Goal: Task Accomplishment & Management: Use online tool/utility

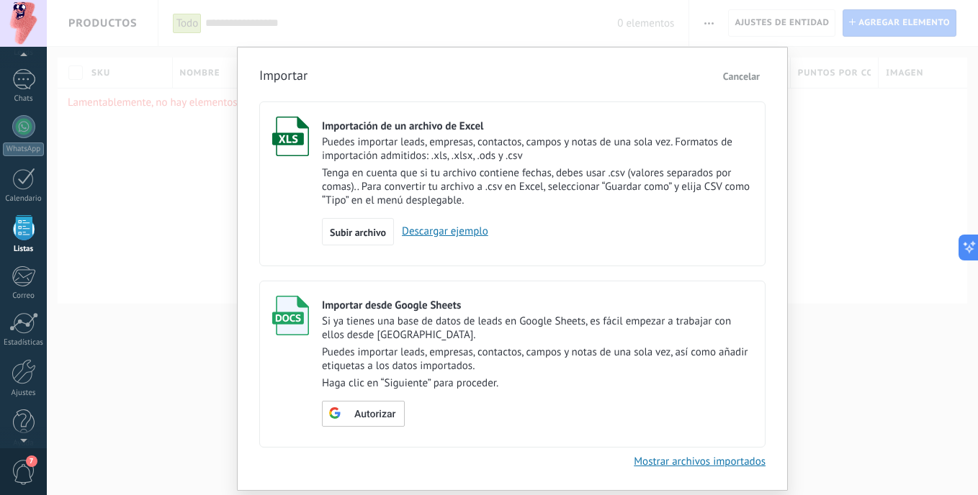
click at [753, 76] on span "Cancelar" at bounding box center [741, 76] width 37 height 13
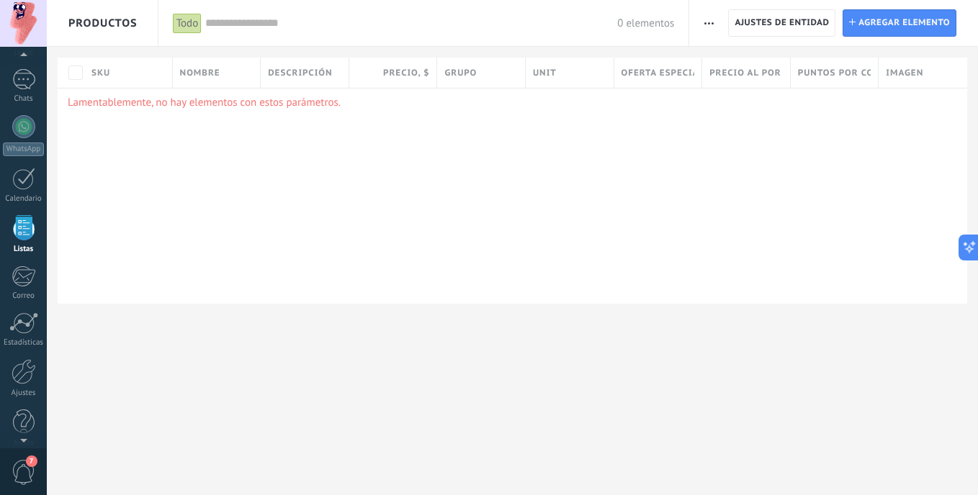
click at [708, 30] on span "button" at bounding box center [708, 22] width 9 height 27
click at [715, 54] on div "Importar" at bounding box center [741, 61] width 104 height 29
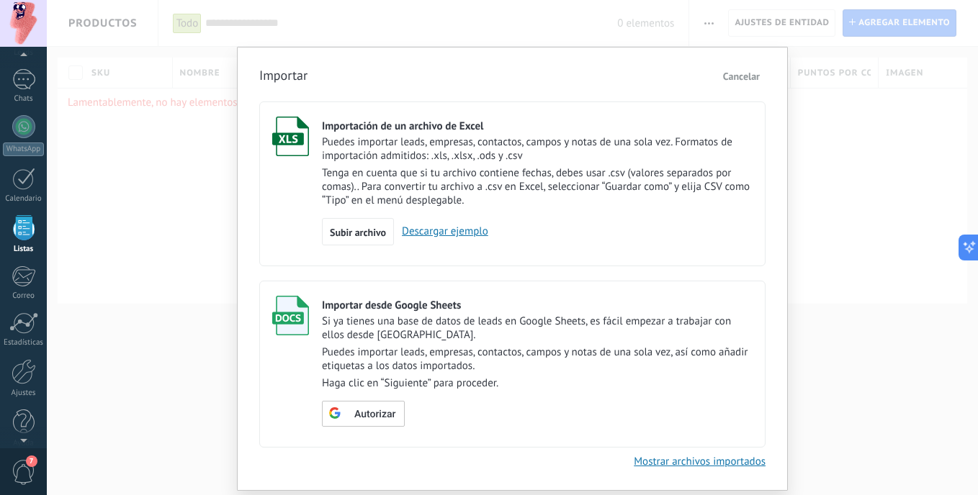
click at [736, 84] on button "Cancelar" at bounding box center [741, 77] width 48 height 22
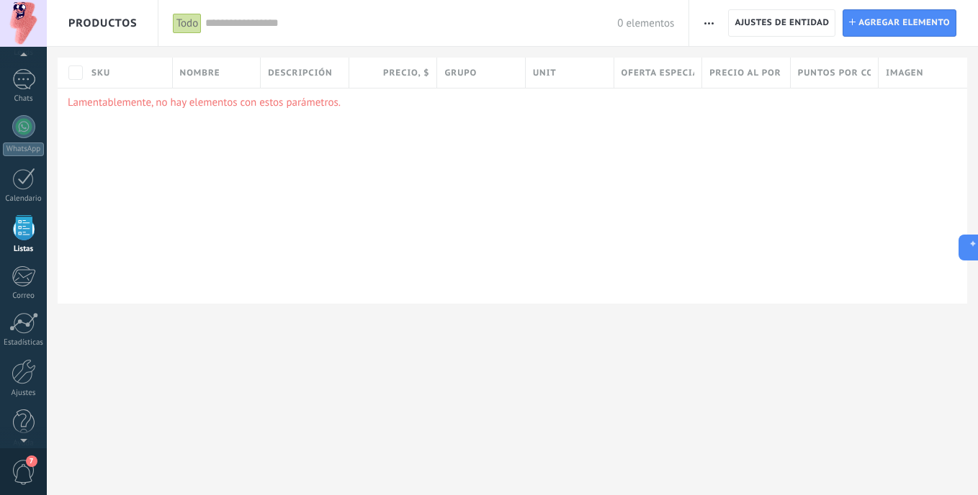
click at [707, 27] on span "button" at bounding box center [708, 22] width 9 height 27
click at [727, 73] on span "Importar" at bounding box center [736, 61] width 40 height 29
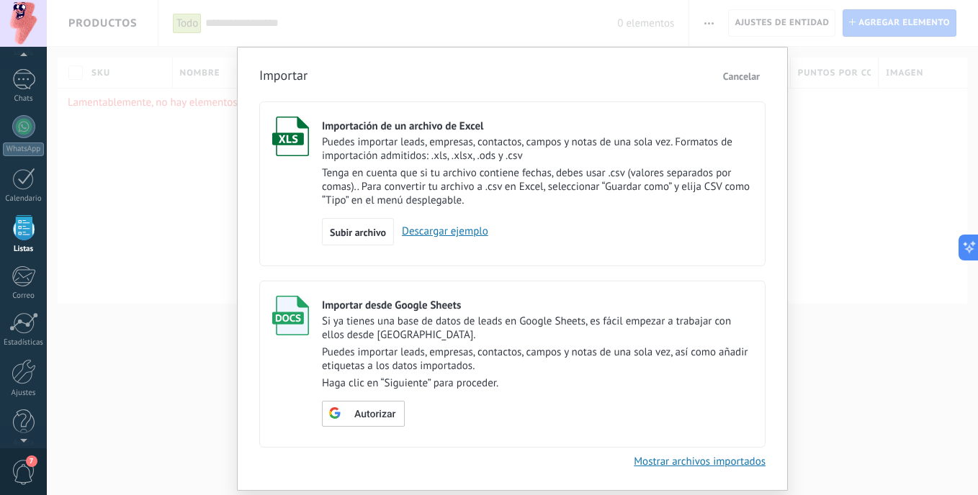
click at [502, 361] on p "Puedes importar leads, empresas, contactos, campos y notas de una sola vez, así…" at bounding box center [537, 359] width 431 height 27
click at [793, 224] on div "Importar Cancelar Importación de un archivo de Excel Puedes importar leads, emp…" at bounding box center [512, 247] width 931 height 495
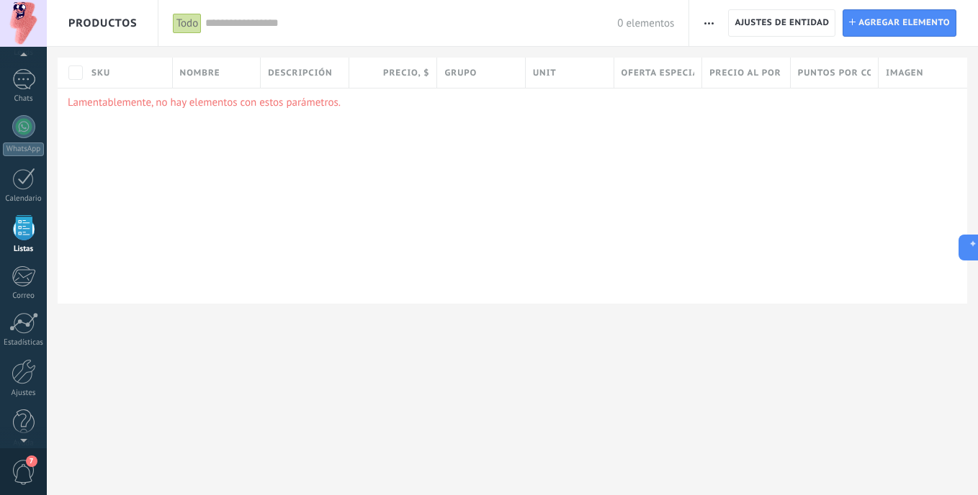
click at [719, 19] on div "Importar Ajustes de entidad Categorías Ajuste de lista" at bounding box center [708, 23] width 24 height 28
click at [716, 22] on button "button" at bounding box center [708, 22] width 21 height 27
click at [713, 58] on div "Importar" at bounding box center [741, 61] width 104 height 29
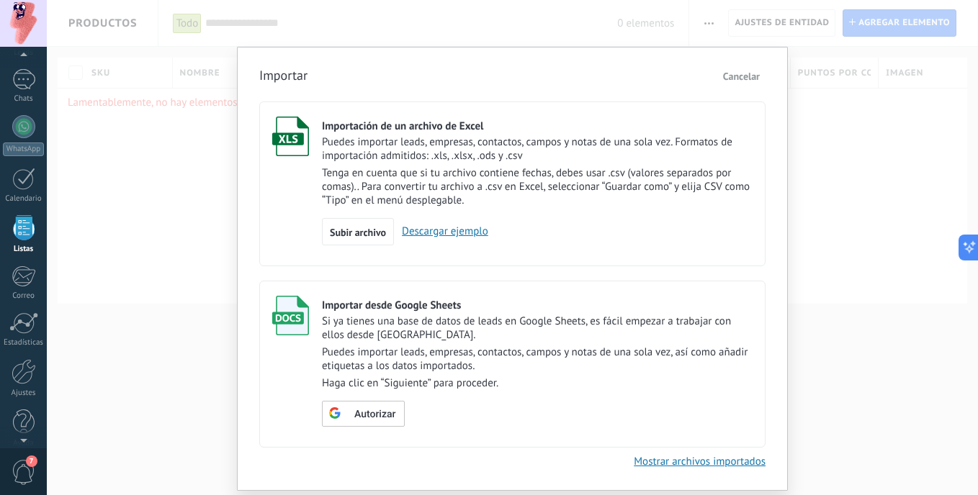
click at [739, 78] on span "Cancelar" at bounding box center [741, 76] width 37 height 13
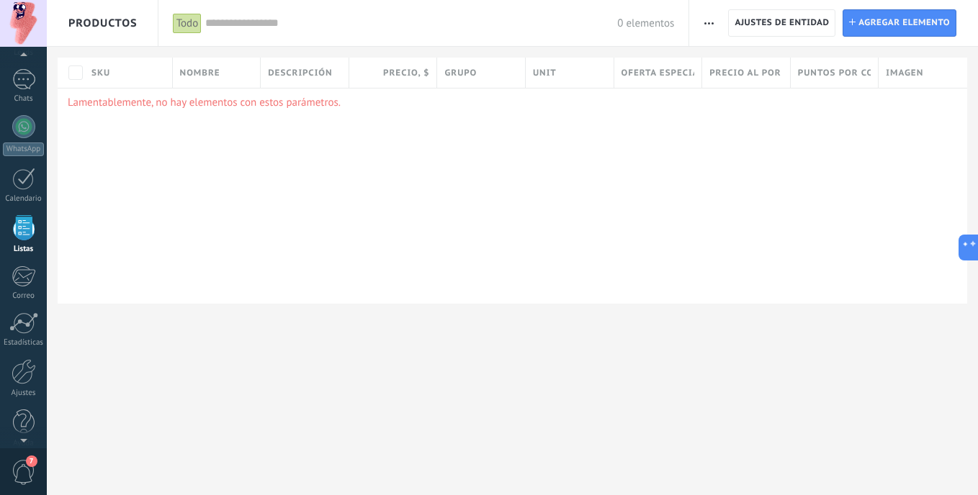
click at [719, 20] on button "button" at bounding box center [708, 22] width 21 height 27
click at [724, 60] on span "Importar" at bounding box center [736, 61] width 40 height 29
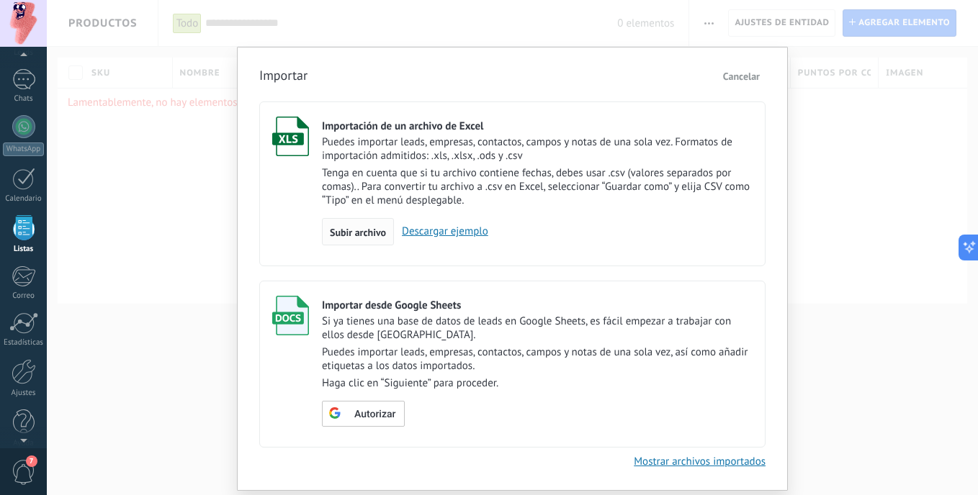
click at [372, 235] on span "Subir archivo" at bounding box center [358, 233] width 56 height 10
click at [0, 0] on input "Importación de un archivo de Excel Puedes importar leads, empresas, contactos, …" at bounding box center [0, 0] width 0 height 0
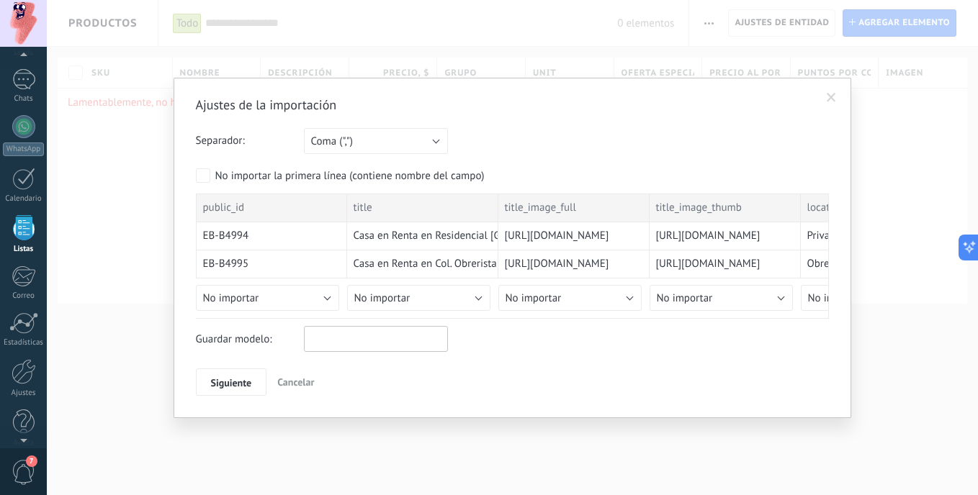
click at [326, 349] on input "text" at bounding box center [376, 339] width 144 height 26
click at [251, 380] on span "Siguiente" at bounding box center [231, 383] width 41 height 10
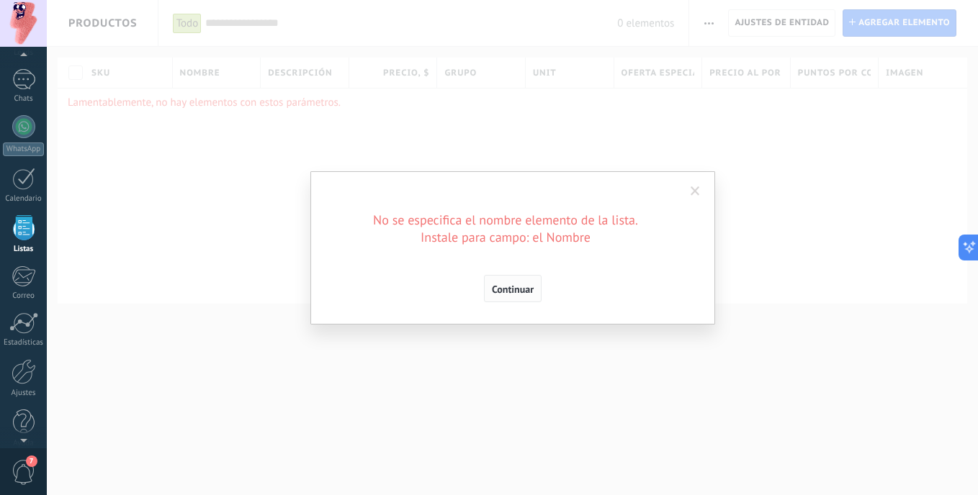
click at [495, 287] on span "Continuar" at bounding box center [513, 289] width 42 height 10
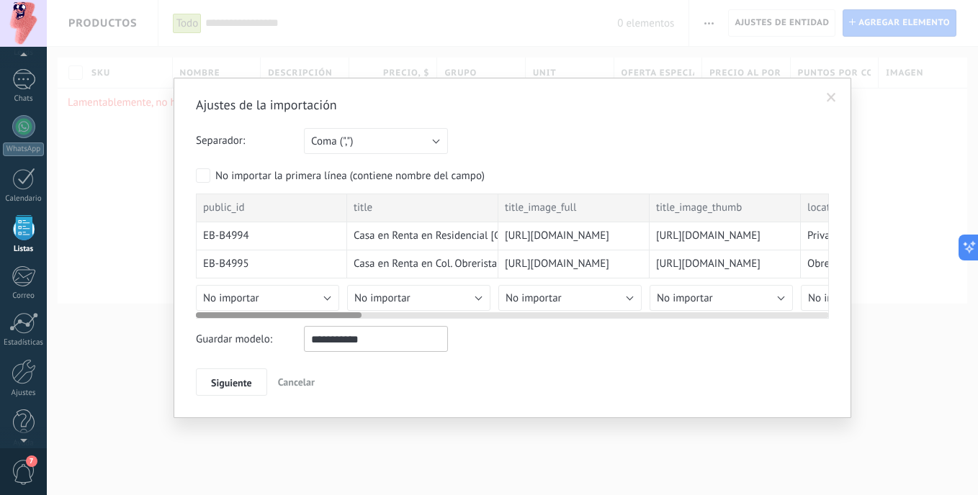
click at [274, 206] on div "public_id" at bounding box center [271, 208] width 151 height 29
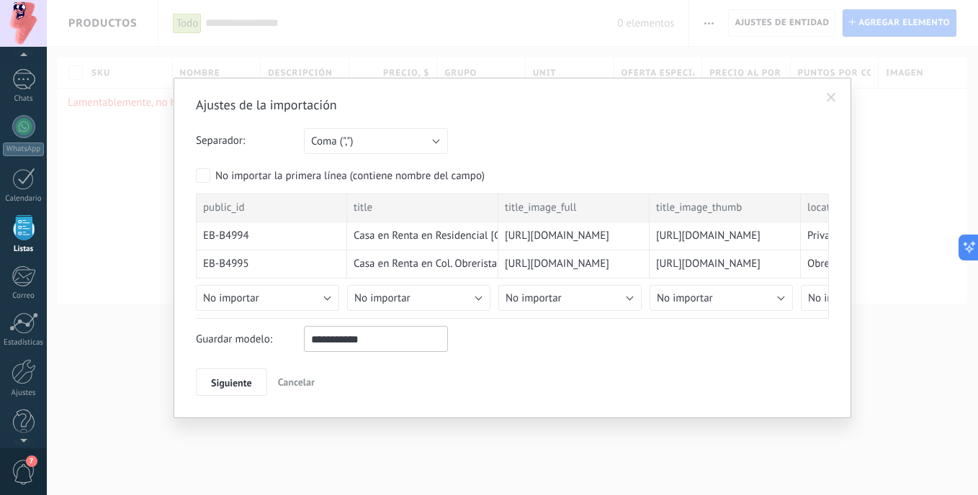
click at [338, 344] on input "**********" at bounding box center [376, 339] width 144 height 26
type input "**********"
click at [227, 387] on span "Siguiente" at bounding box center [231, 383] width 41 height 10
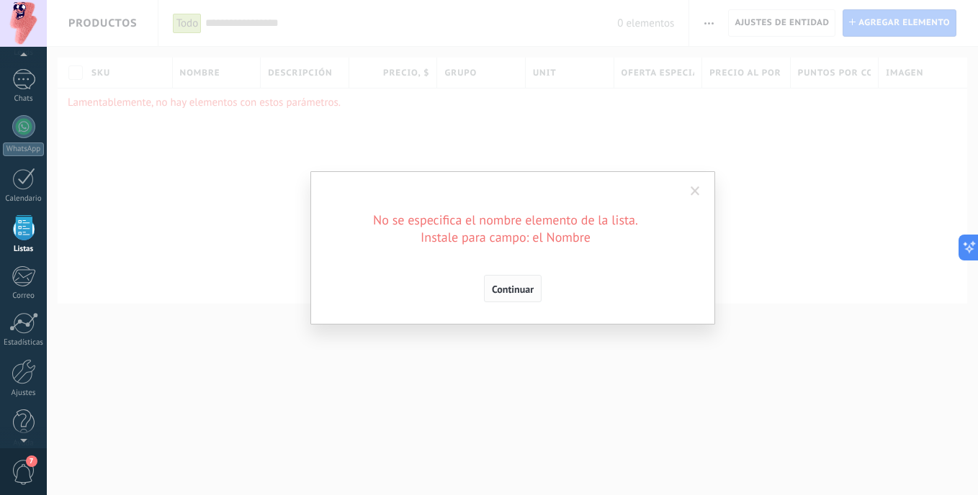
click at [511, 294] on span "Continuar" at bounding box center [513, 289] width 42 height 10
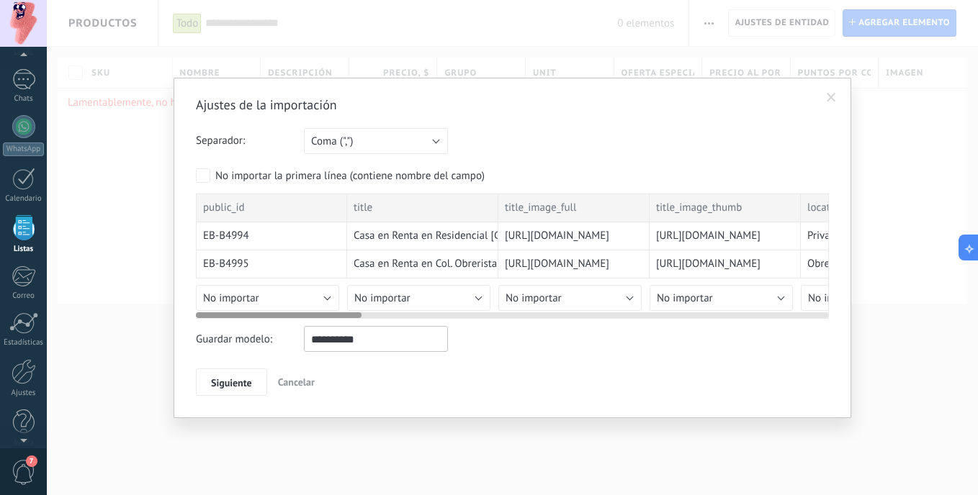
click at [276, 217] on div "public_id" at bounding box center [271, 208] width 151 height 29
click at [215, 221] on div "public_id" at bounding box center [271, 208] width 151 height 29
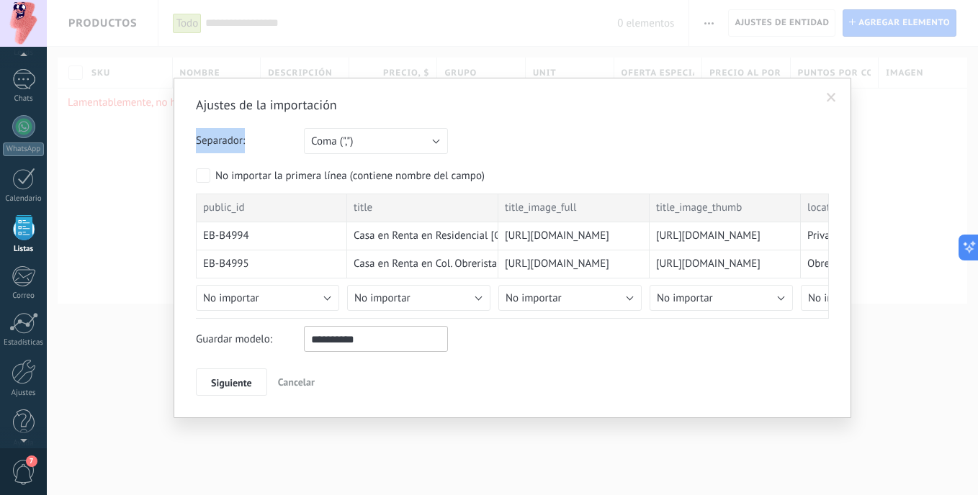
drag, startPoint x: 363, startPoint y: 81, endPoint x: 375, endPoint y: 124, distance: 44.2
click at [375, 124] on div "Ajustes de la importación Separador: Punto y coma (";") Coma (",") Tabulación (…" at bounding box center [513, 248] width 678 height 341
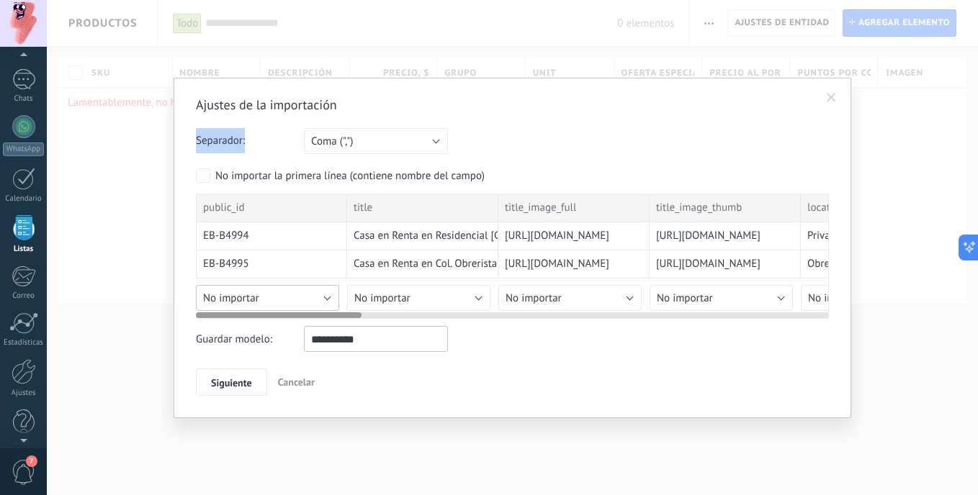
click at [320, 302] on button "No importar" at bounding box center [267, 298] width 143 height 26
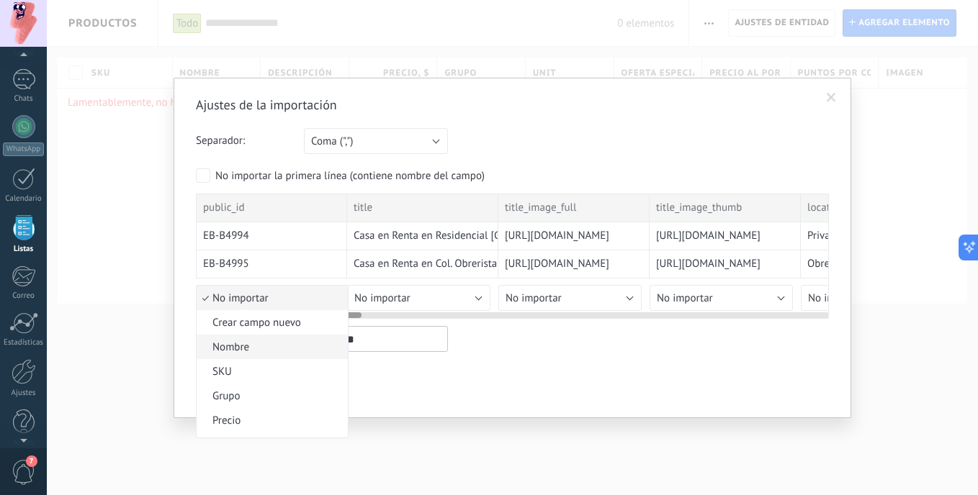
click at [304, 348] on span "Nombre" at bounding box center [270, 348] width 147 height 14
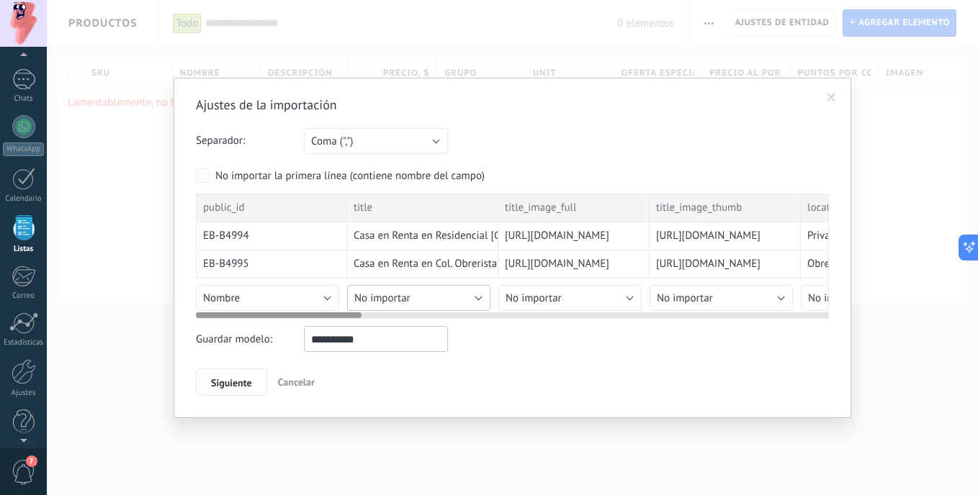
click at [423, 299] on button "No importar" at bounding box center [418, 298] width 143 height 26
click at [385, 298] on span "No importar" at bounding box center [382, 299] width 56 height 14
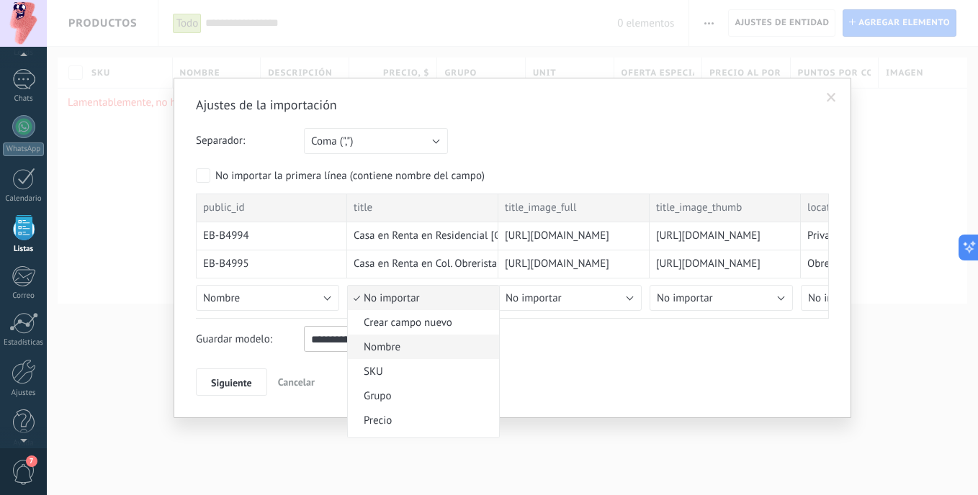
click at [412, 339] on li "Nombre" at bounding box center [423, 347] width 151 height 24
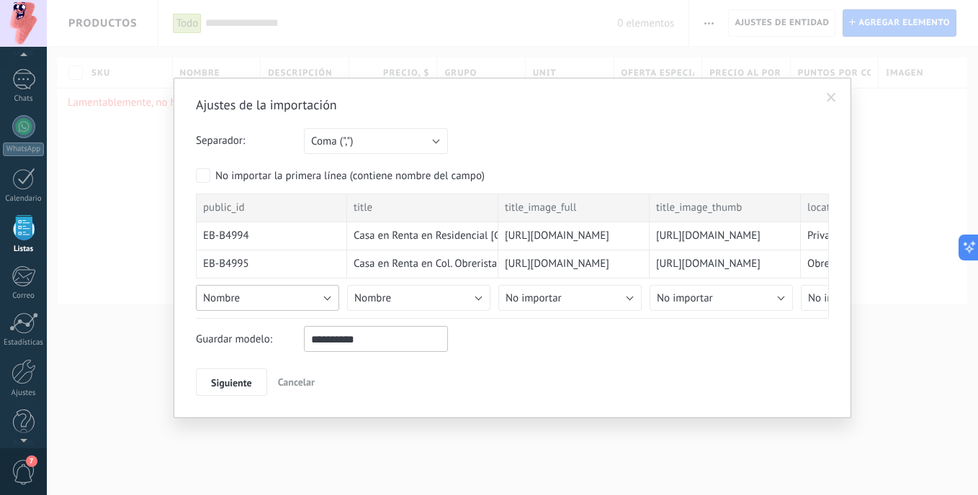
click at [321, 298] on button "Nombre" at bounding box center [267, 298] width 143 height 26
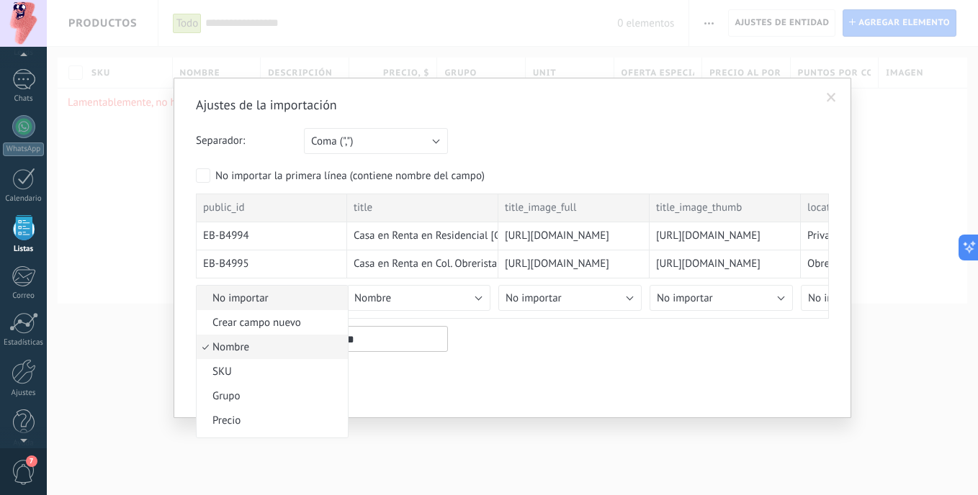
click at [324, 304] on span "No importar" at bounding box center [270, 299] width 147 height 14
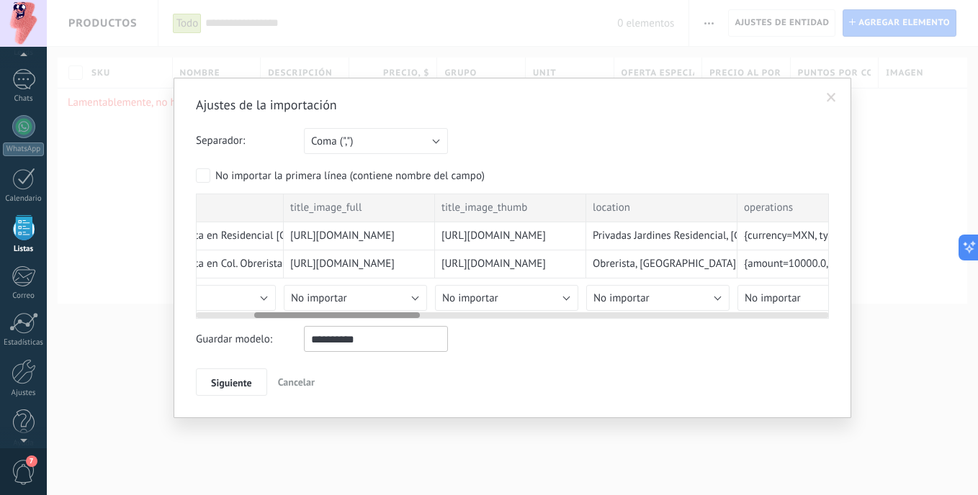
scroll to position [0, 225]
drag, startPoint x: 354, startPoint y: 317, endPoint x: 411, endPoint y: 327, distance: 58.5
click at [411, 327] on div "Ajustes de la importación Separador: Punto y coma (";") Coma (",") Tabulación (…" at bounding box center [512, 246] width 633 height 300
click at [390, 305] on button "No importar" at bounding box center [344, 298] width 143 height 26
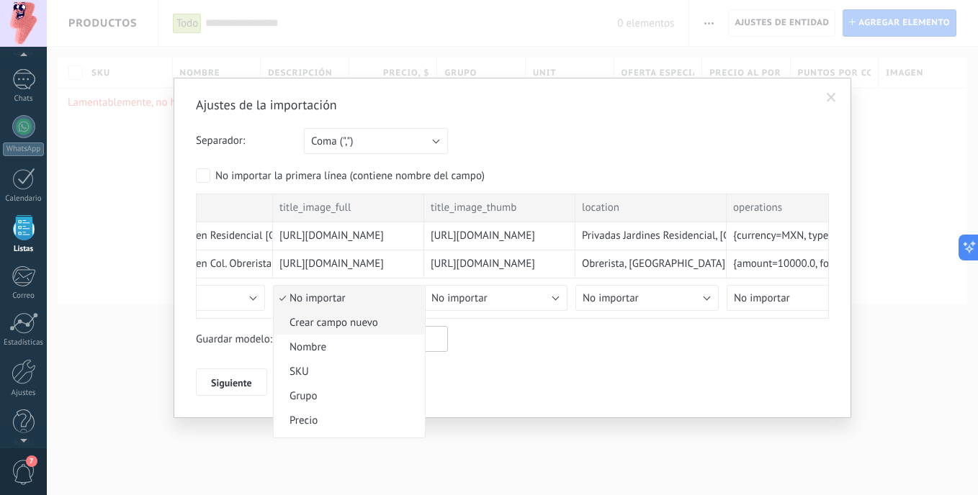
click at [369, 321] on span "Crear campo nuevo" at bounding box center [347, 323] width 147 height 14
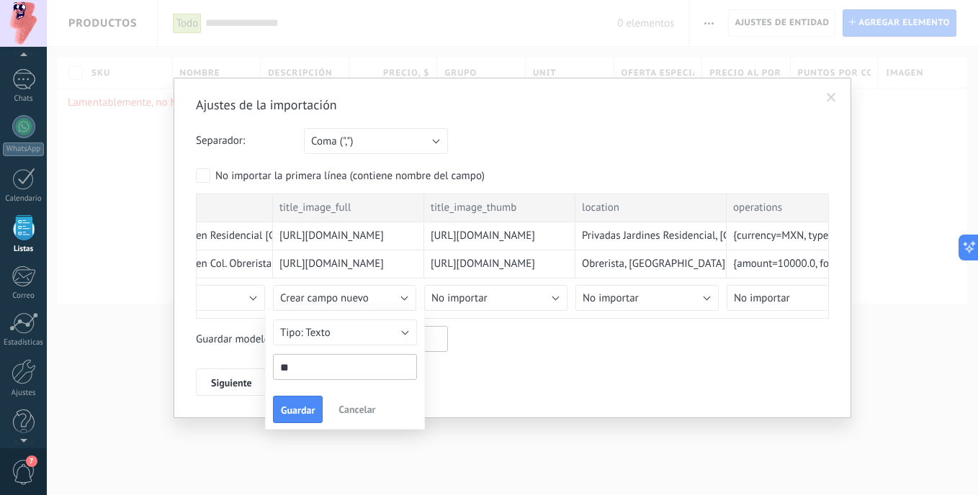
type input "*"
type input "******"
click at [303, 420] on button "Guardar" at bounding box center [298, 409] width 50 height 27
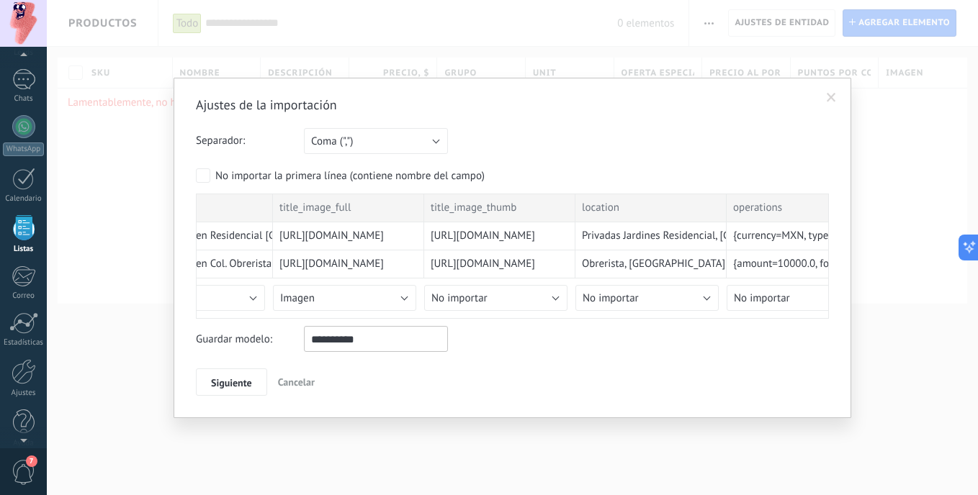
scroll to position [0, 0]
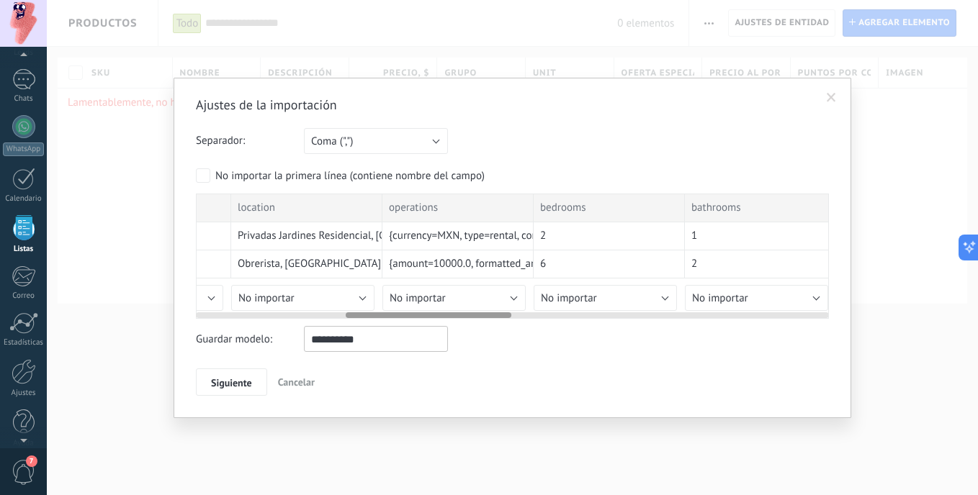
drag, startPoint x: 409, startPoint y: 314, endPoint x: 451, endPoint y: 307, distance: 43.0
click at [495, 313] on div at bounding box center [429, 315] width 166 height 6
click at [359, 298] on button "No importar" at bounding box center [302, 298] width 143 height 26
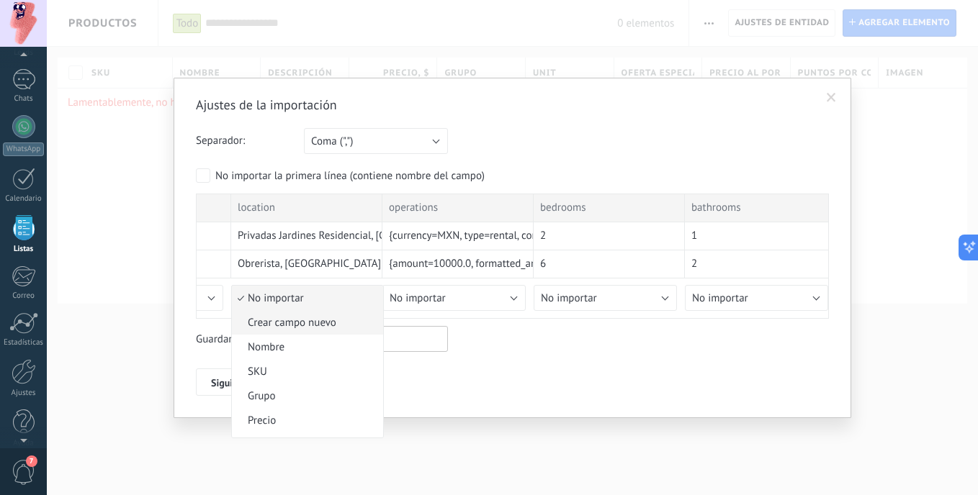
click at [321, 318] on span "Crear campo nuevo" at bounding box center [305, 323] width 147 height 14
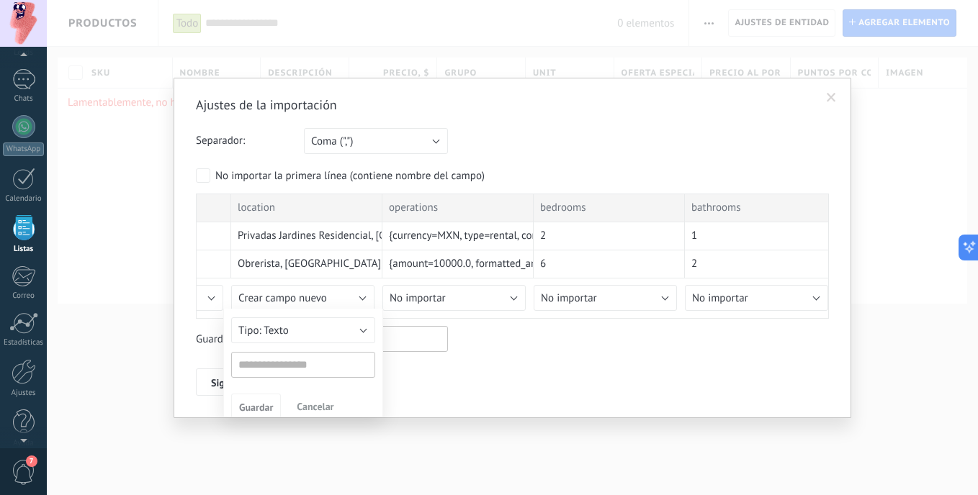
type input "********"
click at [276, 410] on button "Guardar" at bounding box center [256, 409] width 50 height 27
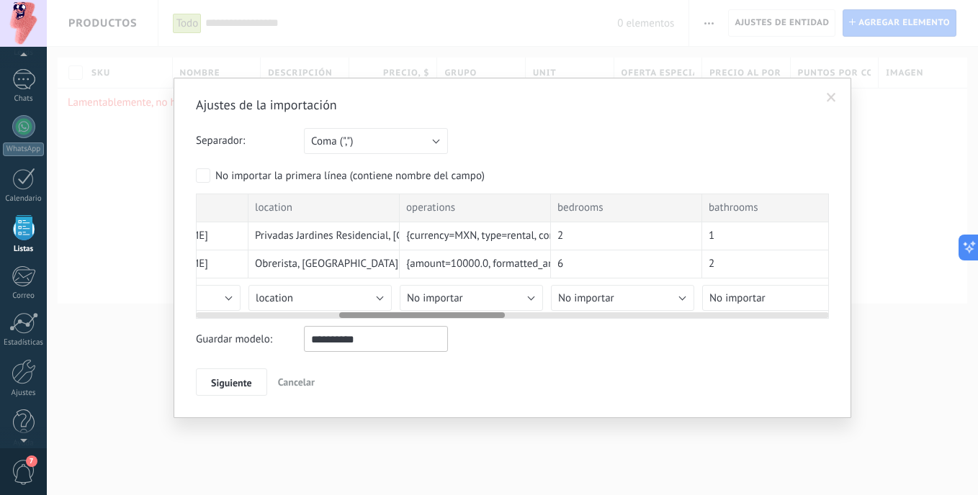
scroll to position [0, 547]
drag, startPoint x: 525, startPoint y: 205, endPoint x: 547, endPoint y: 211, distance: 23.1
click at [547, 211] on div "operations" at bounding box center [480, 208] width 151 height 29
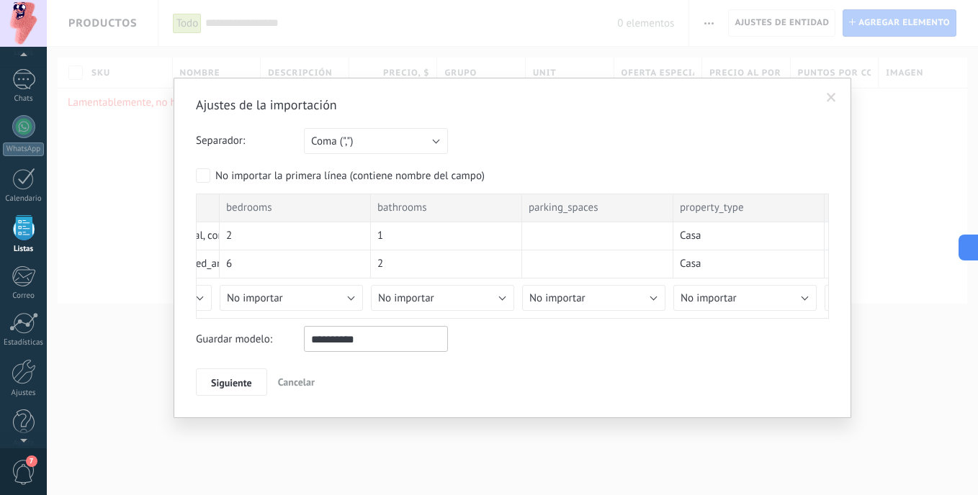
scroll to position [0, 894]
drag, startPoint x: 550, startPoint y: 202, endPoint x: 102, endPoint y: 185, distance: 448.9
click at [6, 214] on body ".abccls-1,.abccls-2{fill-rule:evenodd}.abccls-2{fill:#fff} .abfcls-1{fill:none}…" at bounding box center [489, 247] width 978 height 495
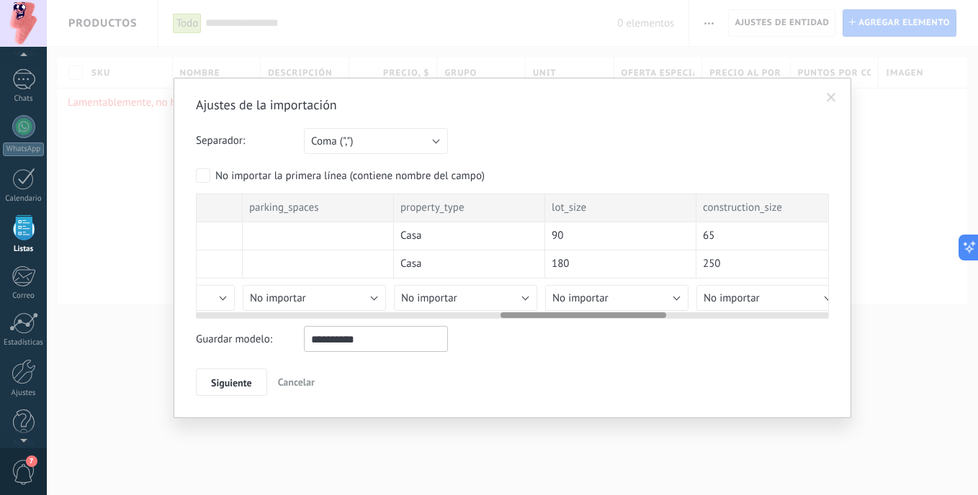
drag, startPoint x: 496, startPoint y: 216, endPoint x: 226, endPoint y: 225, distance: 270.1
click at [226, 225] on div "public_id title title_image_full title_image_thumb location operations bedrooms…" at bounding box center [242, 252] width 2419 height 117
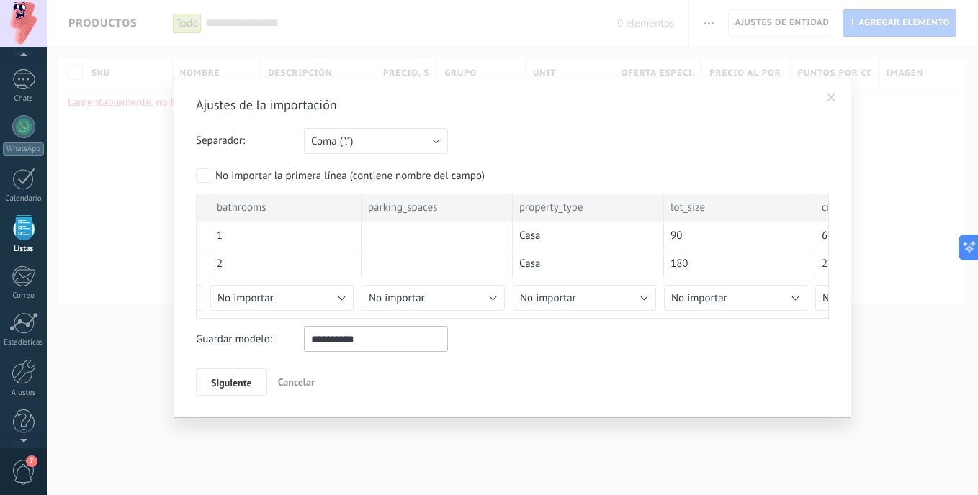
drag, startPoint x: 704, startPoint y: 197, endPoint x: 980, endPoint y: 230, distance: 277.6
click at [977, 230] on html ".abccls-1,.abccls-2{fill-rule:evenodd}.abccls-2{fill:#fff} .abfcls-1{fill:none}…" at bounding box center [489, 247] width 978 height 495
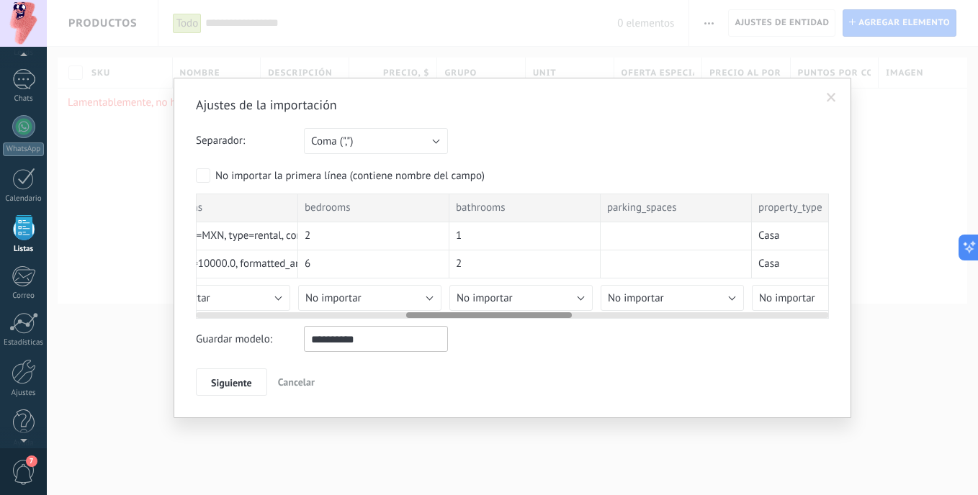
scroll to position [0, 803]
drag, startPoint x: 517, startPoint y: 242, endPoint x: 758, endPoint y: 243, distance: 241.2
click at [758, 243] on div "Casa" at bounding box center [829, 236] width 151 height 28
click at [374, 295] on button "No importar" at bounding box center [371, 298] width 143 height 26
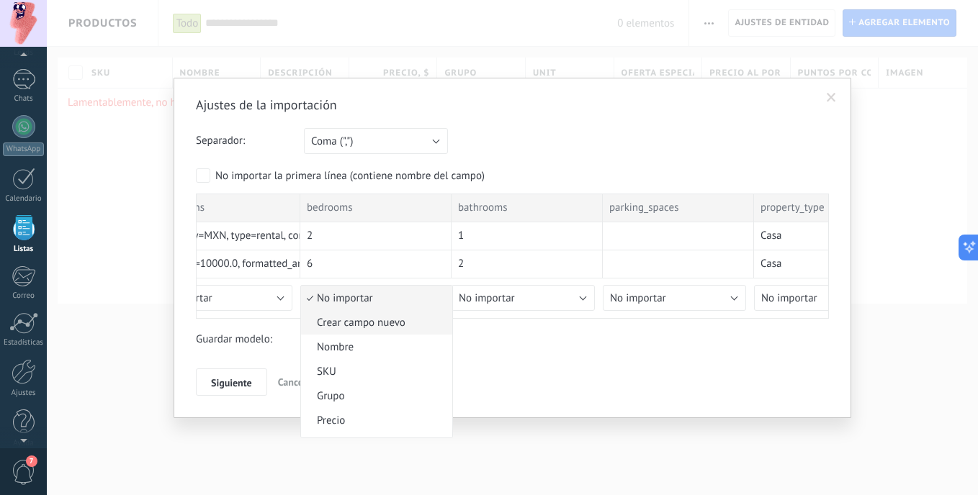
click at [366, 330] on span "Crear campo nuevo" at bounding box center [374, 323] width 147 height 14
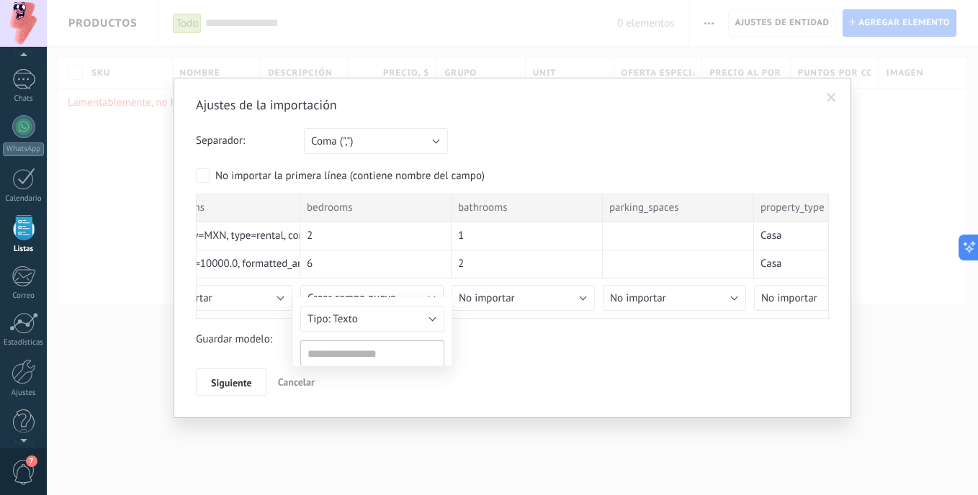
type input "********"
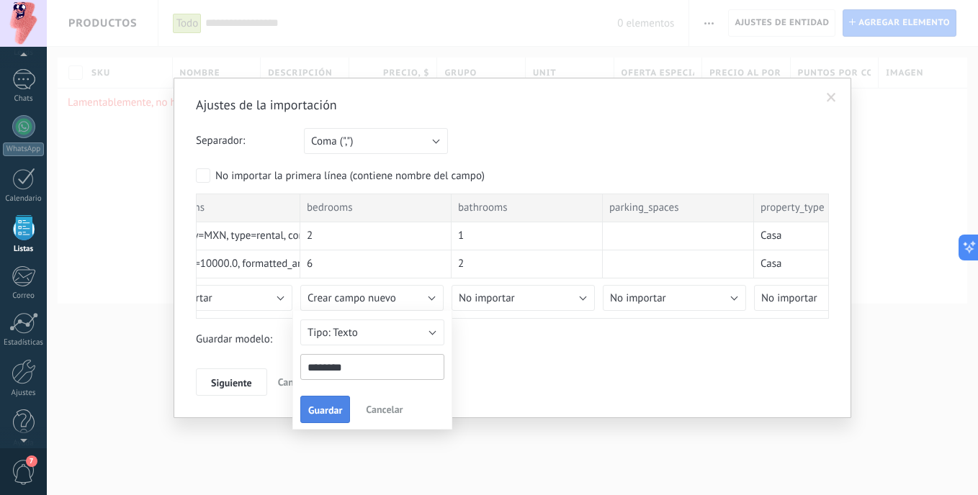
click at [341, 408] on span "Guardar" at bounding box center [325, 410] width 34 height 10
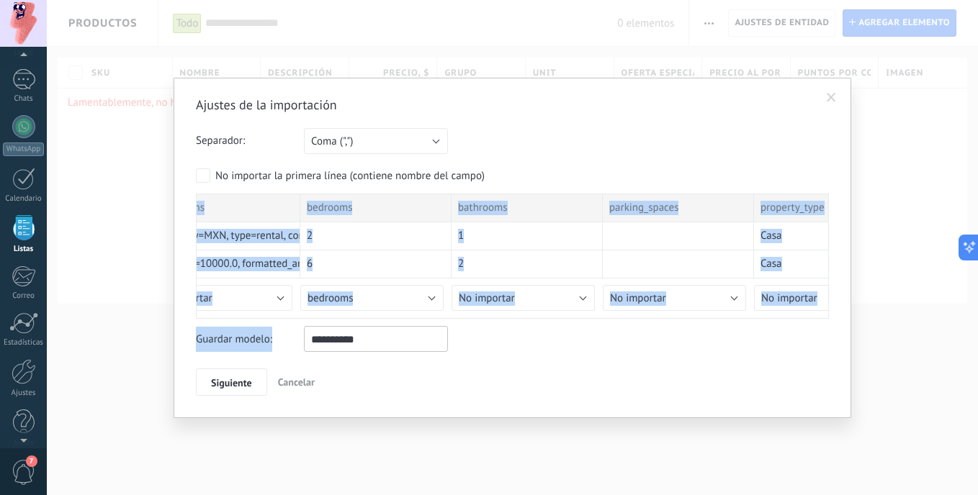
drag, startPoint x: 423, startPoint y: 319, endPoint x: 327, endPoint y: 321, distance: 96.5
click at [327, 321] on div "Ajustes de la importación Separador: Punto y coma (";") Coma (",") Tabulación (…" at bounding box center [512, 246] width 633 height 300
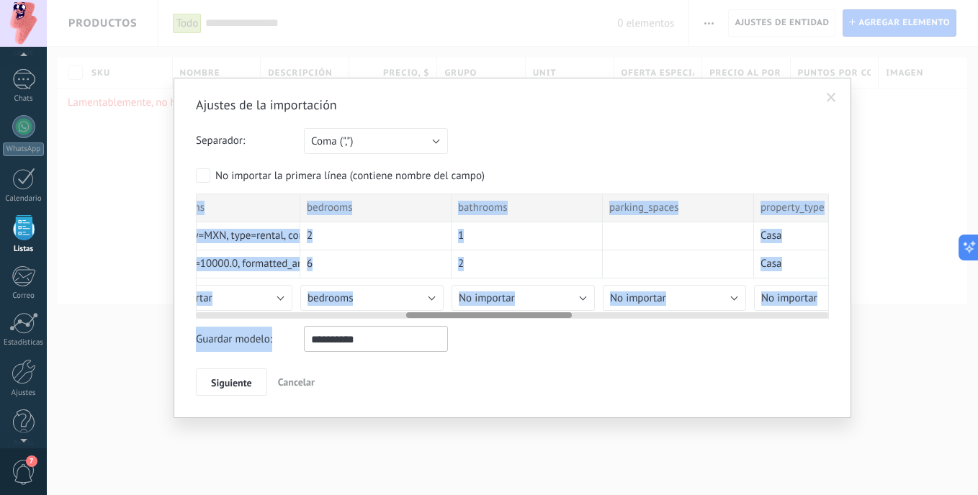
drag, startPoint x: 327, startPoint y: 321, endPoint x: 388, endPoint y: 315, distance: 61.5
click at [388, 315] on div at bounding box center [512, 313] width 633 height 12
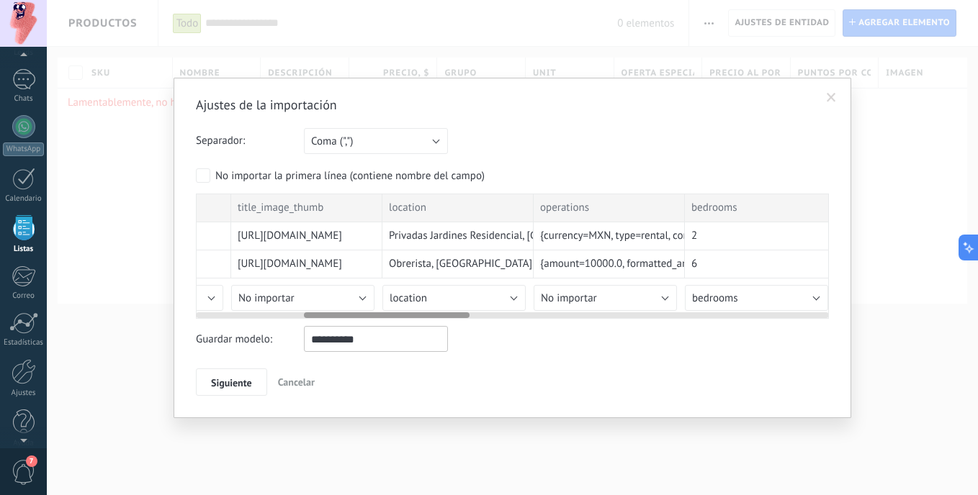
drag, startPoint x: 441, startPoint y: 313, endPoint x: 346, endPoint y: 318, distance: 95.2
click at [341, 319] on div "public_id title title_image_full title_image_thumb location operations bedrooms…" at bounding box center [512, 256] width 633 height 125
click at [588, 294] on span "No importar" at bounding box center [577, 299] width 56 height 14
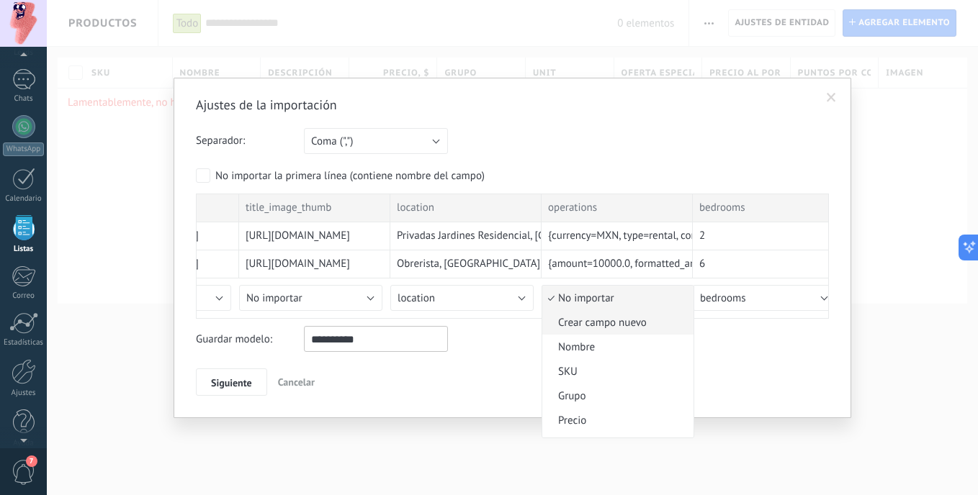
click at [597, 324] on span "Crear campo nuevo" at bounding box center [615, 323] width 147 height 14
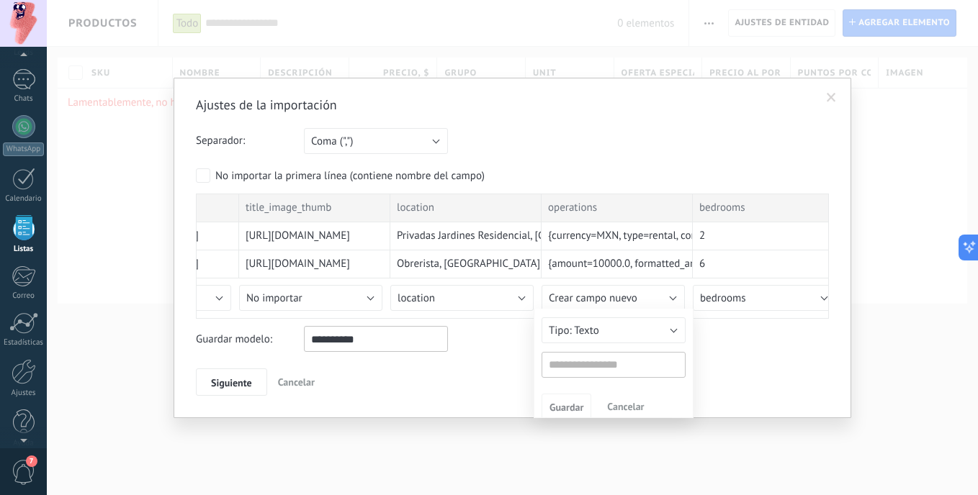
type input "**********"
click at [585, 415] on button "Guardar" at bounding box center [566, 409] width 50 height 27
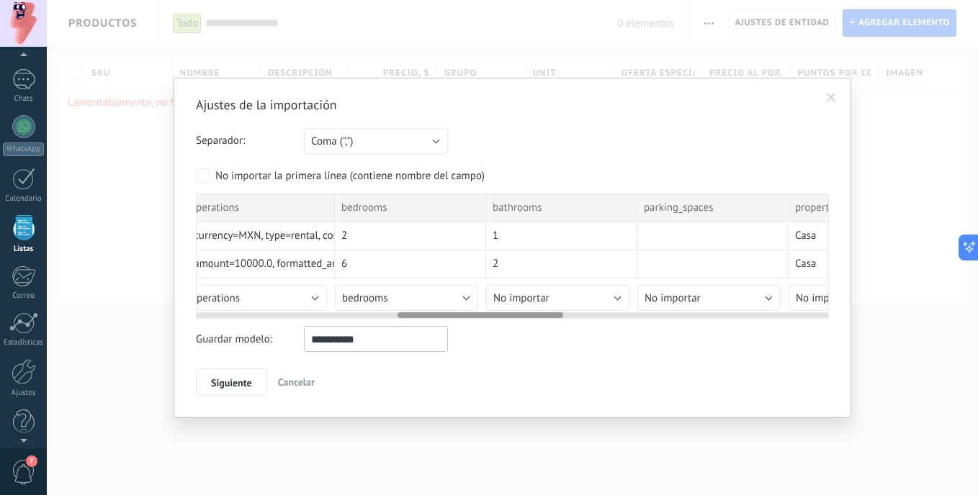
scroll to position [0, 801]
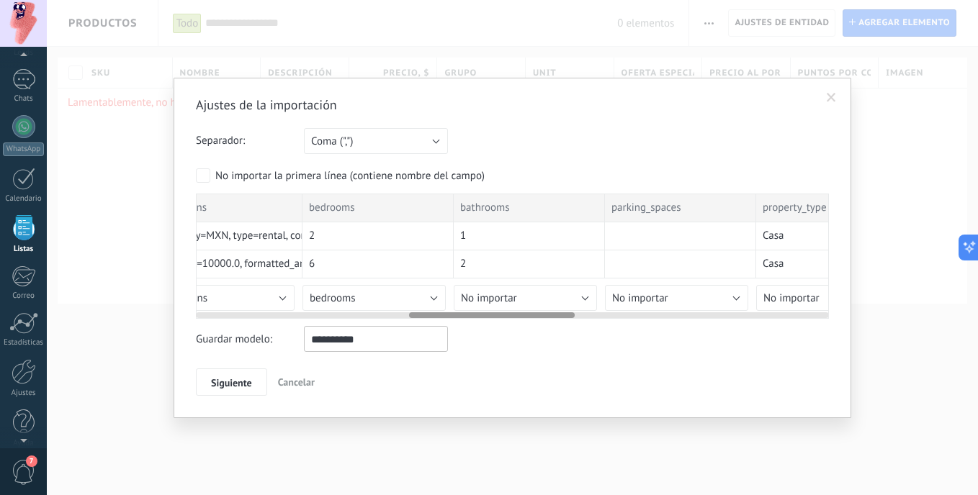
drag, startPoint x: 451, startPoint y: 317, endPoint x: 553, endPoint y: 310, distance: 102.4
click at [553, 310] on div at bounding box center [512, 313] width 633 height 12
click at [481, 295] on span "No importar" at bounding box center [489, 299] width 56 height 14
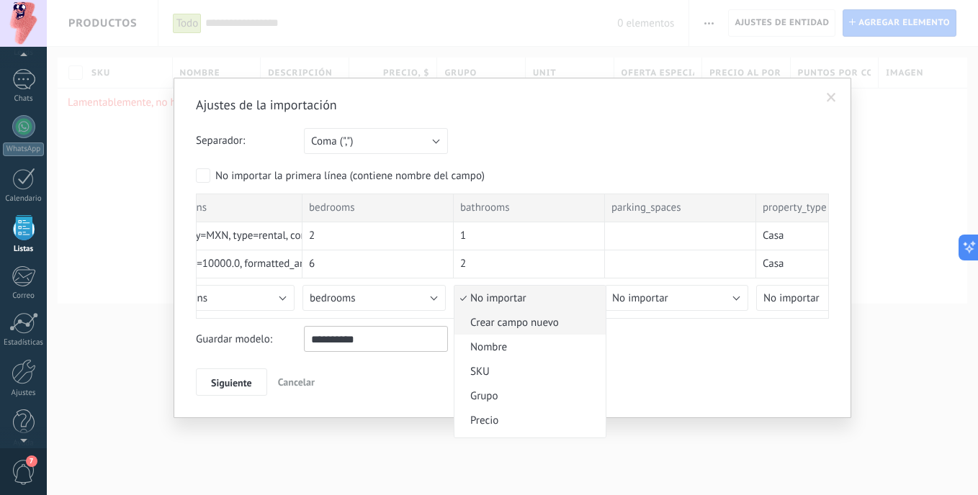
click at [577, 320] on span "Crear campo nuevo" at bounding box center [527, 323] width 147 height 14
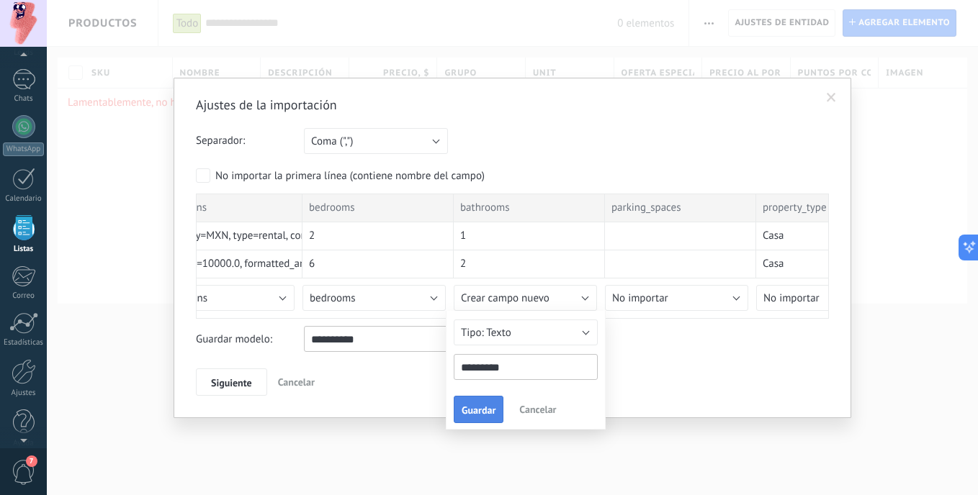
click at [473, 413] on span "Guardar" at bounding box center [479, 410] width 34 height 10
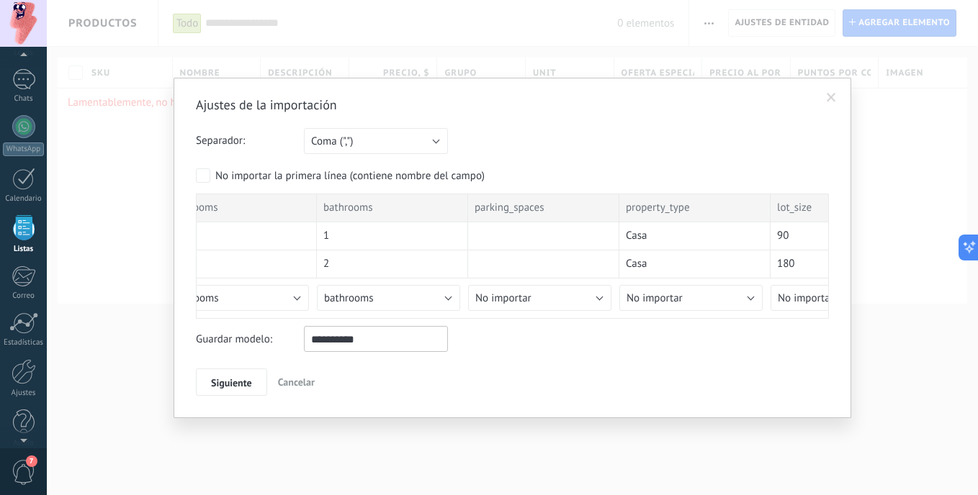
scroll to position [0, 964]
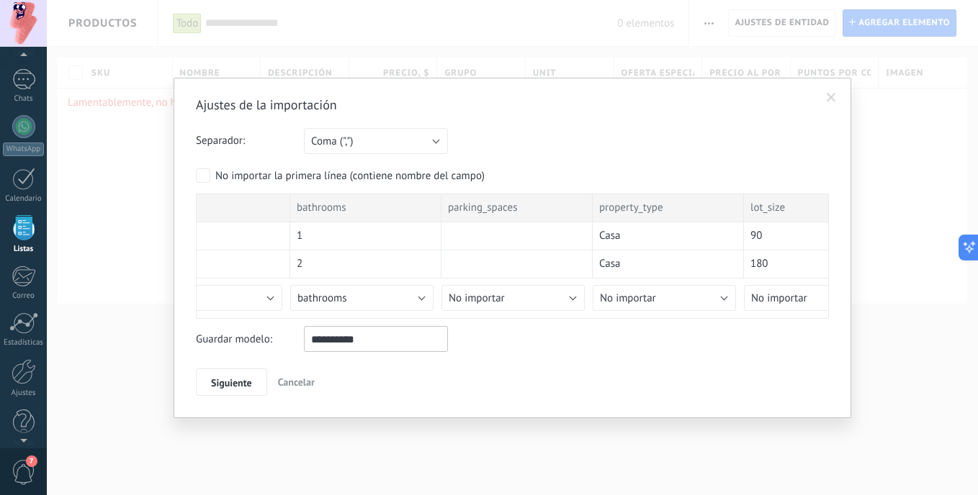
drag, startPoint x: 370, startPoint y: 253, endPoint x: 192, endPoint y: 276, distance: 179.3
click at [192, 276] on div "Ajustes de la importación Separador: Punto y coma (";") Coma (",") Tabulación (…" at bounding box center [513, 248] width 678 height 341
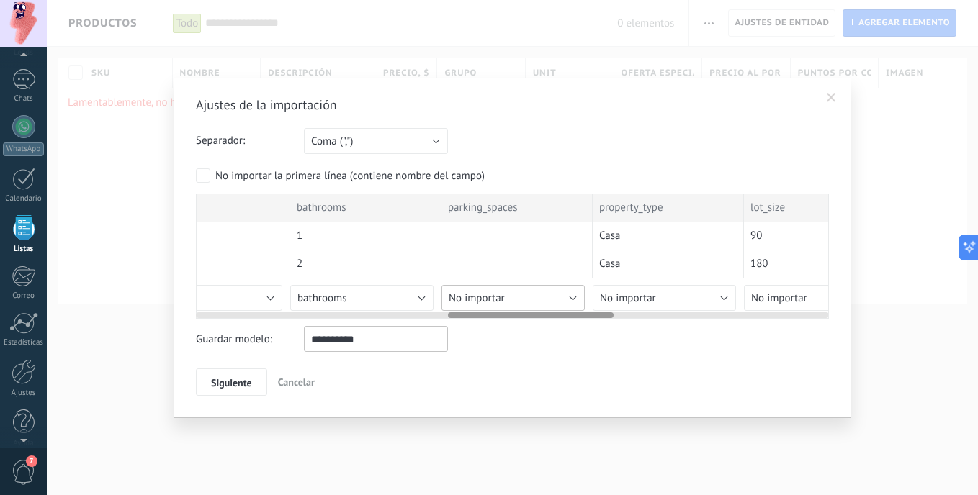
click at [570, 305] on button "No importar" at bounding box center [512, 298] width 143 height 26
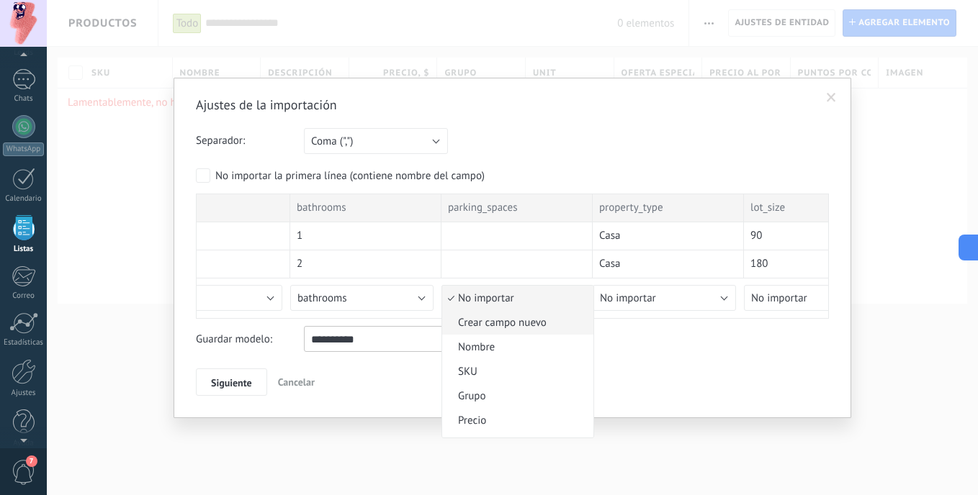
click at [559, 325] on span "Crear campo nuevo" at bounding box center [515, 323] width 147 height 14
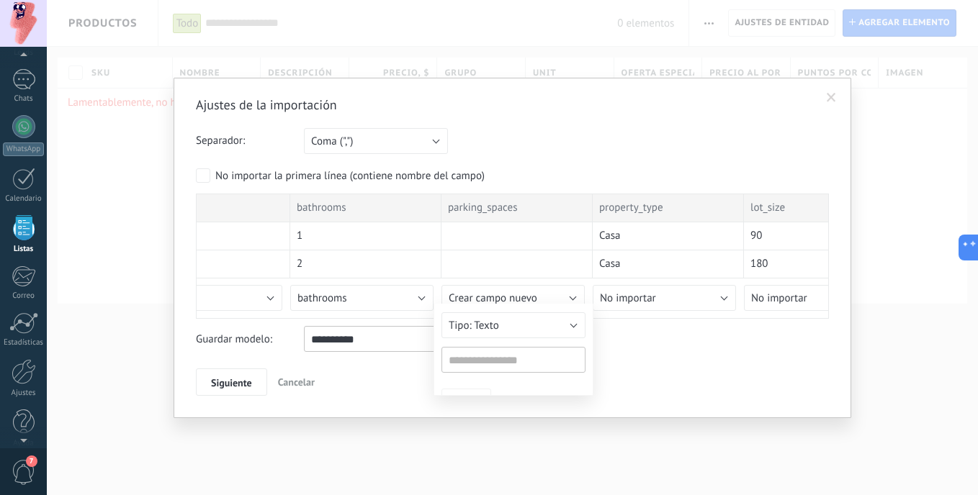
type input "**********"
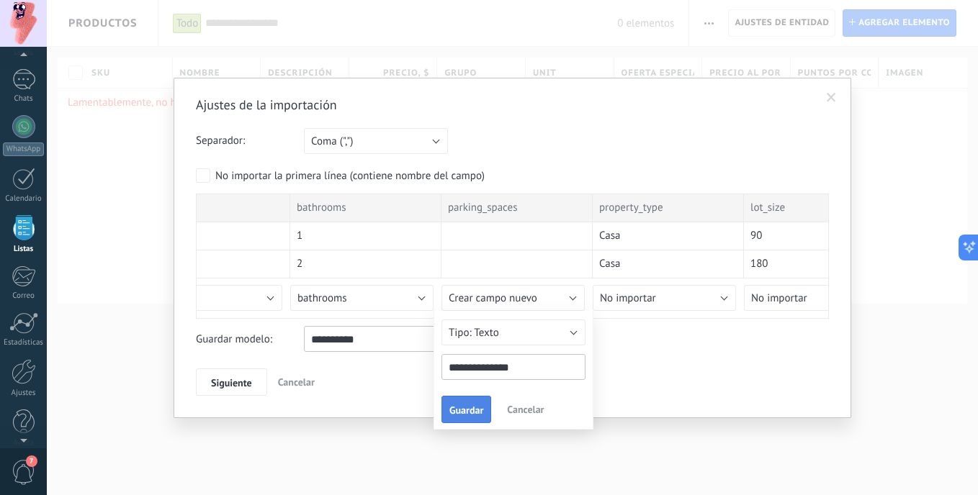
click at [469, 406] on span "Guardar" at bounding box center [466, 410] width 34 height 10
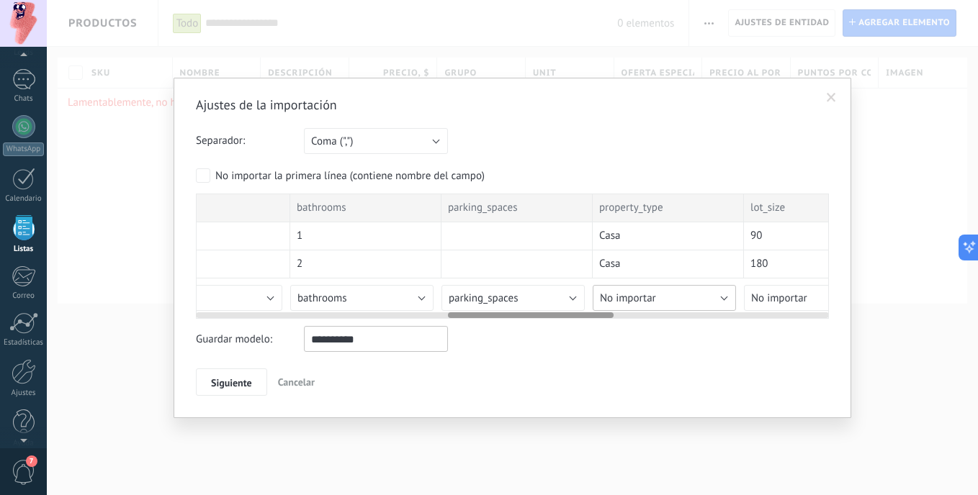
click at [691, 299] on button "No importar" at bounding box center [664, 298] width 143 height 26
click at [636, 298] on span "No importar" at bounding box center [628, 299] width 56 height 14
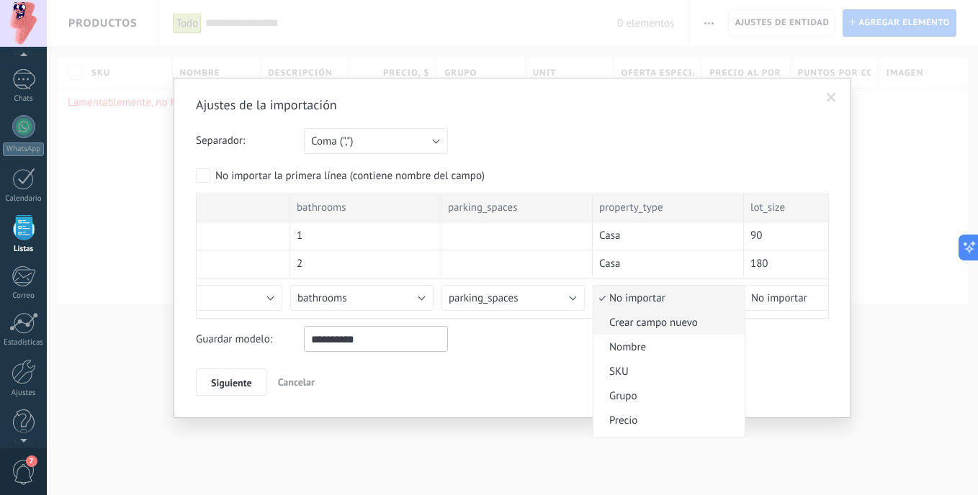
click at [644, 328] on span "Crear campo nuevo" at bounding box center [666, 323] width 147 height 14
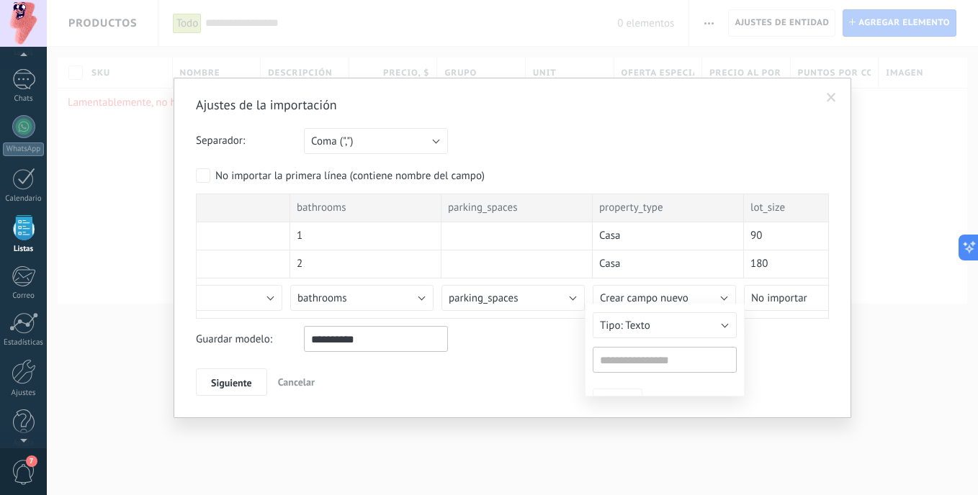
type input "**********"
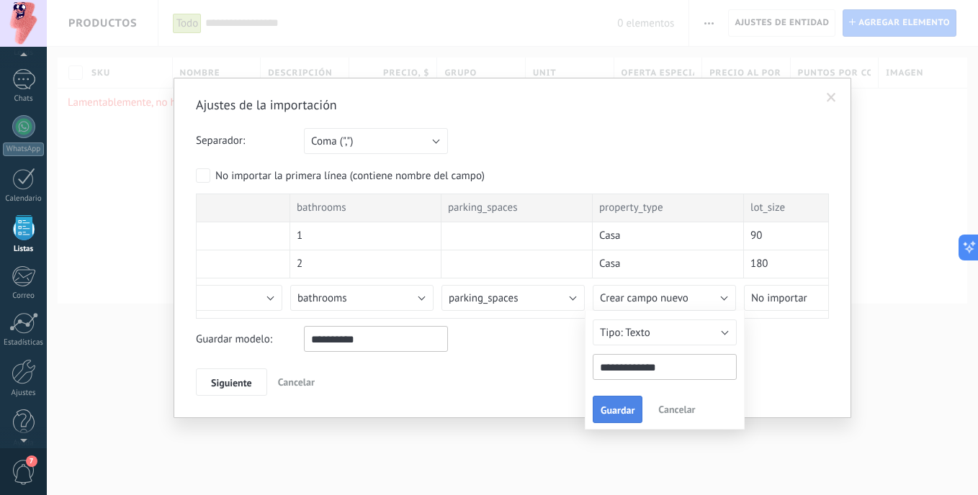
click at [617, 425] on div "**********" at bounding box center [665, 370] width 160 height 119
click at [629, 405] on span "Guardar" at bounding box center [617, 410] width 34 height 10
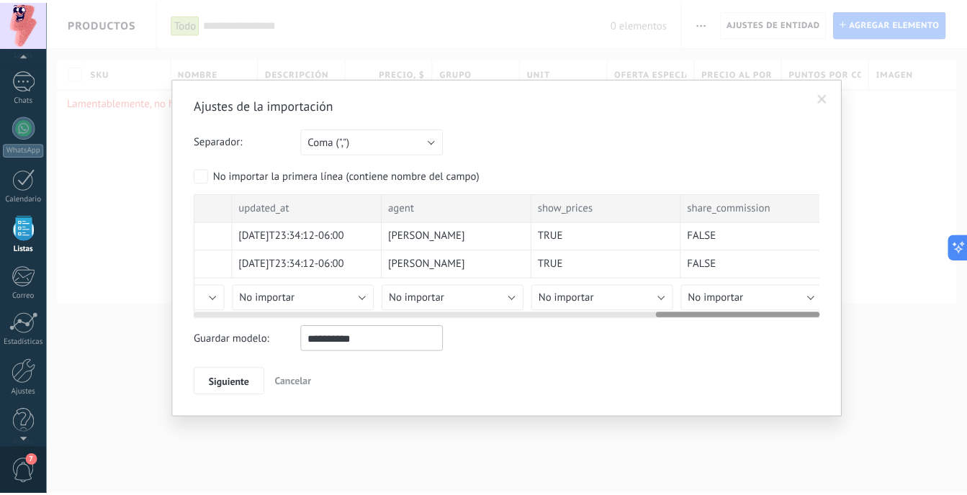
scroll to position [0, 1786]
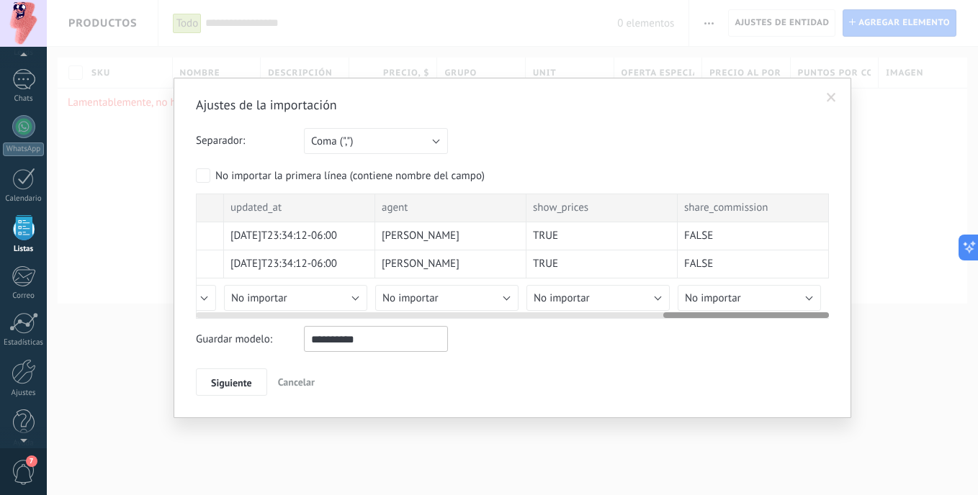
drag, startPoint x: 470, startPoint y: 316, endPoint x: 670, endPoint y: 305, distance: 199.7
click at [721, 308] on div at bounding box center [512, 313] width 633 height 12
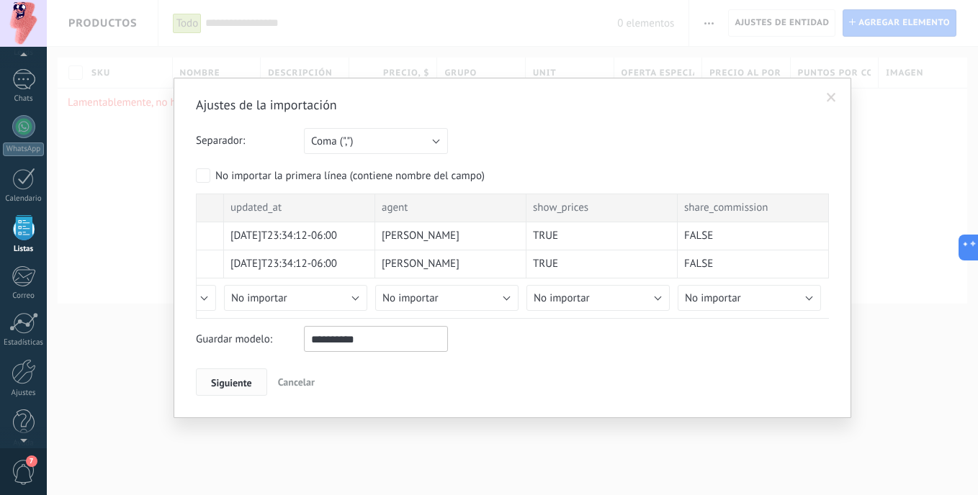
click at [241, 387] on span "Siguiente" at bounding box center [231, 383] width 41 height 10
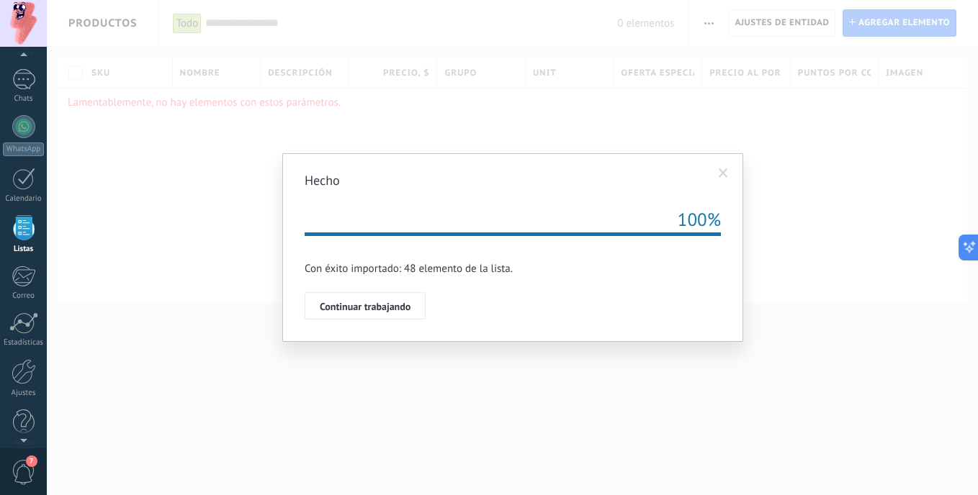
click at [520, 197] on div "Hecho Repetir 100% Importación esta en la cola, una vez que sus datos serán imp…" at bounding box center [512, 247] width 461 height 189
click at [383, 306] on span "Continuar trabajando" at bounding box center [365, 307] width 91 height 10
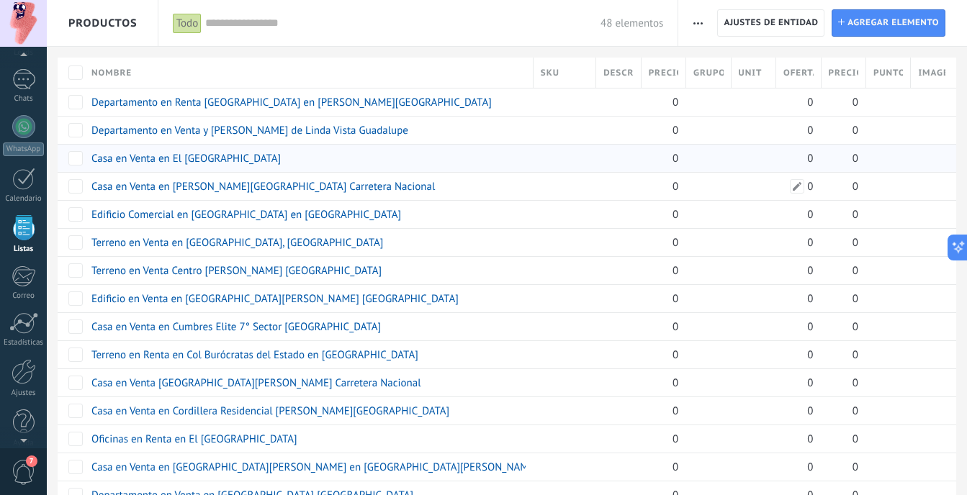
drag, startPoint x: 664, startPoint y: 154, endPoint x: 819, endPoint y: 169, distance: 156.2
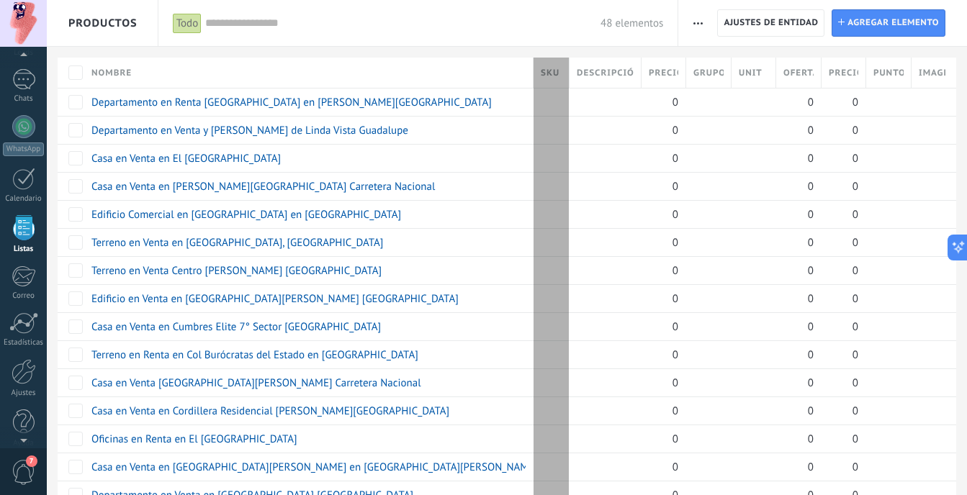
drag, startPoint x: 593, startPoint y: 73, endPoint x: 490, endPoint y: 73, distance: 103.0
click at [490, 73] on div "Nombre SKU Descripción Precio , $ Grupo Unit Oferta especial 1 , $ Precio al po…" at bounding box center [507, 73] width 899 height 30
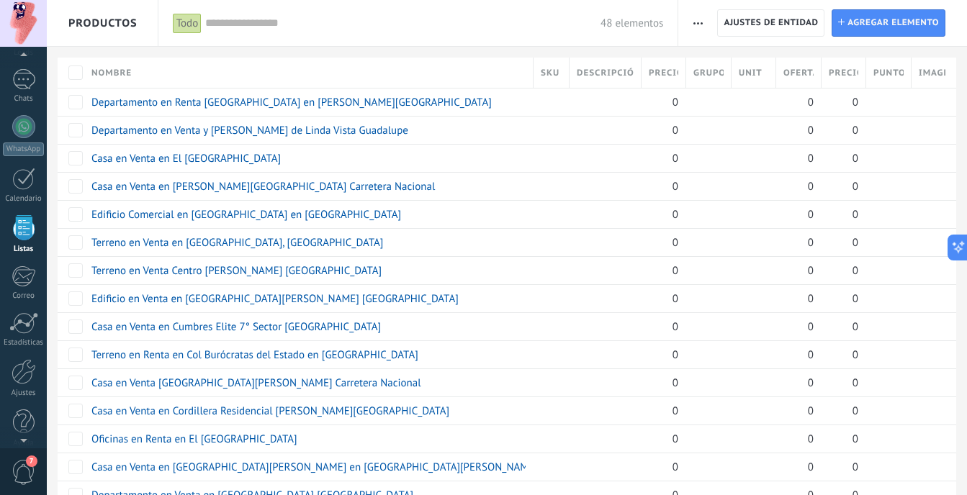
drag, startPoint x: 642, startPoint y: 74, endPoint x: 469, endPoint y: 78, distance: 172.8
click at [469, 78] on div "Nombre SKU Descripción Precio , $ Grupo Unit Oferta especial 1 , $ Precio al po…" at bounding box center [507, 73] width 899 height 30
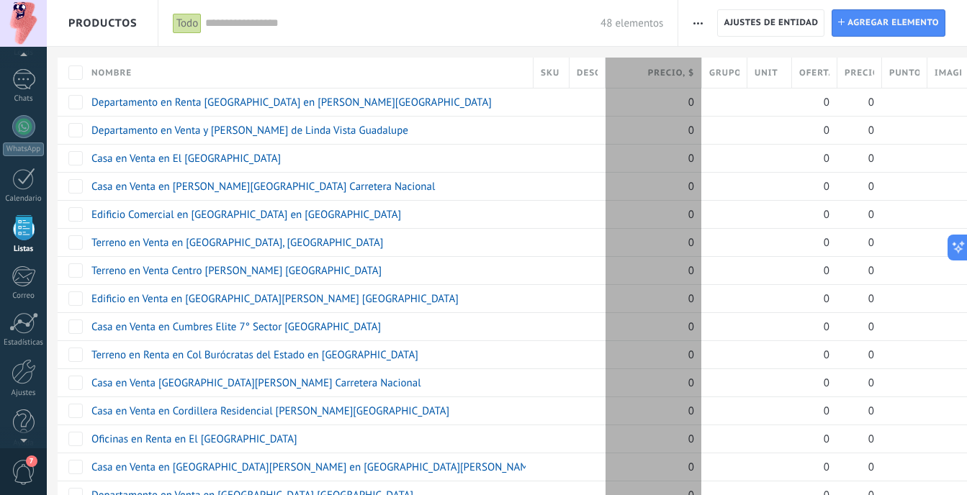
drag, startPoint x: 688, startPoint y: 80, endPoint x: 709, endPoint y: 79, distance: 21.6
click at [709, 79] on div at bounding box center [702, 73] width 16 height 27
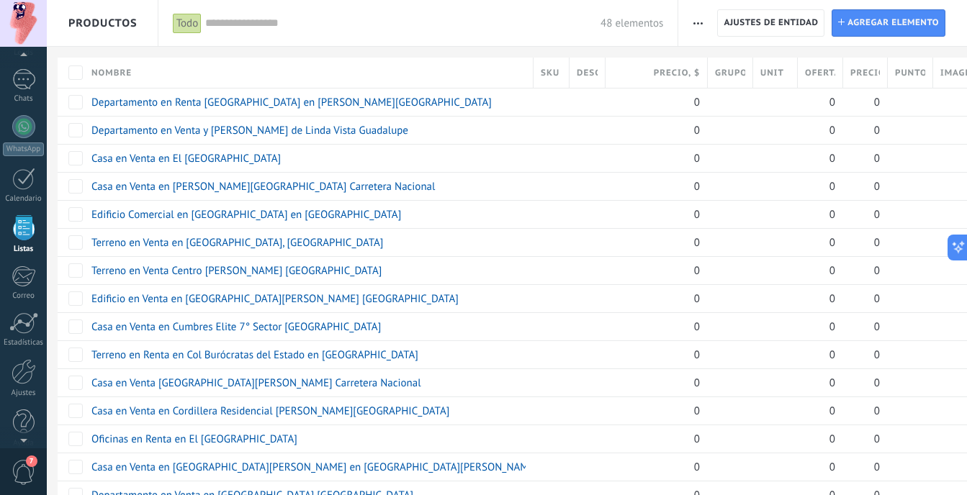
drag, startPoint x: 744, startPoint y: 73, endPoint x: 757, endPoint y: 73, distance: 13.0
click at [753, 73] on div "Grupo" at bounding box center [730, 73] width 45 height 30
drag, startPoint x: 648, startPoint y: 90, endPoint x: 965, endPoint y: 163, distance: 325.9
click at [967, 124] on html ".abccls-1,.abccls-2{fill-rule:evenodd}.abccls-2{fill:#fff} .abfcls-1{fill:none}…" at bounding box center [483, 247] width 967 height 495
drag, startPoint x: 950, startPoint y: 63, endPoint x: 737, endPoint y: 79, distance: 213.7
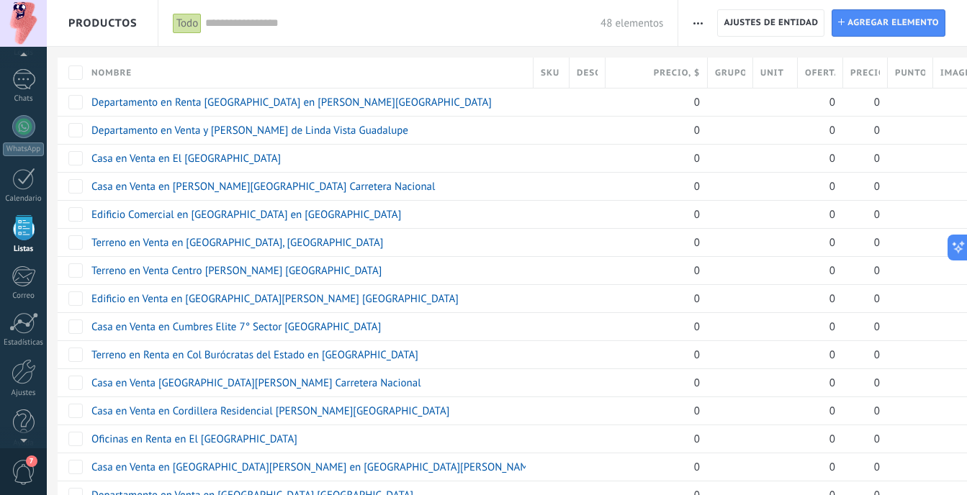
click at [814, 79] on div "Nombre SKU Descripción Precio , $ Grupo Unit Oferta especial 1 , $ Precio al po…" at bounding box center [518, 73] width 920 height 30
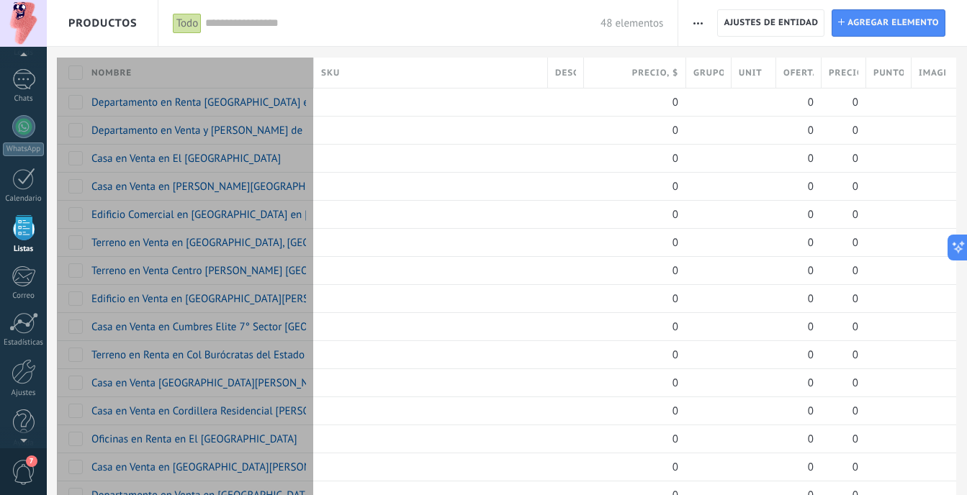
drag, startPoint x: 538, startPoint y: 75, endPoint x: 318, endPoint y: 71, distance: 219.6
click at [318, 71] on div at bounding box center [314, 73] width 16 height 27
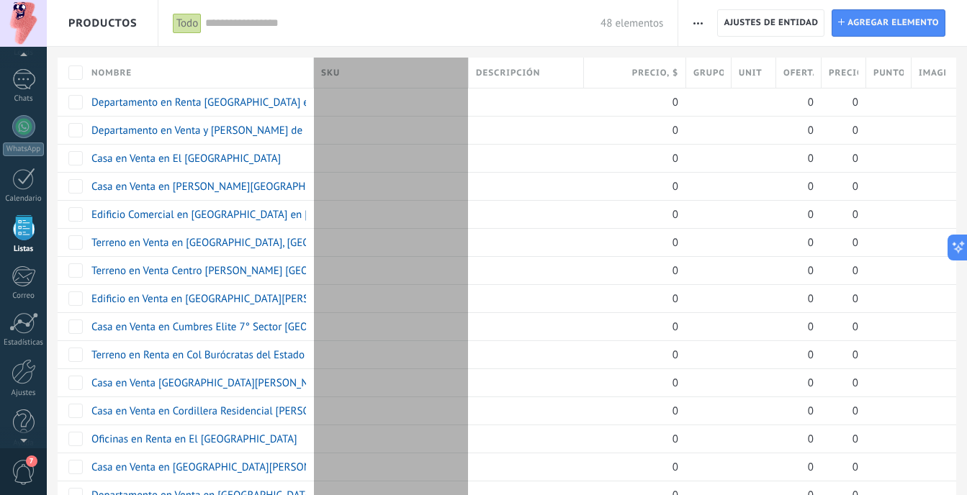
drag, startPoint x: 549, startPoint y: 62, endPoint x: 444, endPoint y: 63, distance: 105.1
click at [461, 63] on div at bounding box center [469, 73] width 16 height 27
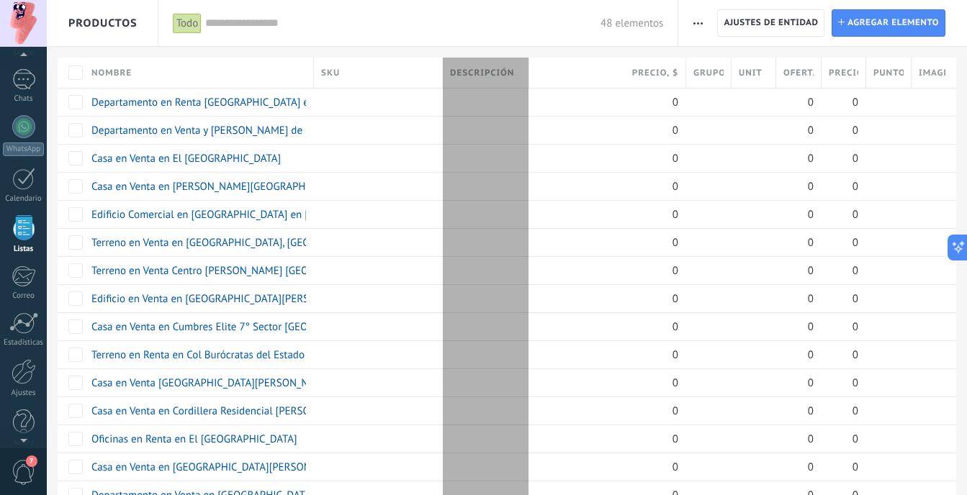
drag, startPoint x: 580, startPoint y: 68, endPoint x: 503, endPoint y: 70, distance: 77.8
click at [503, 70] on div "Descripción" at bounding box center [486, 73] width 86 height 30
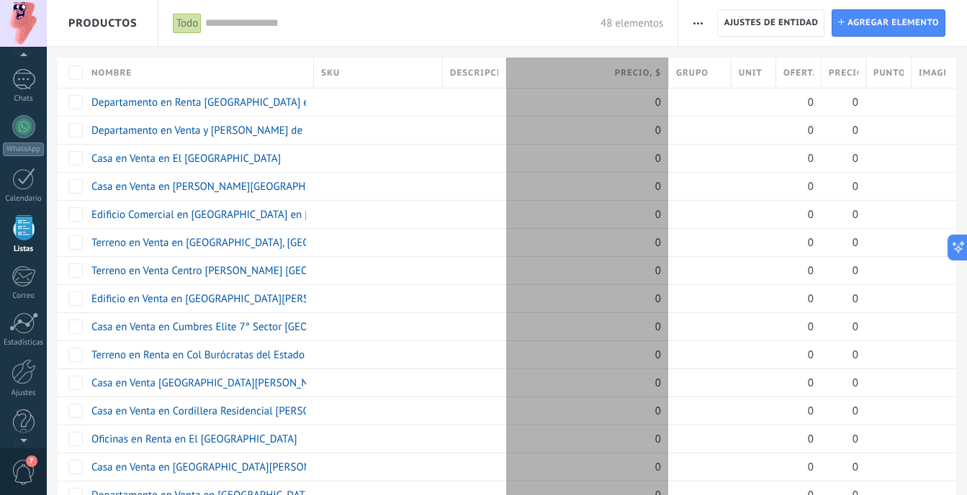
drag, startPoint x: 685, startPoint y: 71, endPoint x: 554, endPoint y: 76, distance: 131.9
click at [661, 78] on div at bounding box center [669, 73] width 16 height 27
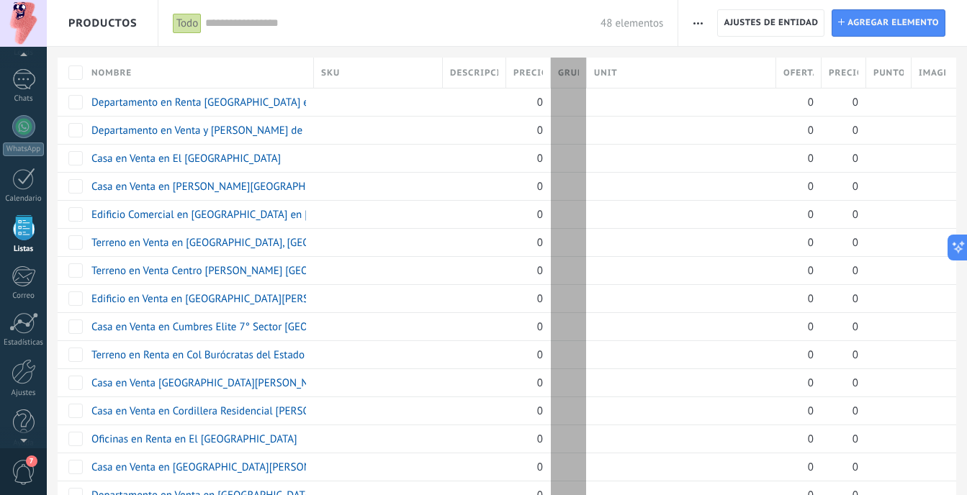
drag, startPoint x: 712, startPoint y: 70, endPoint x: 549, endPoint y: 81, distance: 163.1
click at [549, 81] on div "Nombre SKU Descripción Precio , $ Grupo Unit Oferta especial 1 , $ Precio al po…" at bounding box center [507, 73] width 899 height 30
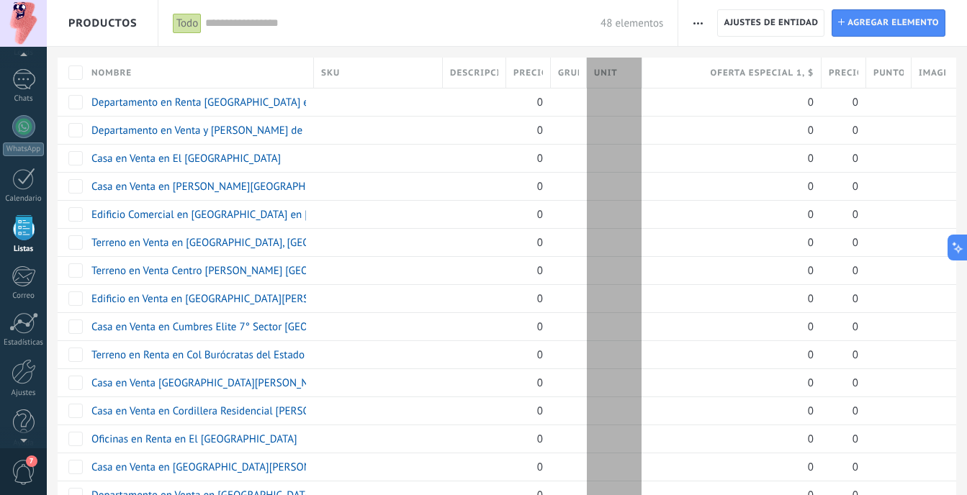
drag, startPoint x: 773, startPoint y: 66, endPoint x: 611, endPoint y: 67, distance: 161.3
click at [611, 67] on div "Unit" at bounding box center [614, 73] width 55 height 30
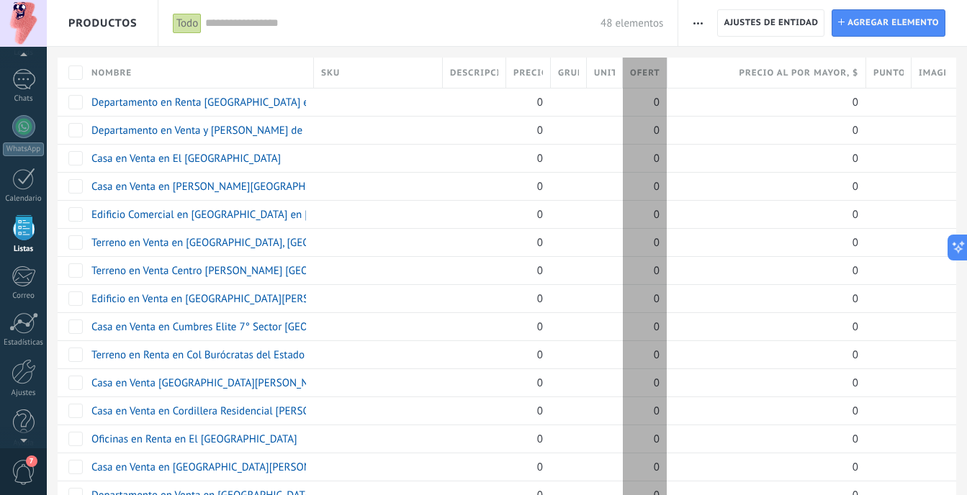
drag, startPoint x: 816, startPoint y: 75, endPoint x: 662, endPoint y: 71, distance: 154.1
click at [662, 71] on div "Oferta especial 1 , $" at bounding box center [645, 73] width 45 height 30
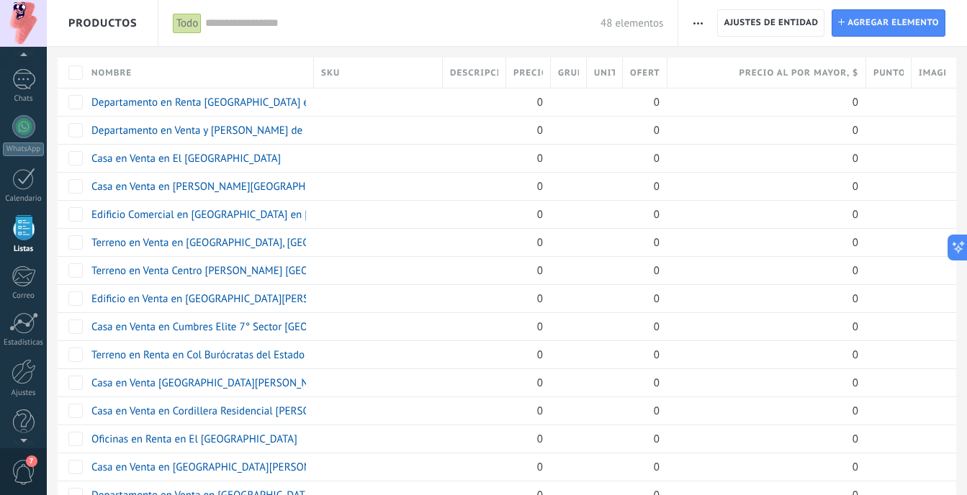
drag, startPoint x: 656, startPoint y: 68, endPoint x: 640, endPoint y: 72, distance: 16.4
click at [640, 72] on span "Oferta especial 1 , $" at bounding box center [645, 73] width 30 height 14
click at [644, 81] on div "Oferta especial 1 , $" at bounding box center [645, 73] width 44 height 30
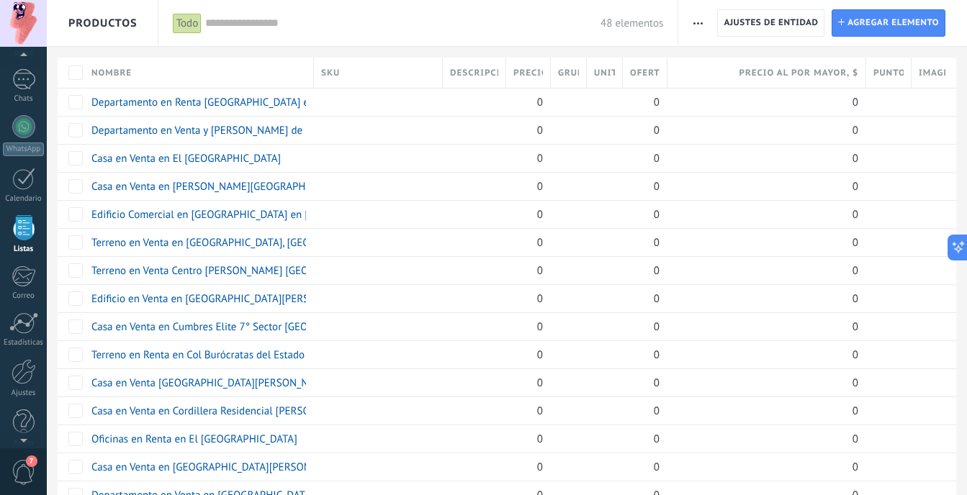
click at [121, 69] on span "Nombre" at bounding box center [111, 73] width 40 height 14
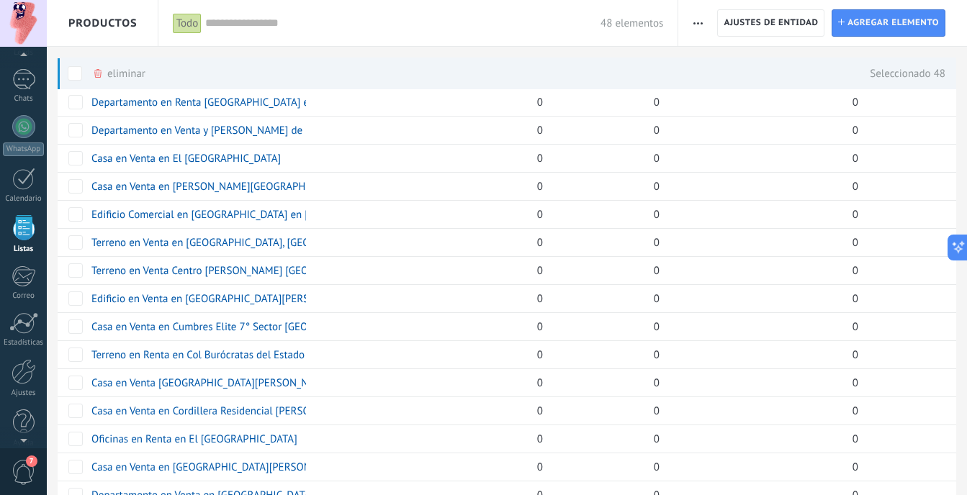
click at [78, 69] on span at bounding box center [75, 73] width 14 height 14
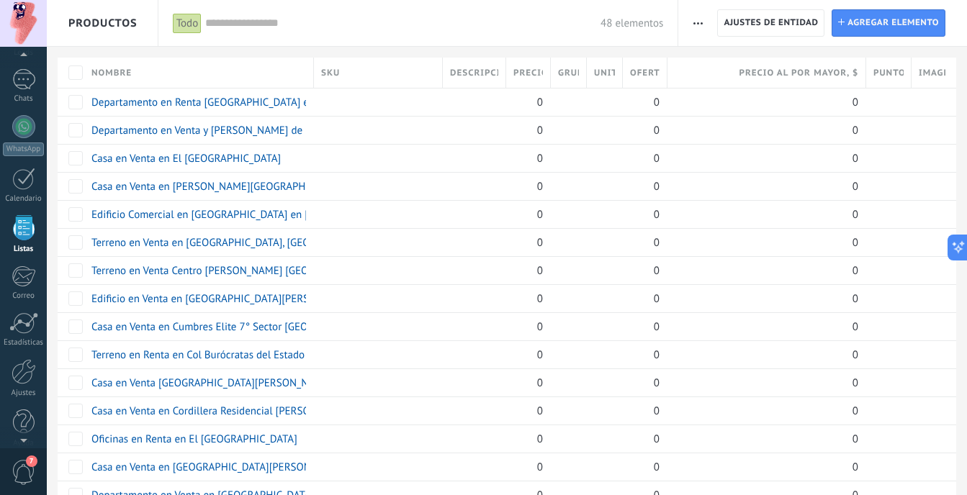
click at [474, 73] on span "Descripción" at bounding box center [474, 73] width 48 height 14
drag, startPoint x: 476, startPoint y: 80, endPoint x: 469, endPoint y: 71, distance: 11.2
click at [470, 71] on span "Descripción" at bounding box center [474, 73] width 48 height 14
click at [773, 68] on span "Precio al por mayor , $" at bounding box center [798, 73] width 119 height 14
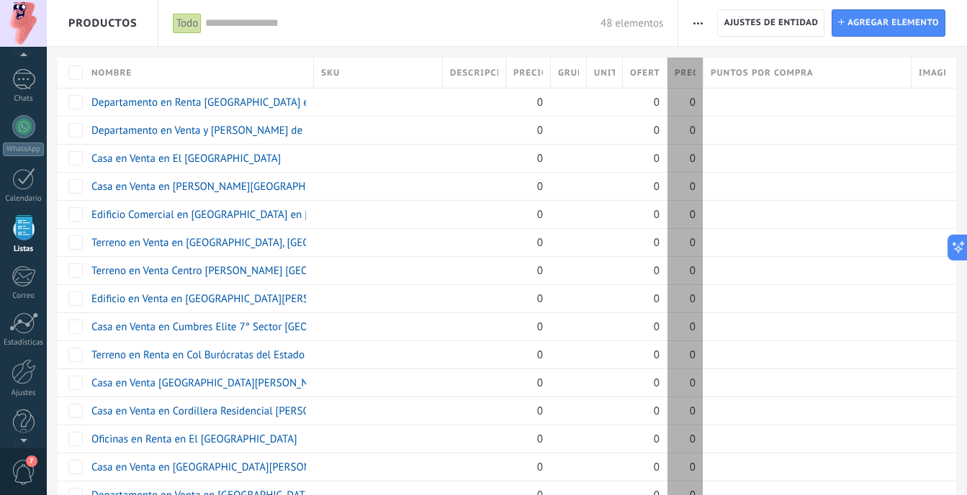
drag, startPoint x: 865, startPoint y: 68, endPoint x: 693, endPoint y: 68, distance: 172.8
click at [693, 68] on div "Precio al por mayor , $" at bounding box center [685, 73] width 36 height 30
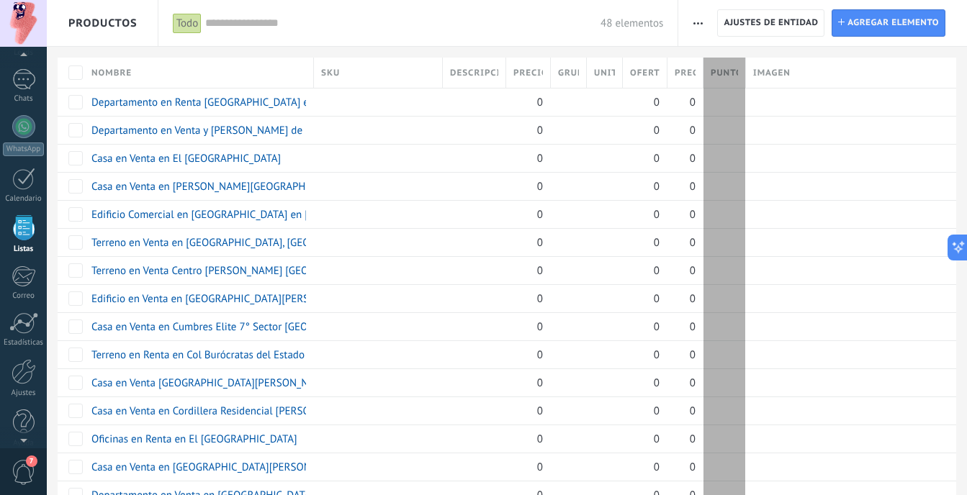
drag, startPoint x: 905, startPoint y: 71, endPoint x: 739, endPoint y: 63, distance: 165.8
click at [739, 63] on div "Puntos por compra" at bounding box center [724, 73] width 42 height 30
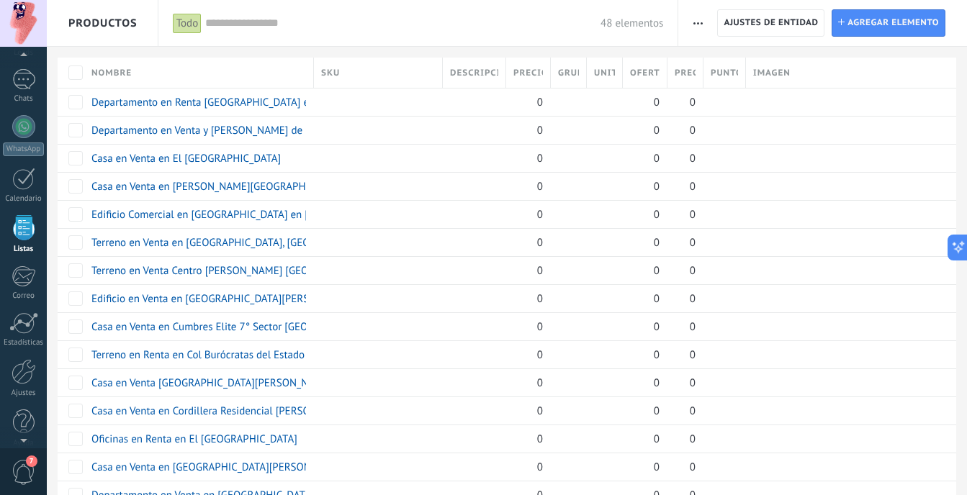
drag, startPoint x: 784, startPoint y: 79, endPoint x: 727, endPoint y: 82, distance: 57.0
click at [727, 82] on div "Nombre SKU Descripción Precio , $ Grupo Unit Oferta especial 1 , $ Precio al po…" at bounding box center [507, 73] width 899 height 30
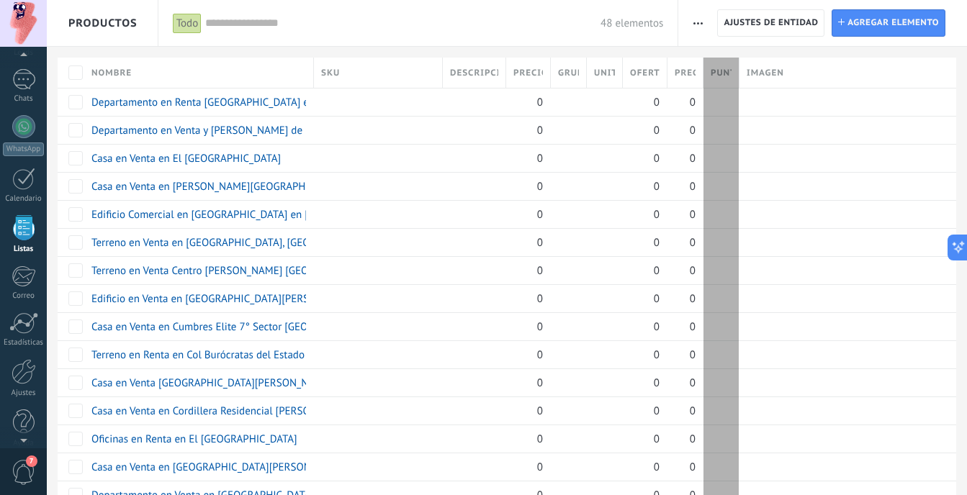
drag, startPoint x: 746, startPoint y: 70, endPoint x: 683, endPoint y: 74, distance: 62.8
click at [675, 73] on div "Nombre SKU Descripción Precio , $ Grupo Unit Oferta especial 1 , $ Precio al po…" at bounding box center [507, 73] width 899 height 30
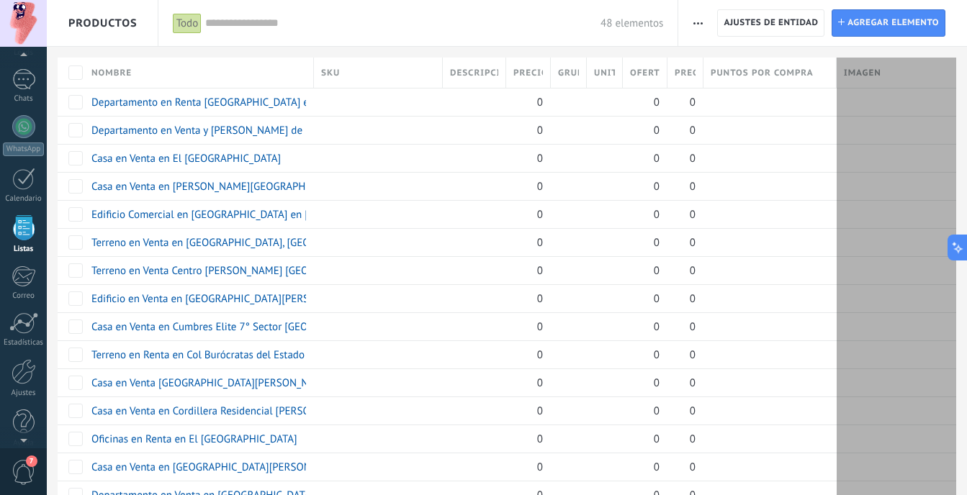
drag, startPoint x: 952, startPoint y: 67, endPoint x: 855, endPoint y: 76, distance: 97.6
click at [855, 76] on div "Imagen" at bounding box center [897, 73] width 120 height 30
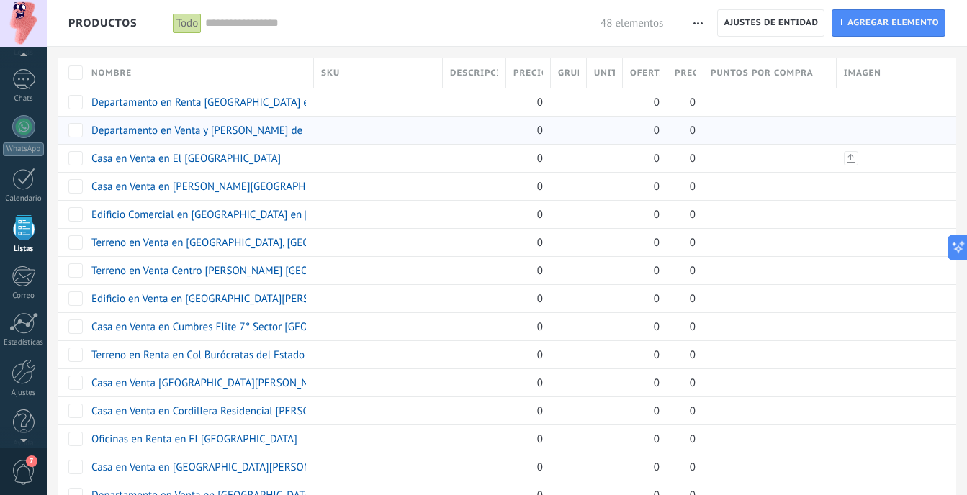
drag, startPoint x: 888, startPoint y: 156, endPoint x: 936, endPoint y: 141, distance: 49.7
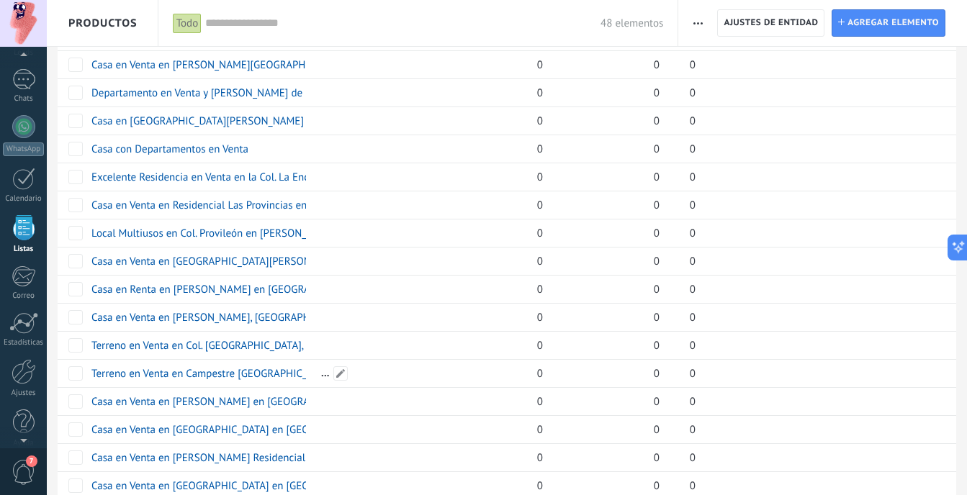
scroll to position [267, 0]
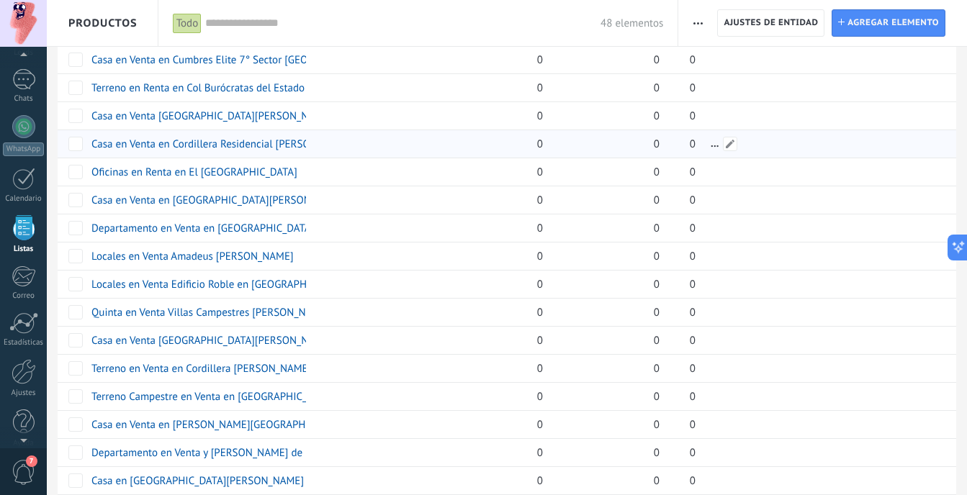
click at [715, 138] on div at bounding box center [766, 143] width 126 height 27
click at [715, 120] on div at bounding box center [766, 115] width 126 height 27
click at [716, 118] on div at bounding box center [766, 115] width 126 height 27
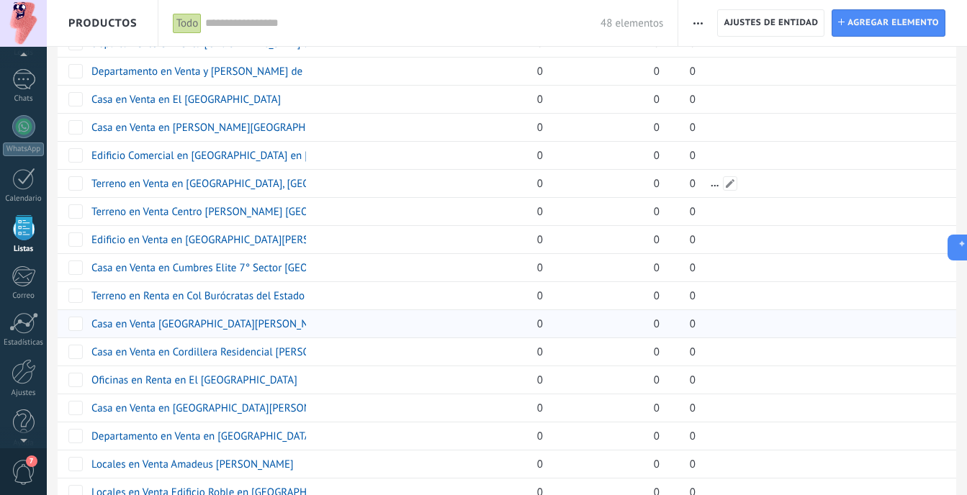
scroll to position [0, 0]
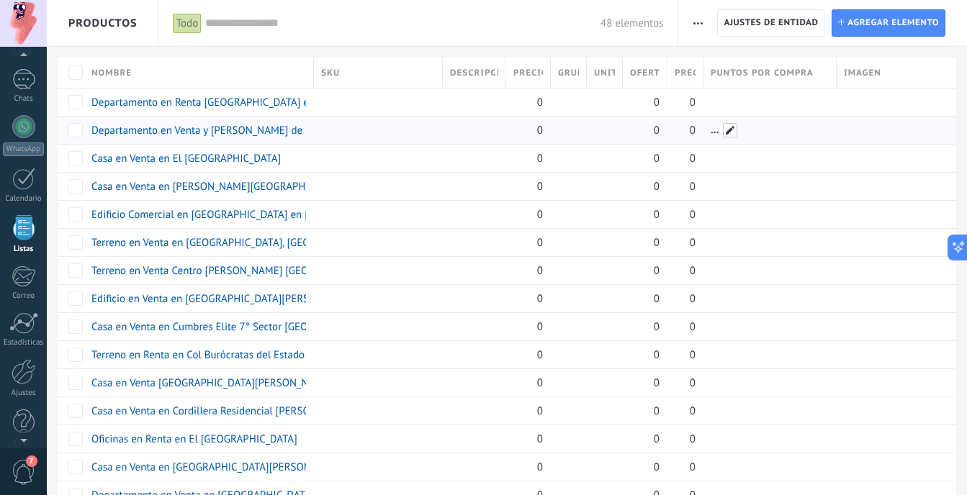
click at [728, 130] on span at bounding box center [730, 130] width 14 height 14
click at [768, 100] on div at bounding box center [766, 102] width 126 height 27
click at [282, 103] on link "Departamento en Renta Torre Aqua en Valle Oriente" at bounding box center [291, 103] width 400 height 14
type textarea "***"
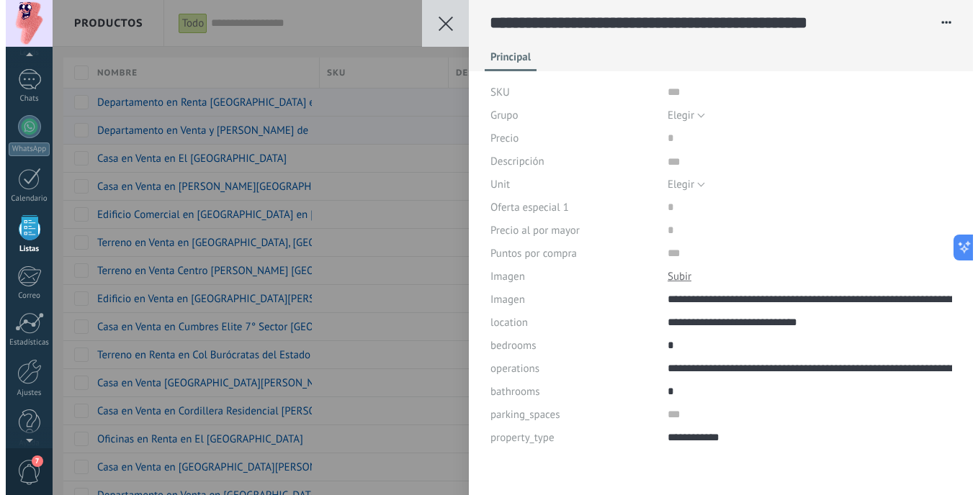
scroll to position [14, 0]
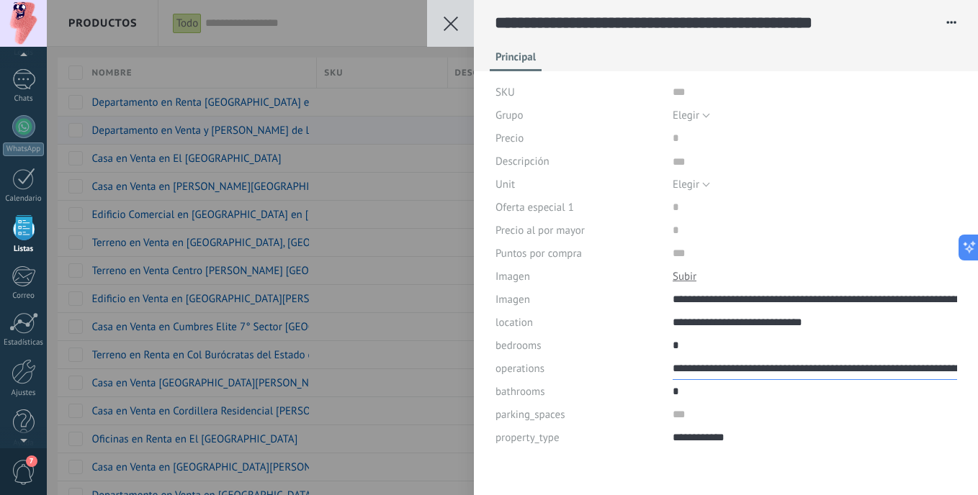
drag, startPoint x: 773, startPoint y: 372, endPoint x: 801, endPoint y: 367, distance: 28.5
click at [803, 368] on input "**********" at bounding box center [814, 368] width 284 height 23
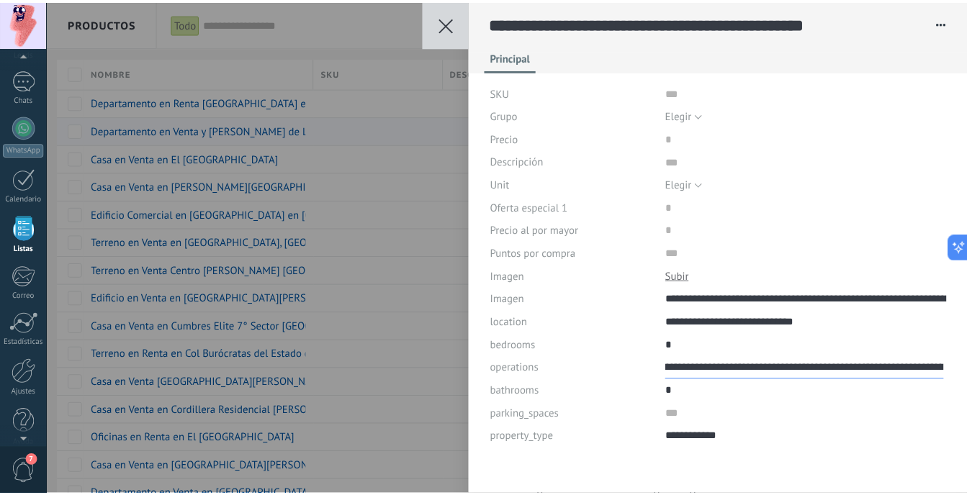
scroll to position [0, 0]
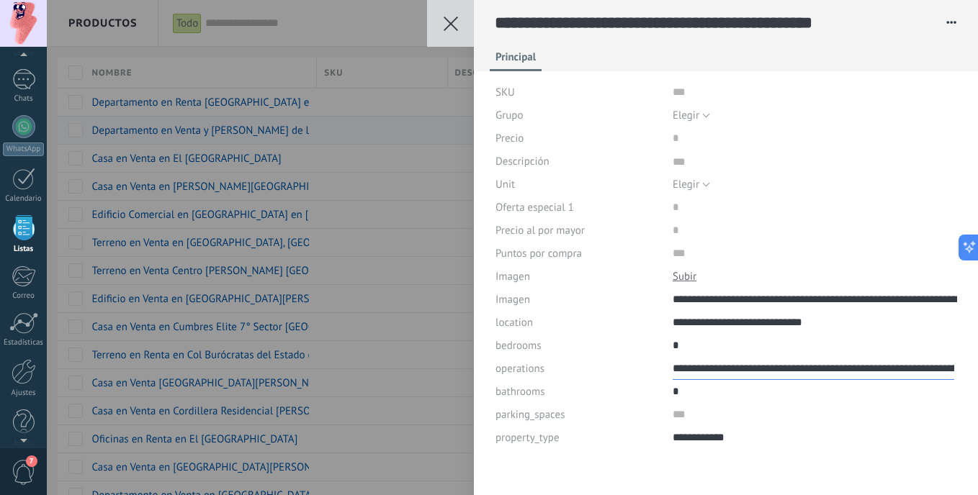
drag, startPoint x: 901, startPoint y: 370, endPoint x: 498, endPoint y: 408, distance: 404.2
click at [498, 408] on div "**********" at bounding box center [726, 265] width 462 height 369
click at [459, 24] on button at bounding box center [450, 23] width 47 height 47
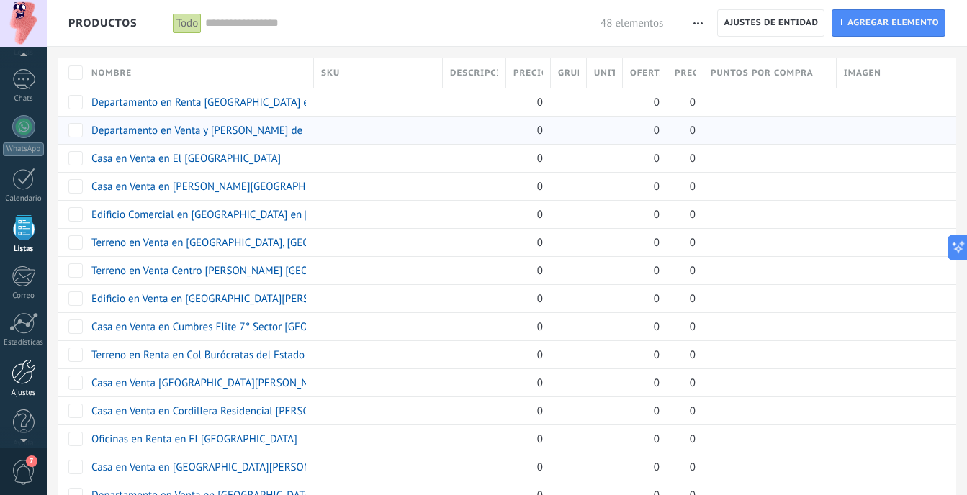
click at [27, 385] on link "Ajustes" at bounding box center [23, 378] width 47 height 39
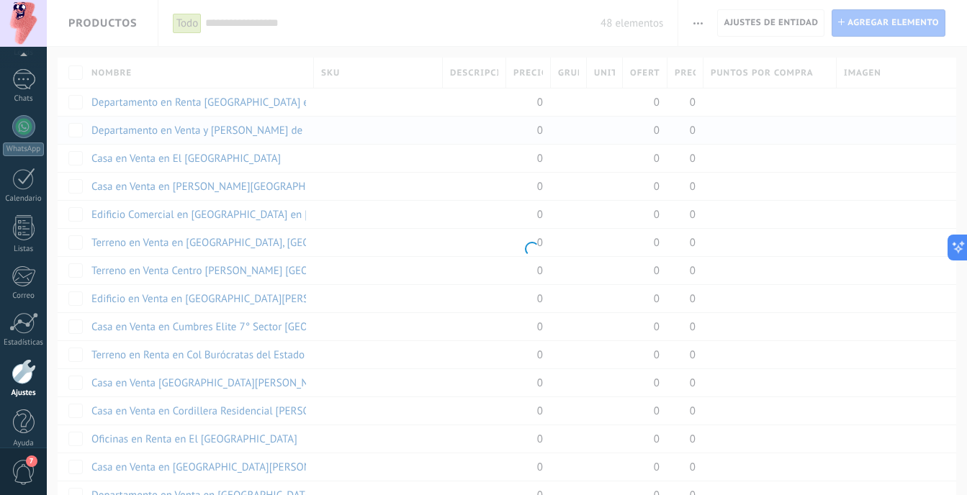
scroll to position [104, 0]
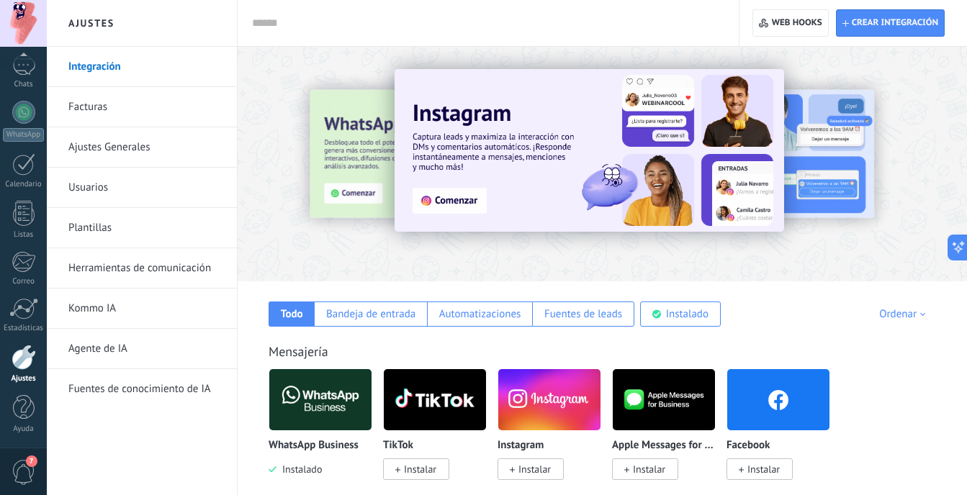
click at [122, 355] on link "Agente de IA" at bounding box center [145, 349] width 154 height 40
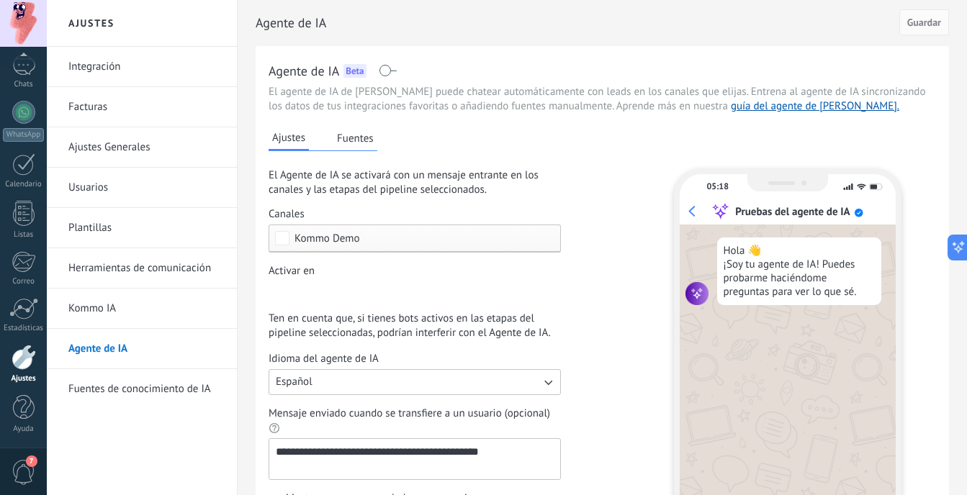
click at [359, 143] on button "Fuentes" at bounding box center [355, 138] width 44 height 22
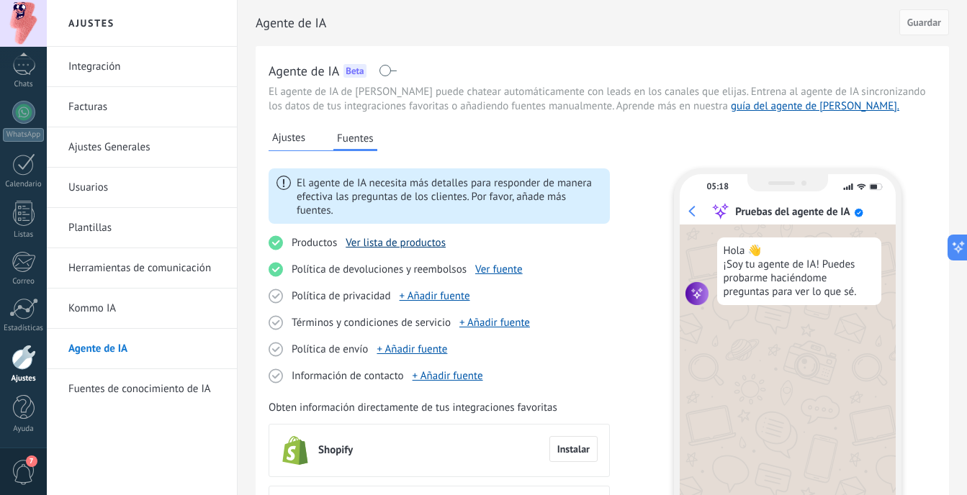
click at [402, 241] on link "Ver lista de productos" at bounding box center [396, 243] width 100 height 14
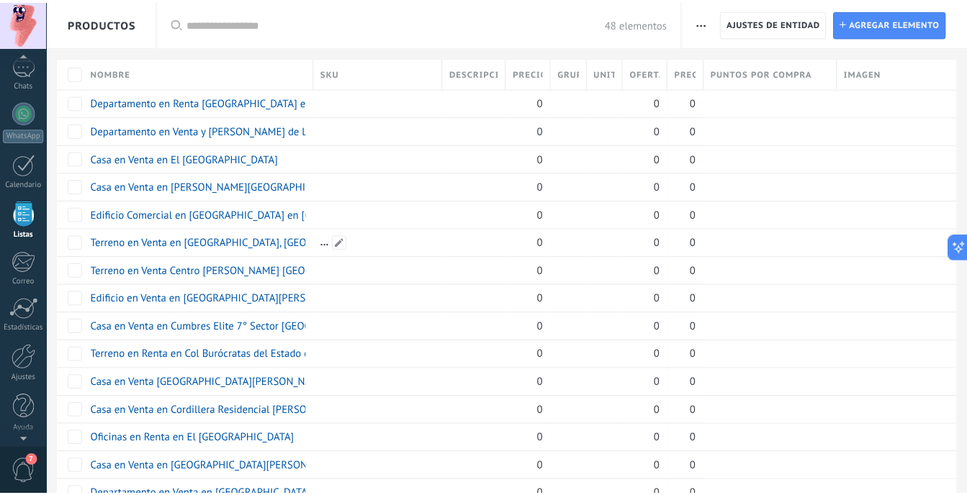
scroll to position [89, 0]
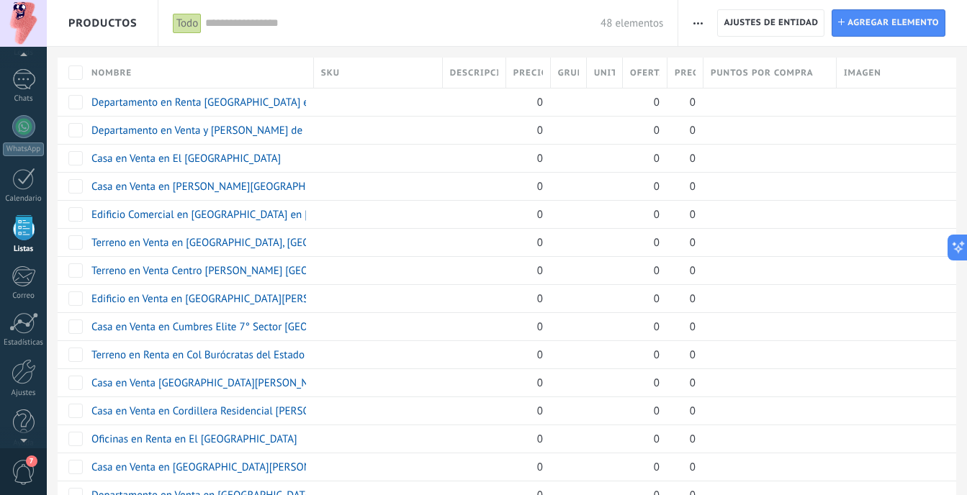
click at [701, 24] on div at bounding box center [483, 23] width 967 height 47
click at [701, 24] on use "button" at bounding box center [697, 23] width 9 height 2
click at [20, 386] on link "Ajustes" at bounding box center [23, 378] width 47 height 39
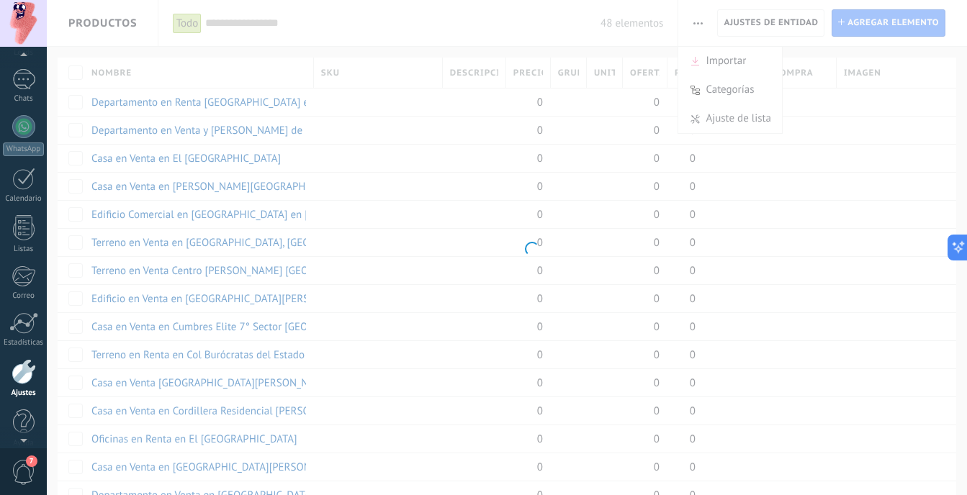
scroll to position [104, 0]
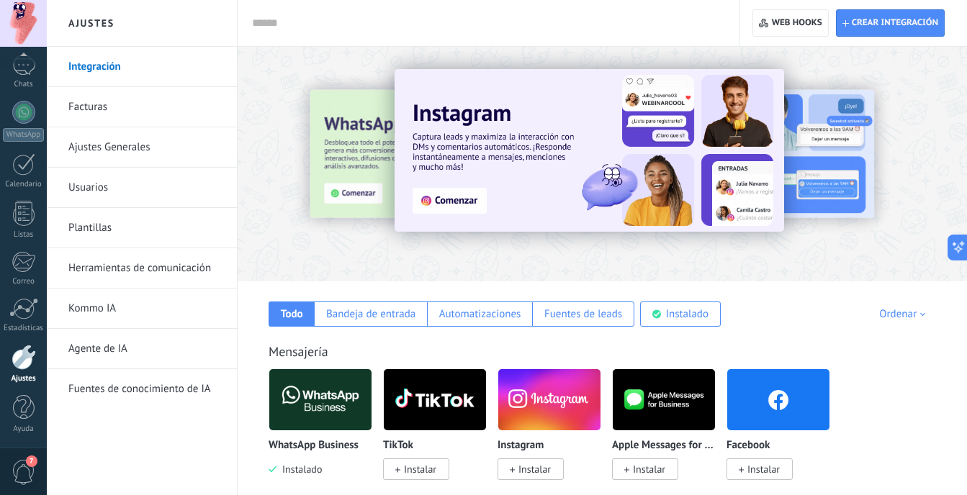
click at [145, 338] on link "Agente de IA" at bounding box center [145, 349] width 154 height 40
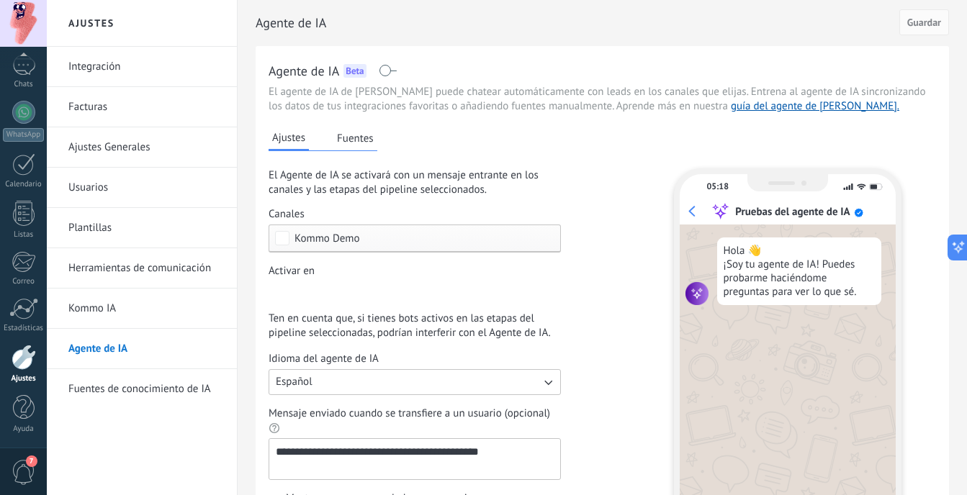
click at [366, 143] on button "Fuentes" at bounding box center [355, 138] width 44 height 22
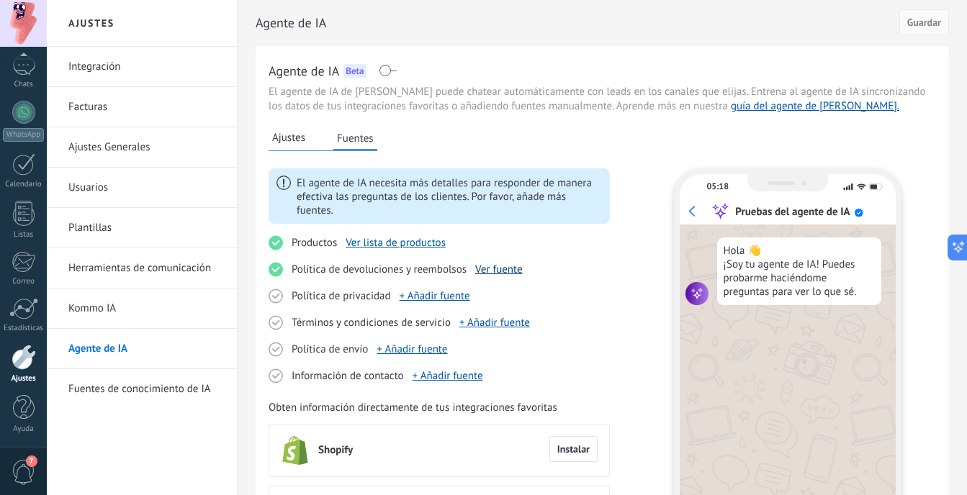
click at [501, 274] on link "Ver fuente" at bounding box center [499, 270] width 48 height 14
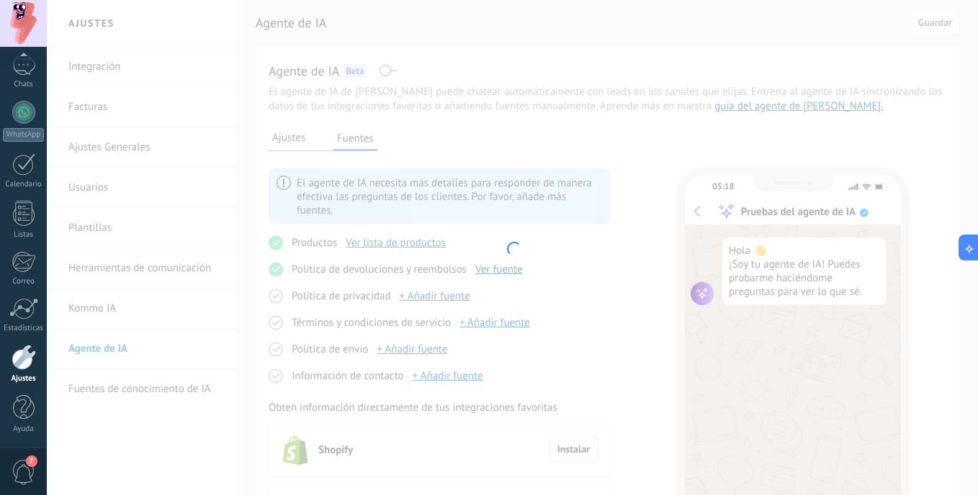
type input "**********"
type textarea "**********"
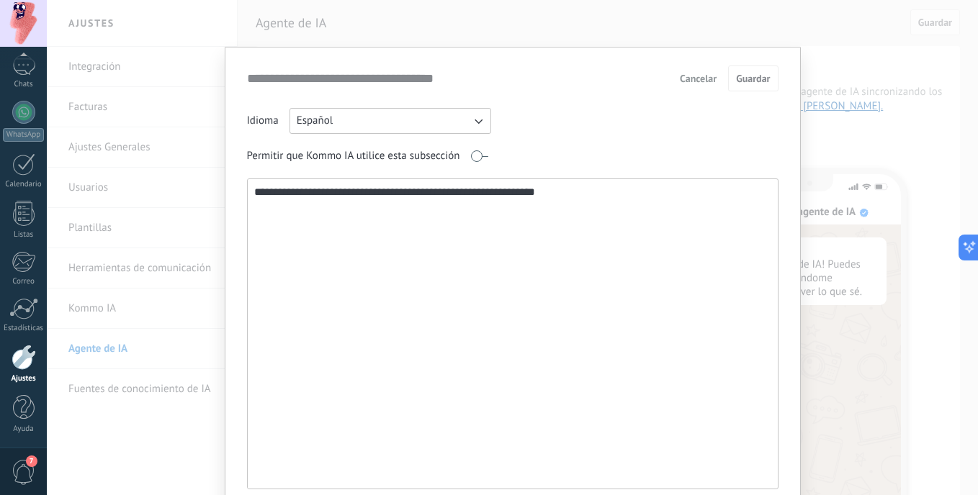
drag, startPoint x: 612, startPoint y: 195, endPoint x: 183, endPoint y: 204, distance: 429.2
click at [183, 204] on div "**********" at bounding box center [512, 247] width 931 height 495
type textarea "**********"
click at [745, 76] on span "Guardar" at bounding box center [753, 78] width 34 height 10
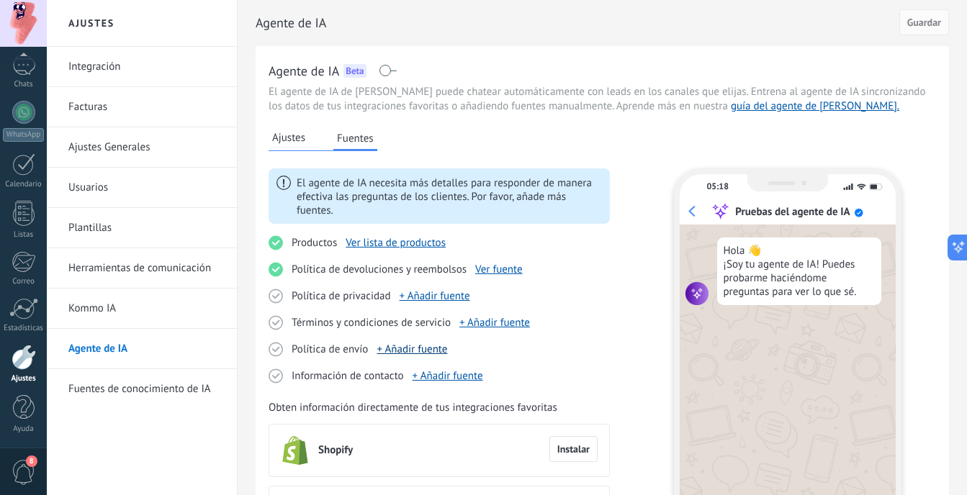
click at [427, 354] on link "+ Añadir fuente" at bounding box center [412, 350] width 71 height 14
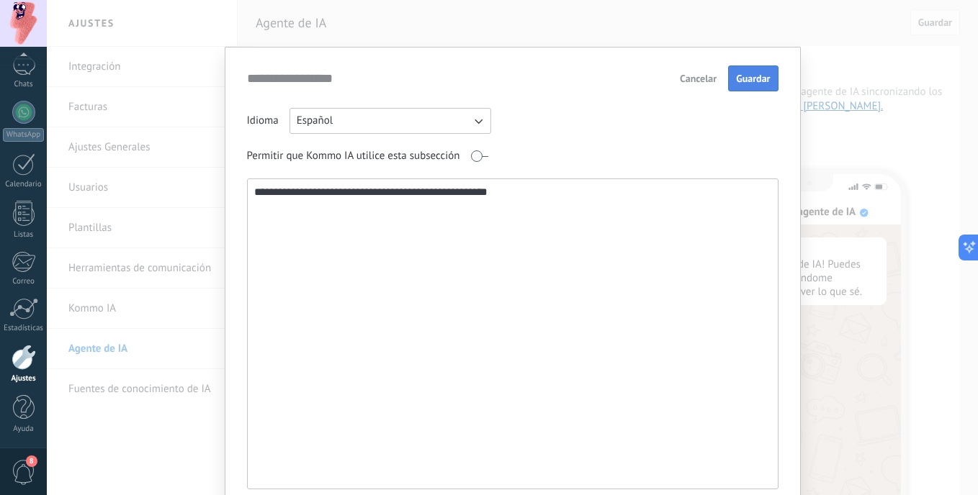
type textarea "**********"
click at [747, 87] on button "Guardar" at bounding box center [753, 79] width 50 height 26
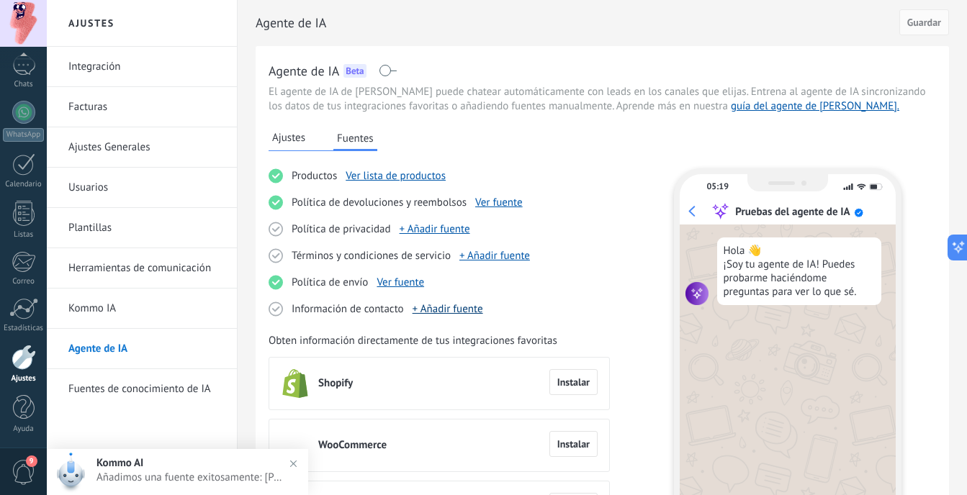
click at [466, 315] on link "+ Añadir fuente" at bounding box center [448, 309] width 71 height 14
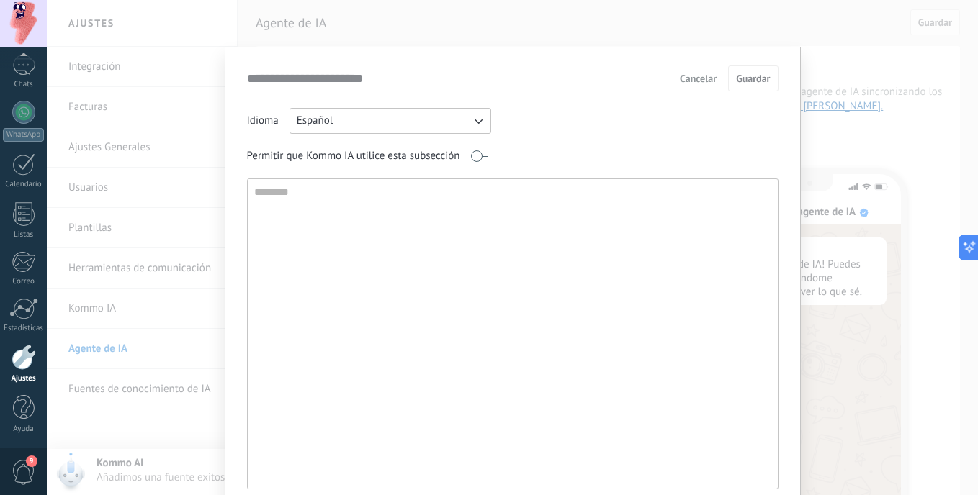
click at [372, 182] on textarea at bounding box center [511, 334] width 527 height 310
click at [370, 189] on textarea at bounding box center [511, 334] width 527 height 310
type textarea "**********"
click at [747, 76] on span "Guardar" at bounding box center [753, 78] width 34 height 10
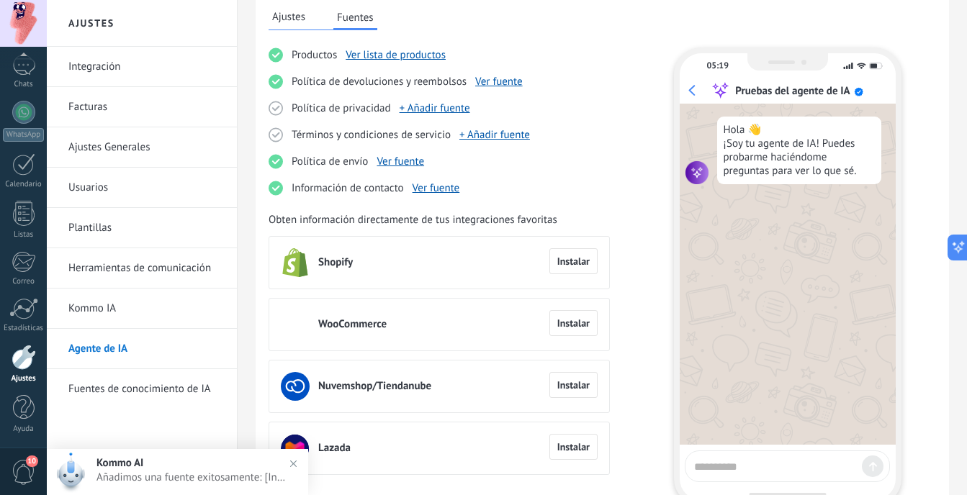
scroll to position [216, 0]
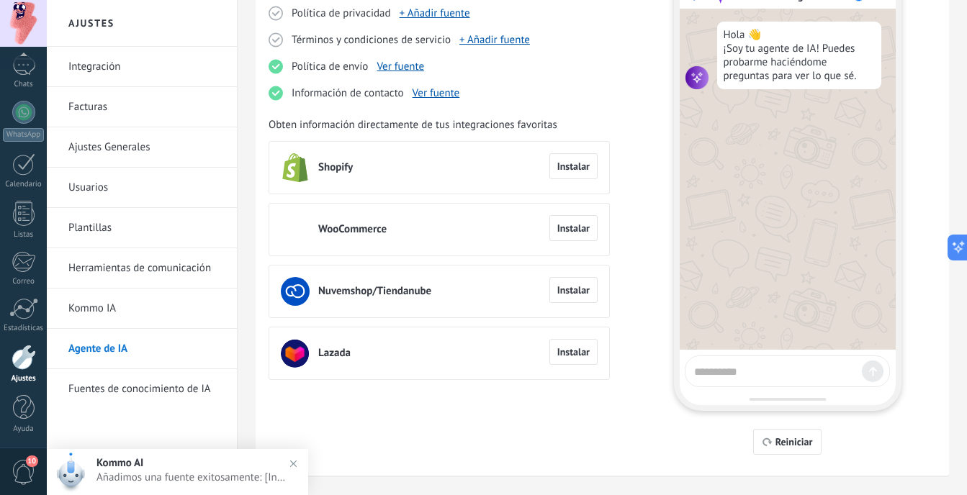
click at [783, 365] on textarea at bounding box center [775, 370] width 162 height 18
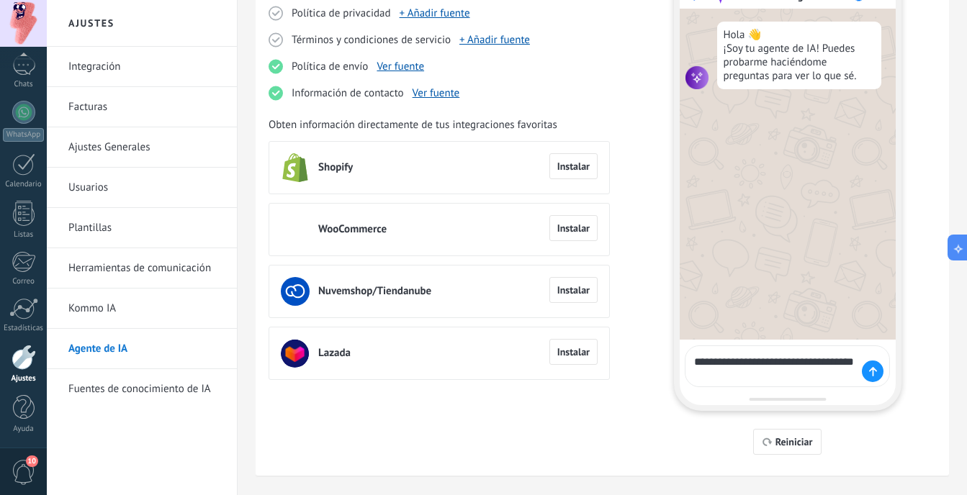
paste textarea "**********"
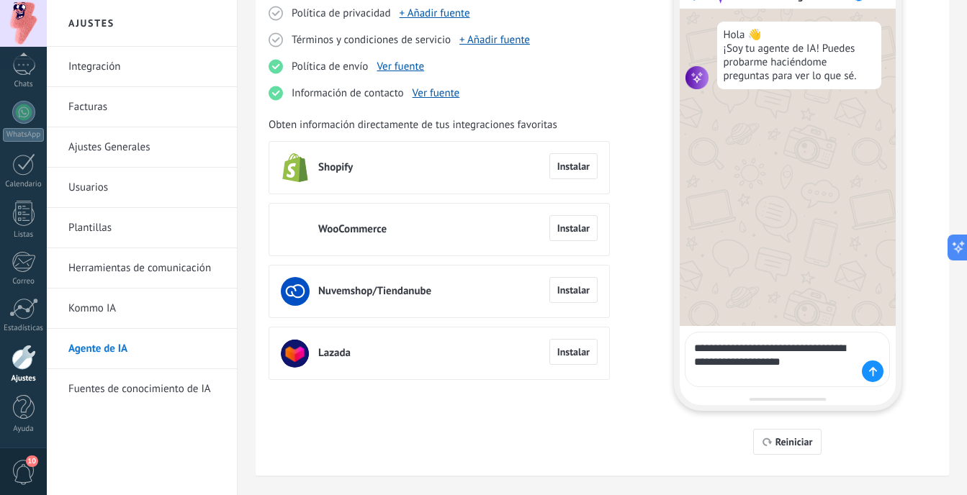
type textarea "**********"
click at [868, 375] on div at bounding box center [873, 372] width 22 height 22
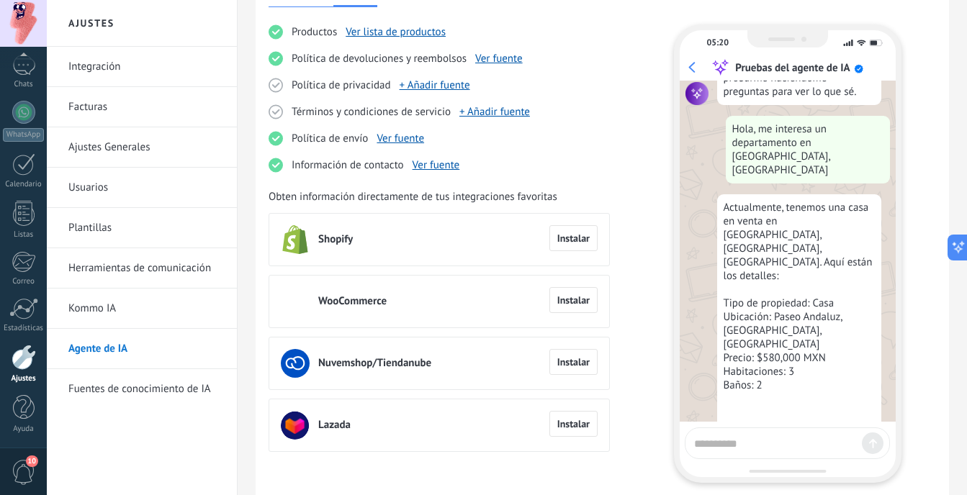
scroll to position [66, 0]
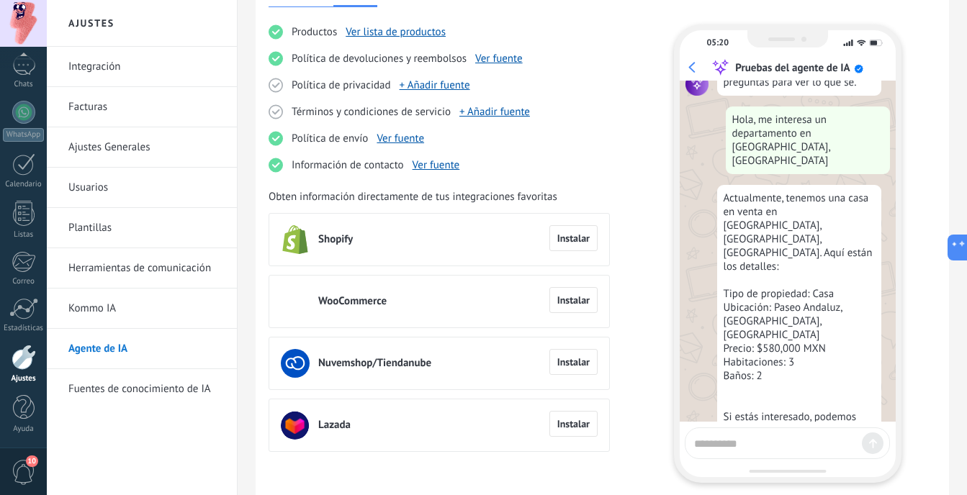
click at [734, 441] on textarea at bounding box center [775, 442] width 162 height 18
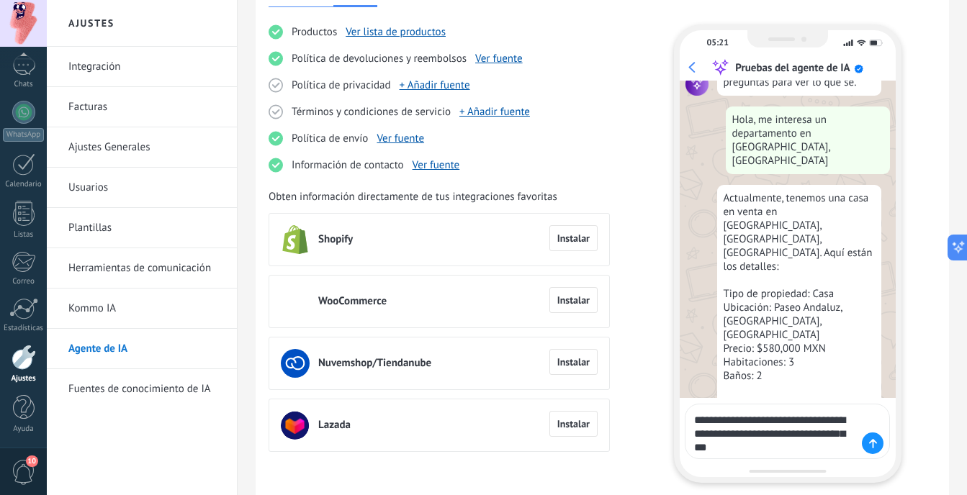
type textarea "**********"
click at [875, 449] on div at bounding box center [873, 444] width 22 height 22
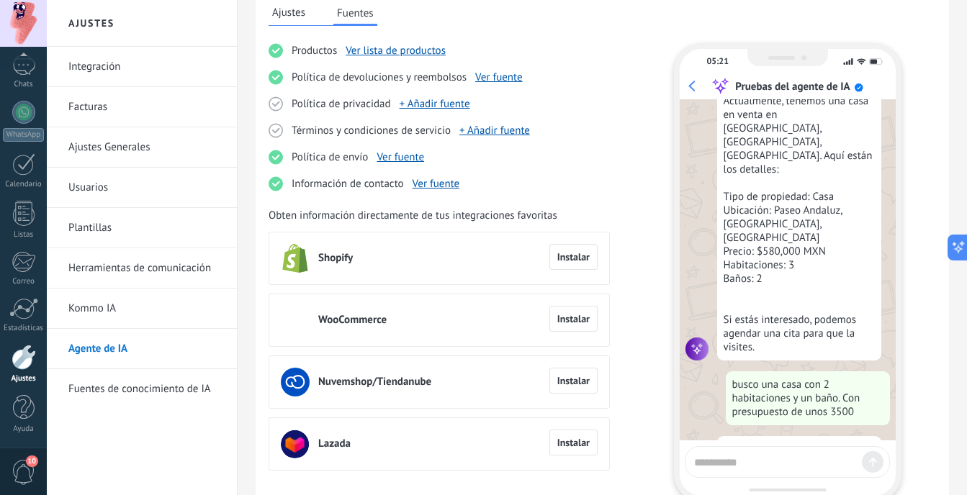
scroll to position [0, 0]
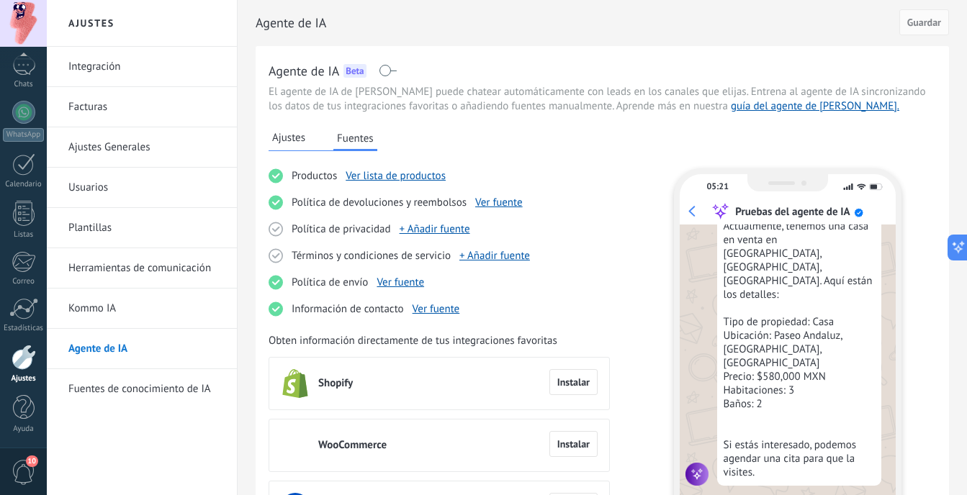
click at [294, 136] on span "Ajustes" at bounding box center [288, 138] width 33 height 14
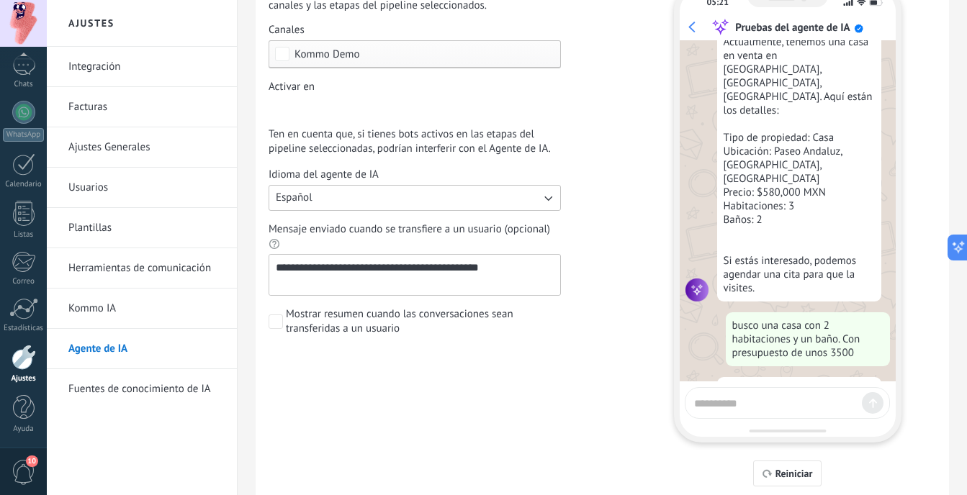
scroll to position [144, 0]
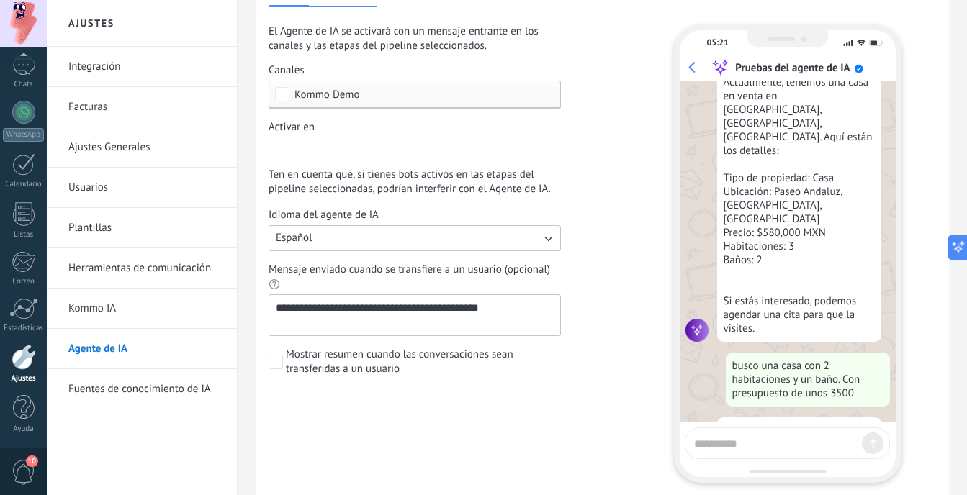
click at [0, 0] on div "Incoming leads Contacto inicial Negociación Debate contractual Discusión de con…" at bounding box center [0, 0] width 0 height 0
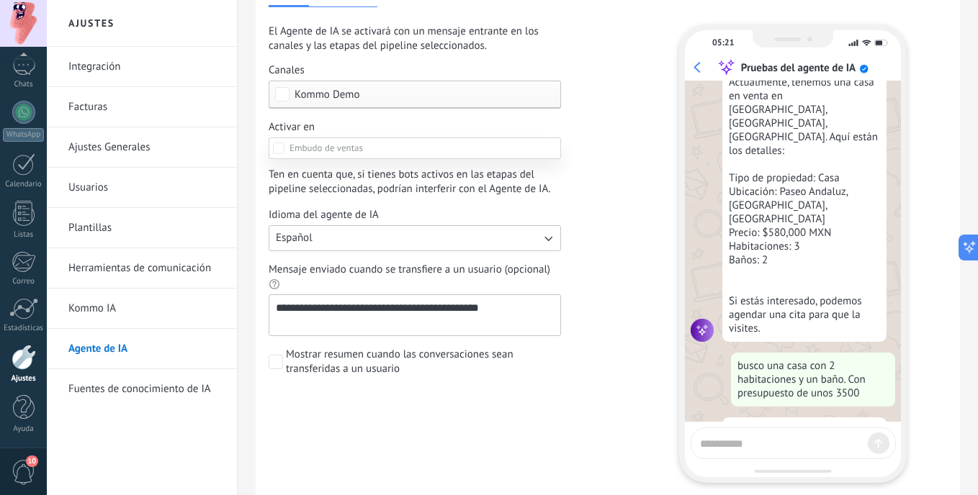
click at [611, 183] on div at bounding box center [512, 247] width 931 height 495
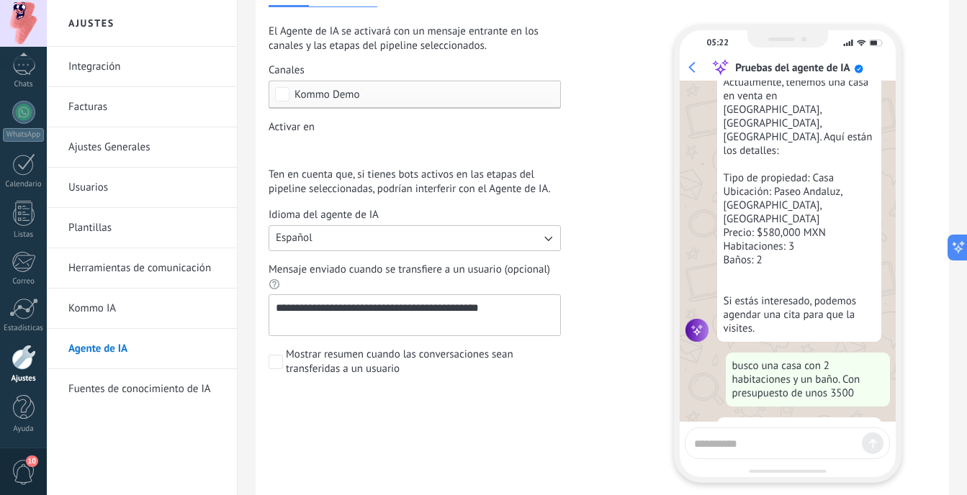
drag, startPoint x: 528, startPoint y: 315, endPoint x: 318, endPoint y: 293, distance: 211.3
click at [318, 293] on label "**********" at bounding box center [415, 299] width 292 height 73
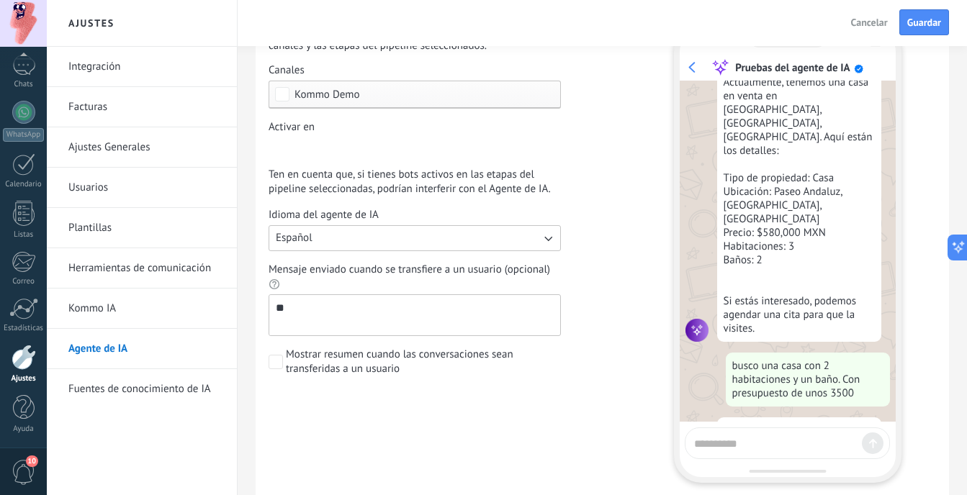
type textarea "*"
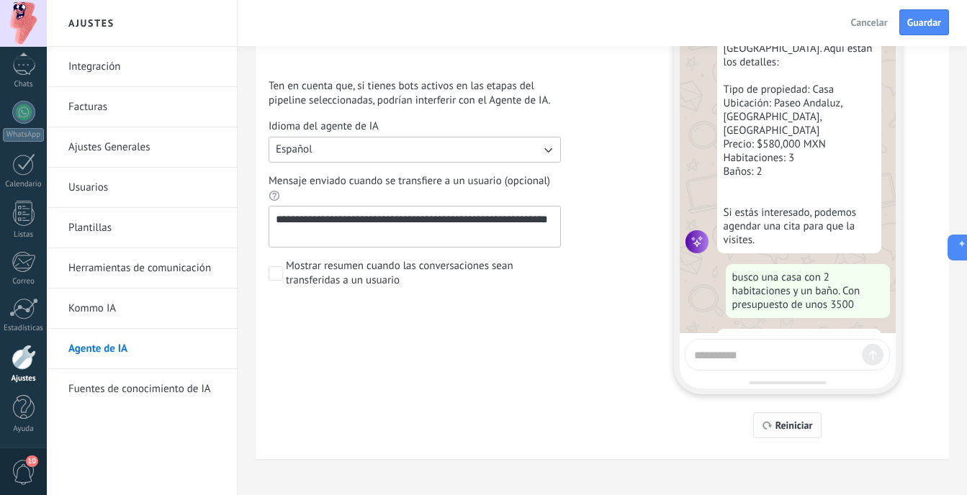
scroll to position [243, 0]
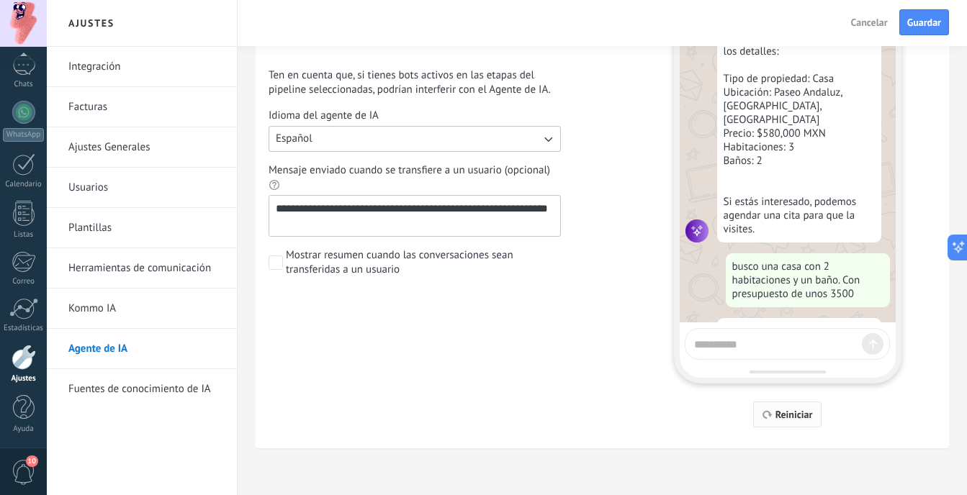
type textarea "**********"
click at [807, 411] on span "Reiniciar" at bounding box center [793, 415] width 37 height 10
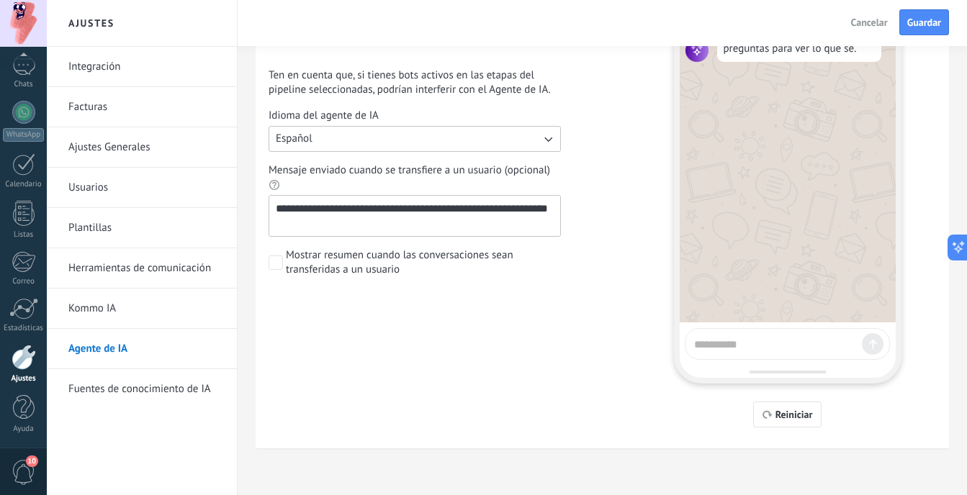
click at [746, 347] on textarea at bounding box center [775, 342] width 162 height 18
paste textarea "**********"
click at [785, 347] on textarea "**********" at bounding box center [775, 339] width 162 height 32
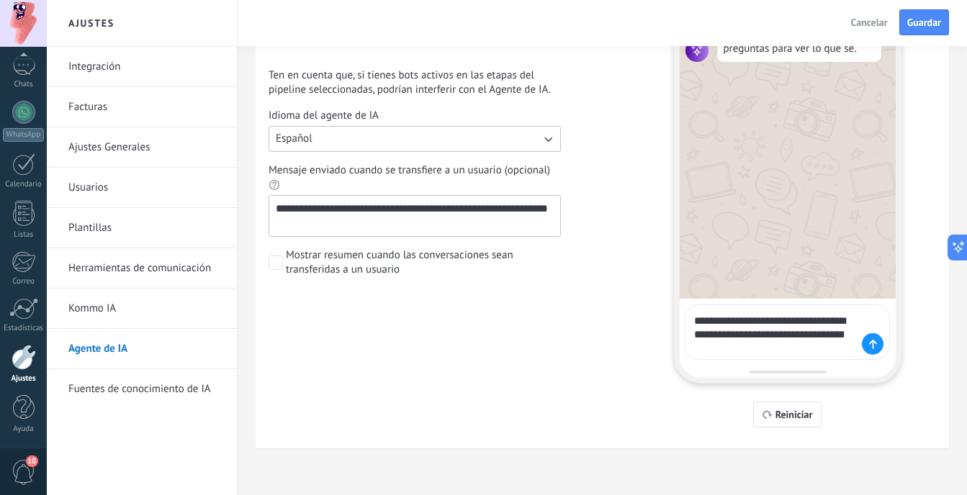
type textarea "**********"
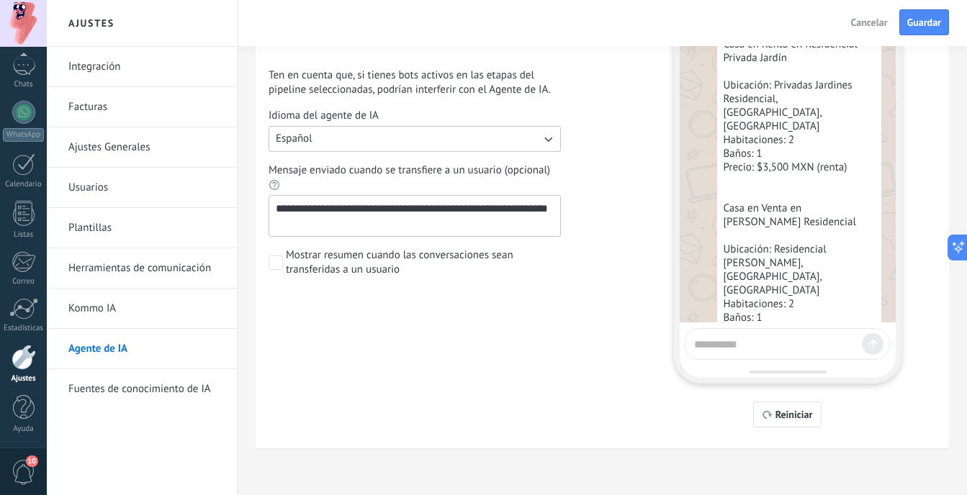
scroll to position [257, 0]
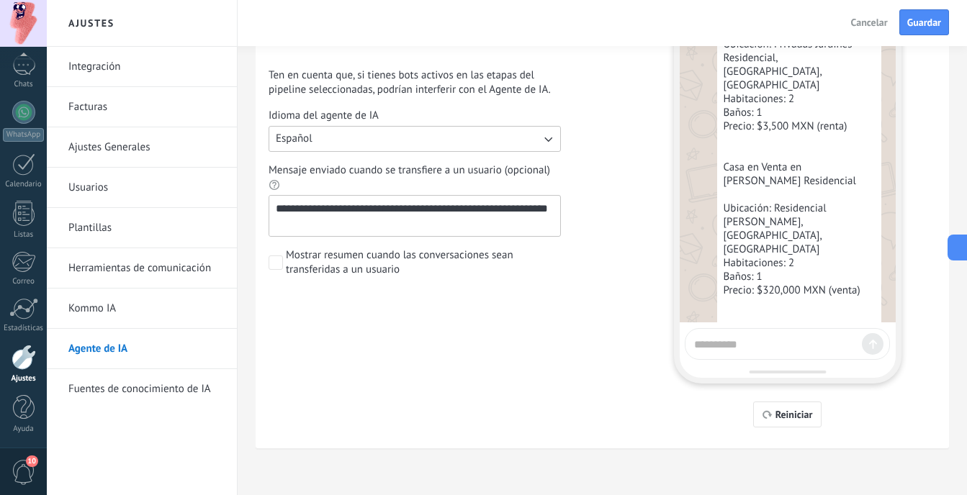
click at [809, 330] on div at bounding box center [787, 344] width 205 height 32
click at [815, 339] on textarea at bounding box center [775, 342] width 162 height 18
type textarea "********"
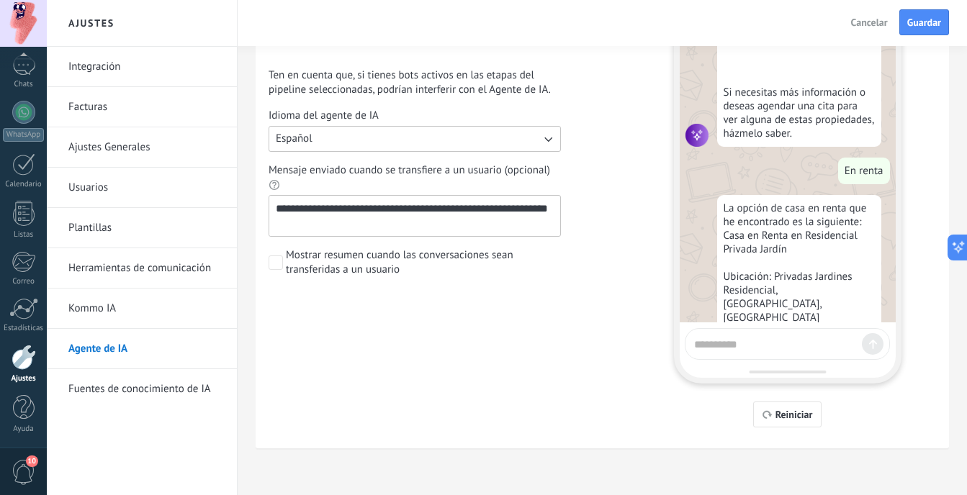
scroll to position [27, 0]
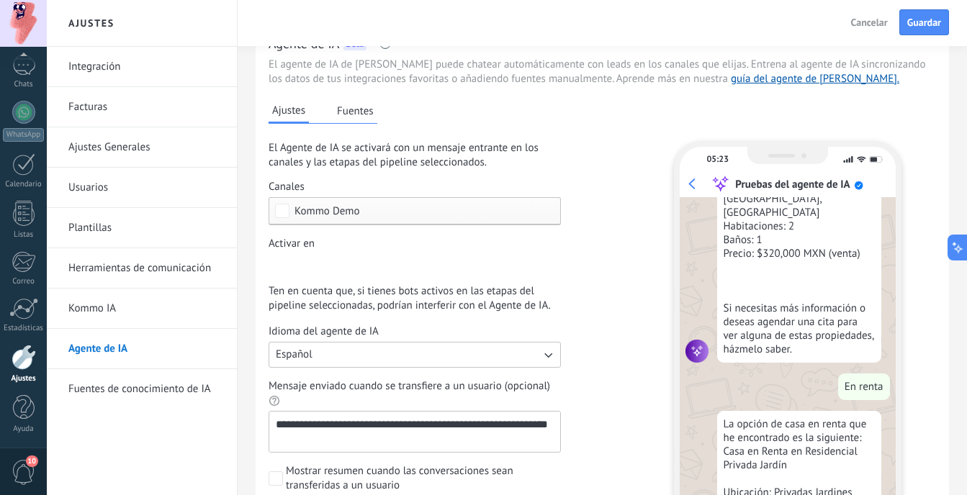
drag, startPoint x: 752, startPoint y: 134, endPoint x: 636, endPoint y: 137, distance: 116.7
click at [636, 137] on div "**********" at bounding box center [602, 364] width 667 height 557
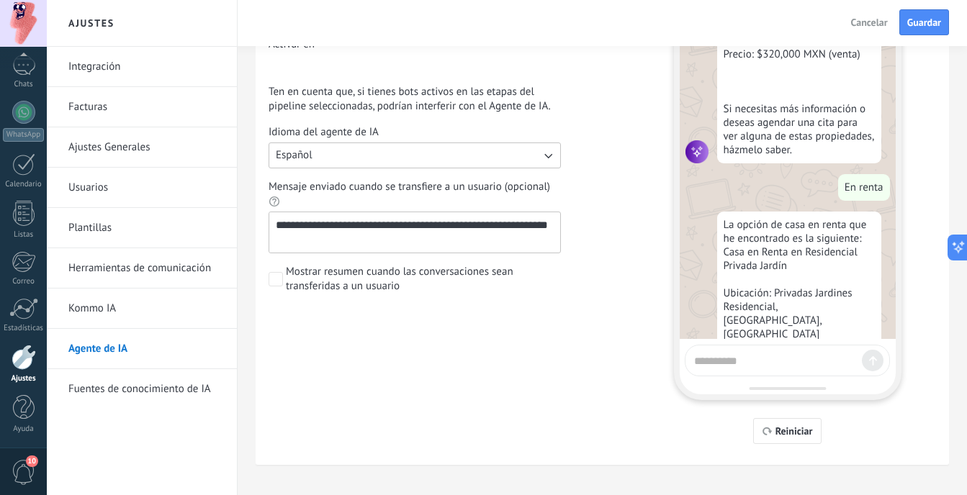
scroll to position [243, 0]
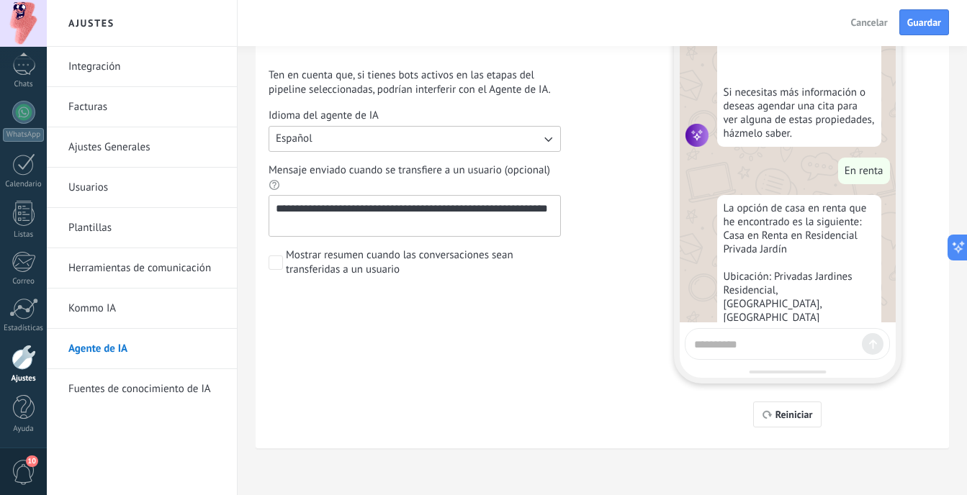
click at [779, 348] on textarea at bounding box center [775, 342] width 162 height 18
type textarea "**********"
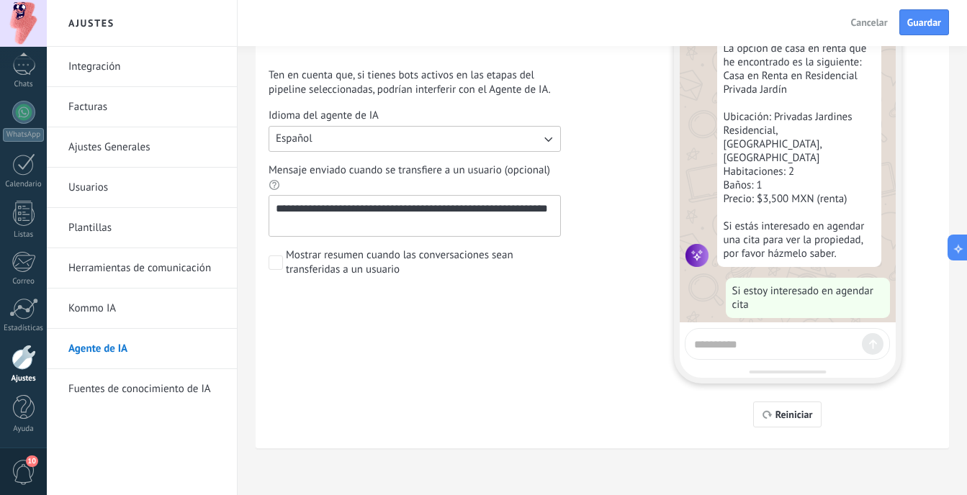
scroll to position [749, 0]
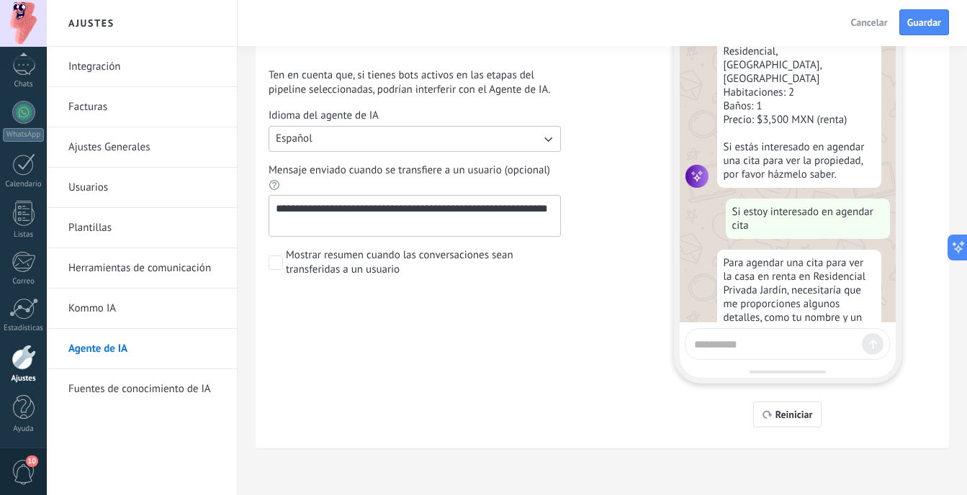
click at [791, 271] on div "Para agendar una cita para ver la casa en renta en Residencial Privada Jardín, …" at bounding box center [799, 338] width 164 height 177
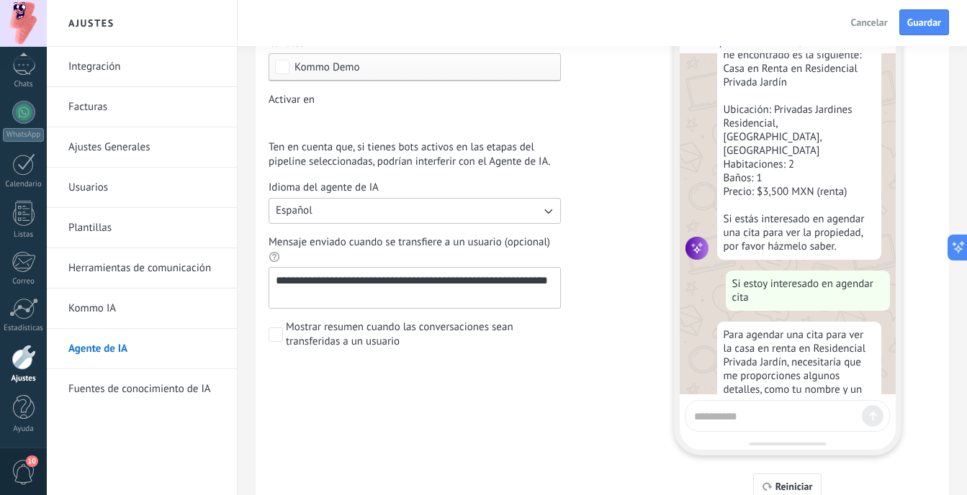
click at [832, 414] on textarea at bounding box center [775, 414] width 162 height 18
type textarea "**********"
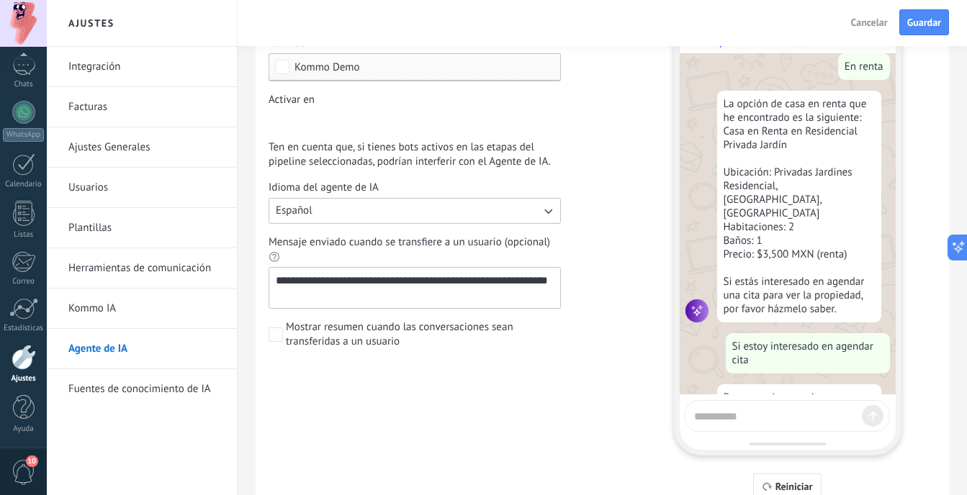
scroll to position [0, 0]
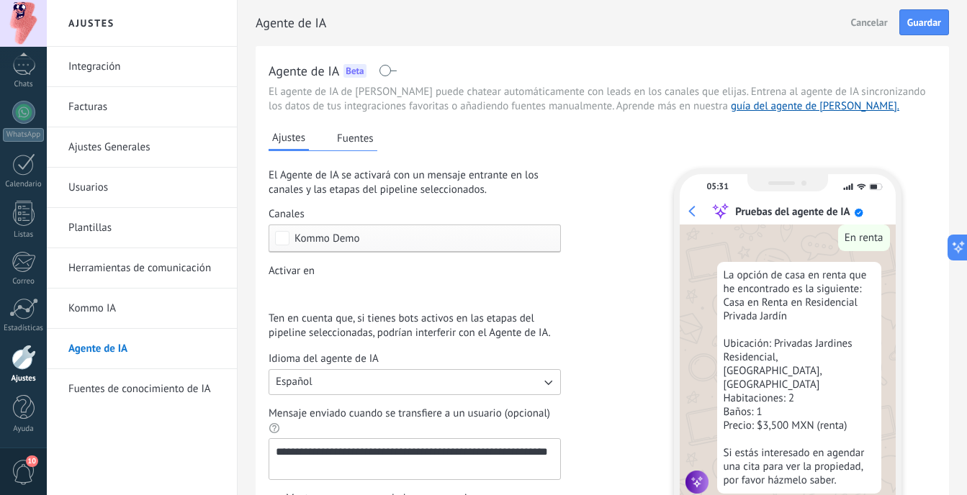
click at [366, 142] on button "Fuentes" at bounding box center [355, 138] width 44 height 22
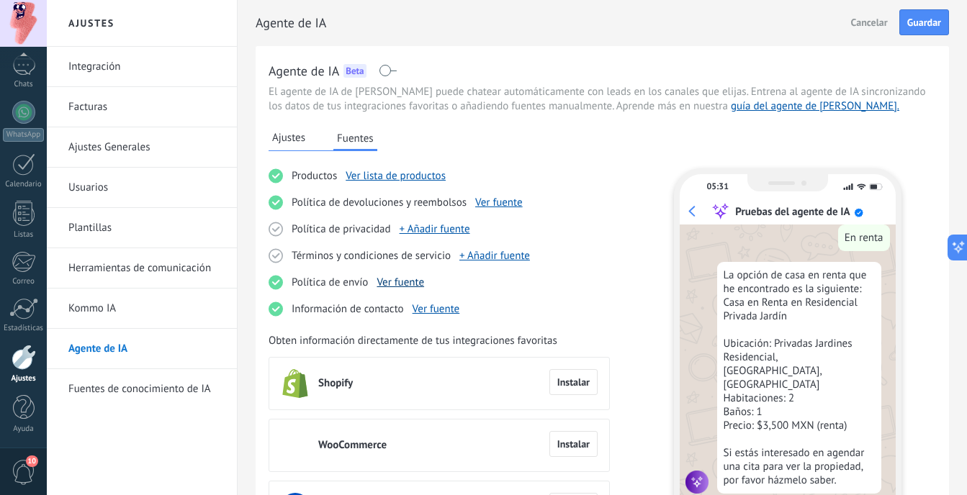
click at [415, 287] on link "Ver fuente" at bounding box center [401, 283] width 48 height 14
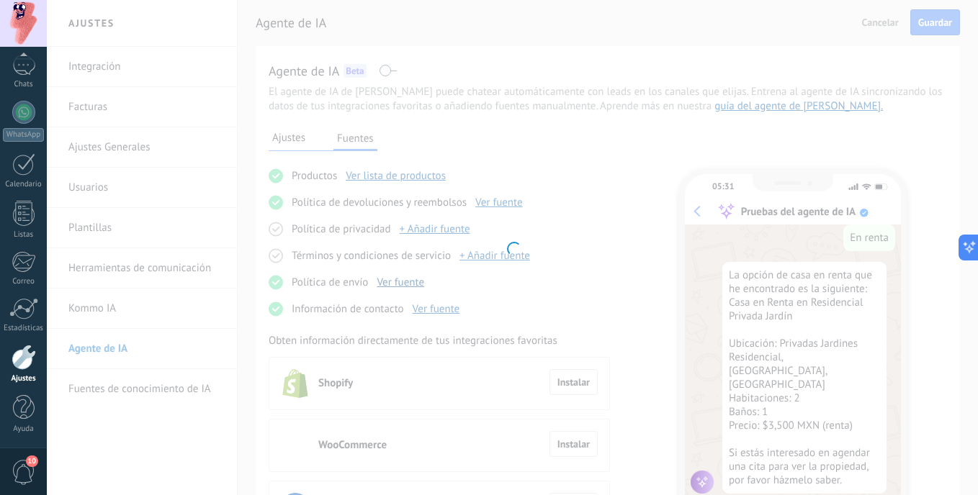
type input "**********"
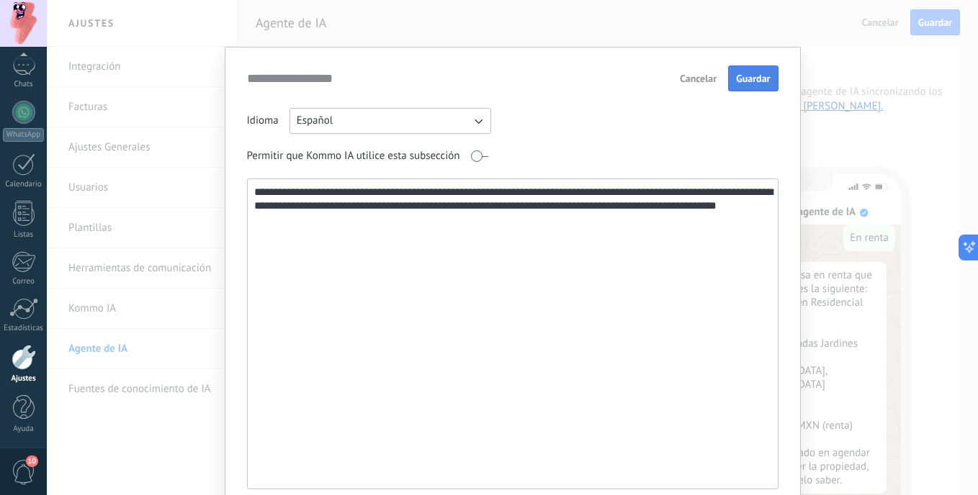
type textarea "**********"
click at [762, 89] on button "Guardar" at bounding box center [753, 79] width 50 height 26
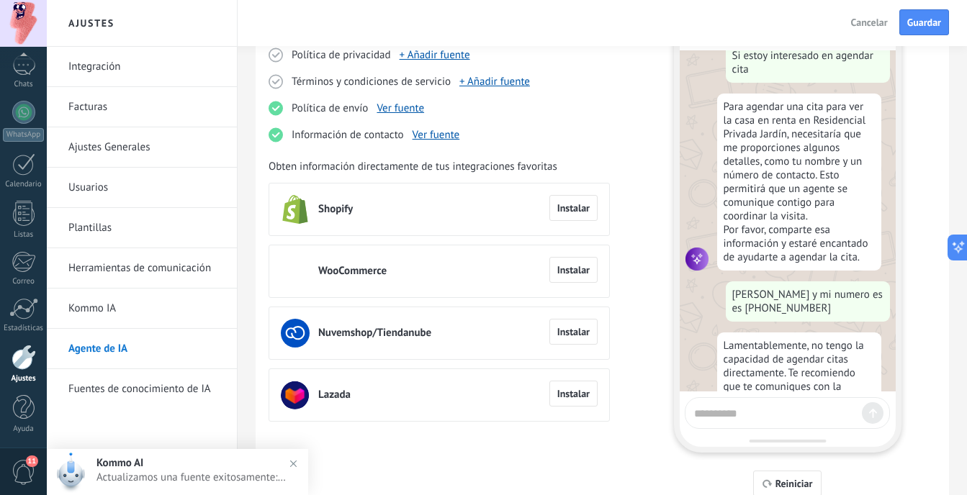
scroll to position [243, 0]
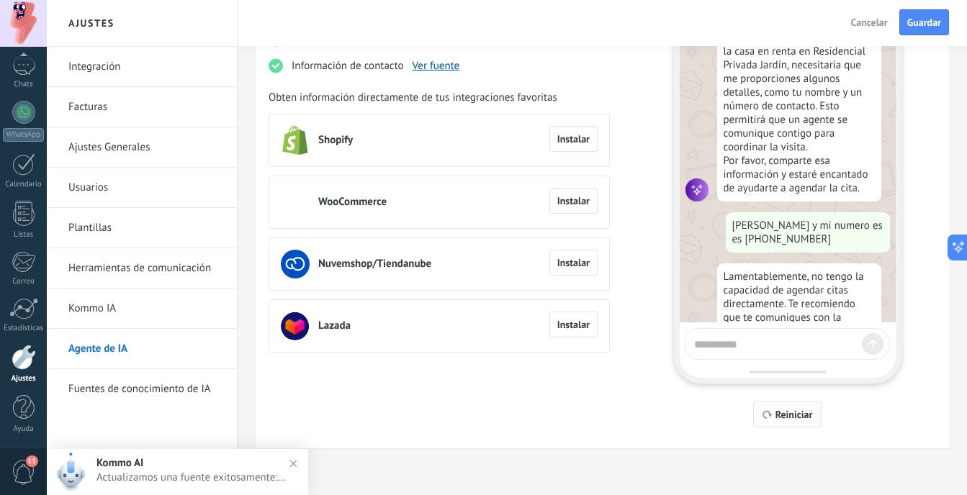
click at [811, 417] on span "Reiniciar" at bounding box center [793, 415] width 37 height 10
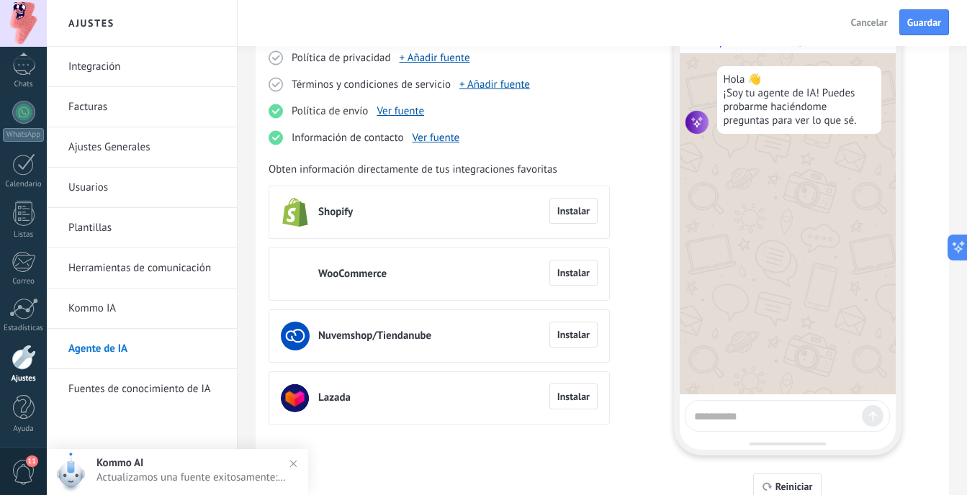
scroll to position [99, 0]
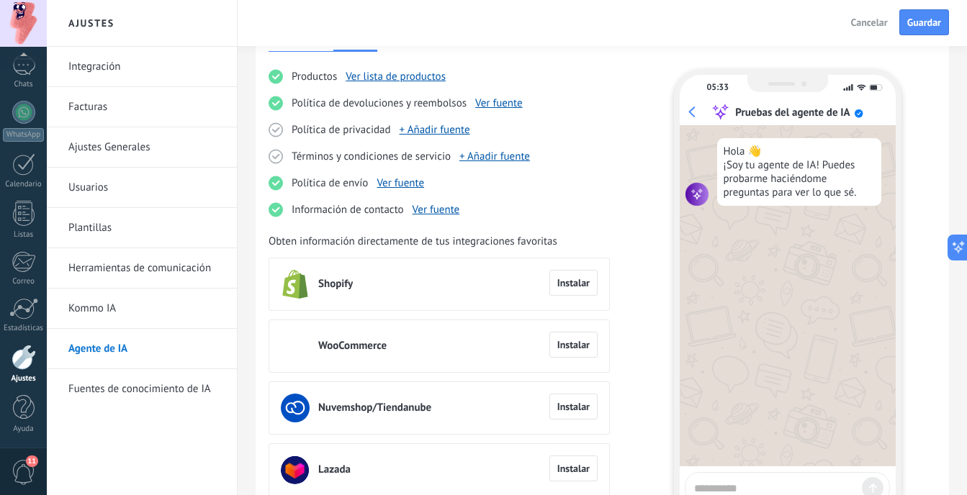
type textarea "***"
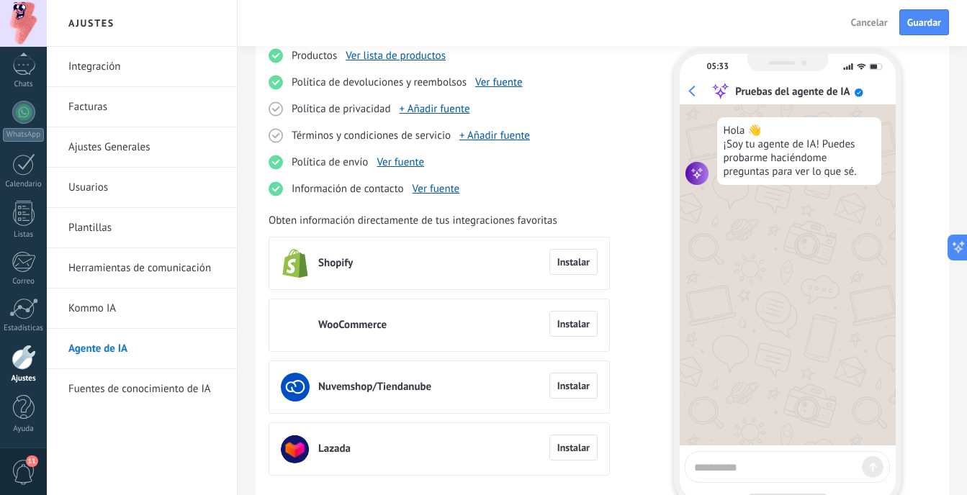
scroll to position [243, 0]
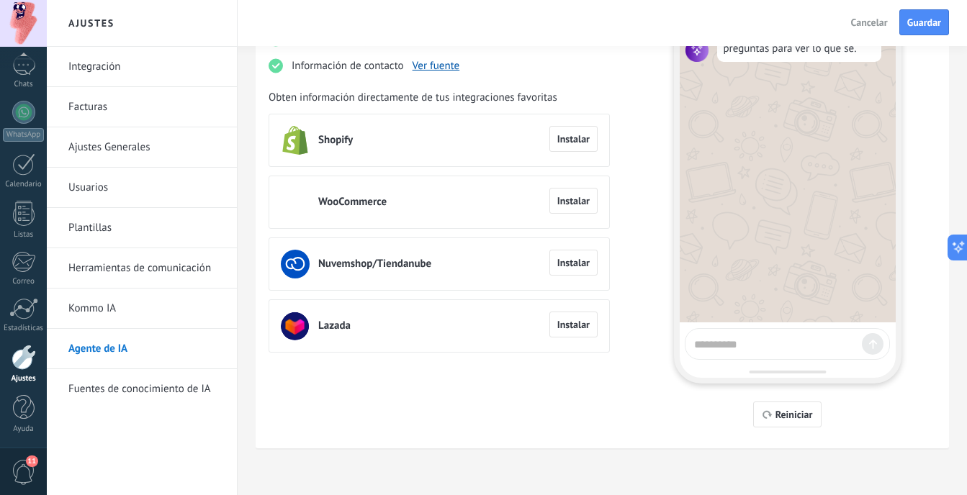
click at [782, 341] on textarea at bounding box center [775, 342] width 162 height 18
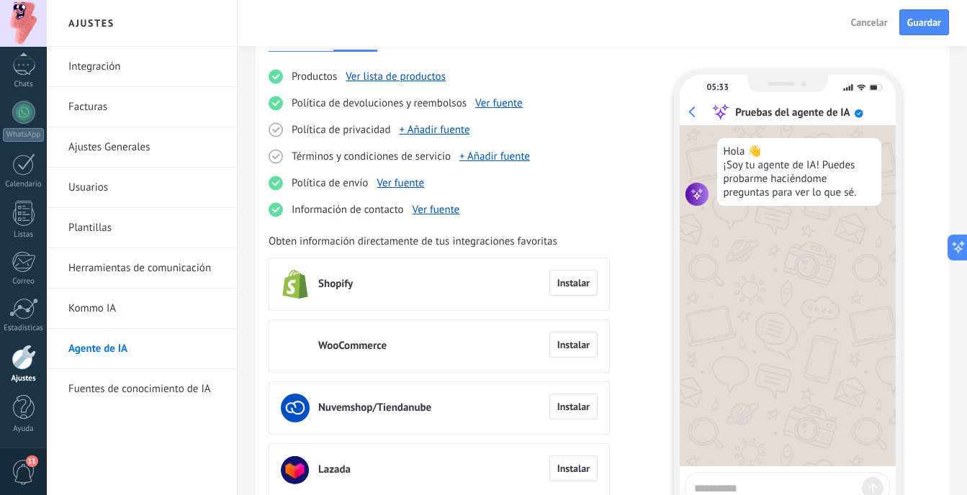
scroll to position [171, 0]
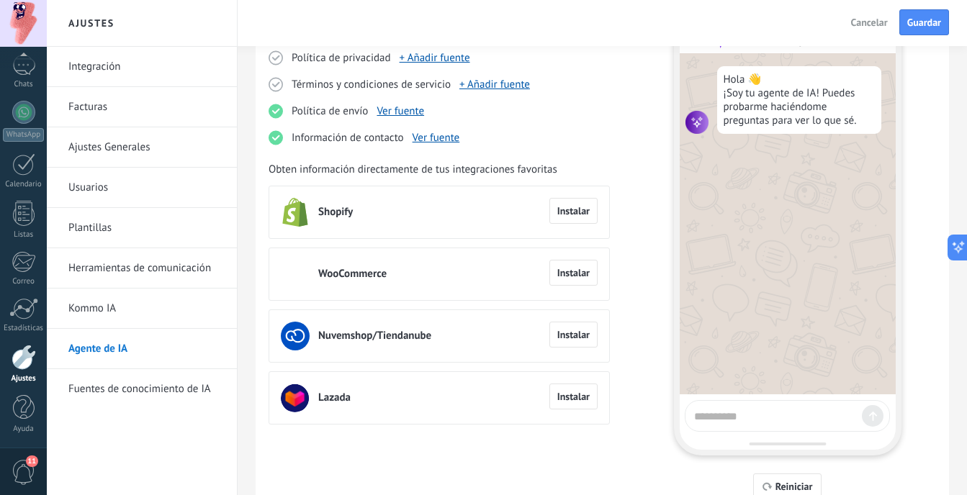
click at [778, 415] on textarea at bounding box center [775, 414] width 162 height 18
type textarea "*"
paste textarea "**********"
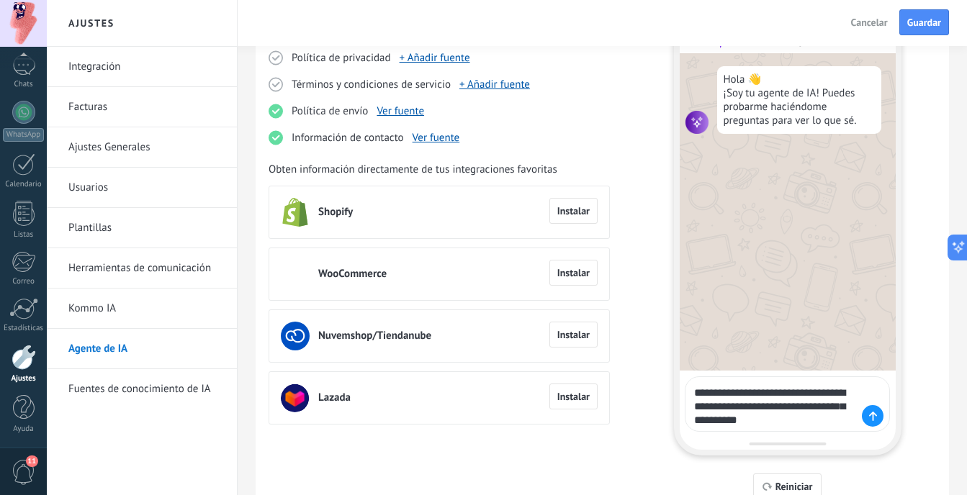
type textarea "**********"
click at [867, 413] on div at bounding box center [873, 416] width 22 height 22
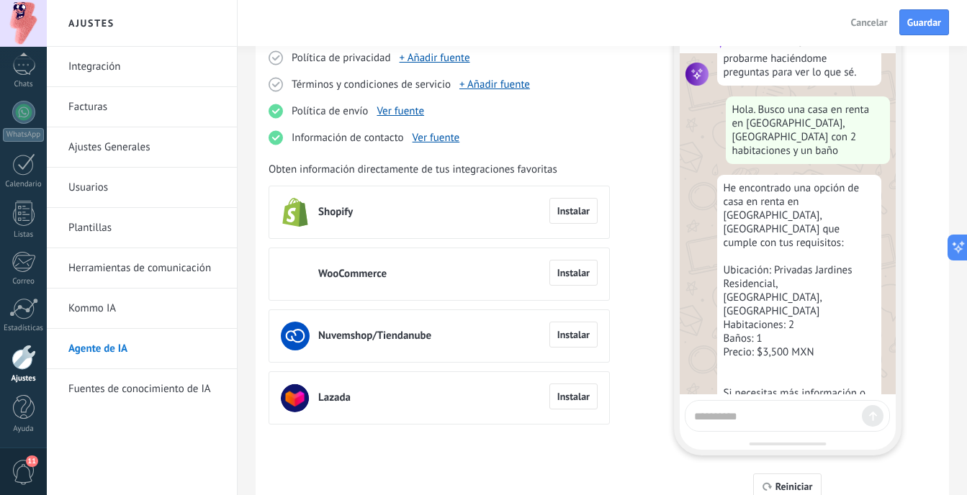
scroll to position [52, 0]
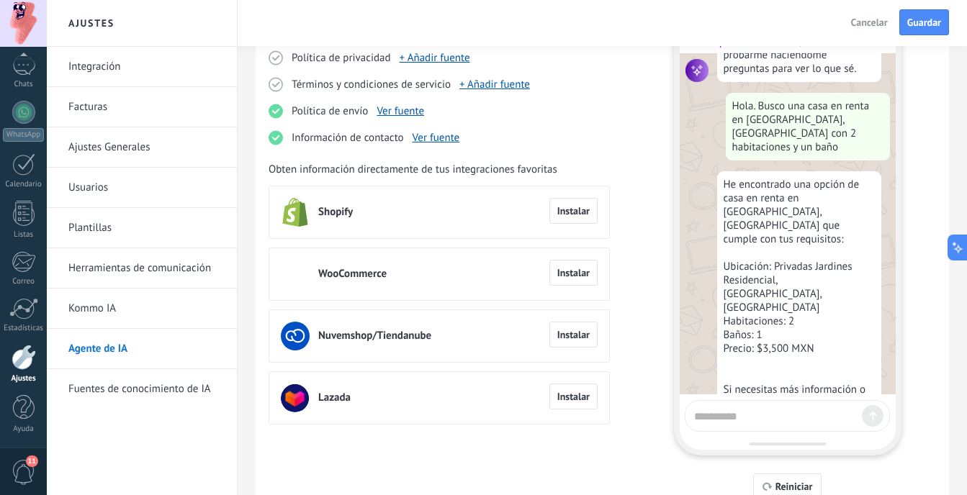
click at [785, 420] on textarea at bounding box center [775, 414] width 162 height 18
click at [699, 411] on textarea at bounding box center [775, 414] width 162 height 18
type textarea "**********"
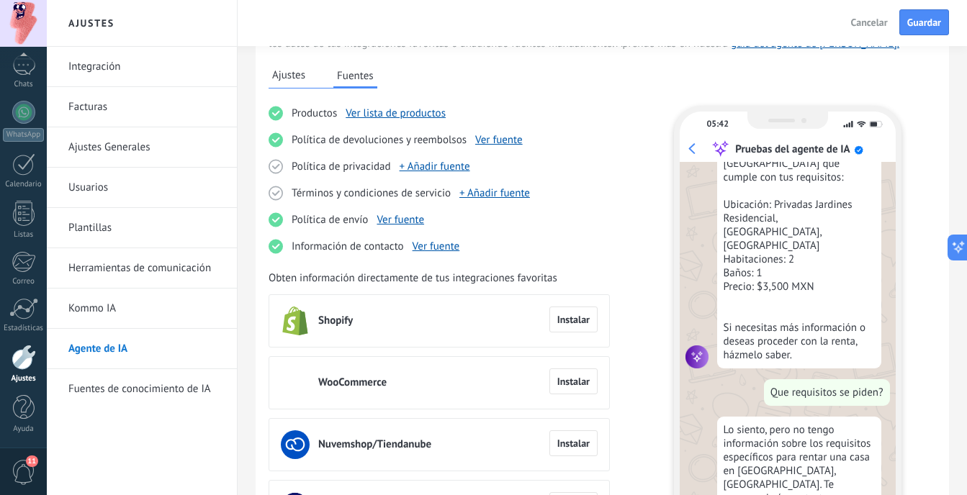
scroll to position [27, 0]
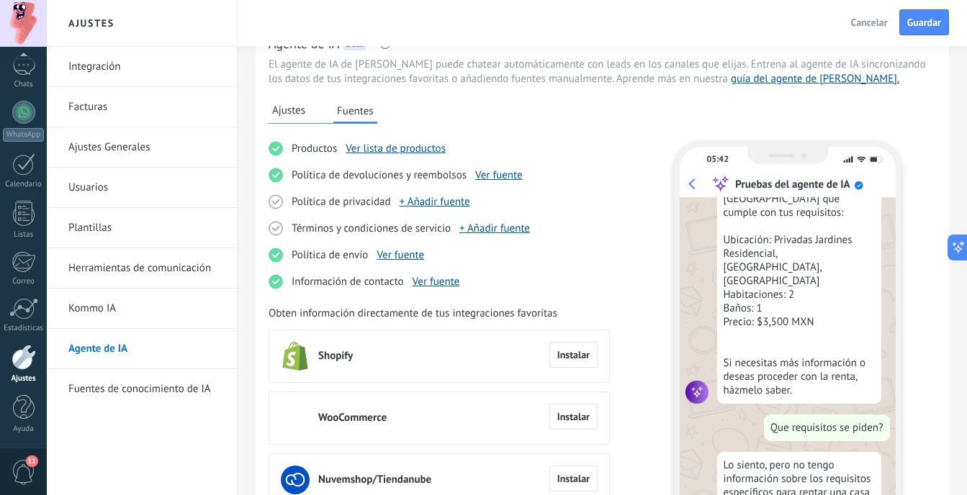
click at [300, 117] on span "Ajustes" at bounding box center [288, 111] width 33 height 14
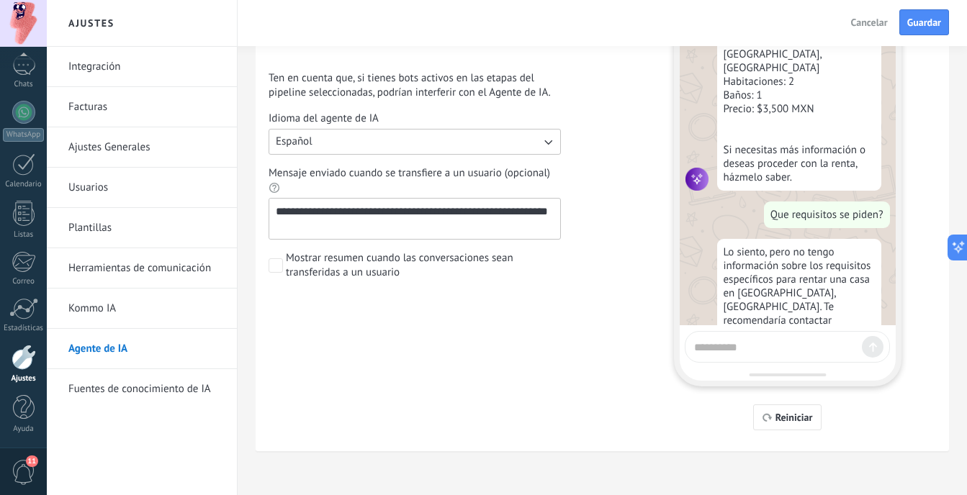
scroll to position [243, 0]
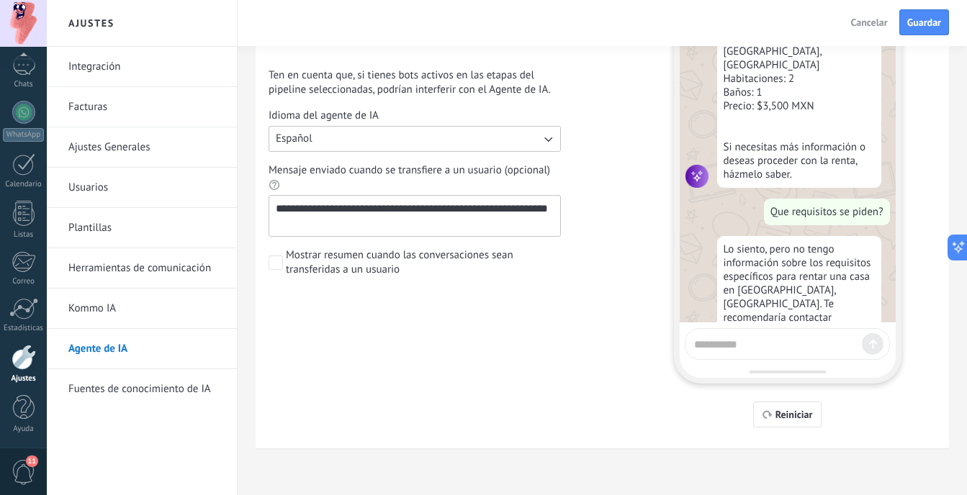
click at [760, 342] on textarea at bounding box center [775, 342] width 162 height 18
type textarea "**********"
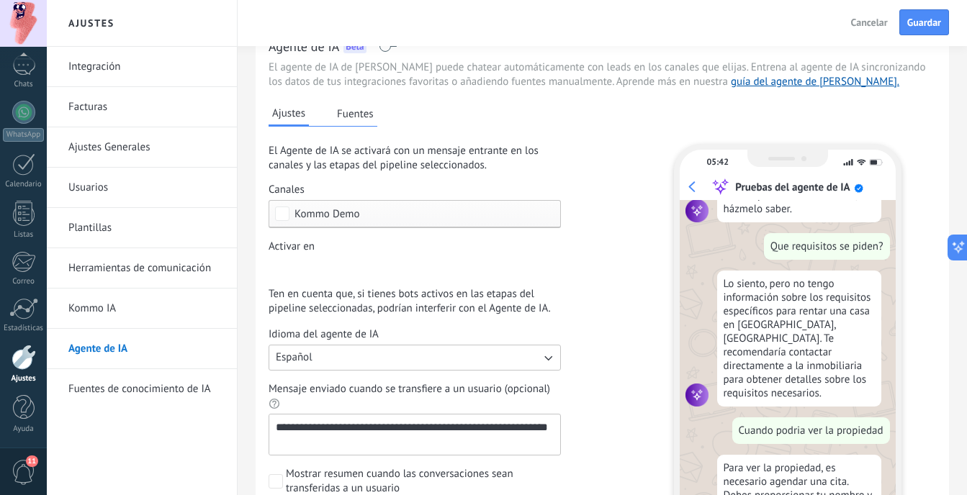
scroll to position [0, 0]
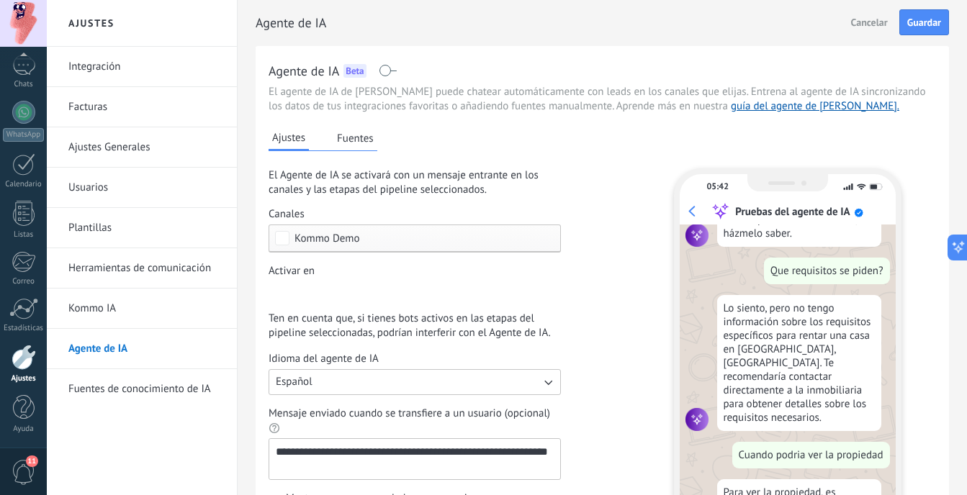
click at [355, 139] on button "Fuentes" at bounding box center [355, 138] width 44 height 22
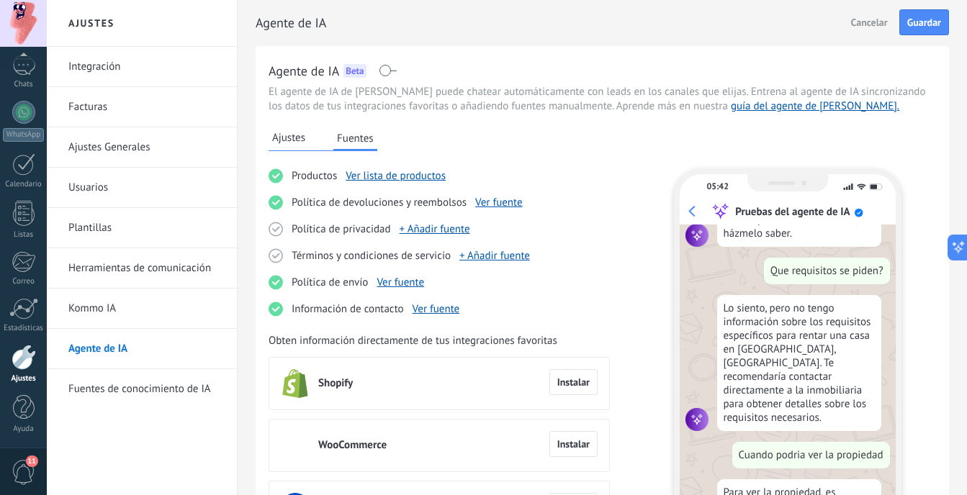
click at [302, 143] on span "Ajustes" at bounding box center [288, 138] width 33 height 14
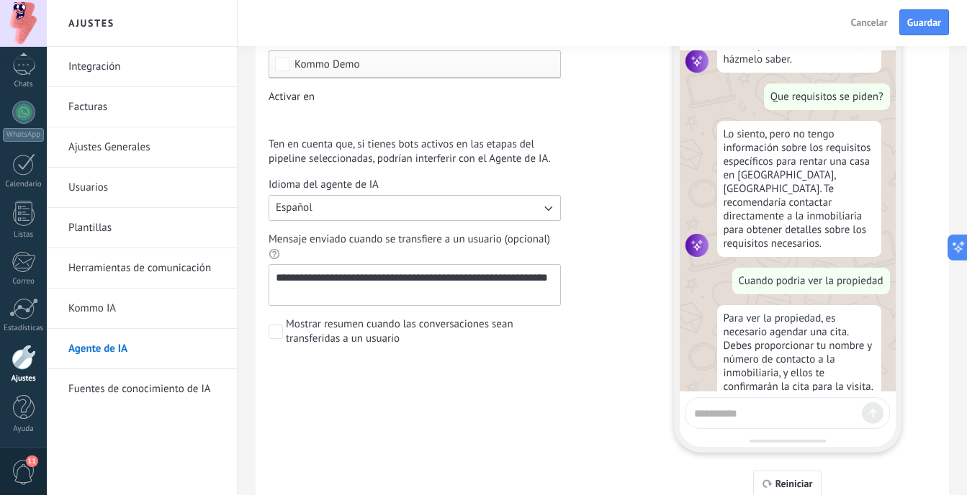
scroll to position [216, 0]
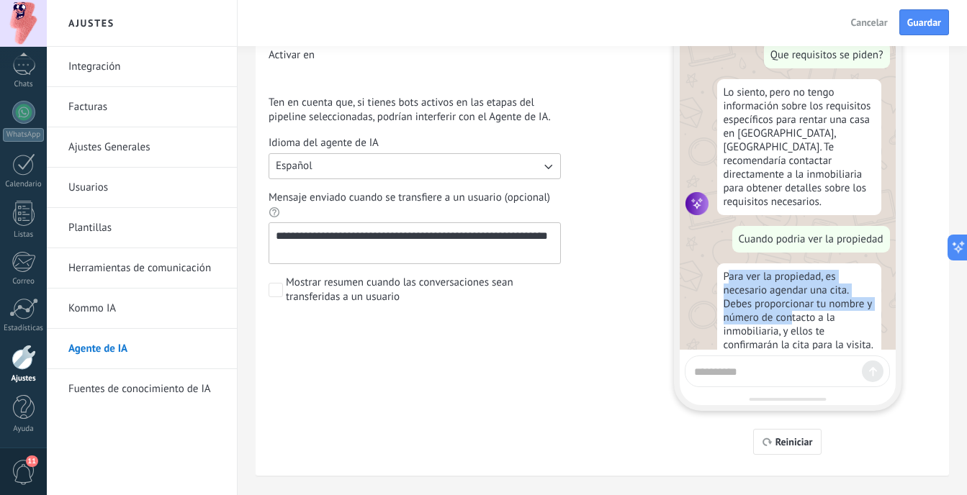
drag, startPoint x: 731, startPoint y: 213, endPoint x: 812, endPoint y: 264, distance: 95.5
click at [811, 264] on div "Para ver la propiedad, es necesario agendar una cita. Debes proporcionar tu nom…" at bounding box center [799, 332] width 164 height 136
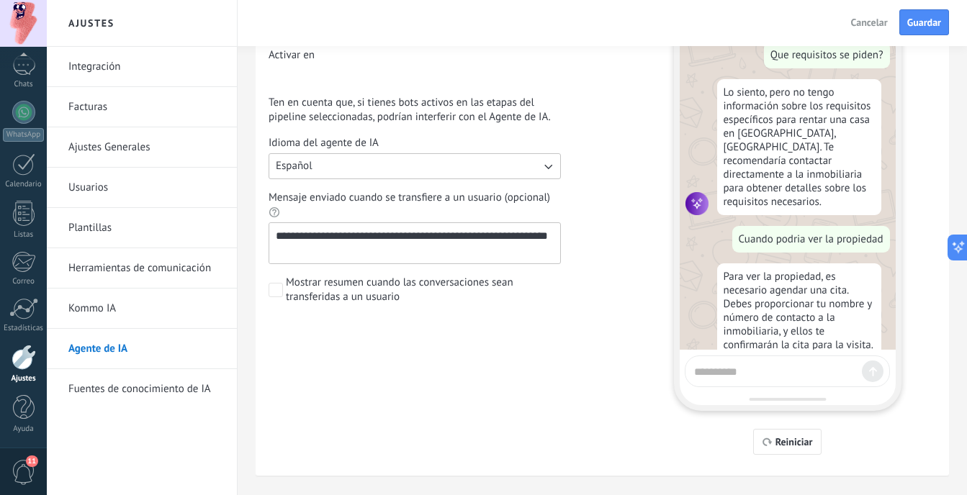
drag, startPoint x: 812, startPoint y: 264, endPoint x: 781, endPoint y: 382, distance: 121.4
click at [781, 382] on div at bounding box center [787, 372] width 205 height 32
click at [770, 369] on textarea at bounding box center [775, 370] width 162 height 18
type textarea "**********"
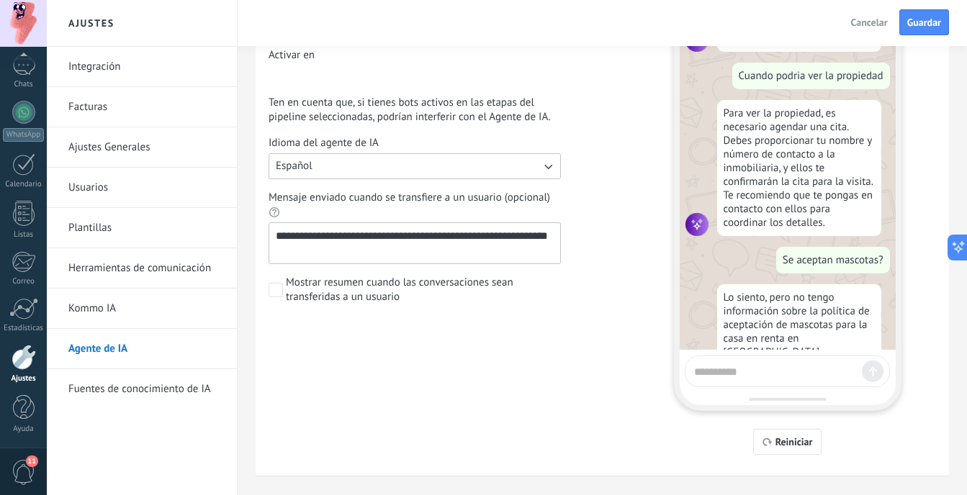
scroll to position [577, 0]
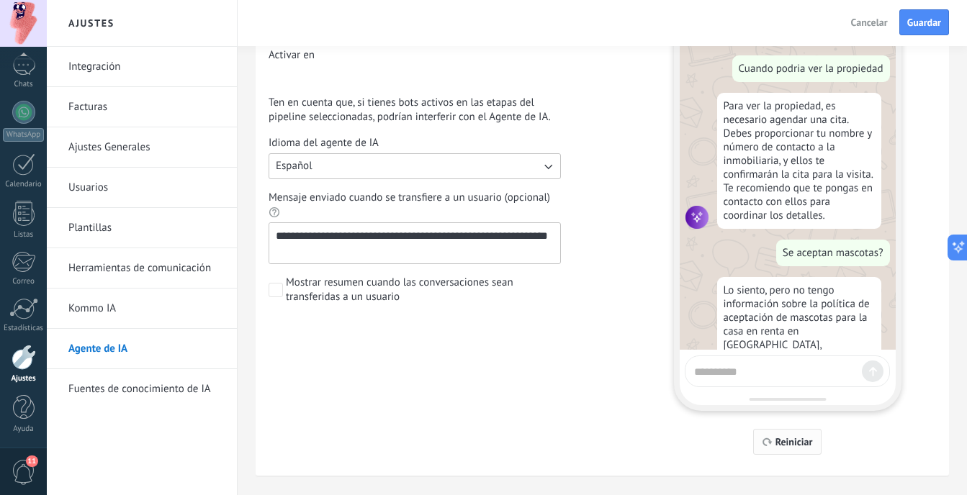
click at [782, 439] on span "Reiniciar" at bounding box center [793, 442] width 37 height 10
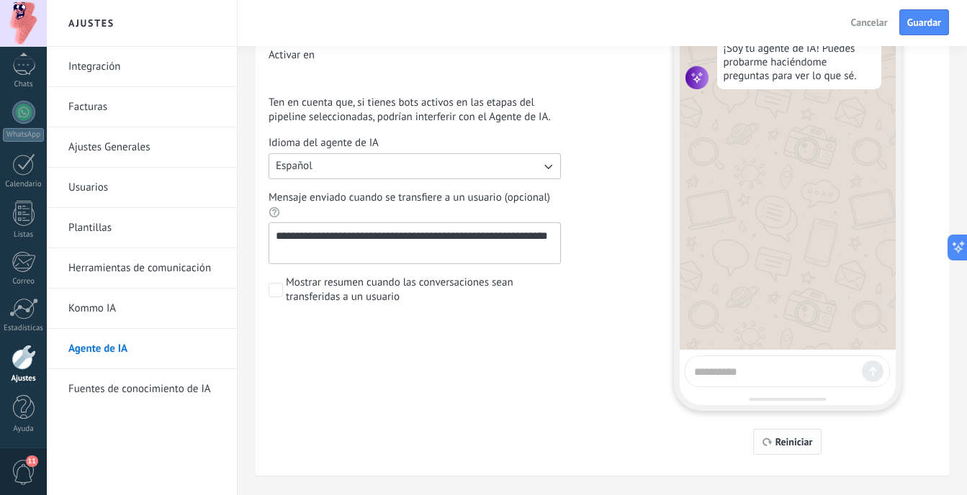
scroll to position [0, 0]
click at [820, 371] on textarea at bounding box center [775, 370] width 162 height 18
type textarea "*"
type textarea "**********"
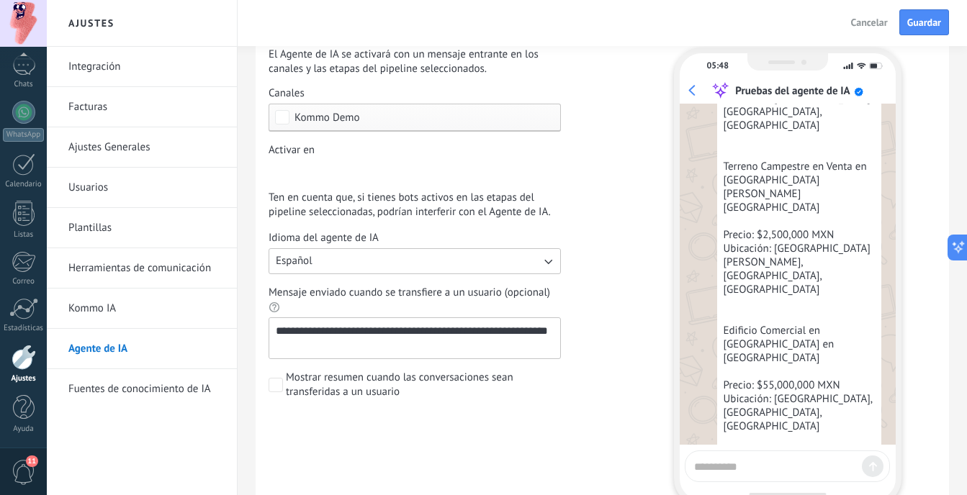
scroll to position [144, 0]
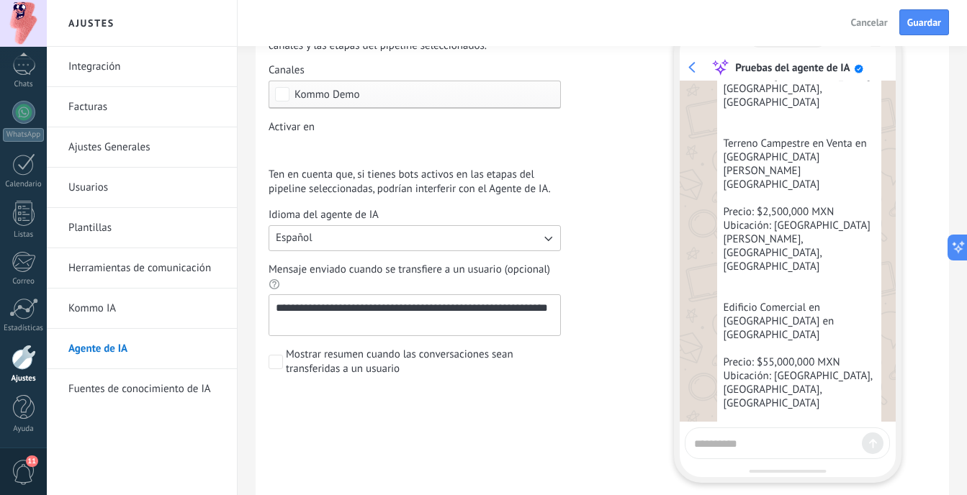
click at [780, 446] on textarea at bounding box center [775, 442] width 162 height 18
type textarea "**********"
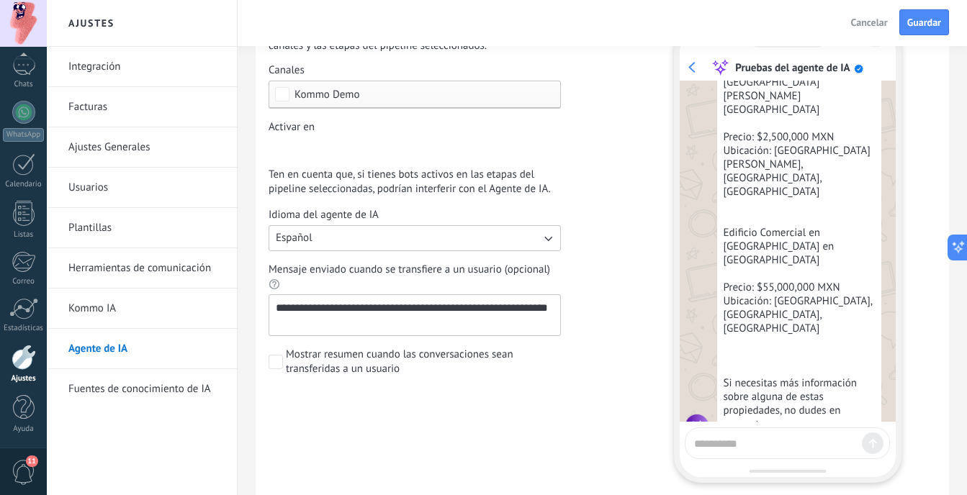
scroll to position [564, 0]
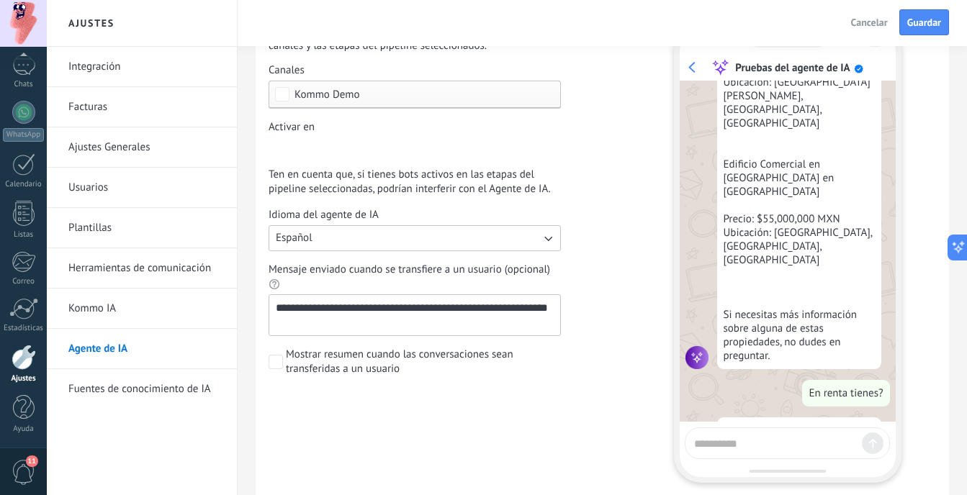
click at [793, 441] on textarea at bounding box center [775, 442] width 162 height 18
type textarea "**********"
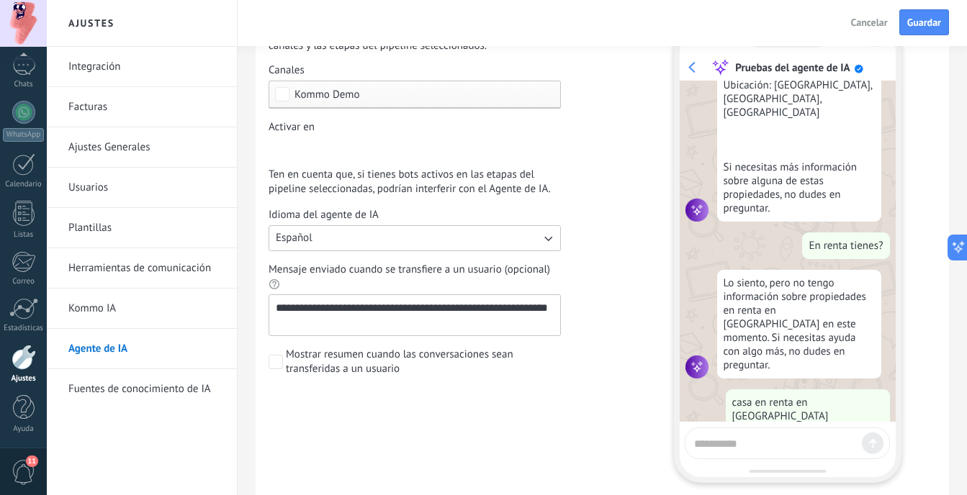
scroll to position [831, 0]
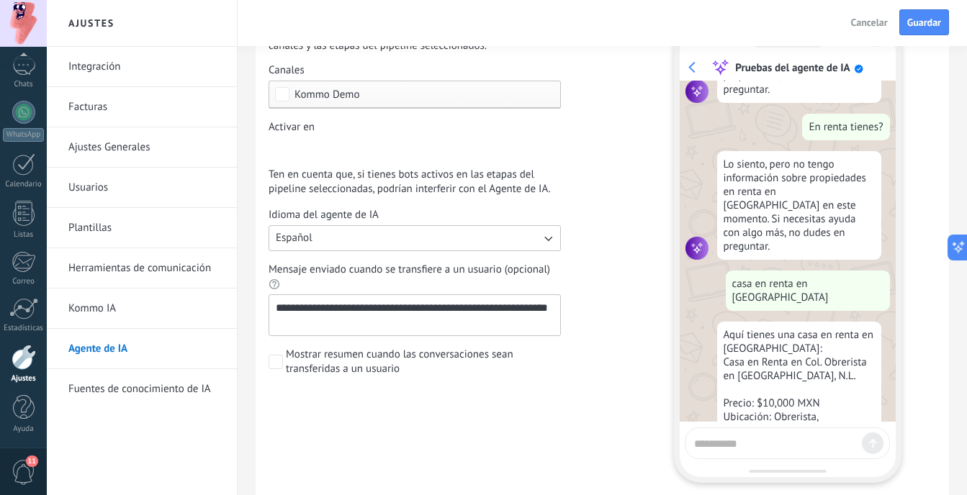
click at [0, 0] on div "Incoming leads Contacto inicial Negociación Debate contractual Discusión de con…" at bounding box center [0, 0] width 0 height 0
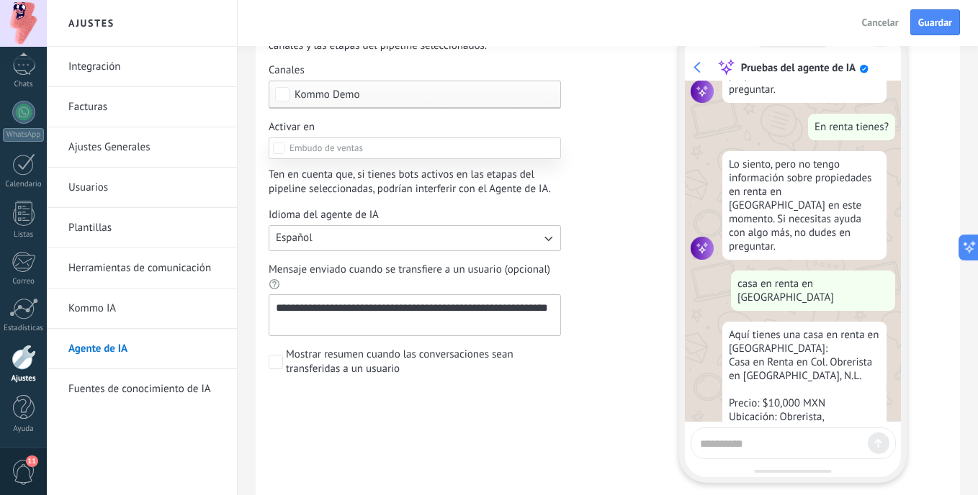
click at [0, 0] on label "Contacto inicial" at bounding box center [0, 0] width 0 height 0
click at [581, 223] on div at bounding box center [512, 247] width 931 height 495
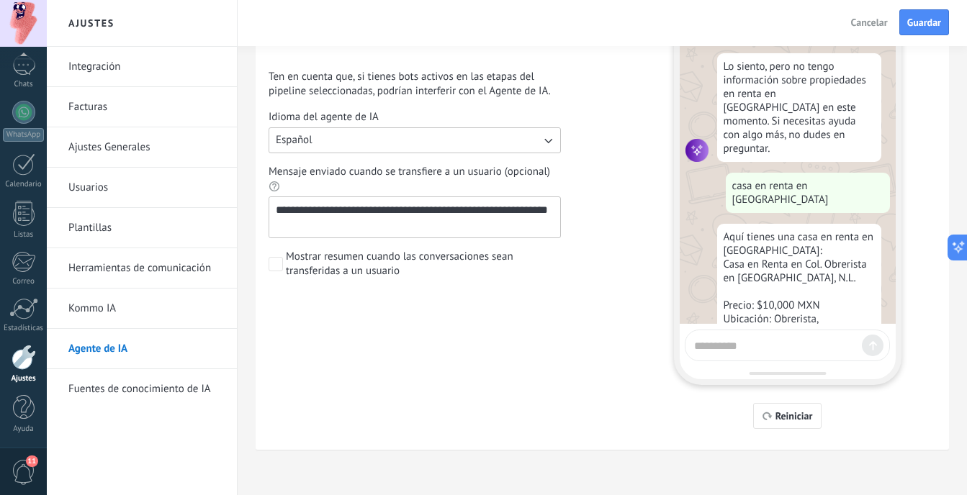
scroll to position [243, 0]
click at [802, 423] on button "Reiniciar" at bounding box center [787, 415] width 68 height 26
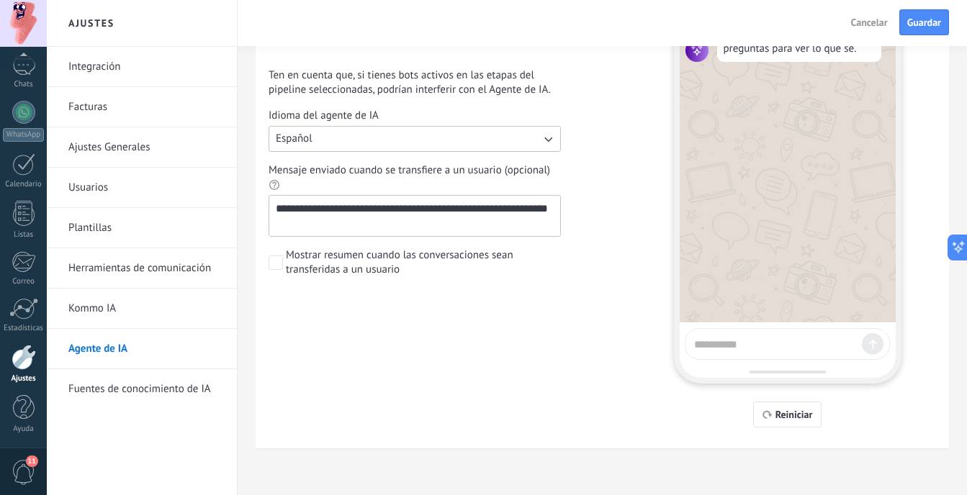
click at [803, 354] on div at bounding box center [787, 344] width 205 height 32
click at [801, 346] on textarea at bounding box center [775, 342] width 162 height 18
type textarea "**********"
click at [878, 343] on div at bounding box center [873, 344] width 22 height 22
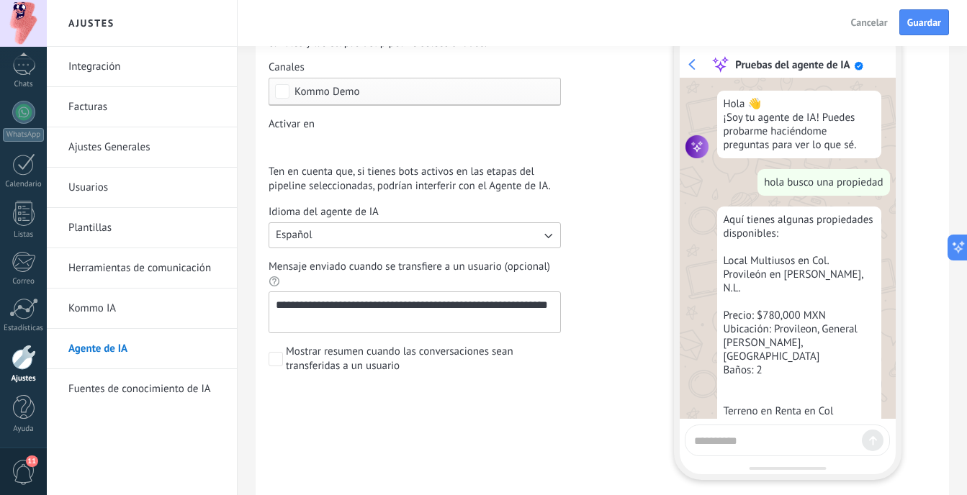
scroll to position [27, 0]
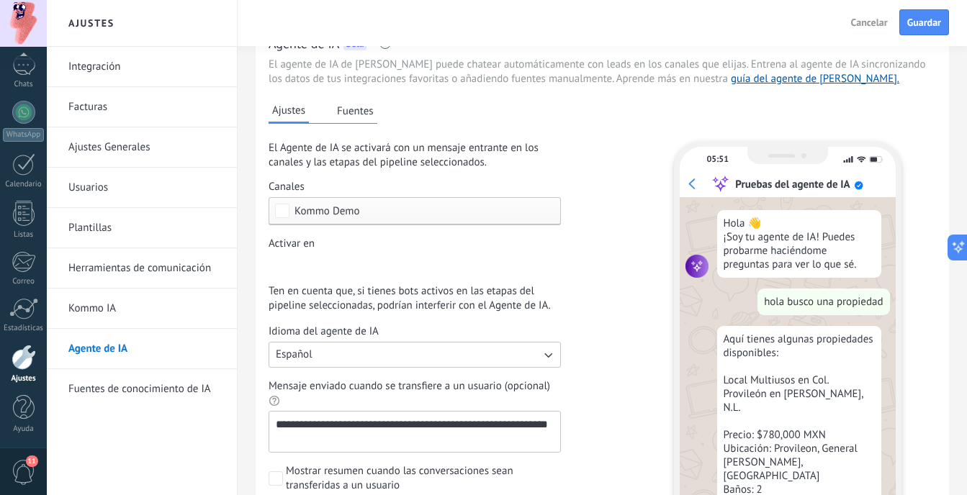
click at [0, 0] on div "Incoming leads Contacto inicial Negociación Debate contractual Discusión de con…" at bounding box center [0, 0] width 0 height 0
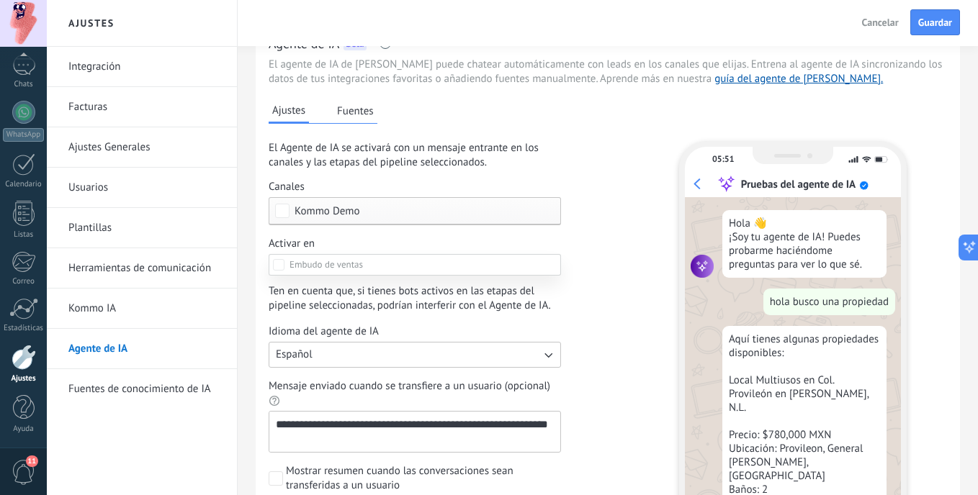
click at [0, 0] on label "Contacto inicial" at bounding box center [0, 0] width 0 height 0
click at [0, 0] on label "Incoming leads" at bounding box center [0, 0] width 0 height 0
click at [608, 290] on div at bounding box center [512, 247] width 931 height 495
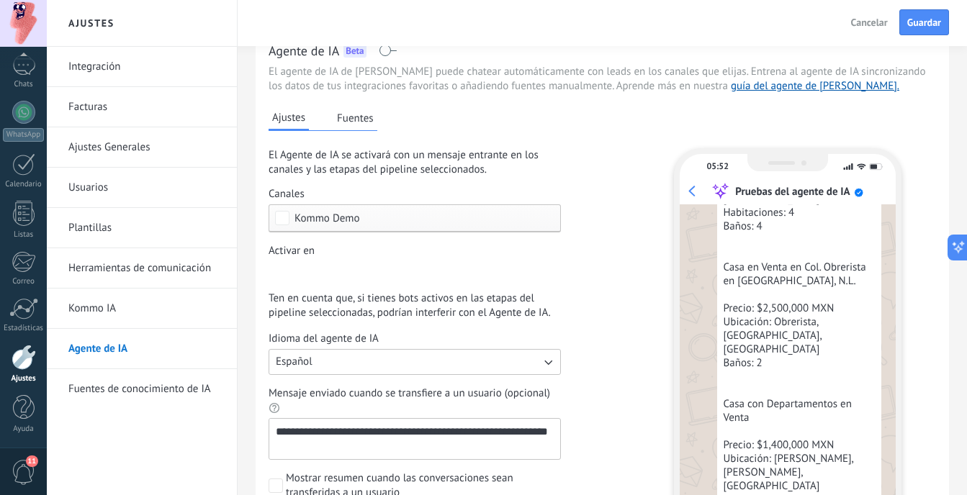
scroll to position [0, 0]
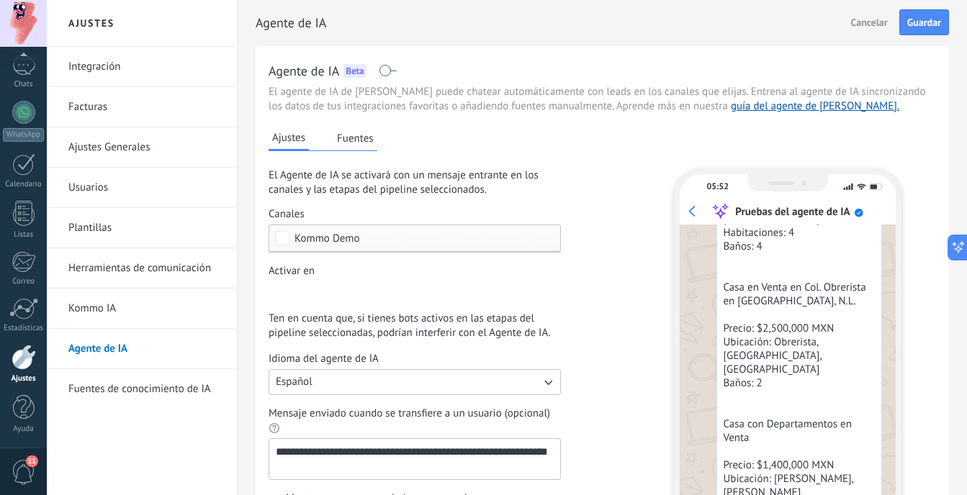
click at [364, 144] on button "Fuentes" at bounding box center [355, 138] width 44 height 22
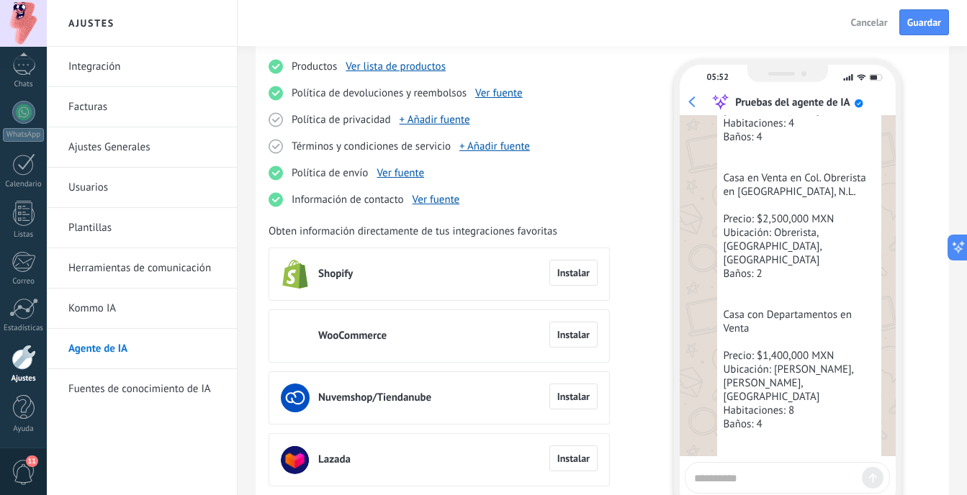
scroll to position [243, 0]
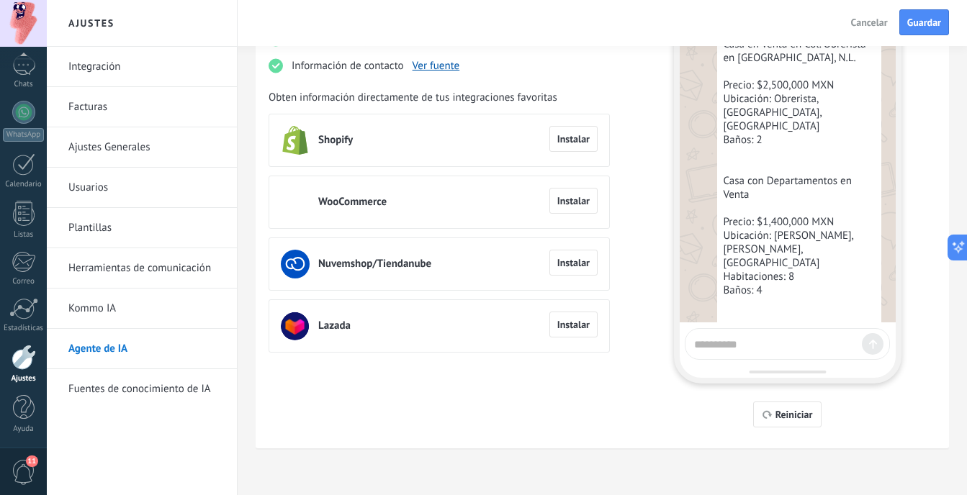
click at [821, 352] on div at bounding box center [787, 344] width 205 height 32
click at [789, 350] on textarea at bounding box center [775, 342] width 162 height 18
type textarea "*****"
drag, startPoint x: 824, startPoint y: 343, endPoint x: 580, endPoint y: 333, distance: 243.6
click at [580, 333] on div "Ajustes Fuentes Productos Ver lista de productos Política de devoluciones y ree…" at bounding box center [602, 148] width 667 height 557
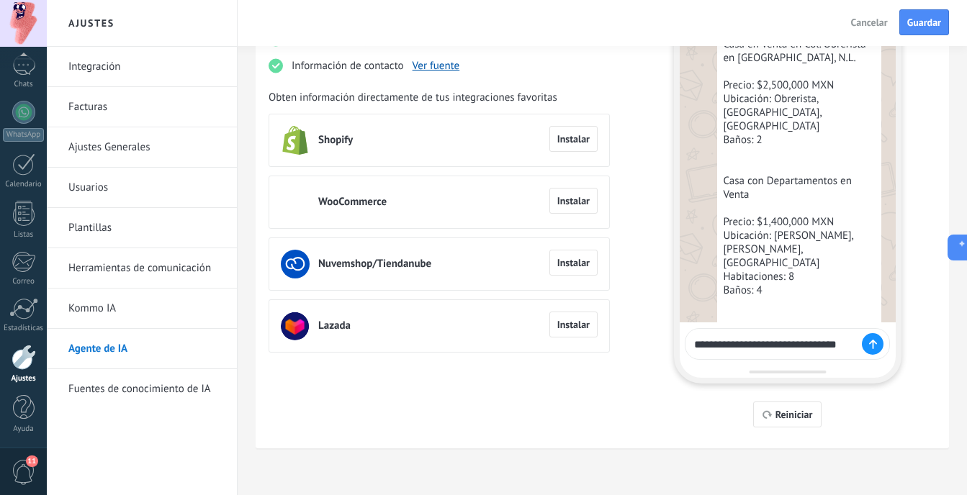
type textarea "**********"
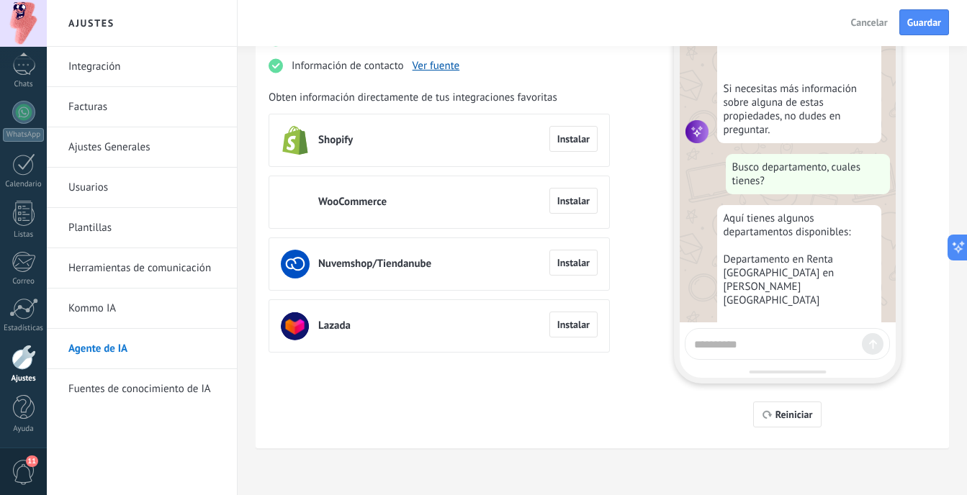
scroll to position [854, 0]
click at [806, 341] on textarea at bounding box center [775, 342] width 162 height 18
type textarea "**********"
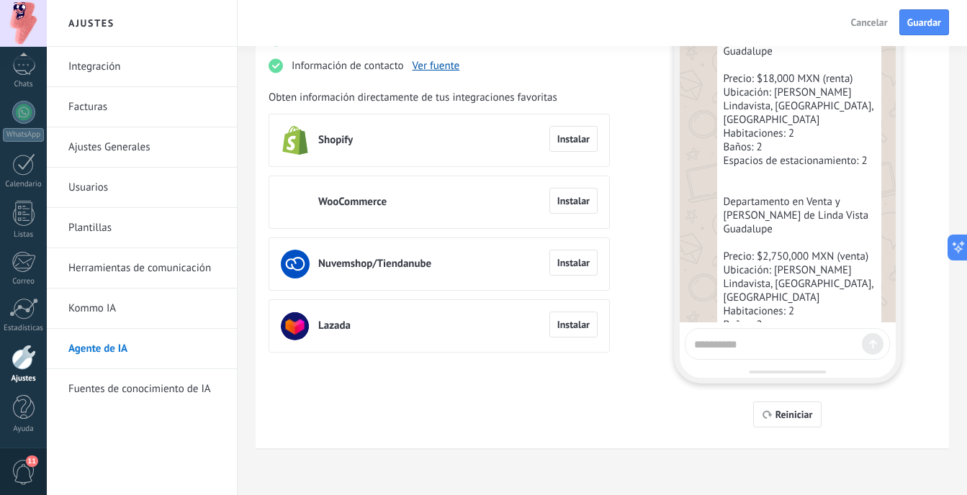
scroll to position [1597, 0]
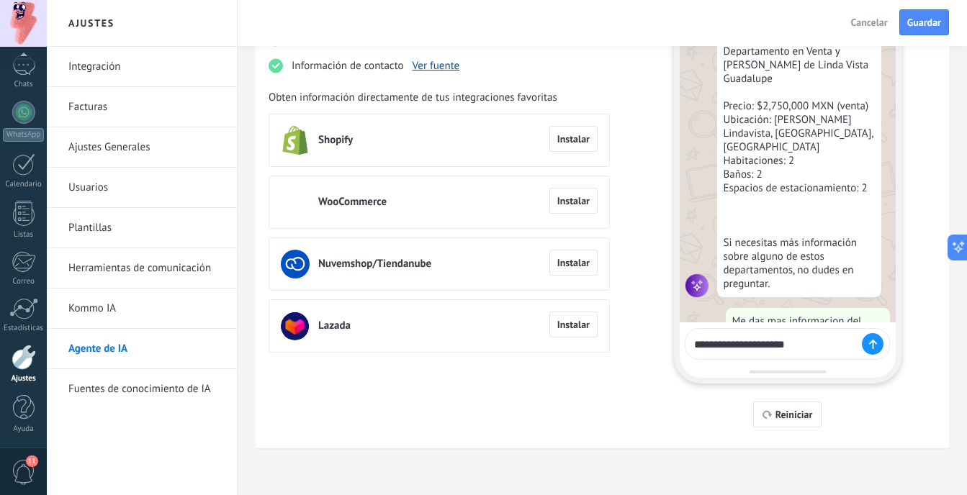
type textarea "**********"
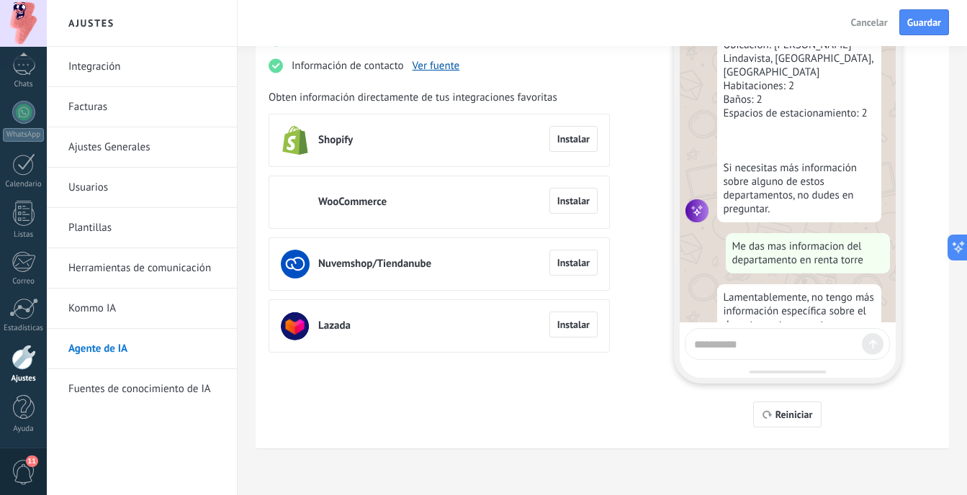
scroll to position [1754, 0]
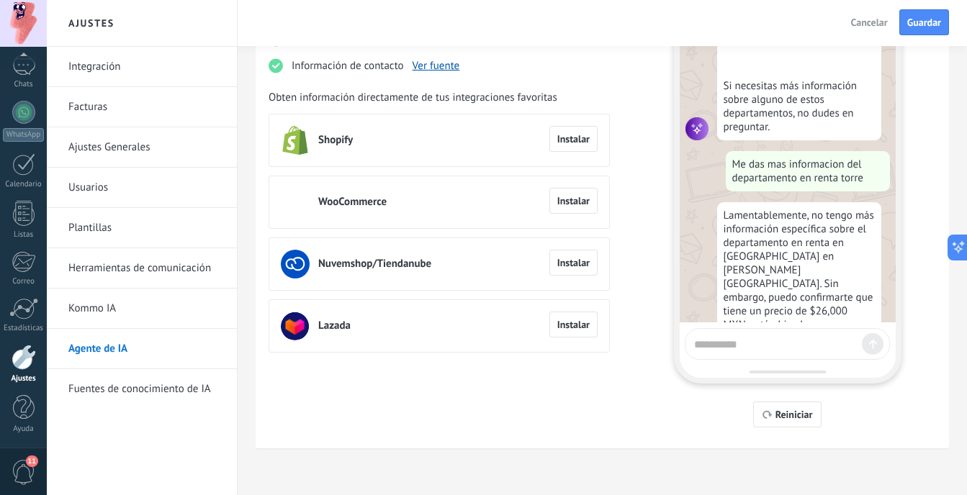
type textarea "*"
type textarea "**********"
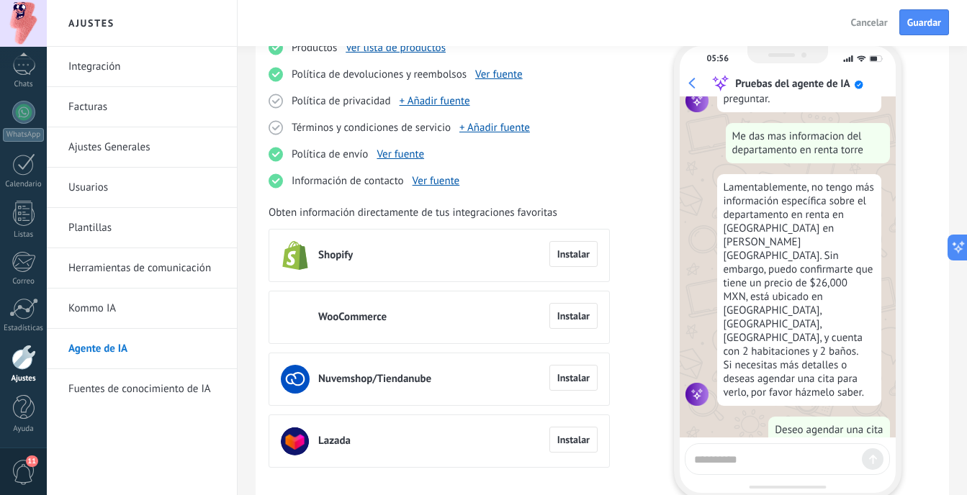
scroll to position [144, 0]
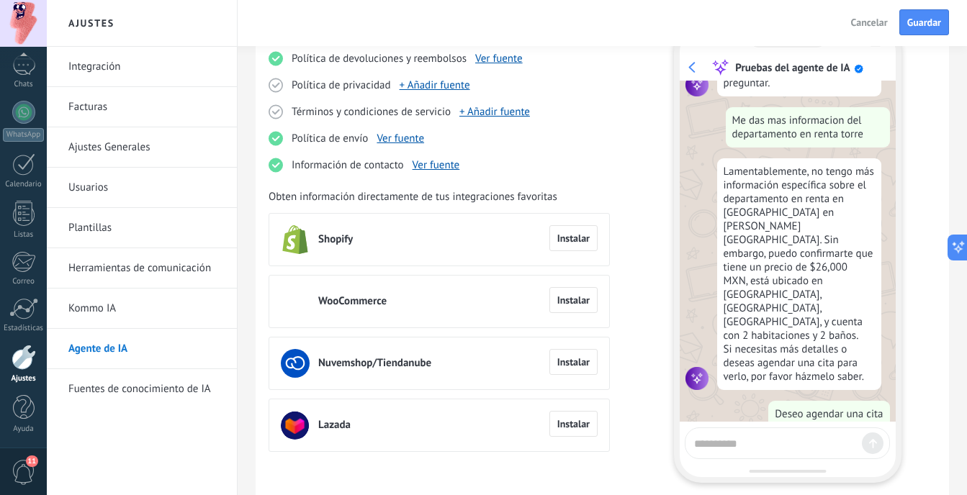
drag, startPoint x: 738, startPoint y: 334, endPoint x: 864, endPoint y: 359, distance: 128.5
drag, startPoint x: 864, startPoint y: 359, endPoint x: 778, endPoint y: 366, distance: 86.0
drag, startPoint x: 756, startPoint y: 340, endPoint x: 909, endPoint y: 394, distance: 162.6
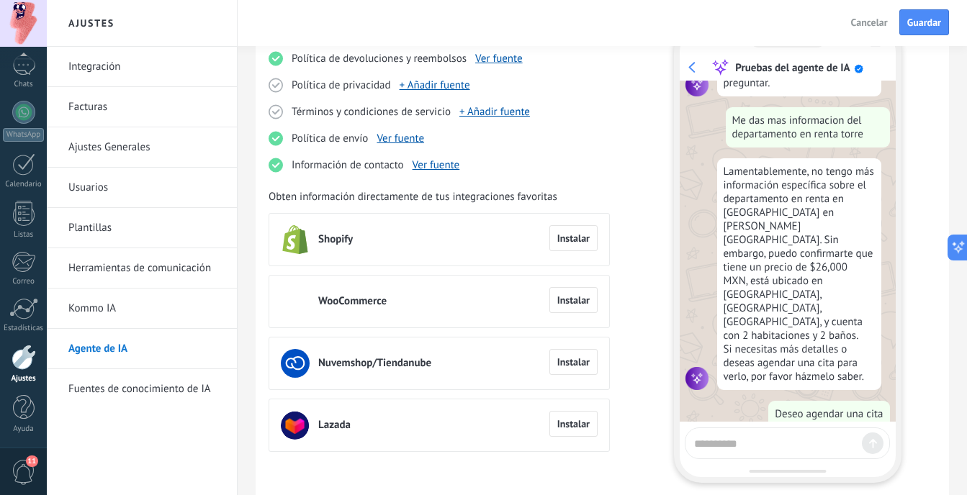
click at [909, 394] on div "Ajustes Fuentes Productos Ver lista de productos Política de devoluciones y ree…" at bounding box center [602, 248] width 667 height 557
drag, startPoint x: 909, startPoint y: 394, endPoint x: 796, endPoint y: 354, distance: 120.0
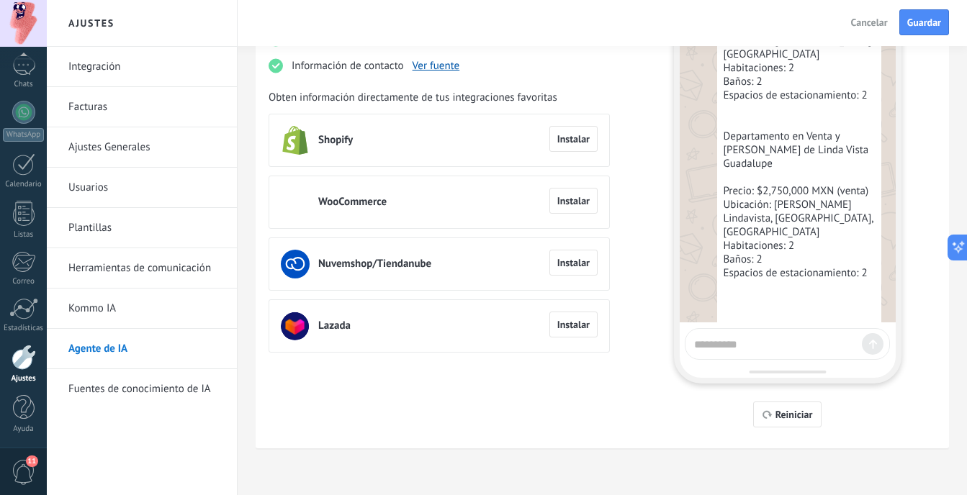
scroll to position [1872, 0]
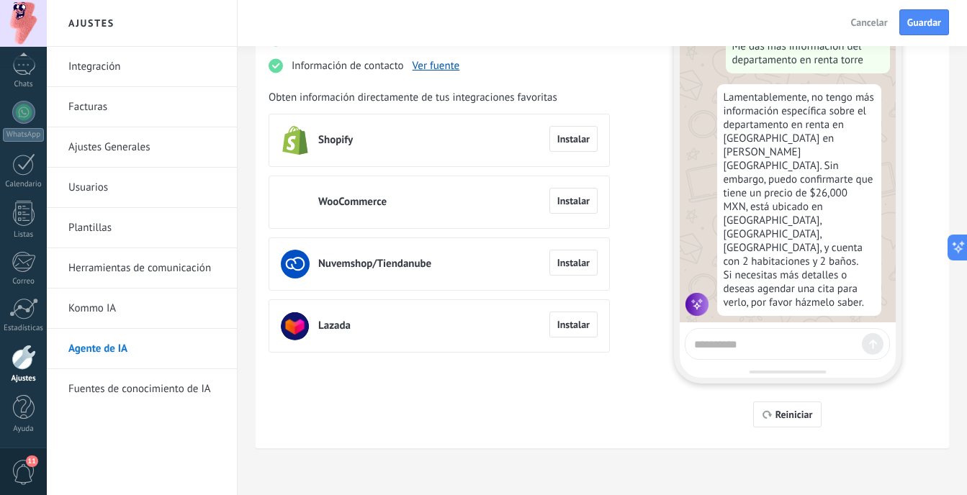
click at [171, 305] on link "Kommo IA" at bounding box center [145, 309] width 154 height 40
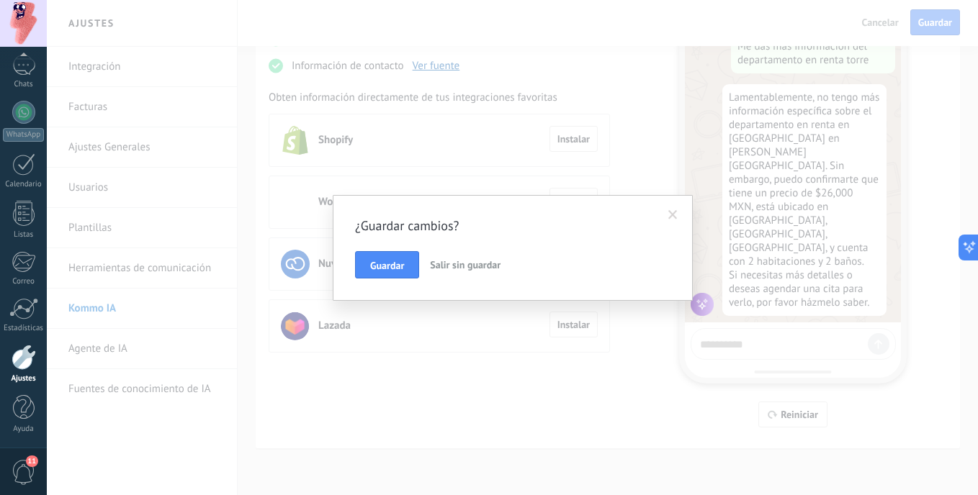
click at [672, 216] on span at bounding box center [672, 215] width 9 height 10
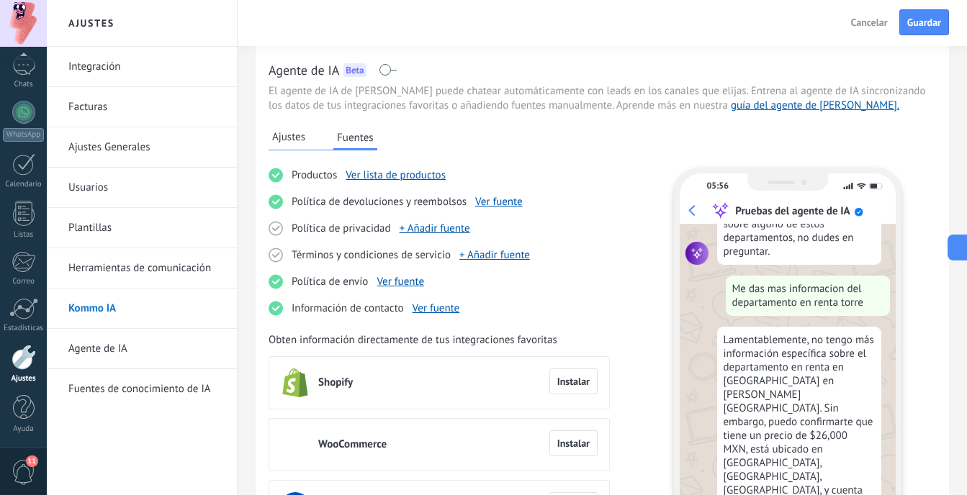
scroll to position [0, 0]
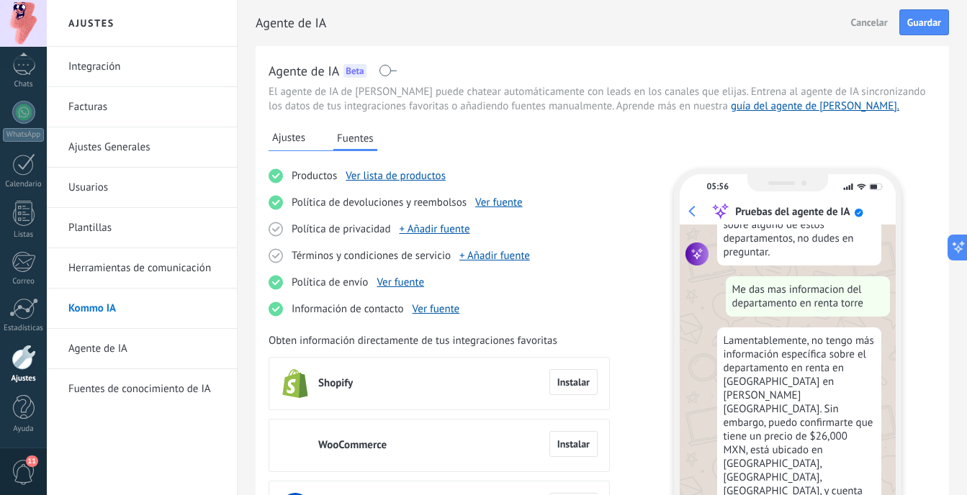
click at [299, 140] on span "Ajustes" at bounding box center [288, 138] width 33 height 14
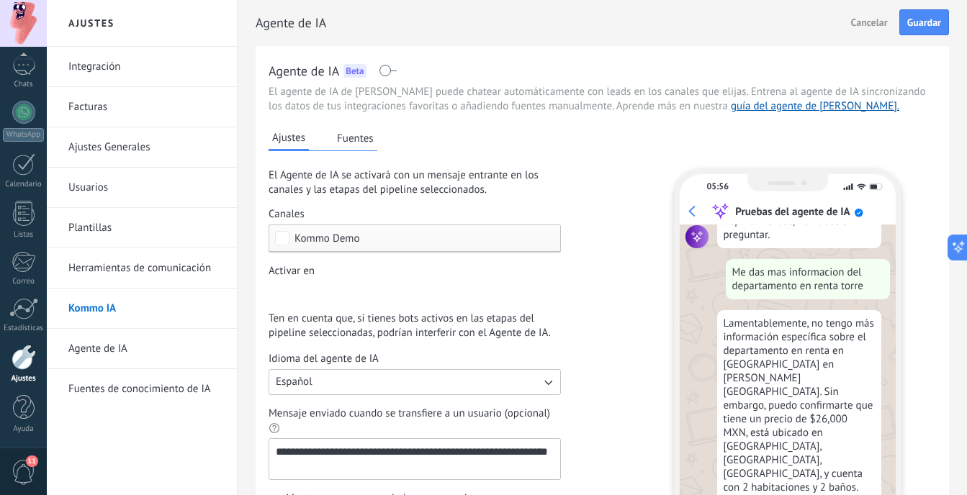
scroll to position [1897, 0]
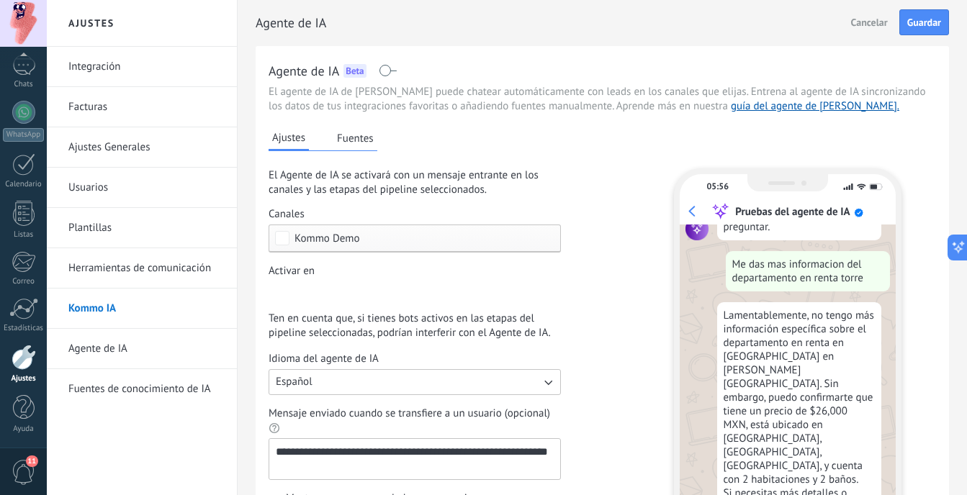
click at [512, 243] on span "Kommo Demo" at bounding box center [418, 238] width 248 height 11
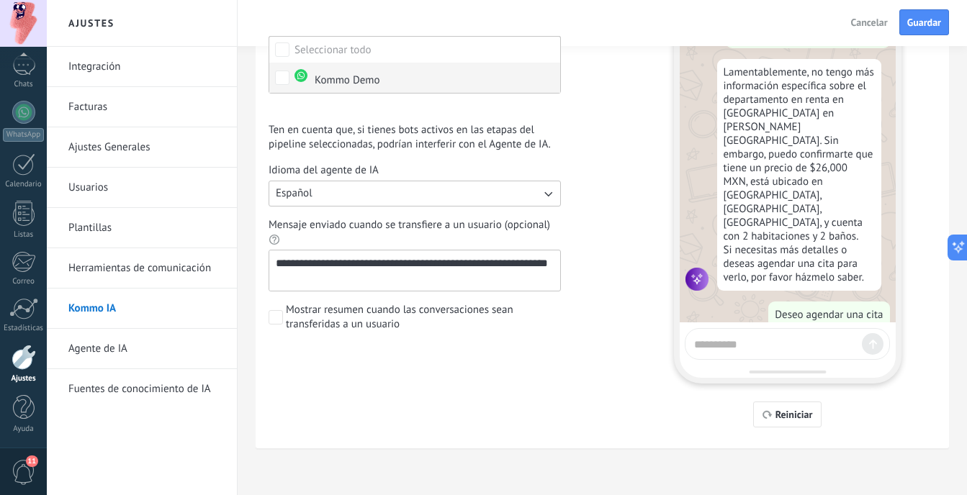
click at [410, 88] on label "Kommo Demo" at bounding box center [414, 78] width 291 height 30
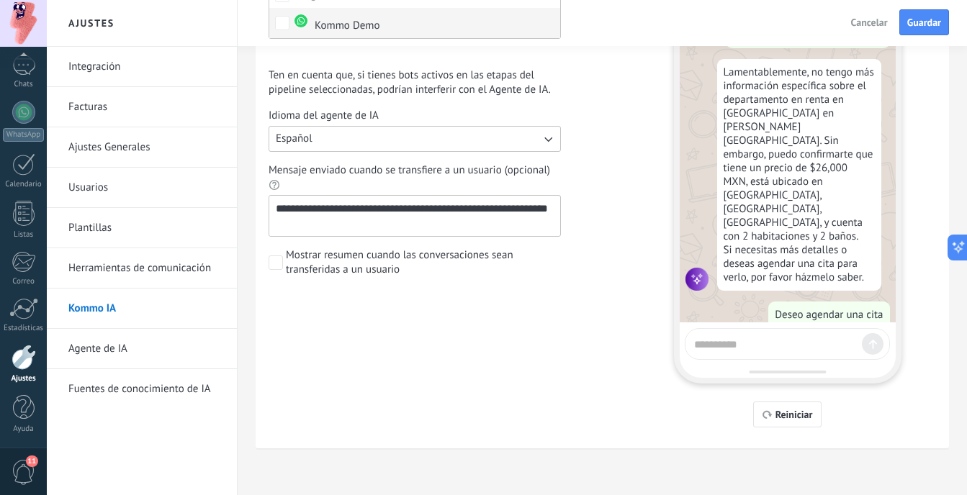
scroll to position [189, 0]
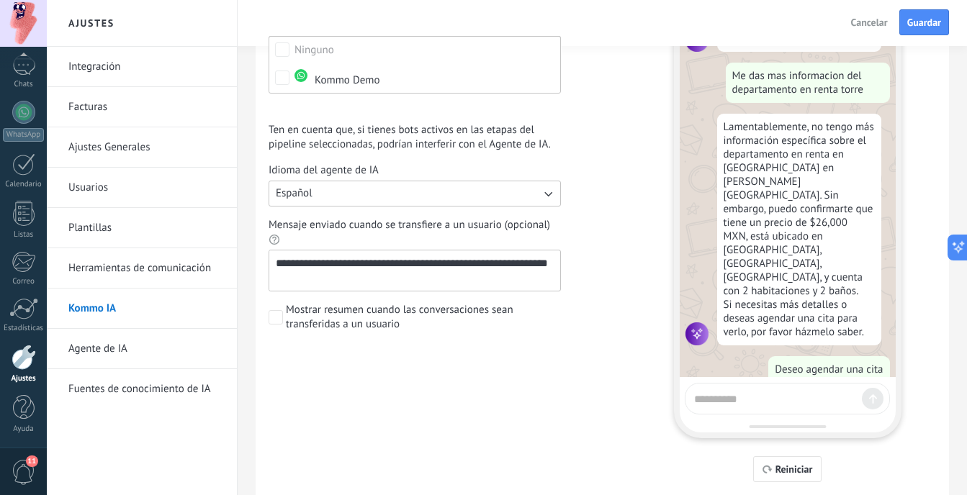
click at [634, 212] on div "**********" at bounding box center [602, 203] width 667 height 557
click at [801, 464] on span "Reiniciar" at bounding box center [793, 469] width 37 height 10
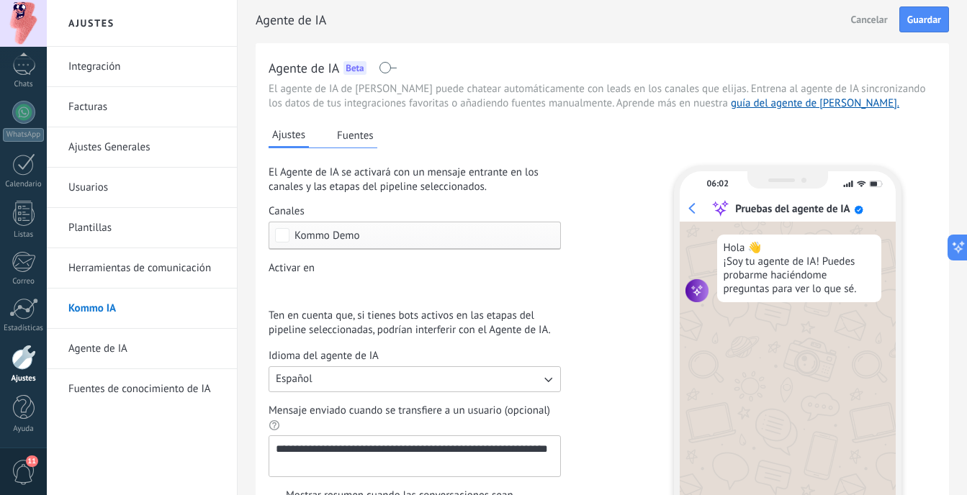
scroll to position [0, 0]
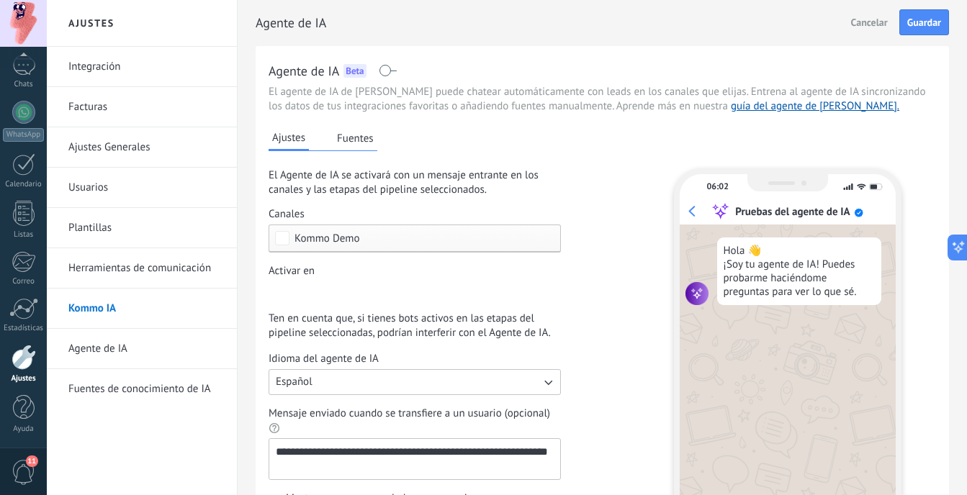
click at [359, 138] on button "Fuentes" at bounding box center [355, 138] width 44 height 22
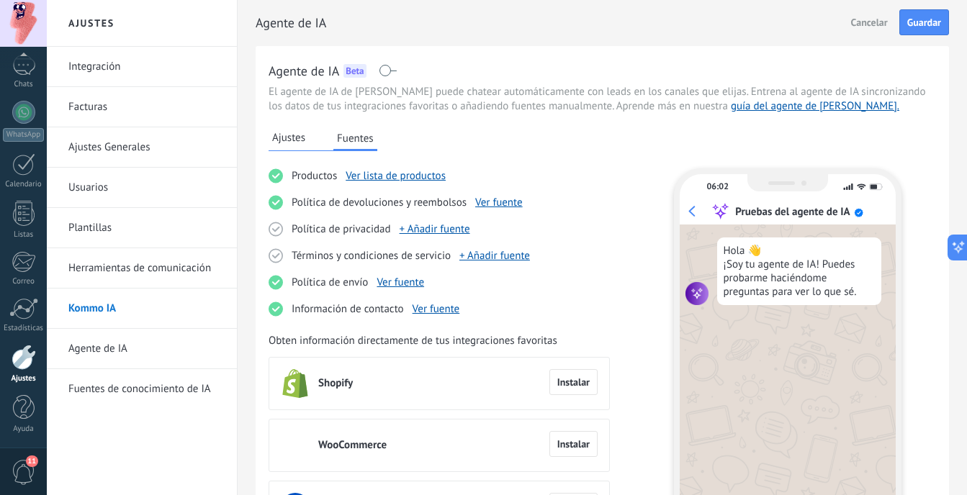
click at [205, 264] on link "Herramientas de comunicación" at bounding box center [145, 268] width 154 height 40
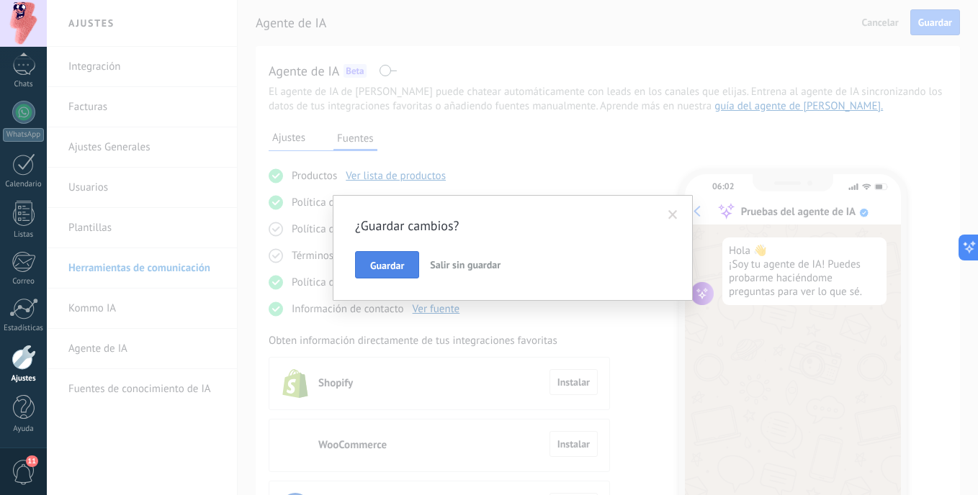
click at [389, 275] on button "Guardar" at bounding box center [387, 264] width 64 height 27
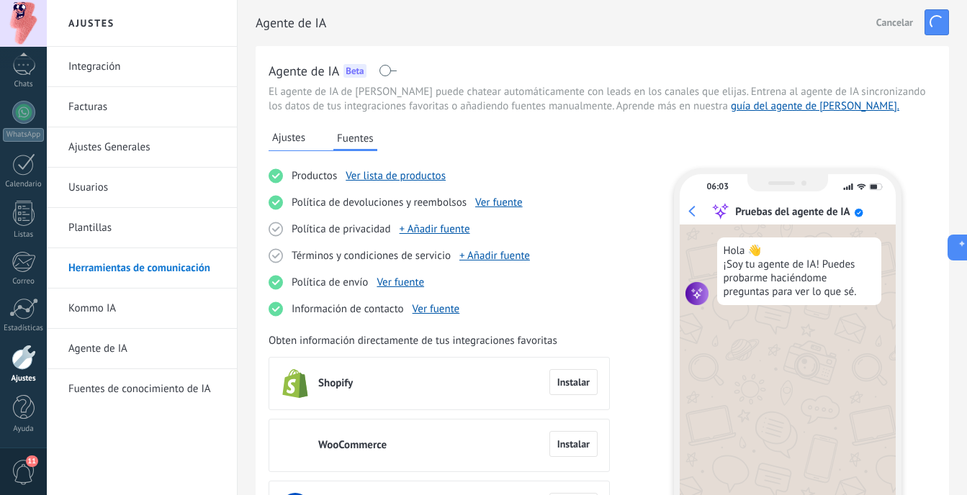
click at [161, 318] on link "Kommo IA" at bounding box center [145, 309] width 154 height 40
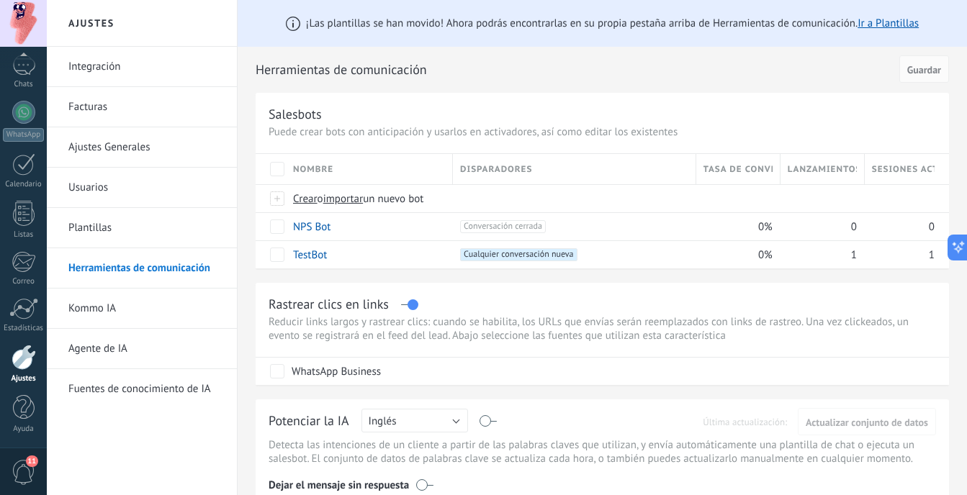
click at [185, 353] on link "Agente de IA" at bounding box center [145, 349] width 154 height 40
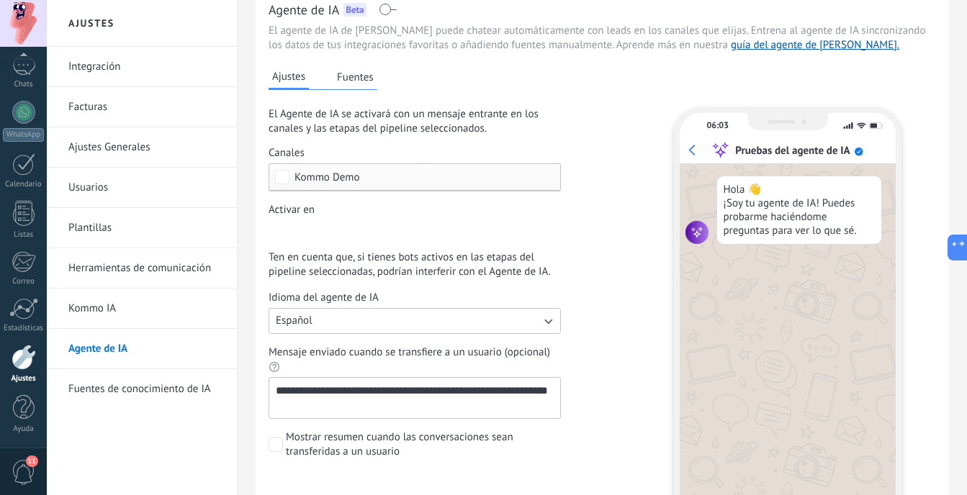
scroll to position [144, 0]
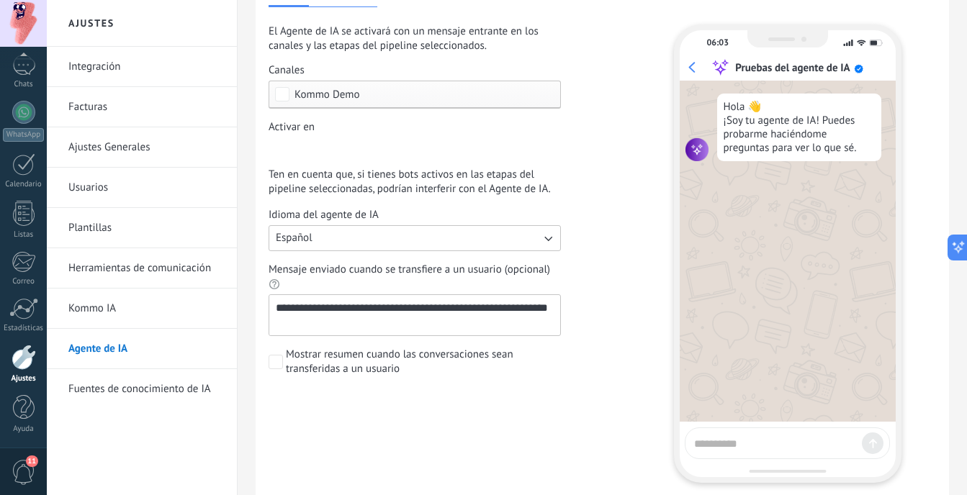
click at [152, 320] on link "Kommo IA" at bounding box center [145, 309] width 154 height 40
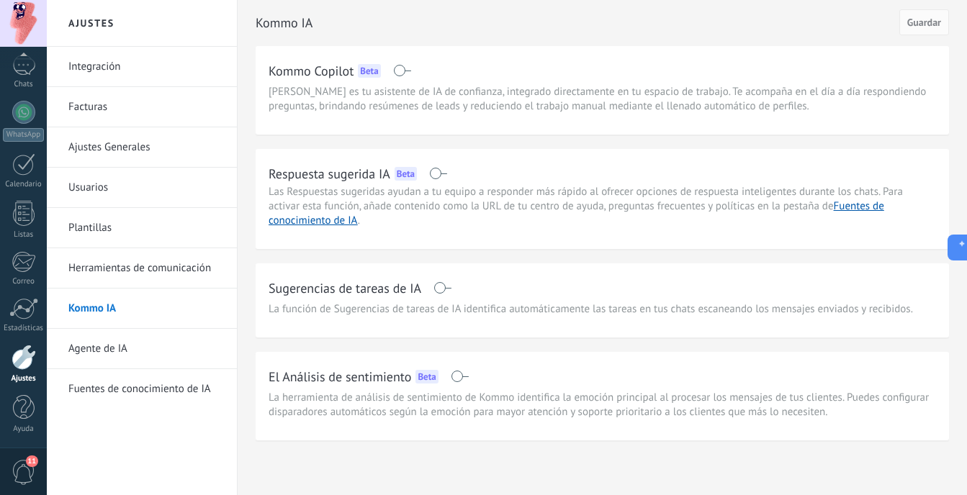
click at [132, 356] on link "Agente de IA" at bounding box center [145, 349] width 154 height 40
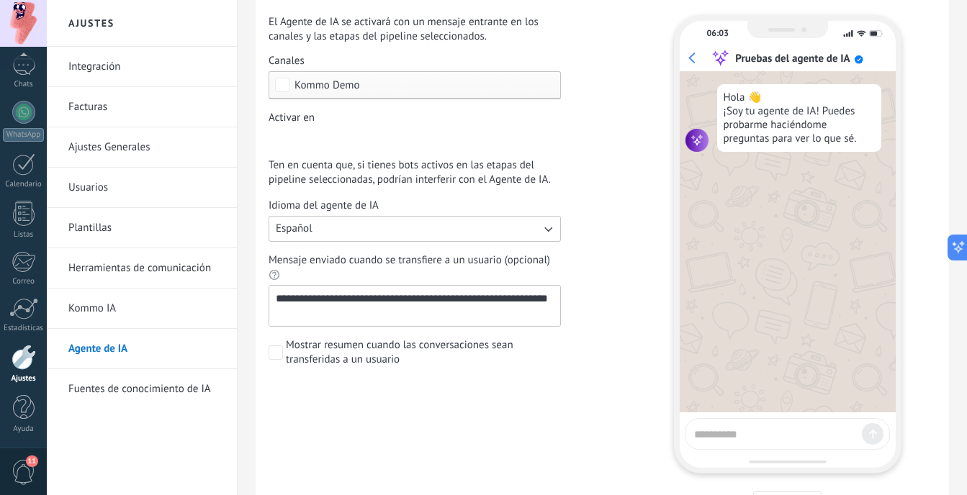
scroll to position [144, 0]
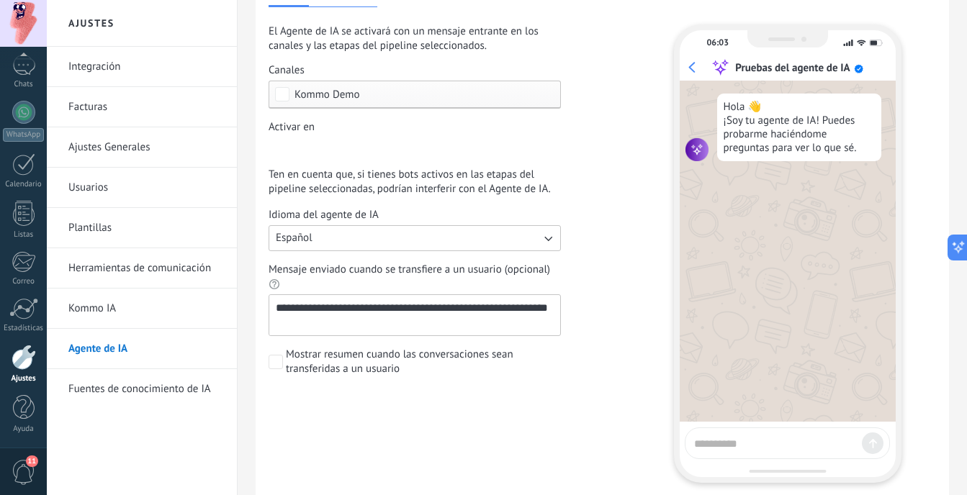
click at [206, 393] on link "Fuentes de conocimiento de IA" at bounding box center [145, 389] width 154 height 40
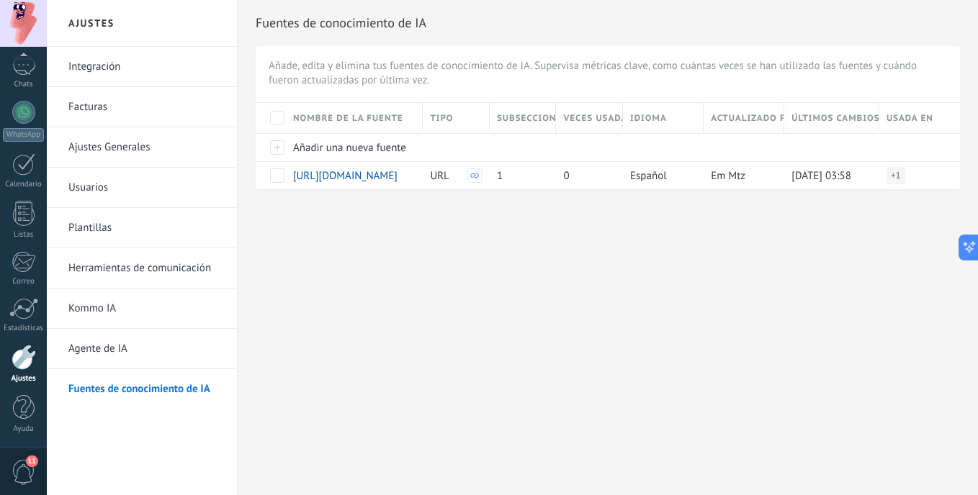
click at [201, 362] on link "Agente de IA" at bounding box center [145, 349] width 154 height 40
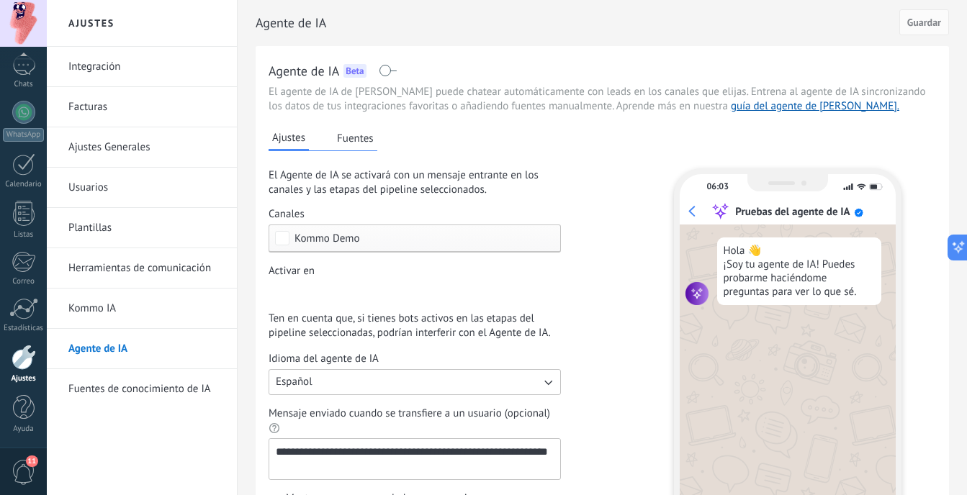
click at [150, 393] on link "Fuentes de conocimiento de IA" at bounding box center [145, 389] width 154 height 40
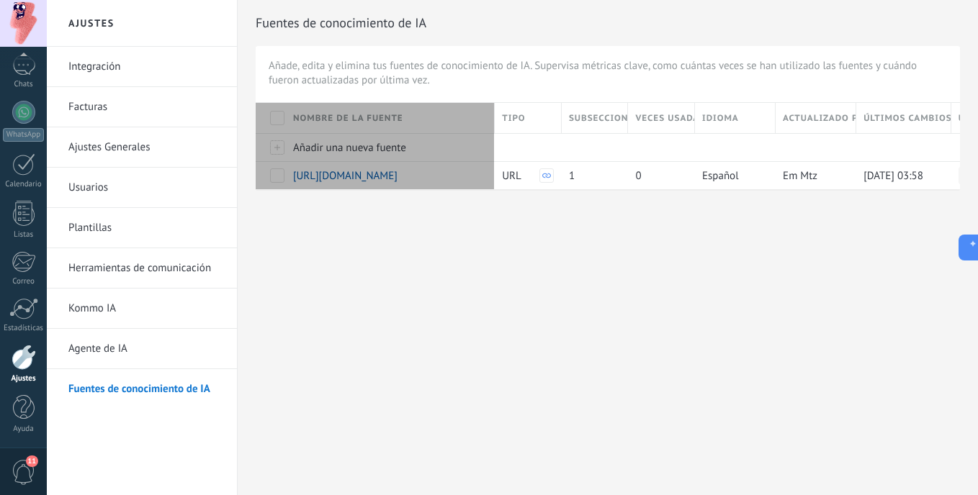
drag, startPoint x: 419, startPoint y: 120, endPoint x: 492, endPoint y: 122, distance: 72.8
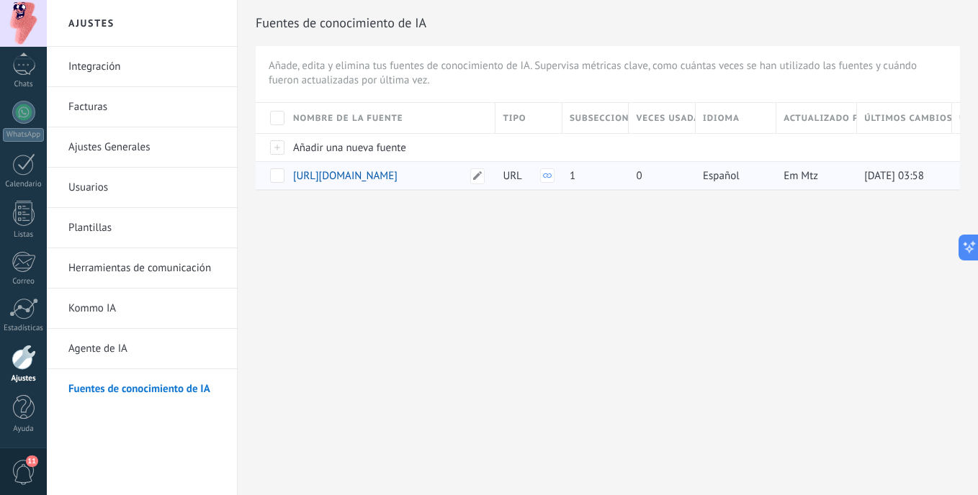
click at [397, 174] on span "https://www.easybroker.com/agent/properties/search" at bounding box center [345, 176] width 104 height 14
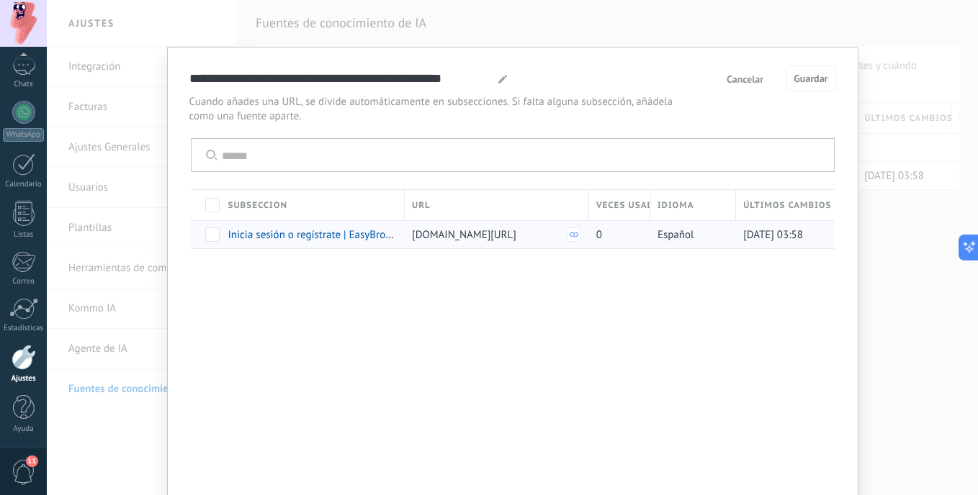
click at [211, 242] on div at bounding box center [206, 234] width 30 height 28
click at [747, 83] on span "Cancelar" at bounding box center [744, 79] width 37 height 10
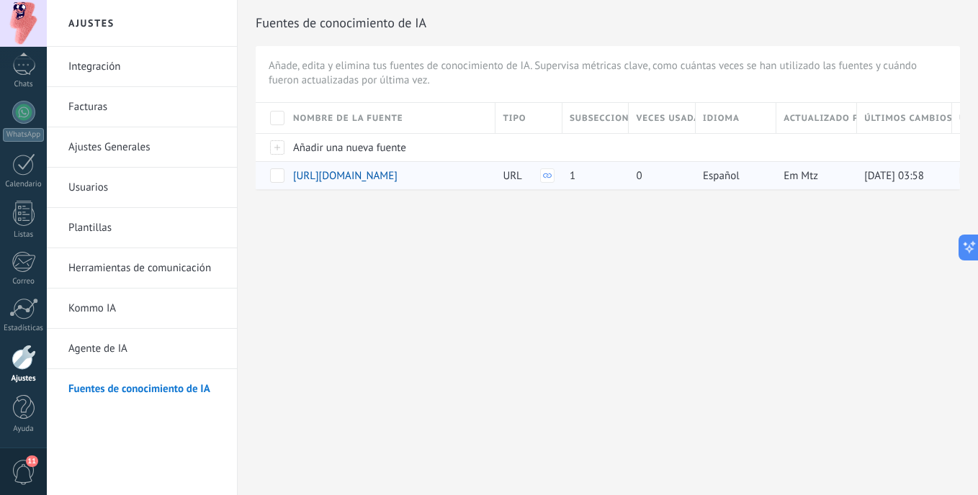
click at [279, 175] on span at bounding box center [277, 175] width 14 height 14
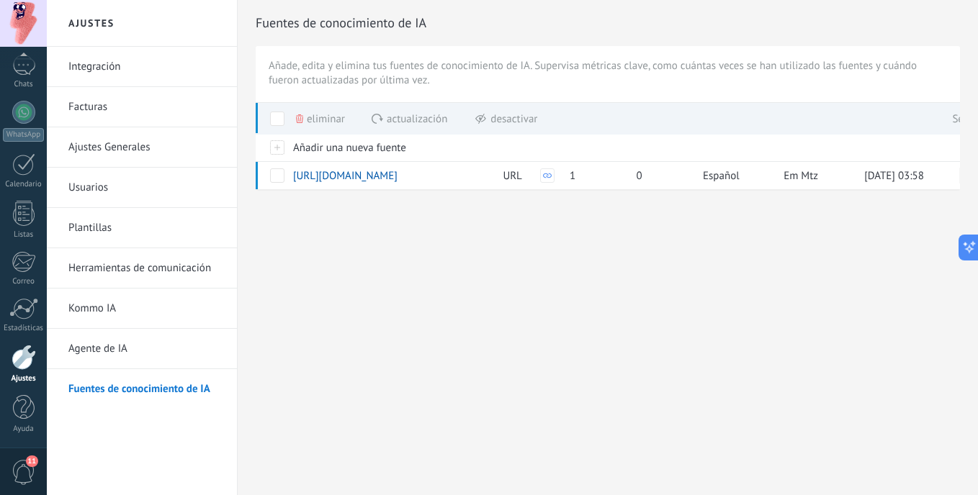
click at [320, 113] on span "Eliminar" at bounding box center [326, 119] width 38 height 28
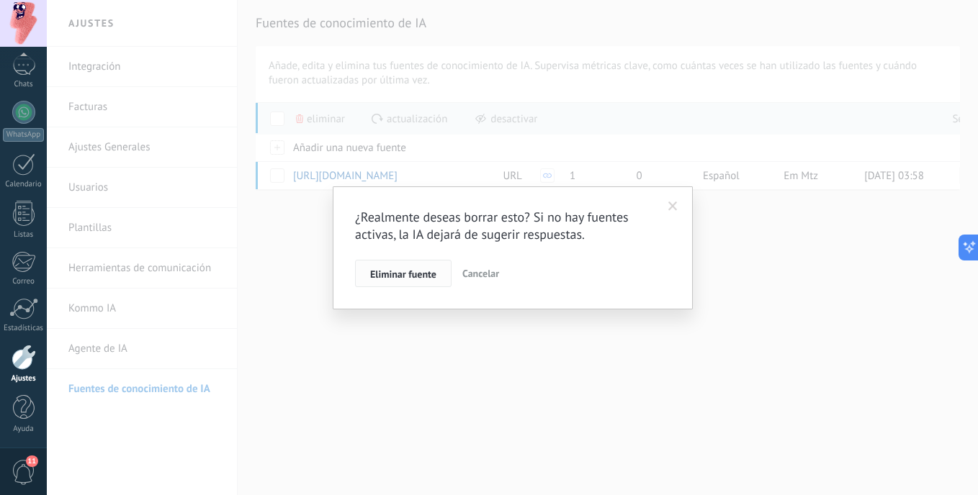
click at [388, 273] on span "Eliminar fuente" at bounding box center [403, 274] width 66 height 10
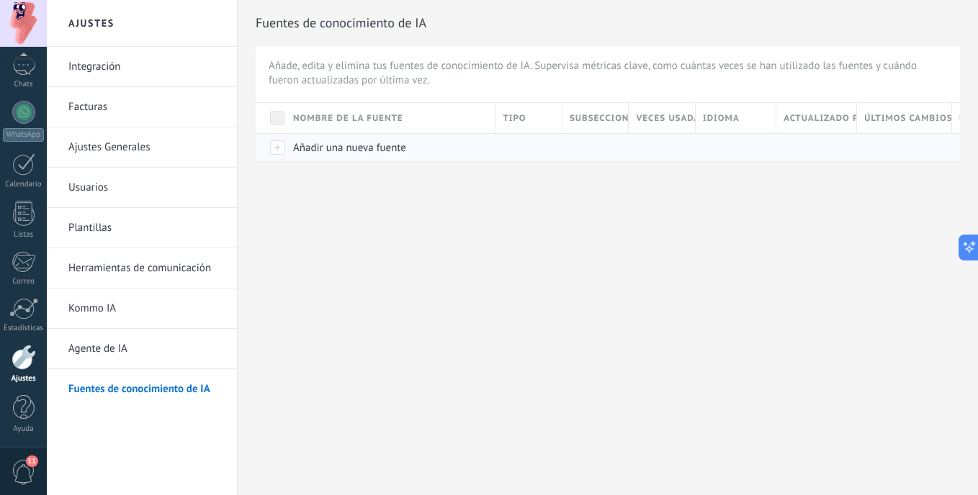
click at [281, 147] on div at bounding box center [271, 147] width 30 height 28
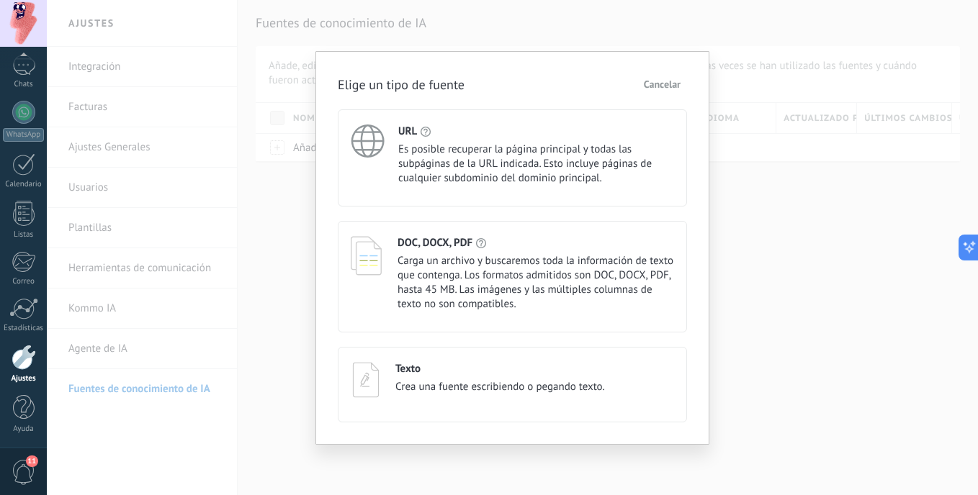
click at [670, 91] on button "Cancelar" at bounding box center [662, 84] width 50 height 22
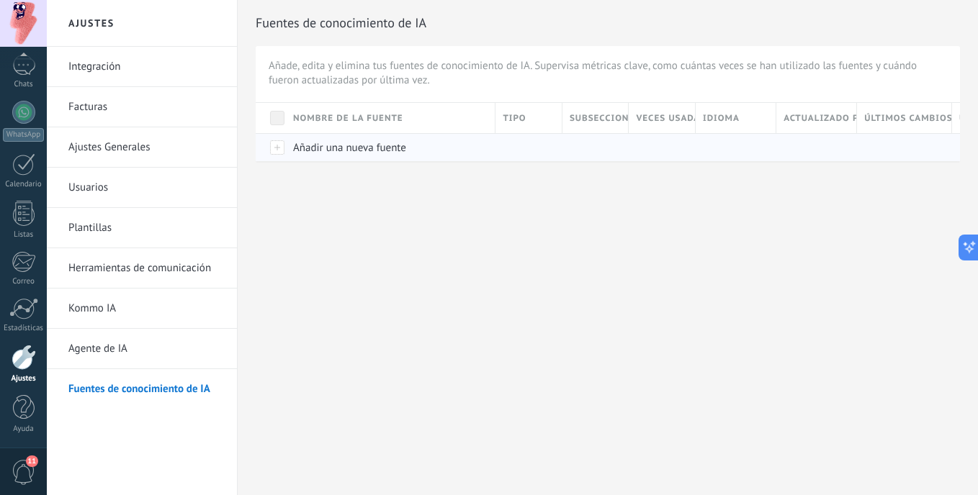
click at [273, 150] on div at bounding box center [271, 147] width 30 height 28
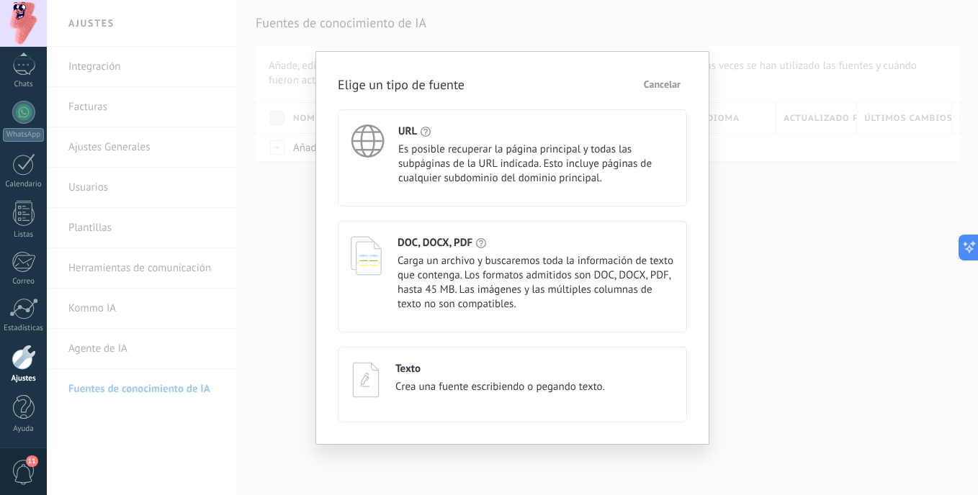
click at [410, 179] on span "Es posible recuperar la página principal y todas las subpáginas de la URL indic…" at bounding box center [536, 164] width 276 height 43
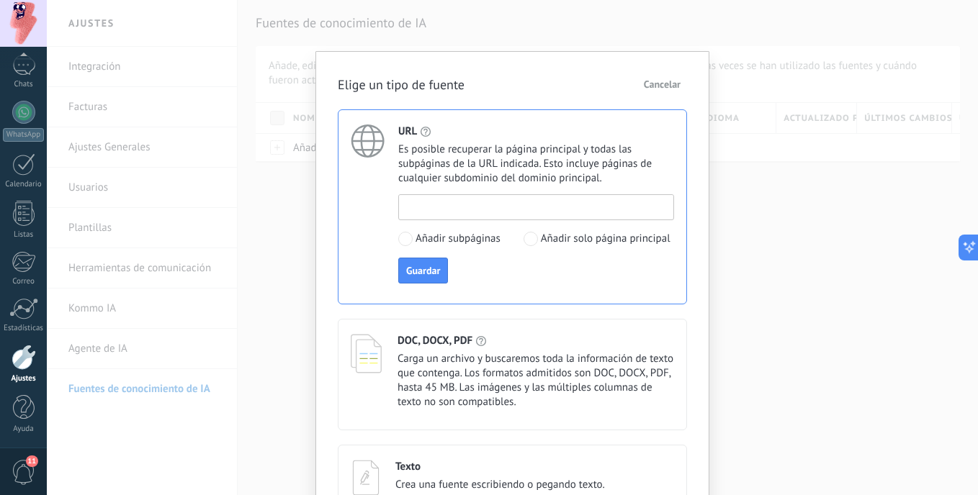
click at [456, 209] on input at bounding box center [536, 206] width 274 height 23
click at [516, 202] on input at bounding box center [536, 206] width 274 height 23
paste input "**********"
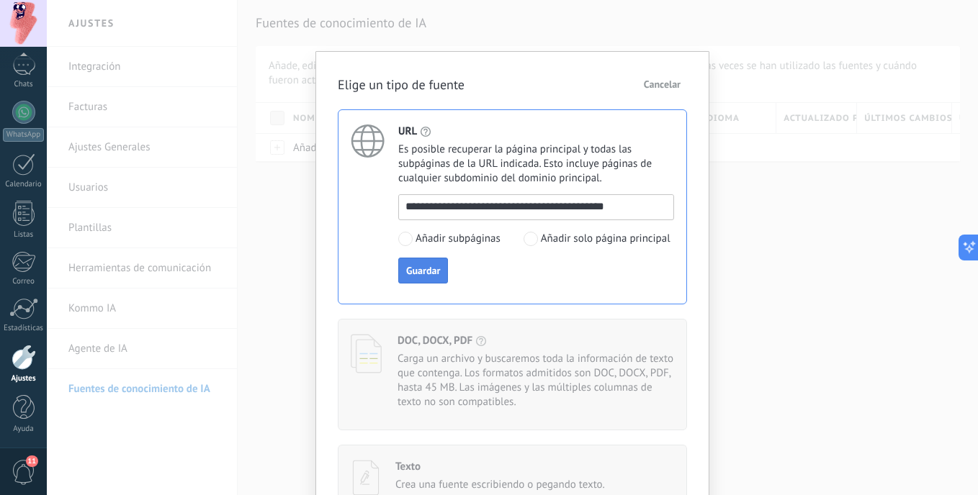
type input "**********"
click at [428, 269] on div "**********" at bounding box center [536, 238] width 276 height 89
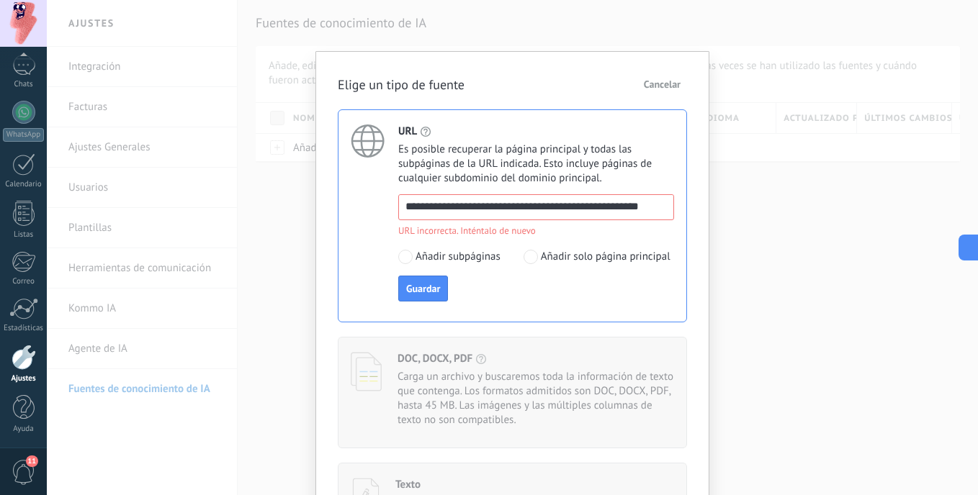
drag, startPoint x: 639, startPoint y: 212, endPoint x: 354, endPoint y: 189, distance: 285.4
click at [354, 189] on div "**********" at bounding box center [512, 215] width 349 height 213
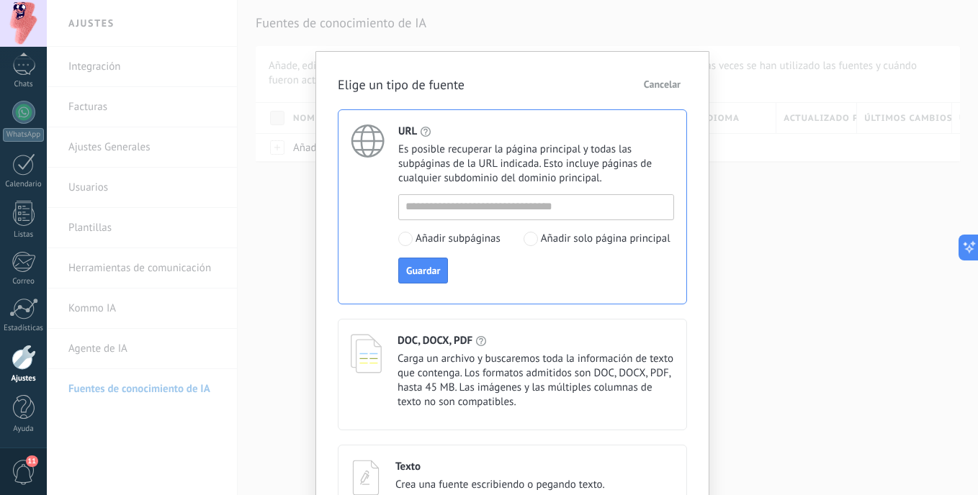
click at [657, 85] on span "Cancelar" at bounding box center [662, 84] width 37 height 10
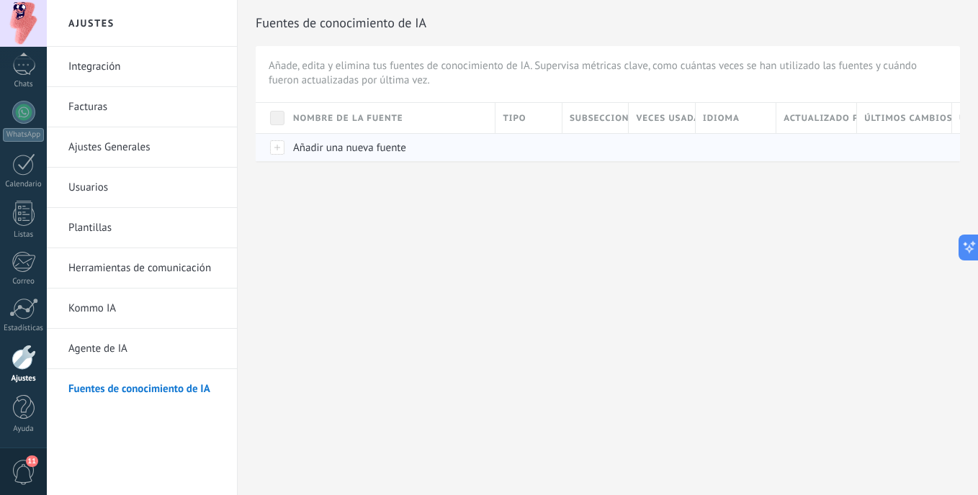
click at [323, 150] on span "Añadir una nueva fuente" at bounding box center [349, 148] width 113 height 14
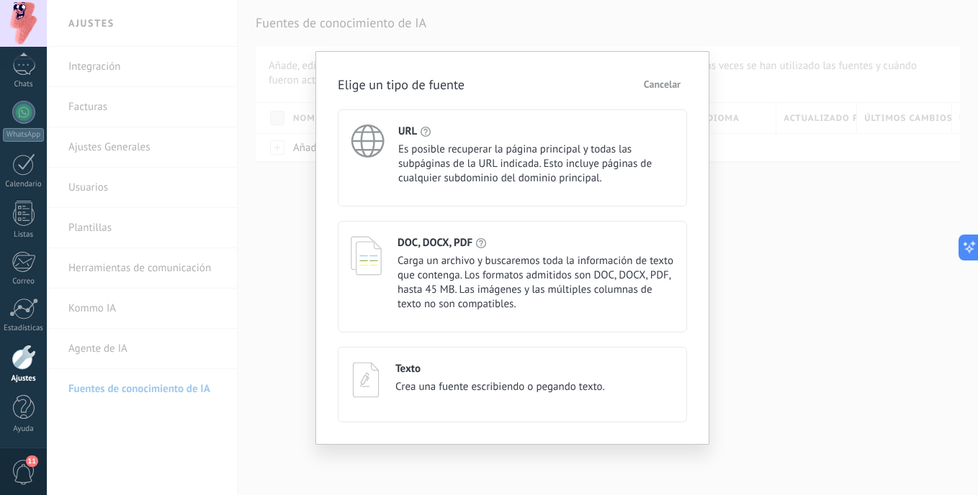
click at [474, 136] on div "URL" at bounding box center [536, 132] width 276 height 14
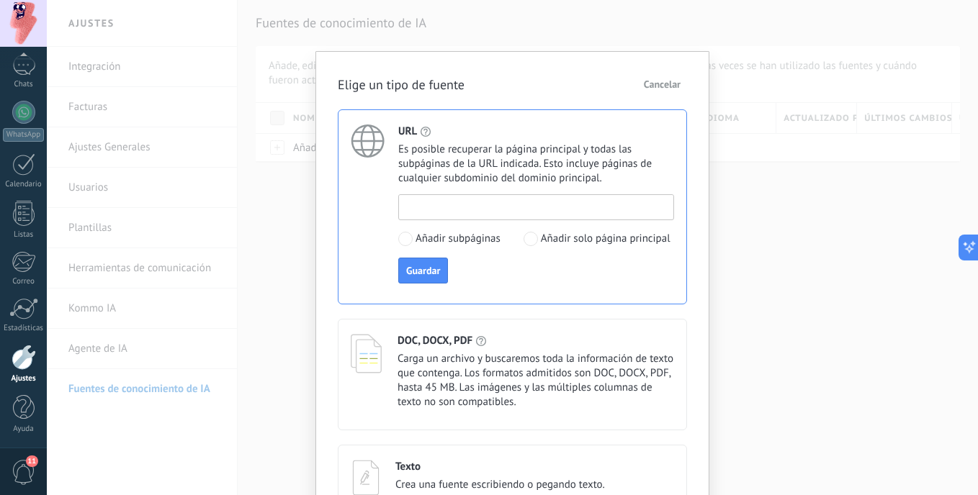
click at [508, 209] on input at bounding box center [536, 206] width 274 height 23
click at [646, 89] on span "Cancelar" at bounding box center [662, 84] width 37 height 10
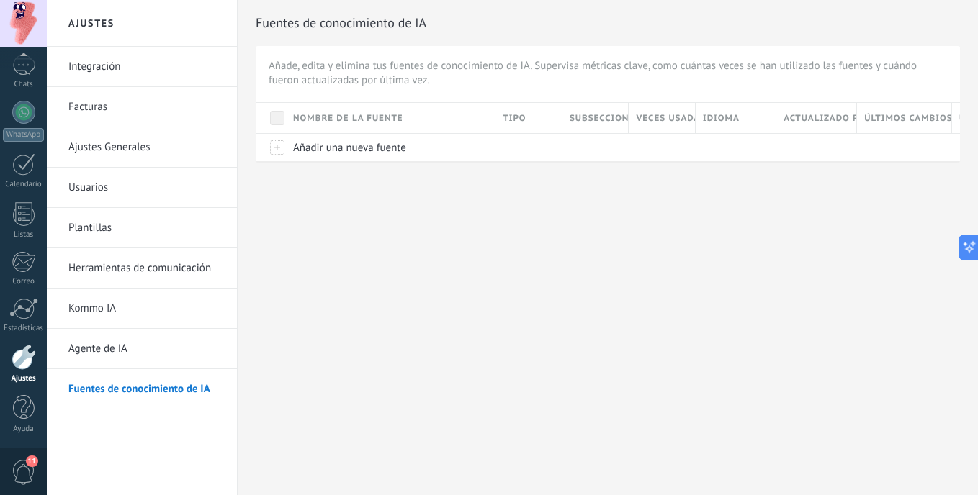
click at [122, 307] on link "Kommo IA" at bounding box center [145, 309] width 154 height 40
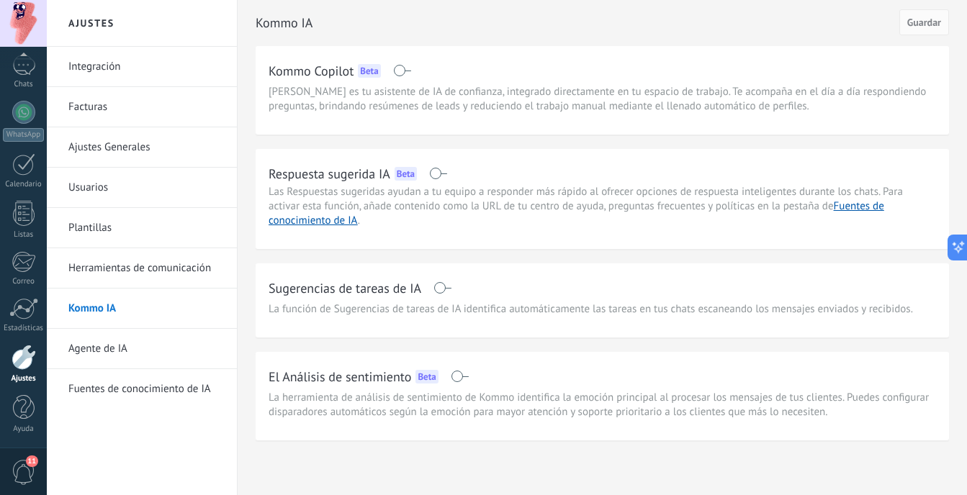
click at [449, 284] on span at bounding box center [442, 288] width 18 height 12
click at [435, 290] on span at bounding box center [442, 288] width 18 height 12
click at [159, 233] on link "Plantillas" at bounding box center [145, 228] width 154 height 40
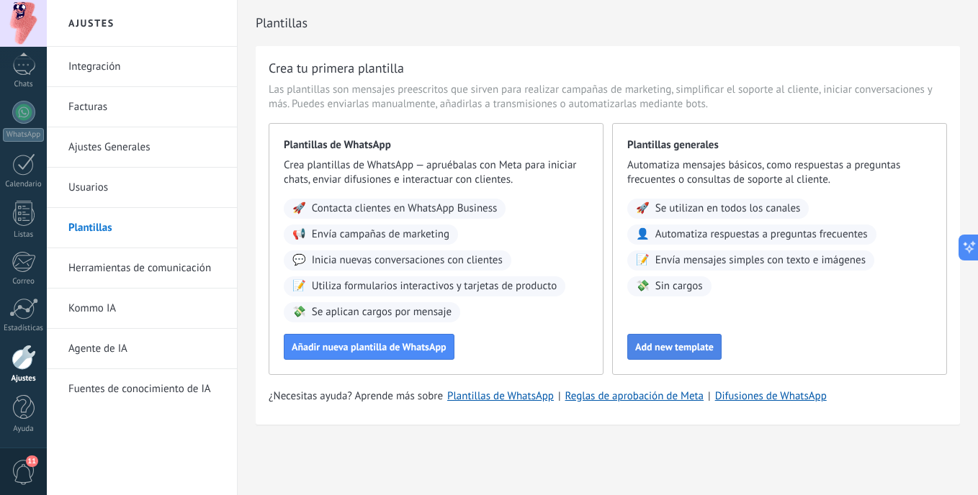
click at [690, 344] on span "Add new template" at bounding box center [674, 347] width 78 height 10
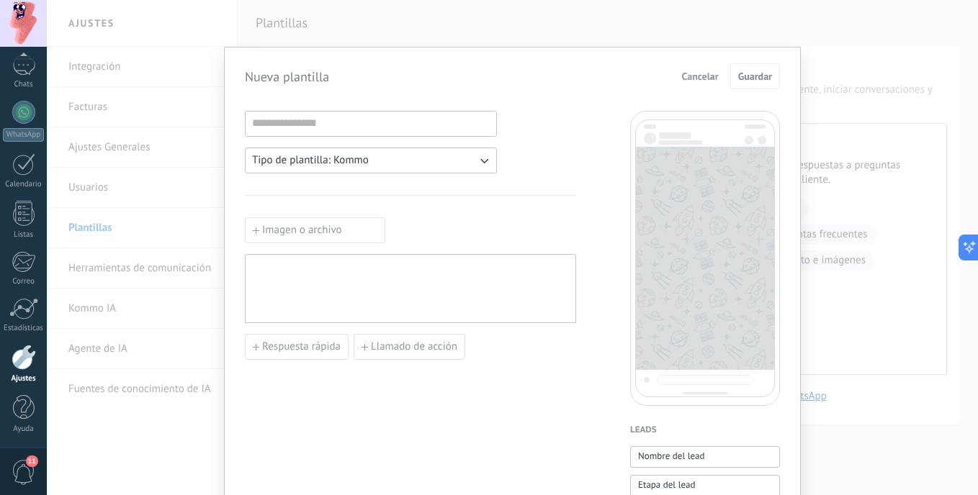
click at [467, 135] on div at bounding box center [371, 124] width 252 height 26
click at [469, 158] on button "Tipo de plantilla: Kommo" at bounding box center [371, 161] width 252 height 26
click at [469, 179] on li "WhatsApp" at bounding box center [366, 185] width 260 height 24
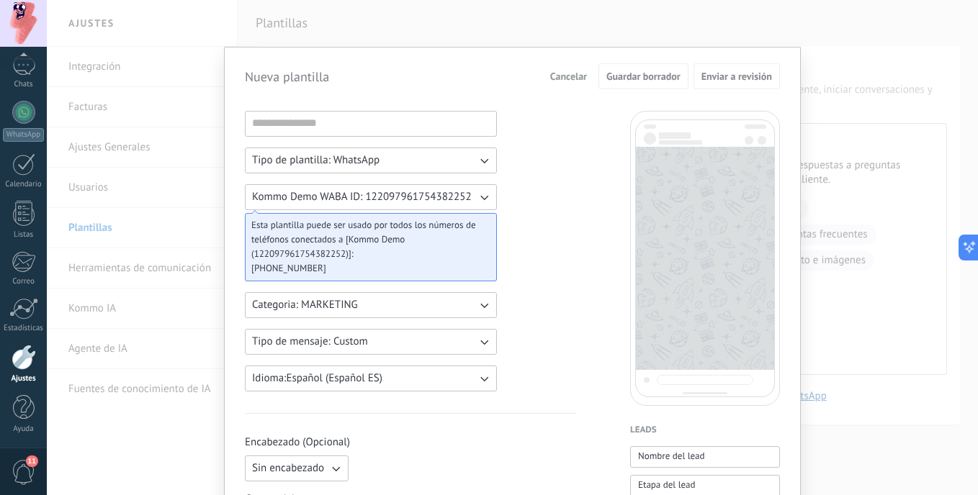
click at [439, 129] on input at bounding box center [371, 123] width 251 height 23
click at [438, 156] on button "Tipo de plantilla: WhatsApp" at bounding box center [371, 161] width 252 height 26
click at [436, 168] on li "Kommo" at bounding box center [366, 160] width 260 height 24
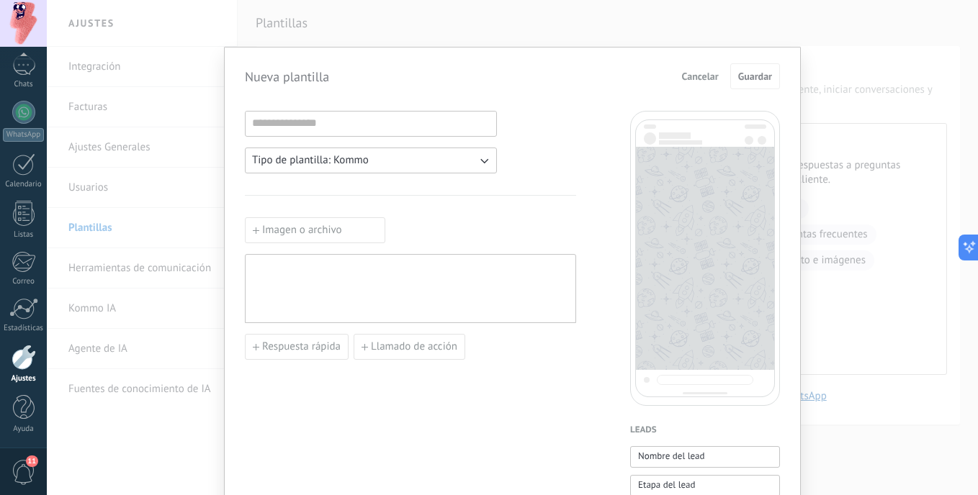
click at [444, 155] on button "Tipo de plantilla: Kommo" at bounding box center [371, 161] width 252 height 26
click at [438, 189] on li "WhatsApp" at bounding box center [366, 185] width 260 height 24
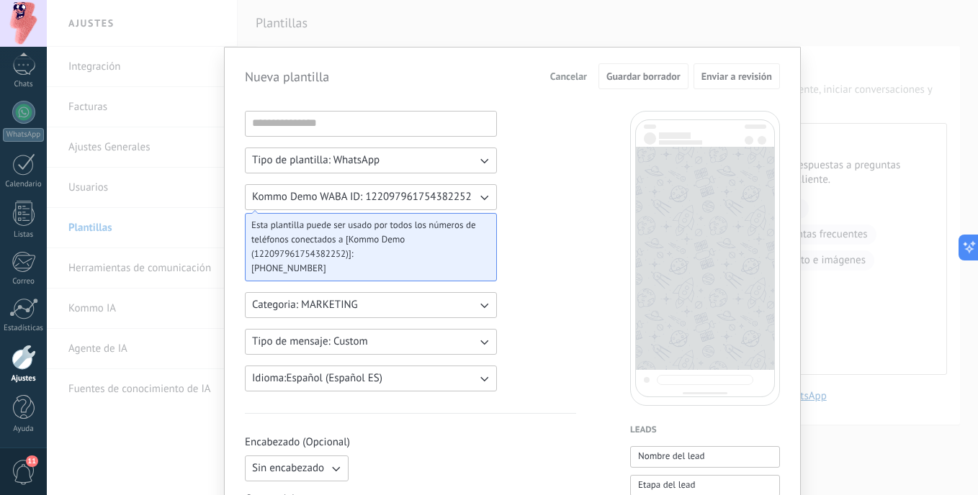
click at [403, 294] on button "Categoria: MARKETING" at bounding box center [371, 305] width 252 height 26
click at [431, 301] on li "UTILITY" at bounding box center [366, 305] width 260 height 24
click at [451, 340] on button "Tipo de mensaje: Custom" at bounding box center [371, 342] width 252 height 26
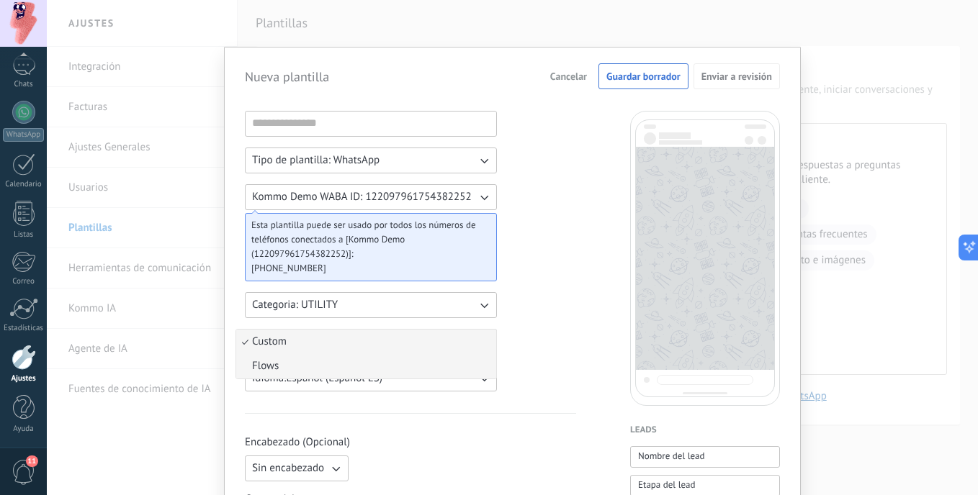
click at [434, 361] on li "Flows" at bounding box center [366, 366] width 260 height 24
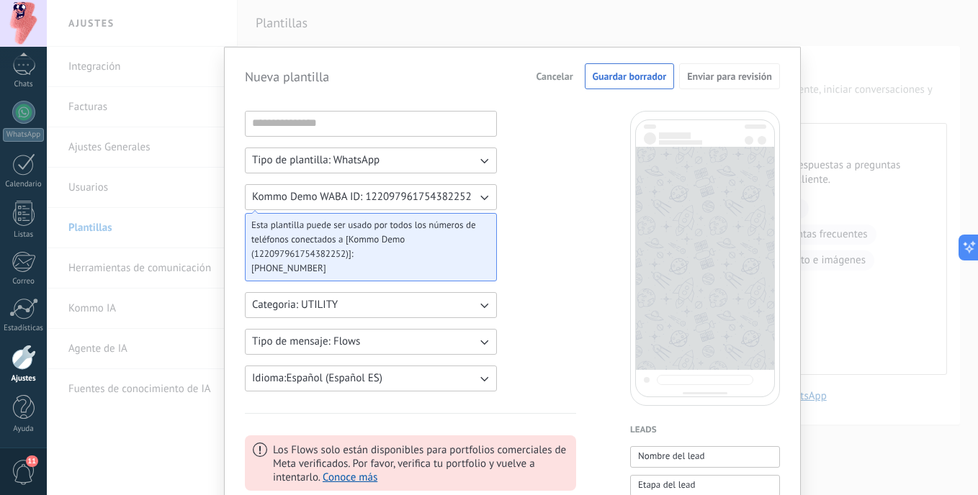
click at [429, 330] on button "Tipo de mensaje: Flows" at bounding box center [371, 342] width 252 height 26
click at [424, 343] on li "Custom" at bounding box center [366, 342] width 260 height 24
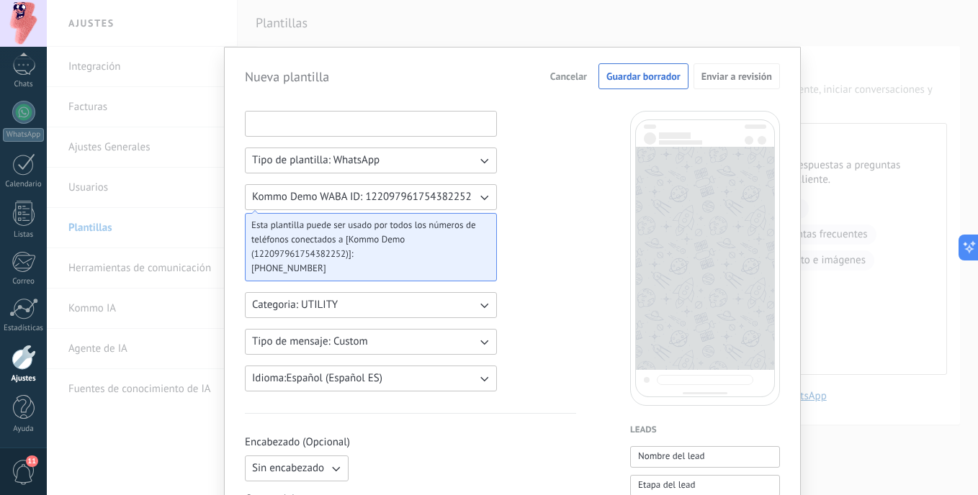
click at [412, 122] on input at bounding box center [371, 123] width 251 height 23
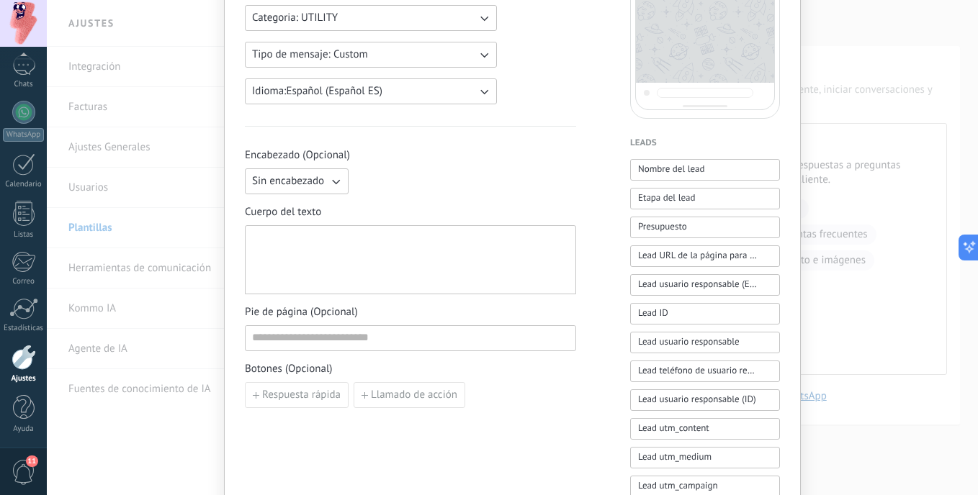
scroll to position [288, 0]
click at [652, 174] on span "Nombre del lead" at bounding box center [671, 168] width 67 height 14
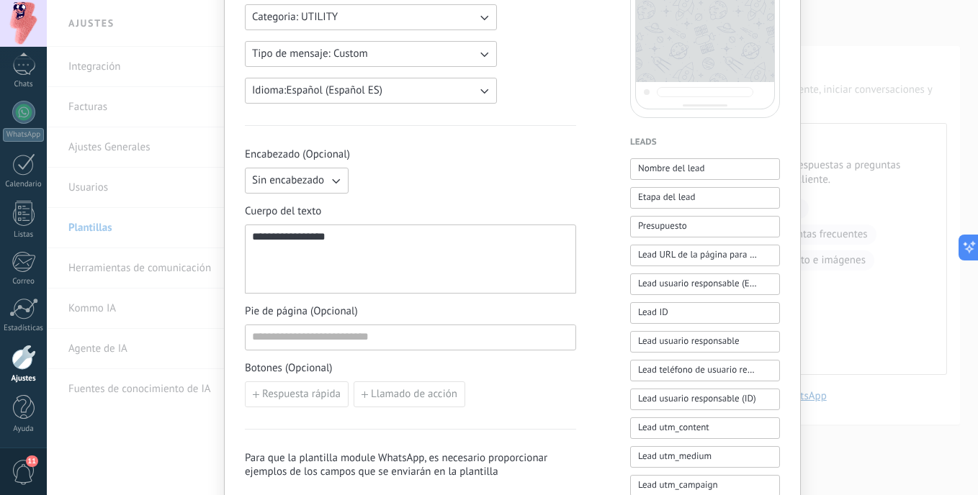
drag, startPoint x: 495, startPoint y: 238, endPoint x: 221, endPoint y: 224, distance: 273.9
click at [224, 224] on div "**********" at bounding box center [512, 292] width 577 height 1066
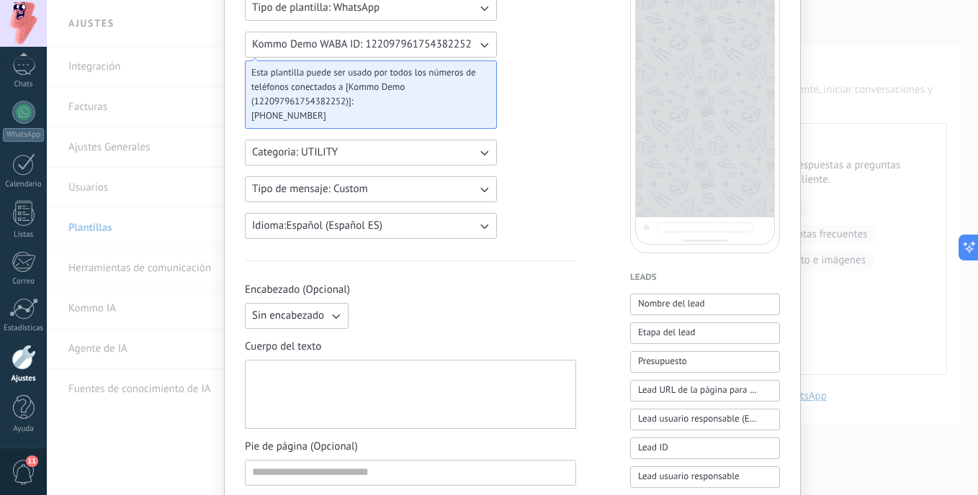
scroll to position [144, 0]
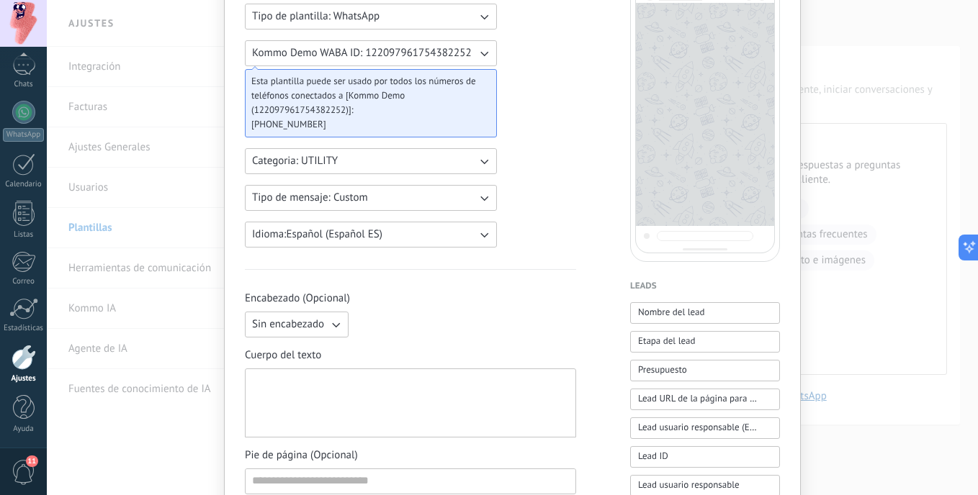
click at [446, 24] on button "Tipo de plantilla: WhatsApp" at bounding box center [371, 17] width 252 height 26
click at [451, 16] on li "Kommo" at bounding box center [366, 16] width 260 height 24
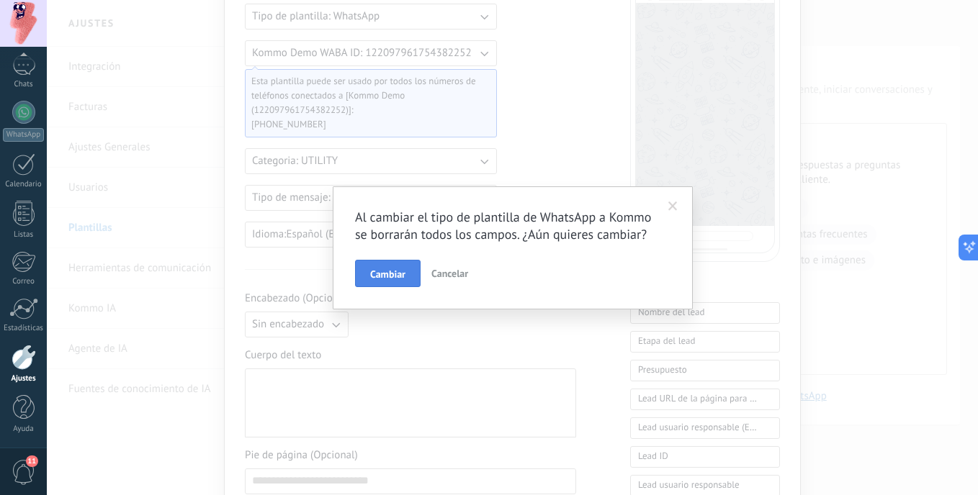
click at [405, 274] on span "Cambiar" at bounding box center [387, 274] width 35 height 10
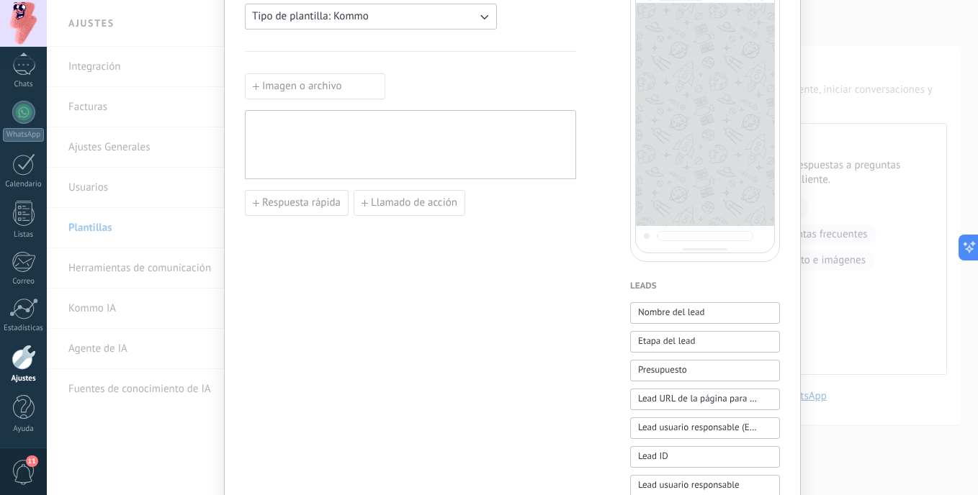
click at [419, 165] on div at bounding box center [410, 145] width 317 height 57
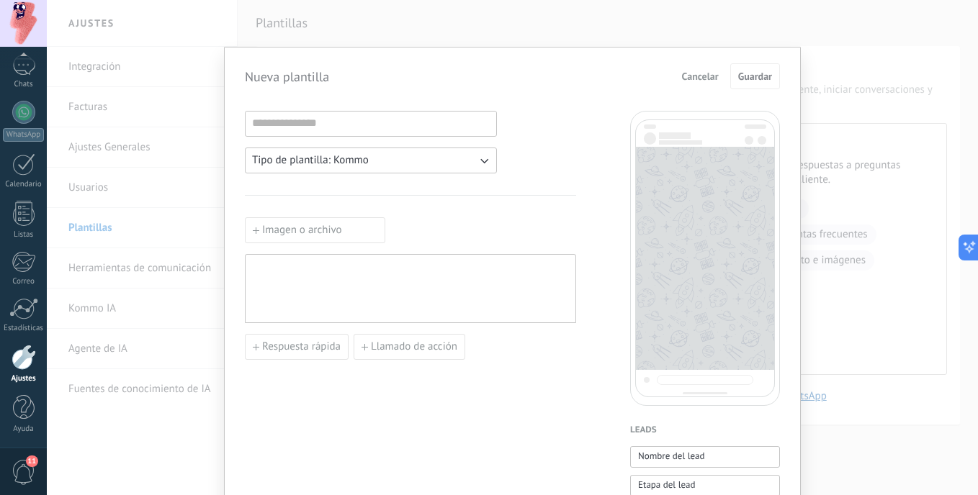
click at [420, 135] on div at bounding box center [371, 124] width 252 height 26
click at [431, 125] on input at bounding box center [371, 123] width 251 height 23
click at [700, 79] on span "Cancelar" at bounding box center [700, 76] width 37 height 10
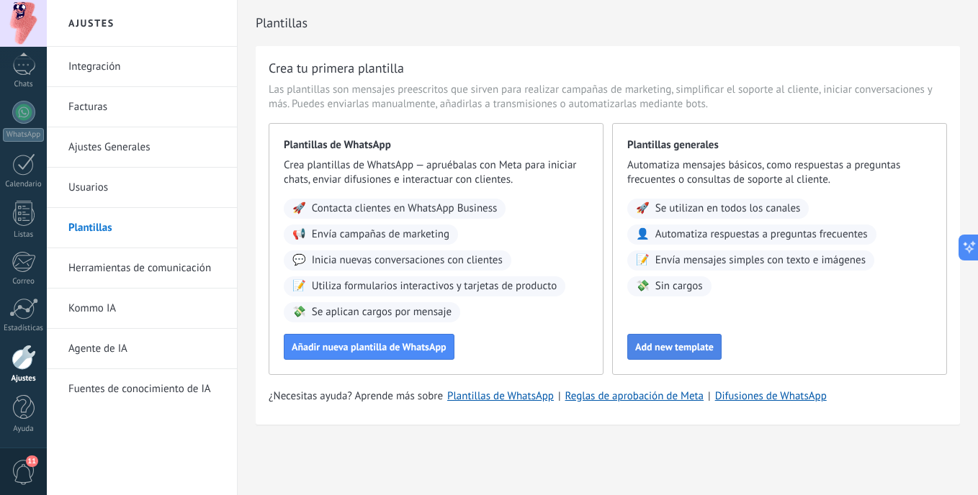
click at [703, 342] on span "Add new template" at bounding box center [674, 347] width 78 height 10
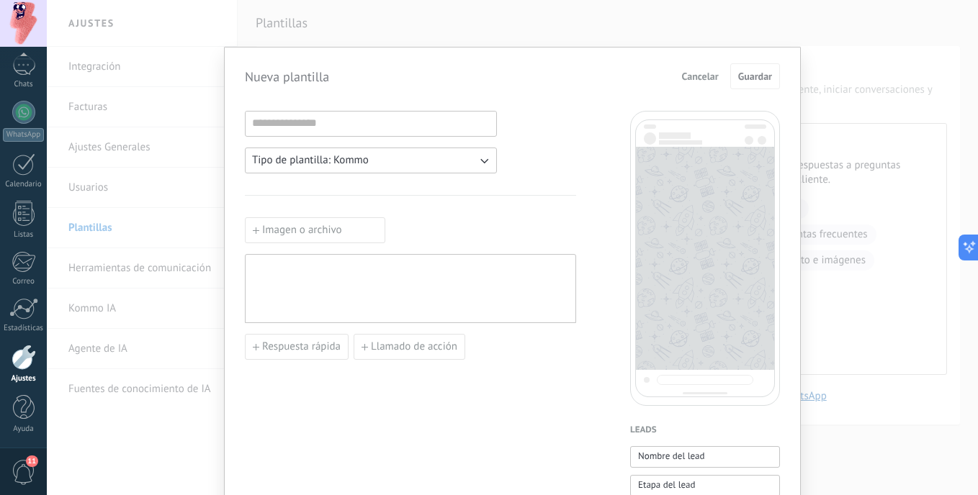
click at [703, 80] on span "Cancelar" at bounding box center [700, 76] width 37 height 10
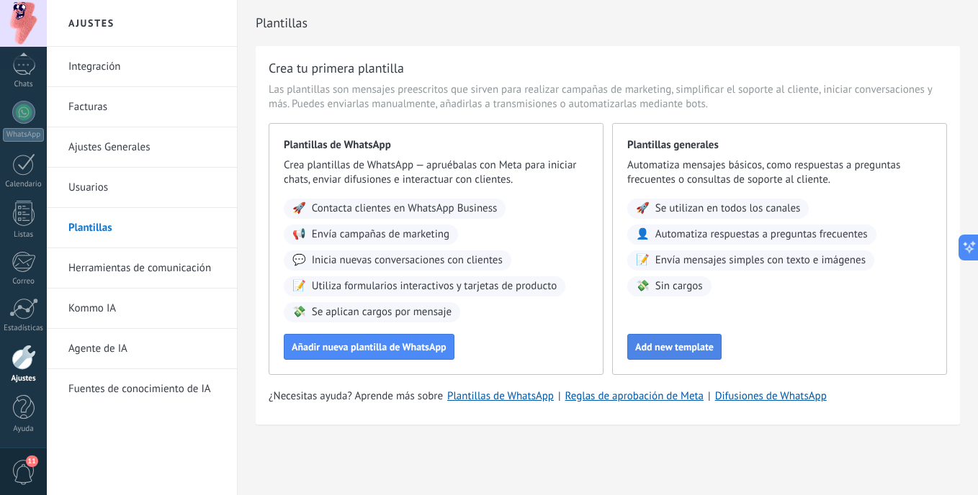
click at [655, 354] on button "Add new template" at bounding box center [674, 347] width 94 height 26
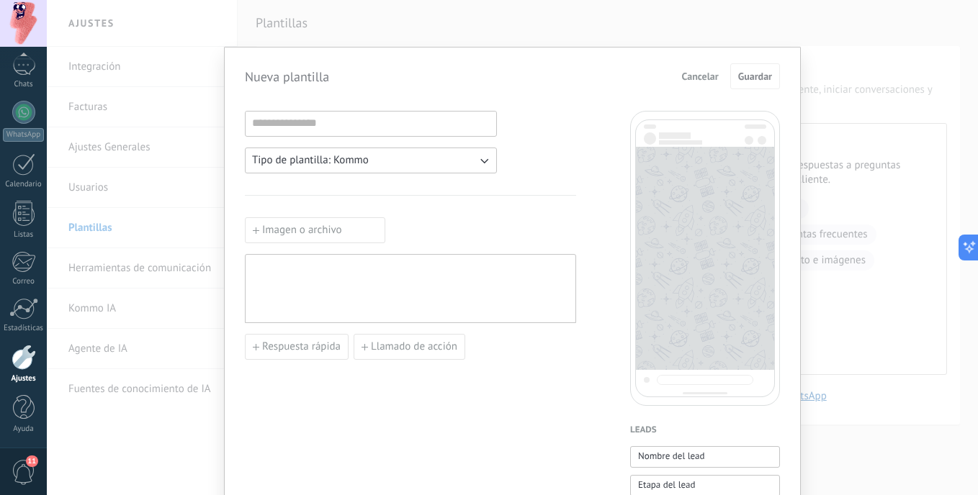
click at [526, 281] on div at bounding box center [410, 289] width 317 height 57
click at [410, 130] on input at bounding box center [371, 123] width 251 height 23
type input "*****"
click at [558, 282] on div at bounding box center [410, 289] width 317 height 57
click at [284, 348] on span "Respuesta rápida" at bounding box center [301, 347] width 78 height 10
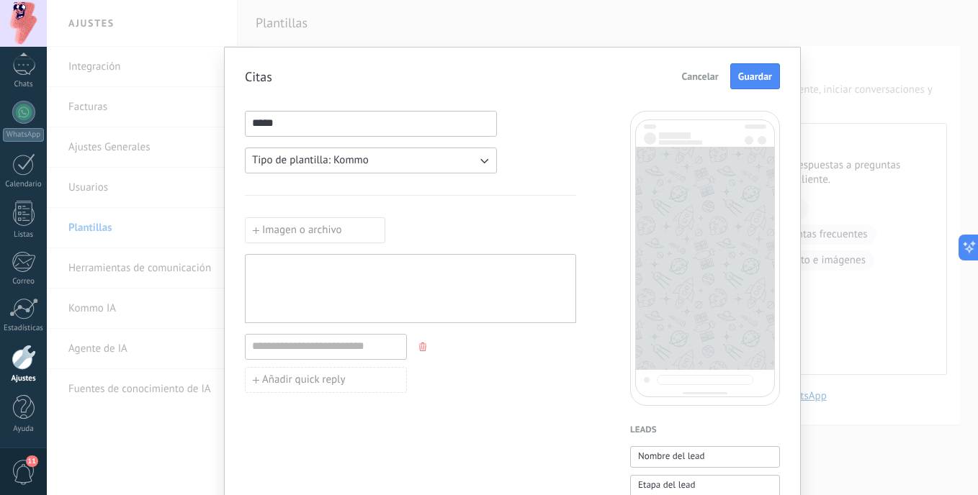
click at [424, 352] on button "button" at bounding box center [424, 347] width 12 height 22
click at [394, 287] on div at bounding box center [410, 289] width 317 height 57
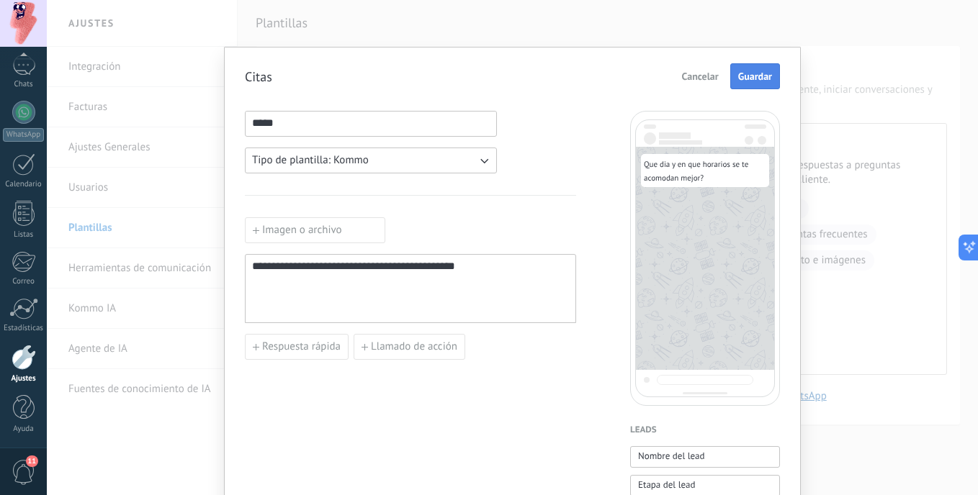
click at [738, 73] on span "Guardar" at bounding box center [755, 76] width 34 height 10
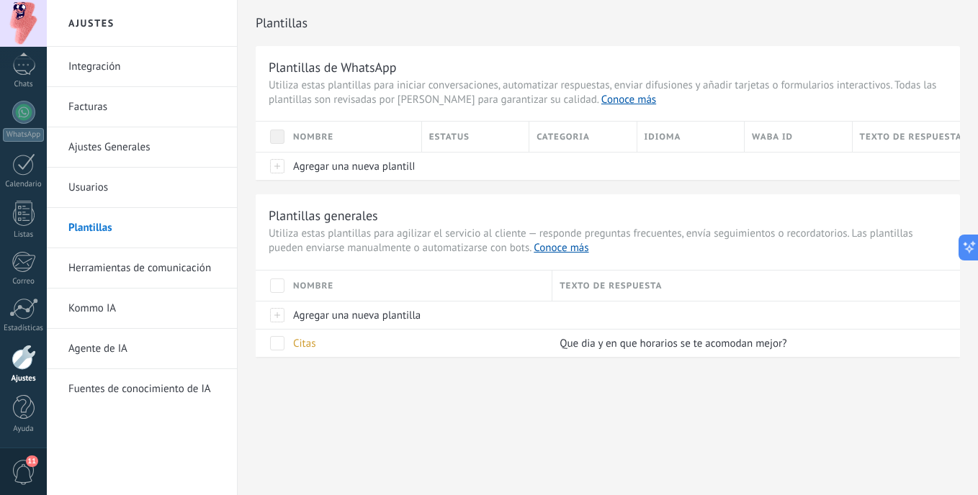
click at [160, 364] on link "Agente de IA" at bounding box center [145, 349] width 154 height 40
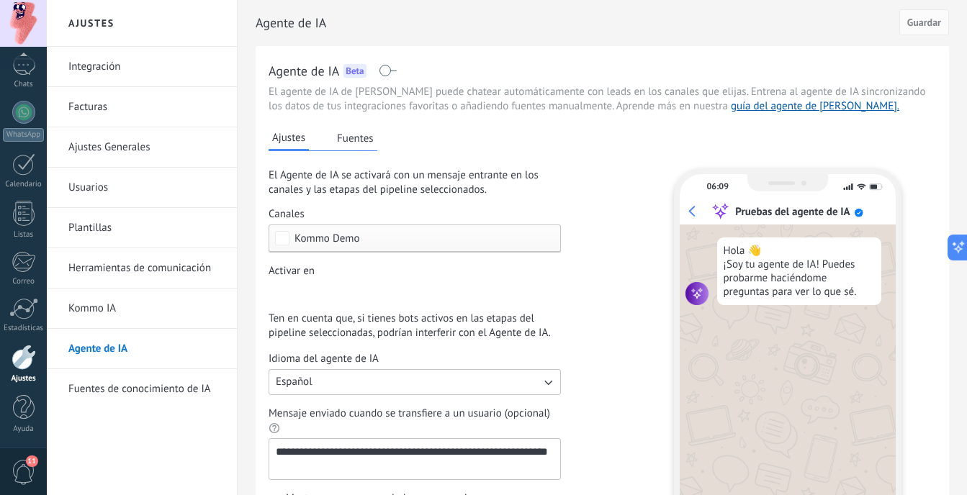
click at [352, 140] on button "Fuentes" at bounding box center [355, 138] width 44 height 22
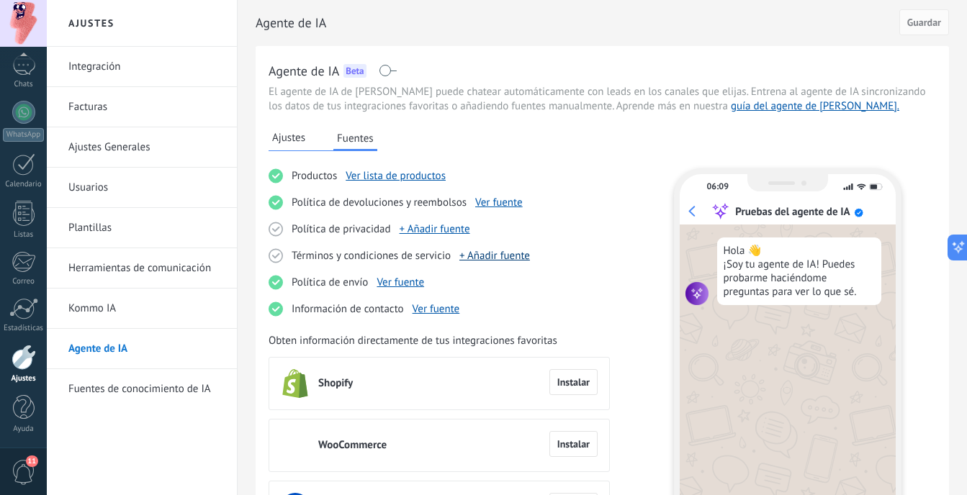
click at [472, 258] on link "+ Añadir fuente" at bounding box center [494, 256] width 71 height 14
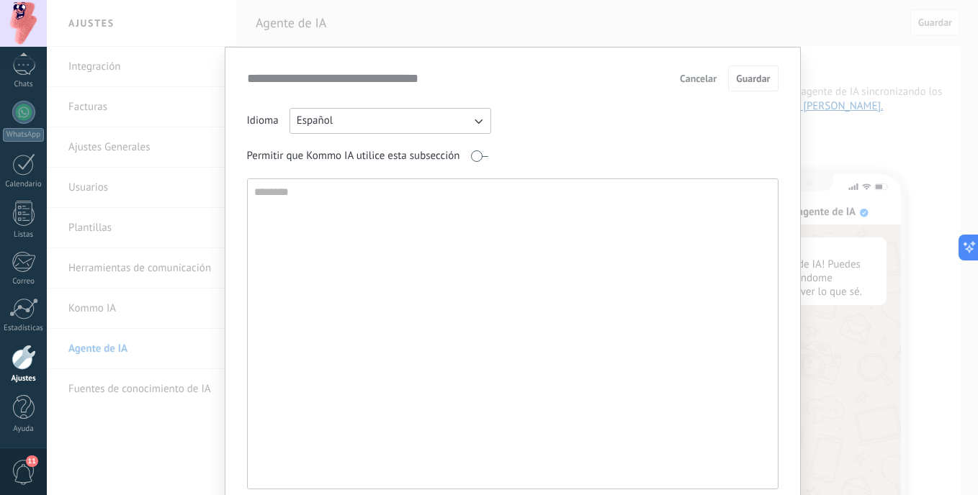
click at [688, 79] on span "Cancelar" at bounding box center [698, 78] width 37 height 10
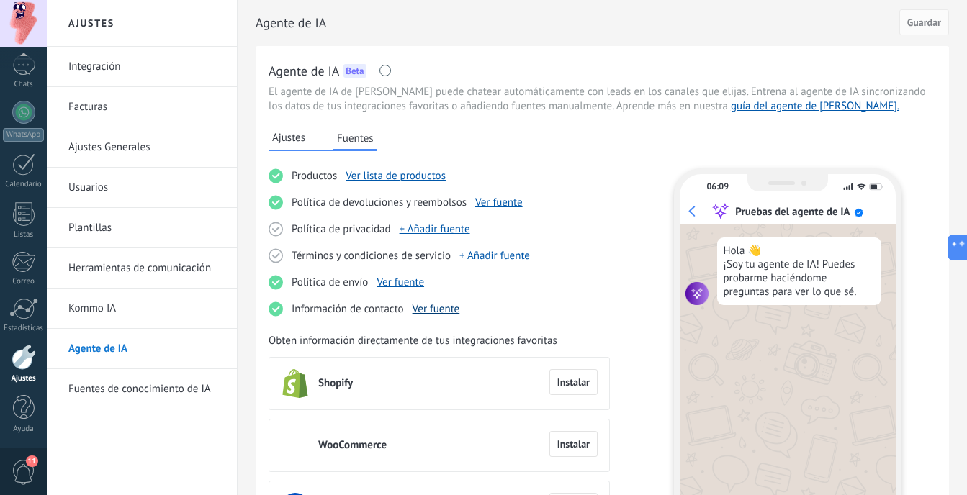
click at [439, 303] on link "Ver fuente" at bounding box center [437, 309] width 48 height 14
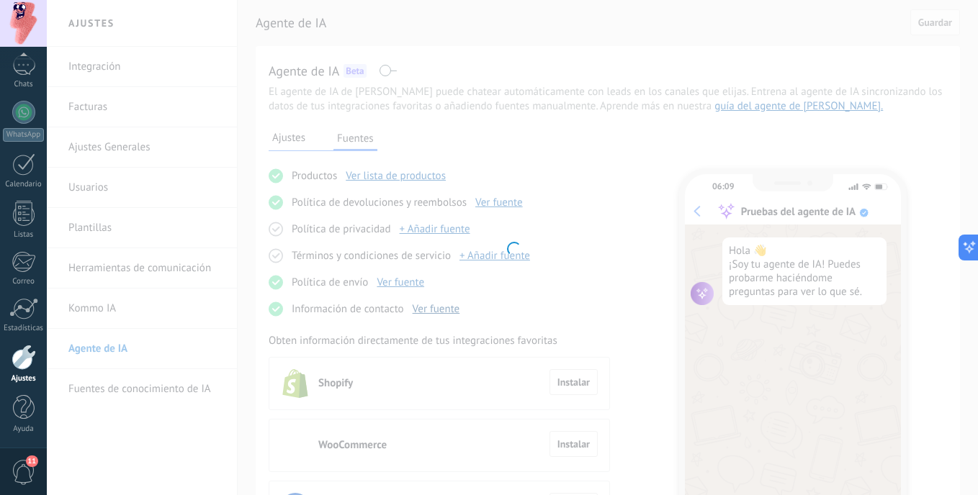
type input "**********"
type textarea "**********"
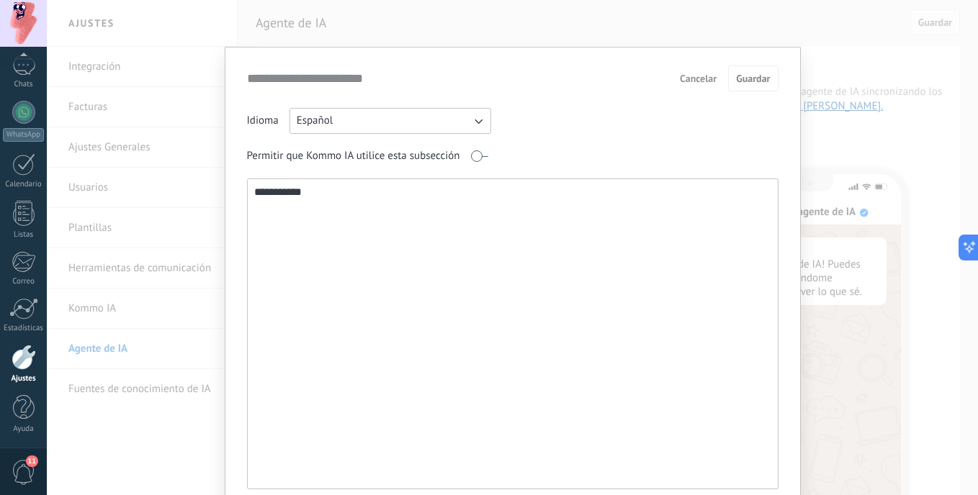
click at [680, 76] on span "Cancelar" at bounding box center [698, 78] width 37 height 10
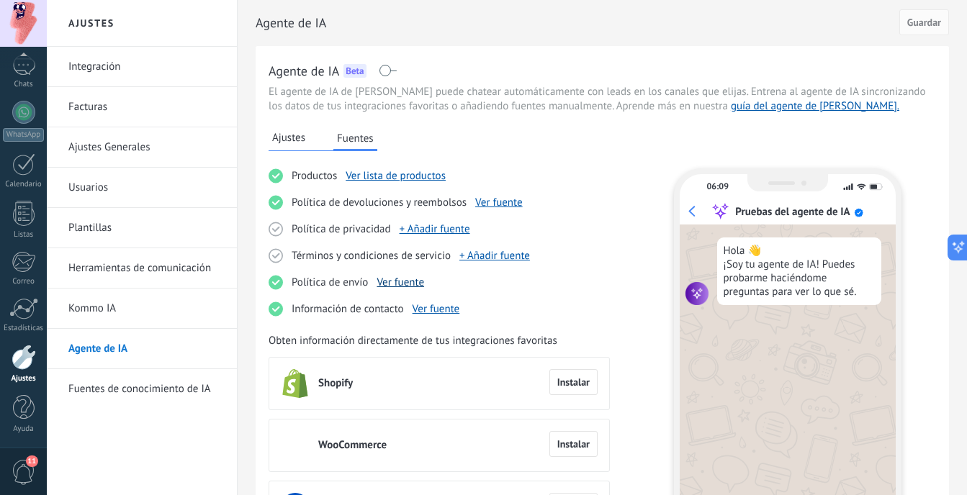
click at [400, 284] on link "Ver fuente" at bounding box center [401, 283] width 48 height 14
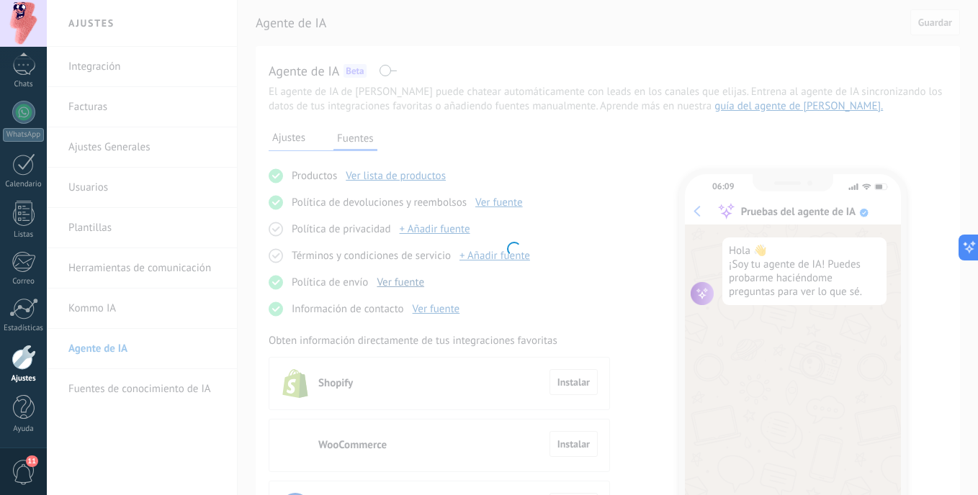
type input "**********"
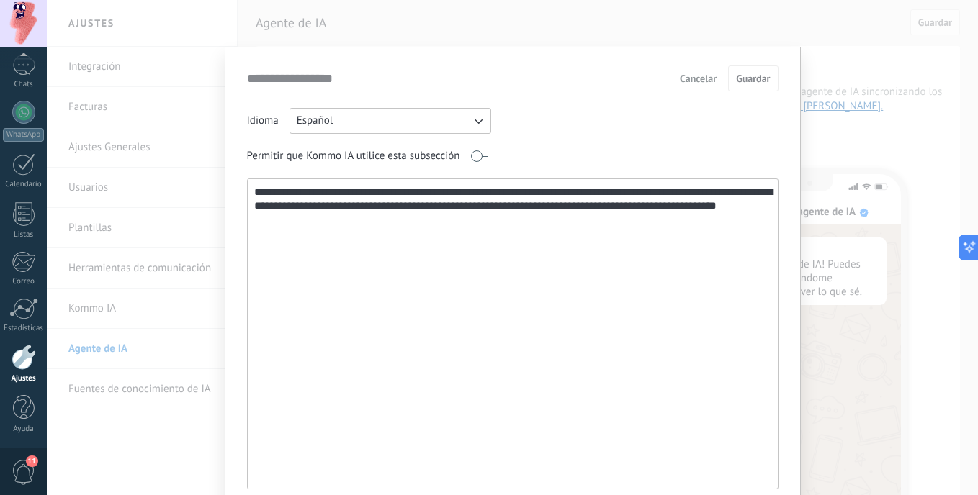
click at [364, 226] on textarea "**********" at bounding box center [511, 334] width 527 height 310
type textarea "**********"
click at [749, 89] on button "Guardar" at bounding box center [753, 79] width 50 height 26
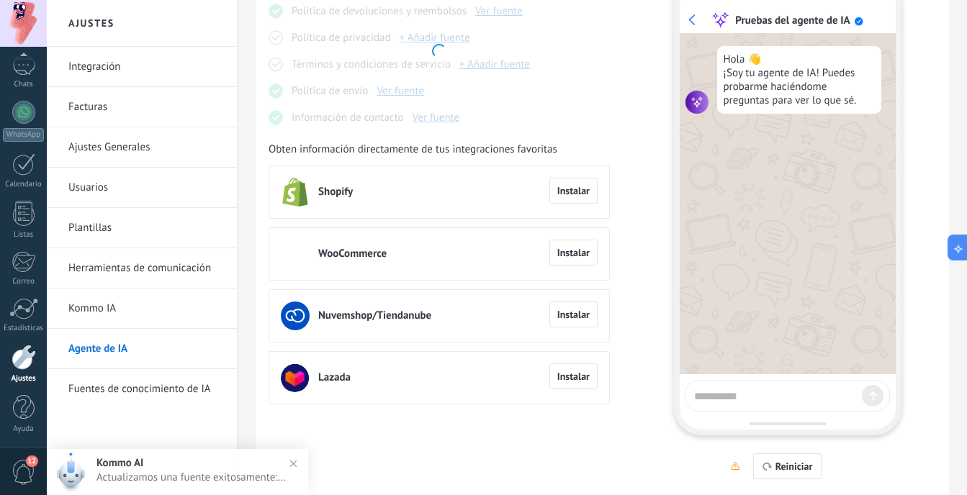
scroll to position [216, 0]
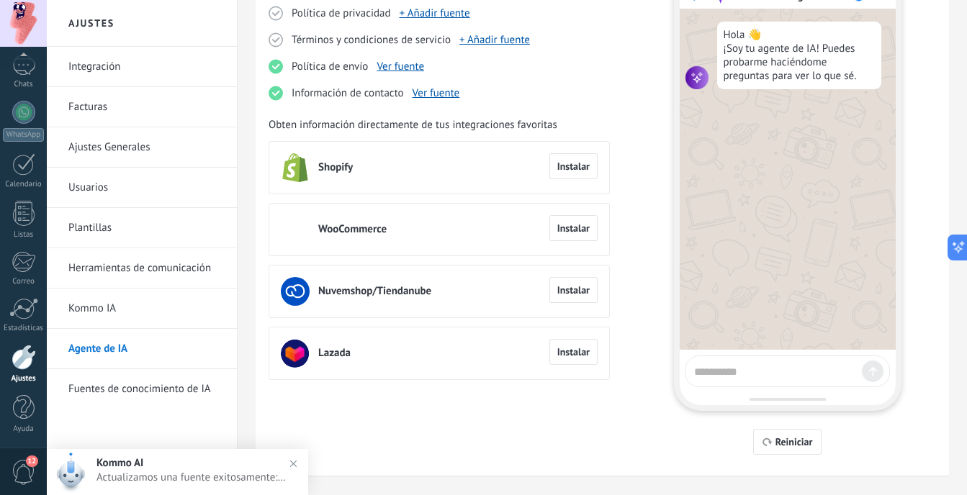
click at [755, 380] on div at bounding box center [787, 372] width 205 height 32
click at [749, 374] on textarea at bounding box center [775, 370] width 162 height 18
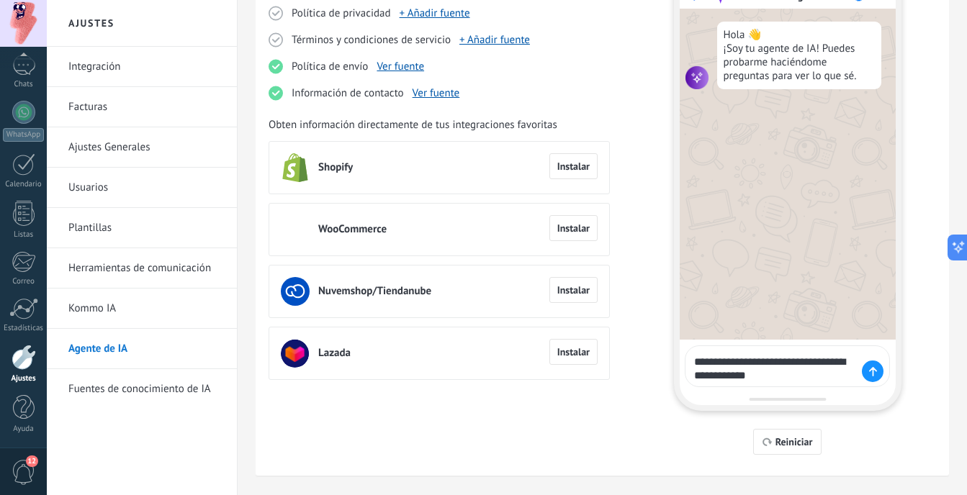
type textarea "**********"
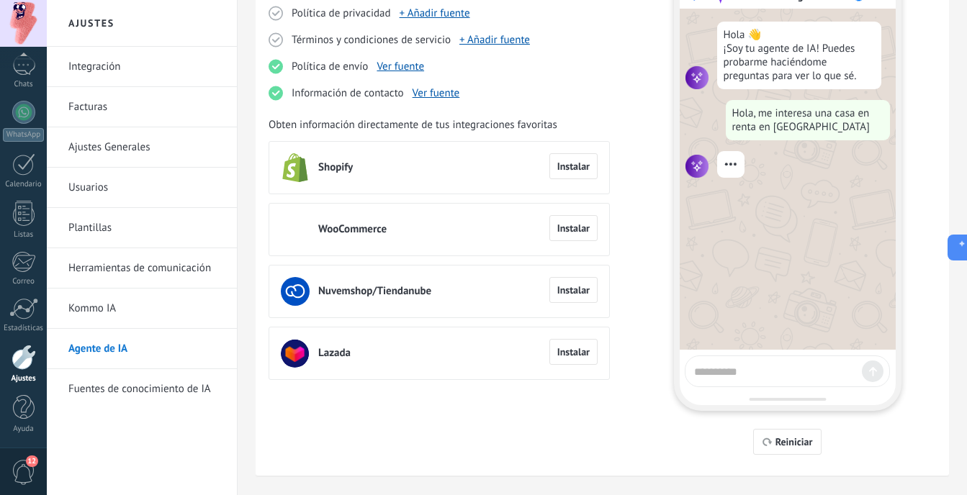
scroll to position [38, 0]
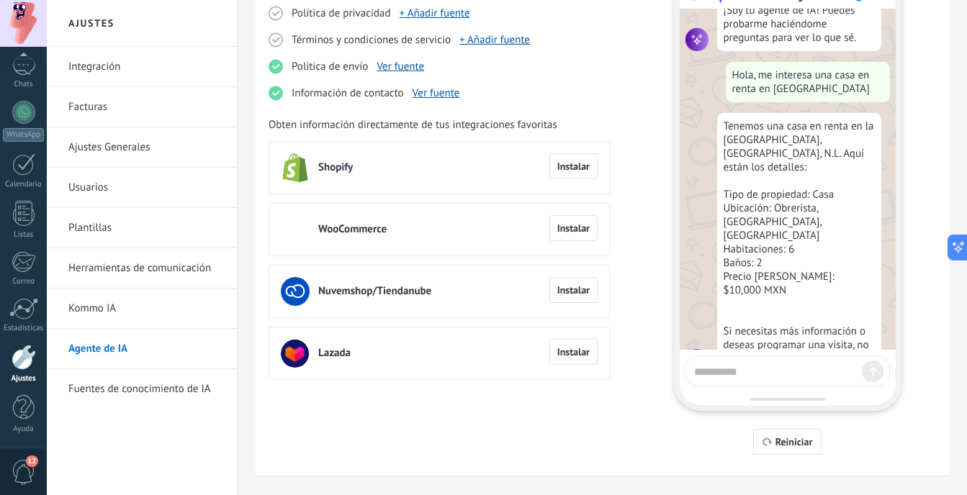
click at [831, 374] on textarea at bounding box center [775, 370] width 162 height 18
type textarea "**********"
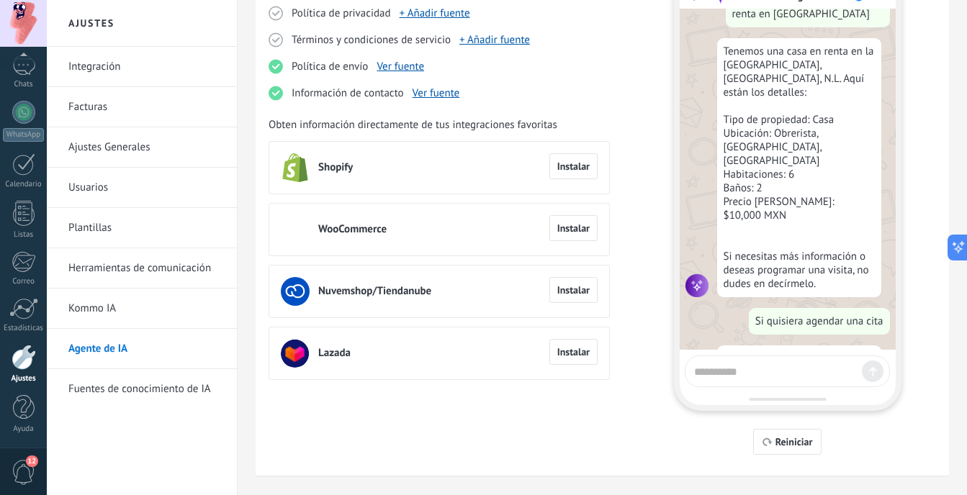
scroll to position [236, 0]
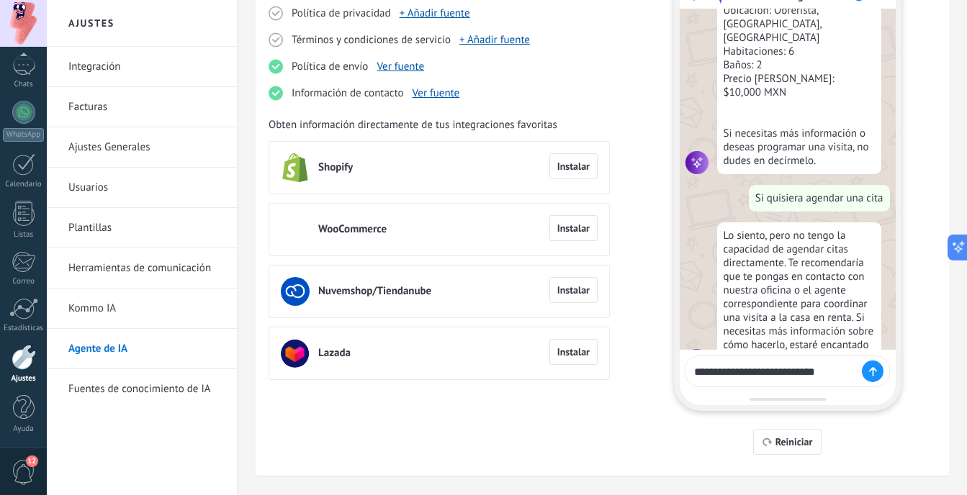
type textarea "**********"
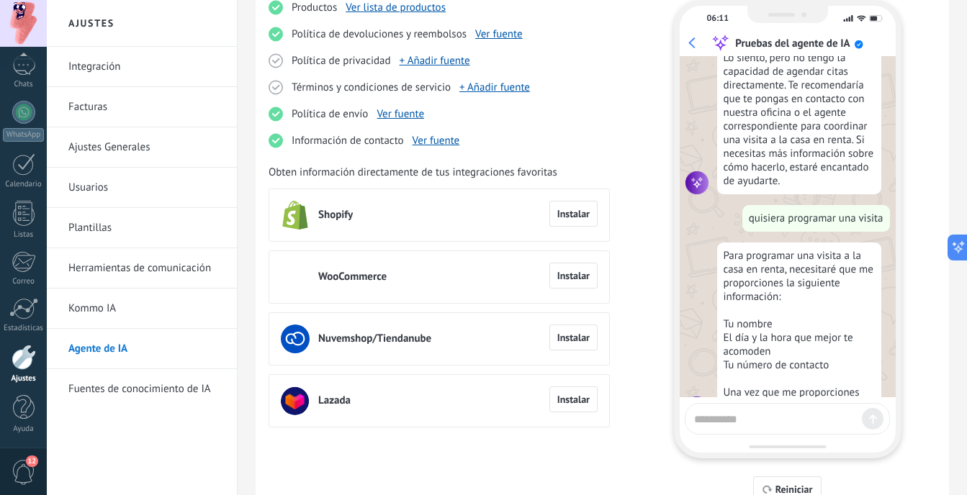
scroll to position [144, 0]
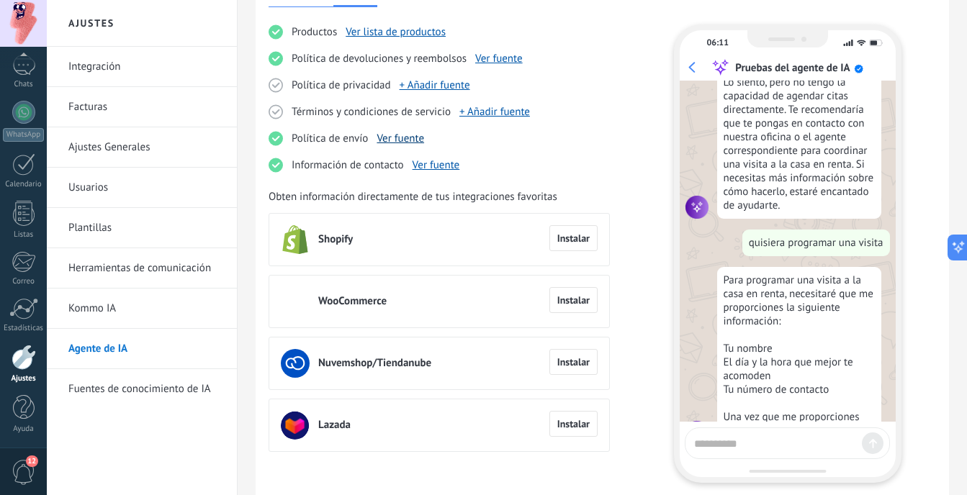
click at [412, 142] on link "Ver fuente" at bounding box center [401, 139] width 48 height 14
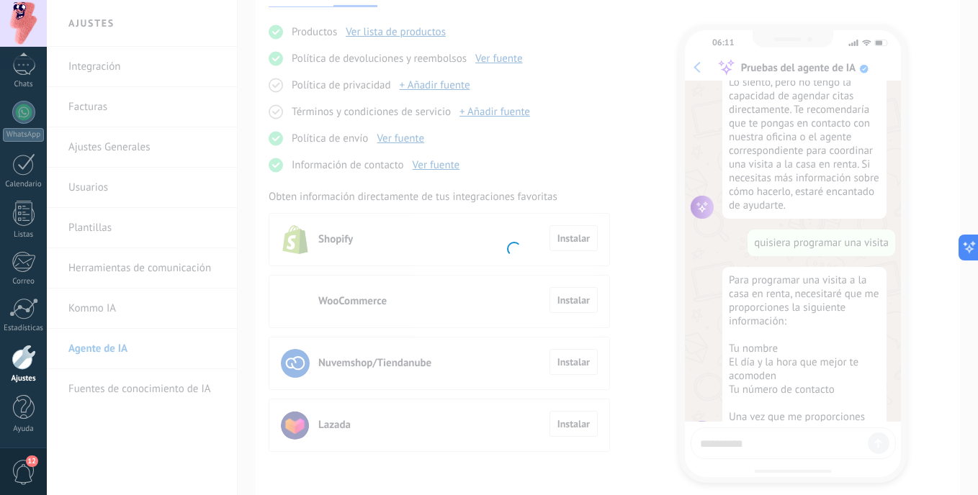
type input "**********"
type textarea "**********"
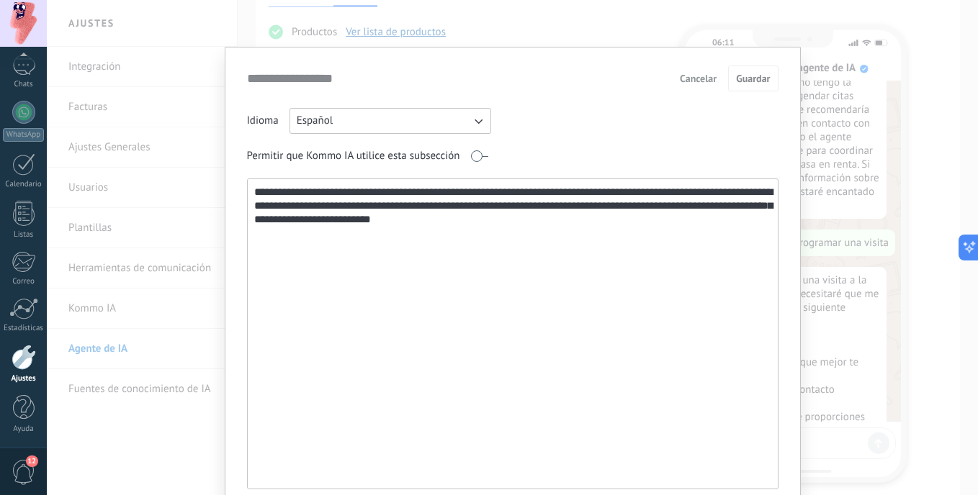
click at [707, 85] on button "Cancelar" at bounding box center [698, 79] width 50 height 22
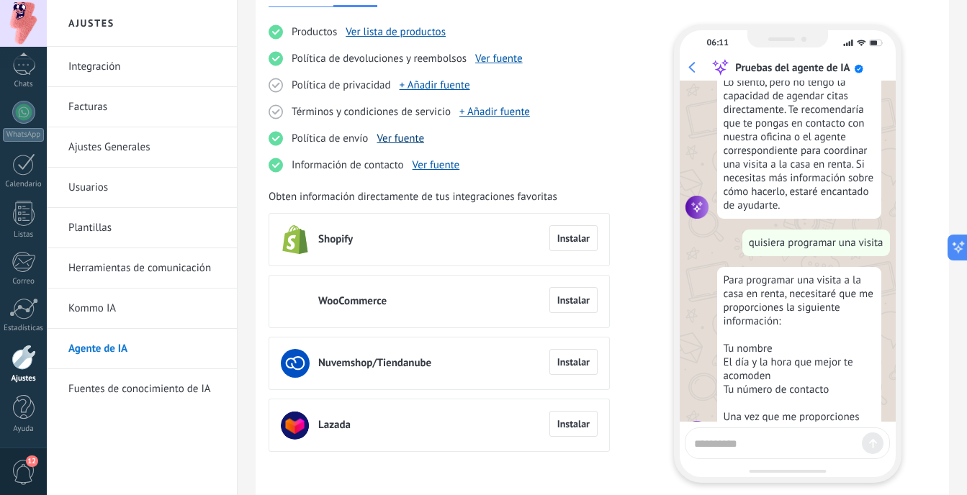
click at [414, 142] on link "Ver fuente" at bounding box center [401, 139] width 48 height 14
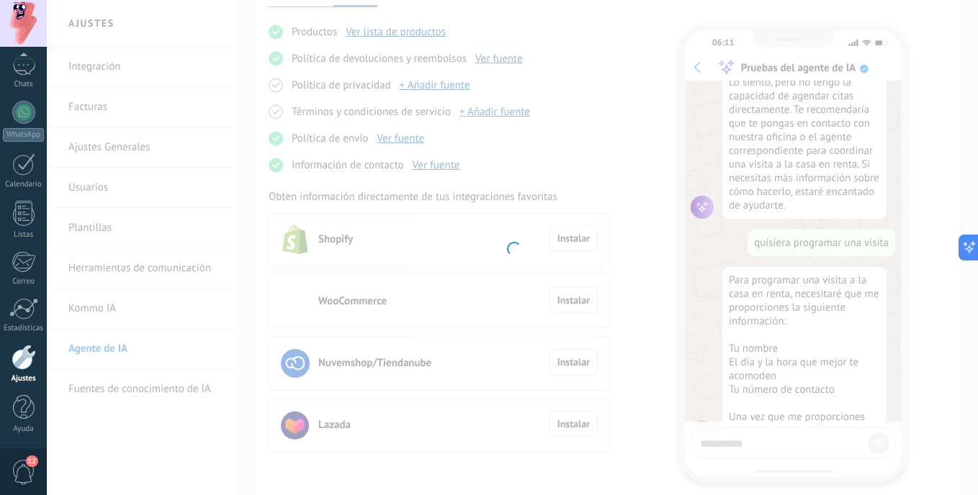
type input "**********"
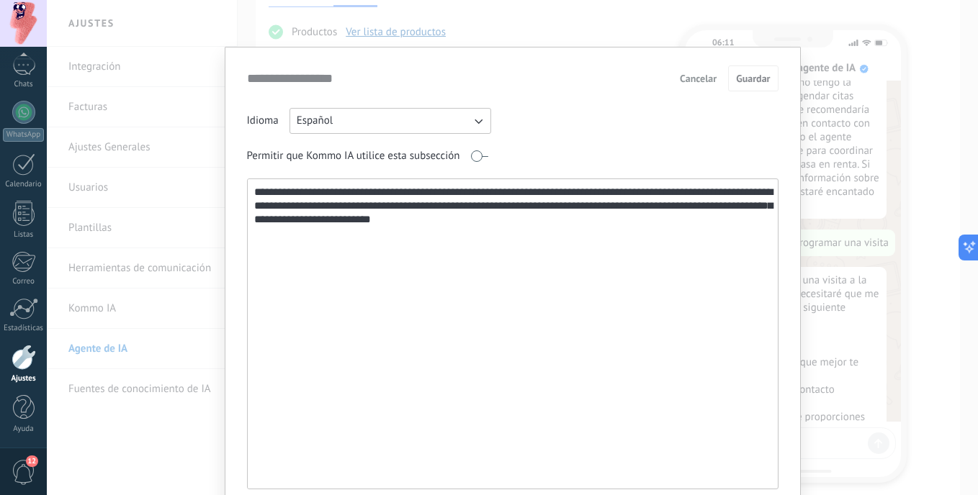
click at [484, 212] on textarea "**********" at bounding box center [511, 334] width 527 height 310
type textarea "**********"
click at [747, 89] on button "Guardar" at bounding box center [753, 79] width 50 height 26
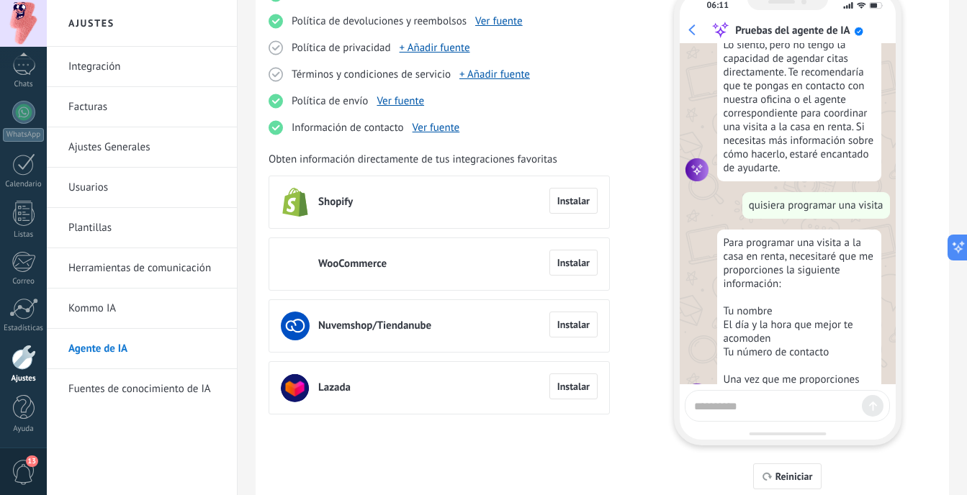
scroll to position [216, 0]
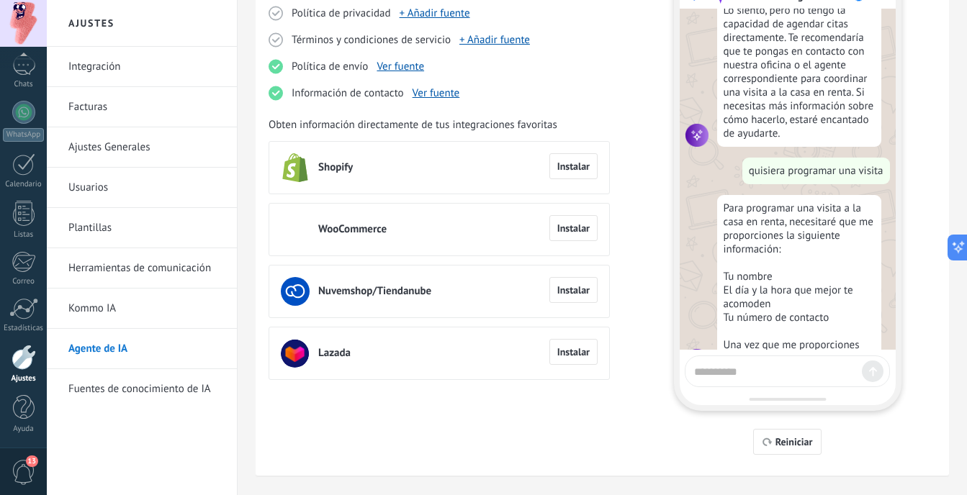
click at [755, 374] on textarea at bounding box center [775, 370] width 162 height 18
type textarea "**********"
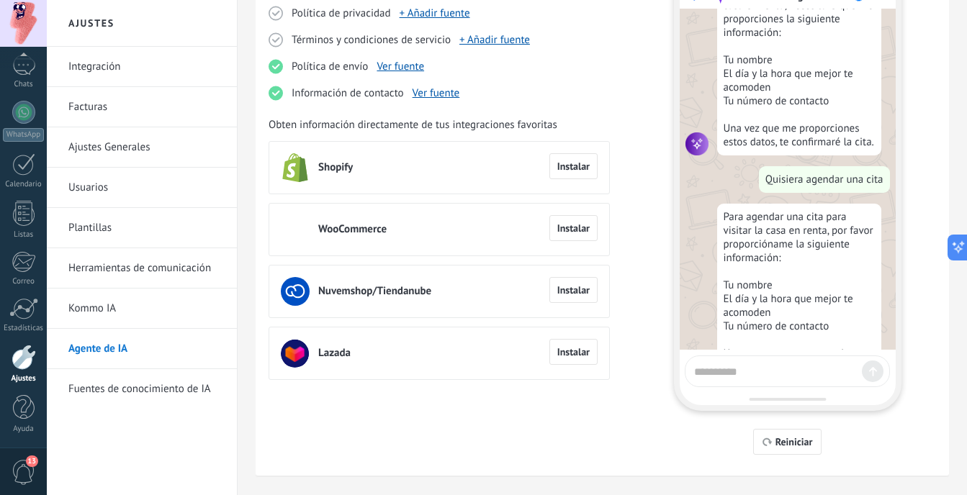
scroll to position [687, 0]
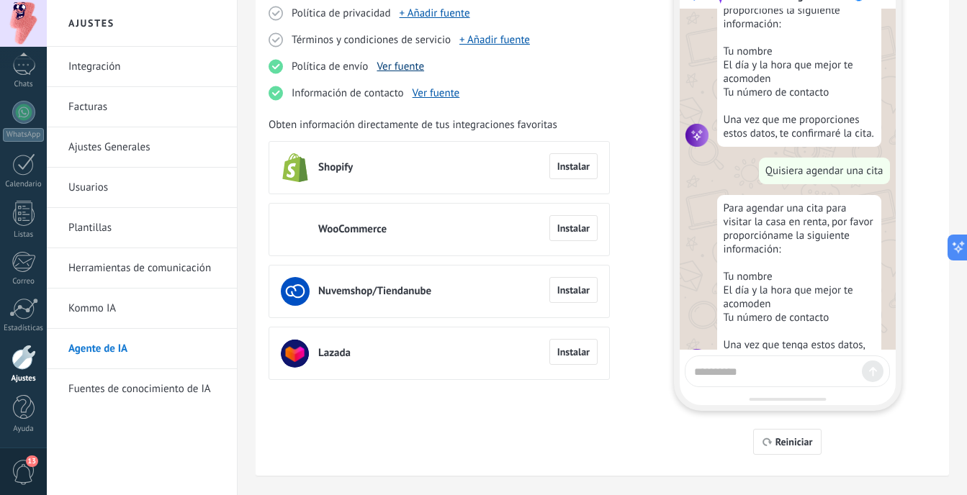
click at [403, 72] on link "Ver fuente" at bounding box center [401, 67] width 48 height 14
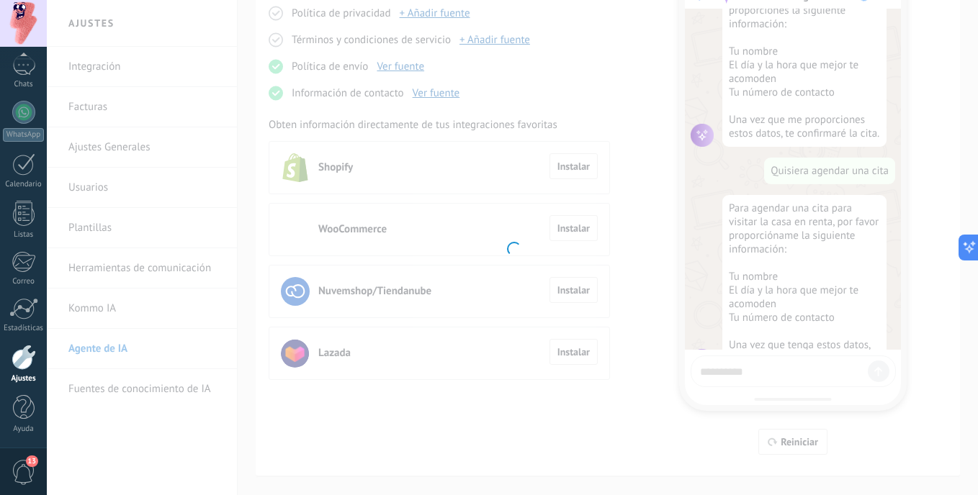
type input "**********"
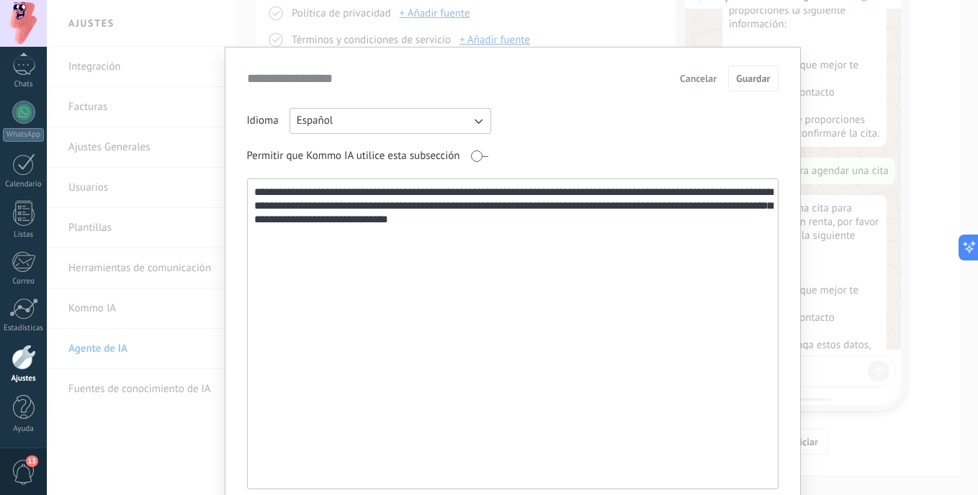
click at [594, 206] on textarea "**********" at bounding box center [511, 334] width 527 height 310
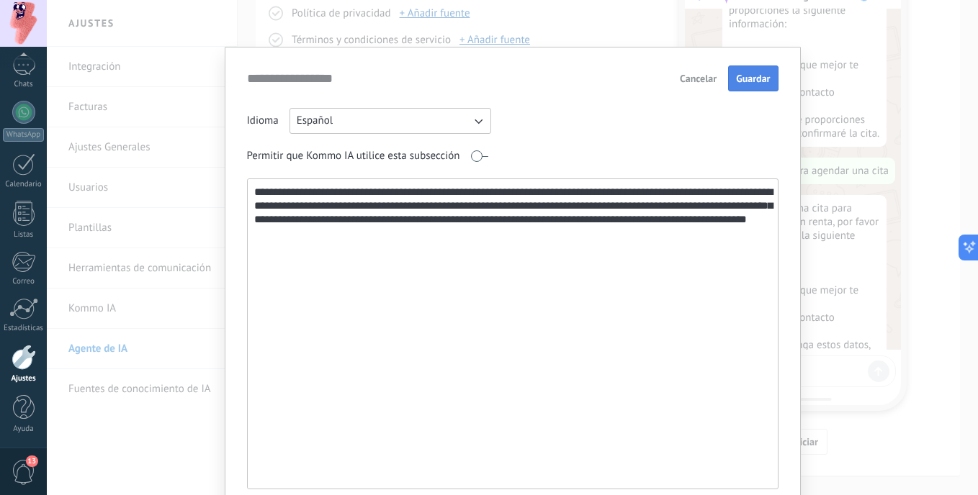
type textarea "**********"
click at [732, 76] on button "Guardar" at bounding box center [753, 79] width 50 height 26
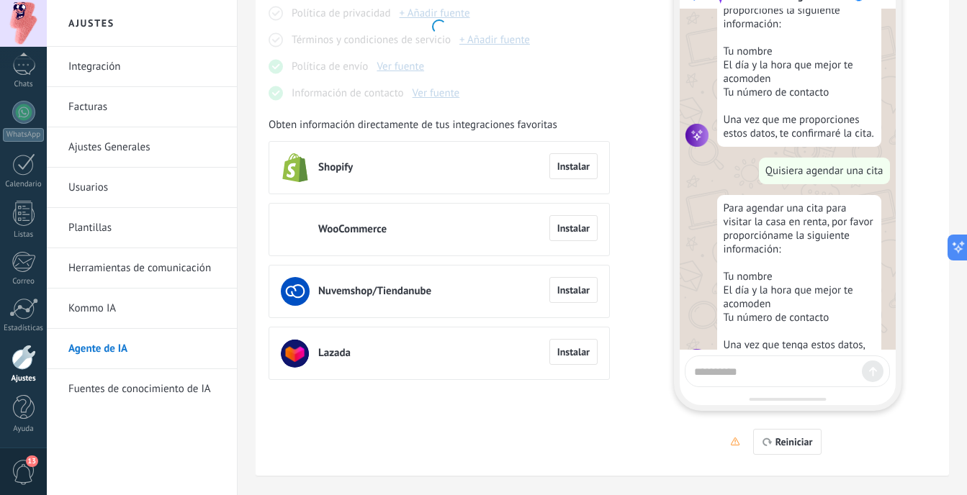
click at [816, 369] on textarea at bounding box center [775, 370] width 162 height 18
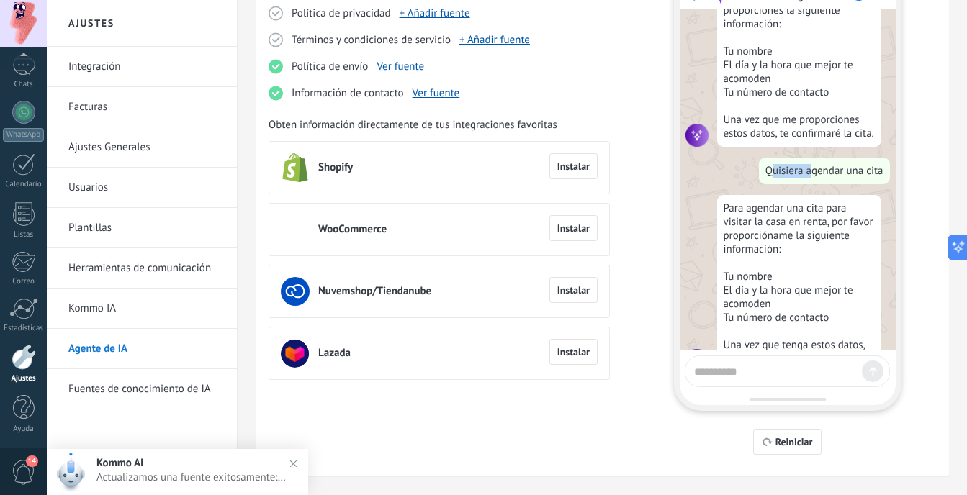
drag, startPoint x: 806, startPoint y: 135, endPoint x: 768, endPoint y: 143, distance: 38.4
click at [768, 158] on div "Quisiera agendar una cita" at bounding box center [824, 171] width 131 height 27
drag, startPoint x: 768, startPoint y: 143, endPoint x: 762, endPoint y: 130, distance: 14.8
click at [762, 158] on div "Quisiera agendar una cita" at bounding box center [824, 171] width 131 height 27
drag, startPoint x: 762, startPoint y: 130, endPoint x: 885, endPoint y: 127, distance: 122.4
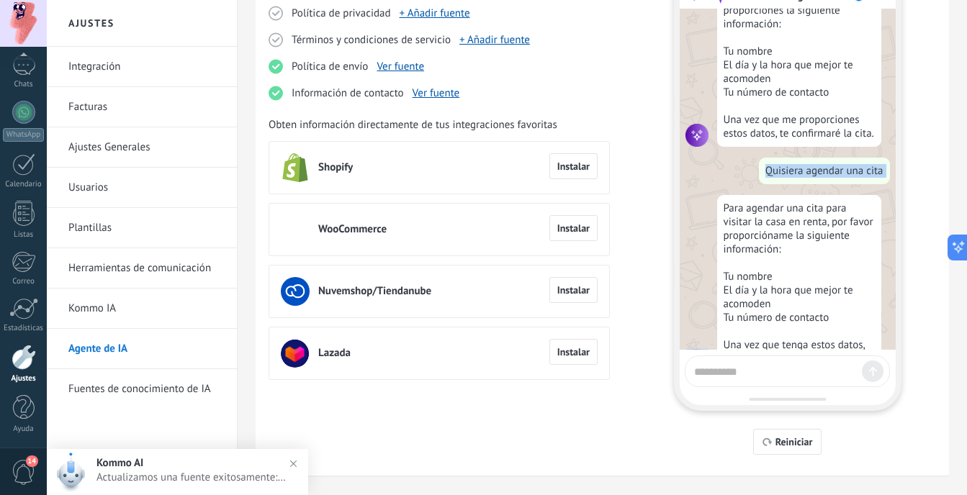
click at [885, 127] on div "Hola 👋 ¡Soy tu agente de IA! Puedes probarme haciéndome preguntas para ver lo q…" at bounding box center [788, 179] width 216 height 341
copy div "Quisiera agendar una cita"
drag, startPoint x: 803, startPoint y: 350, endPoint x: 806, endPoint y: 376, distance: 26.0
click at [805, 367] on div "06:12 Pruebas del agente de IA Hola 👋 ¡Soy tu agente de IA! Puedes probarme hac…" at bounding box center [788, 181] width 228 height 459
click at [806, 376] on textarea at bounding box center [775, 370] width 162 height 18
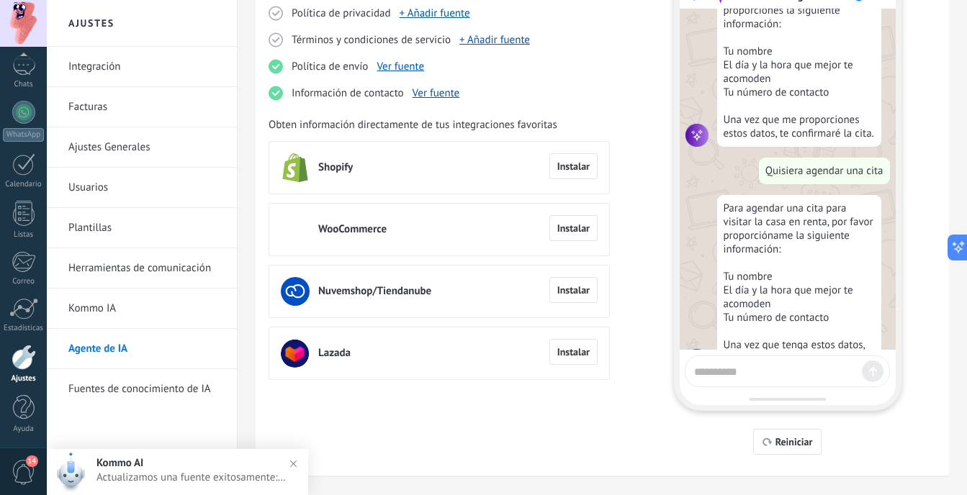
paste textarea "**********"
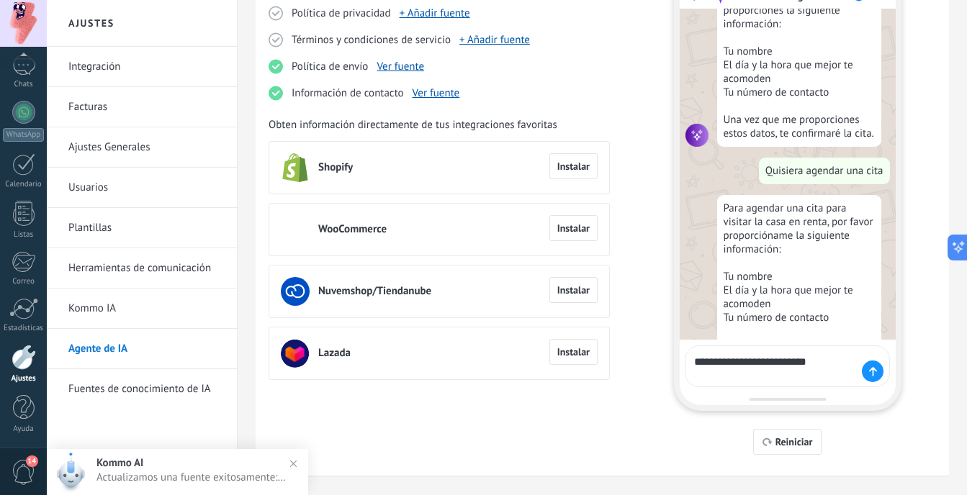
type textarea "**********"
click at [871, 370] on icon at bounding box center [873, 371] width 8 height 9
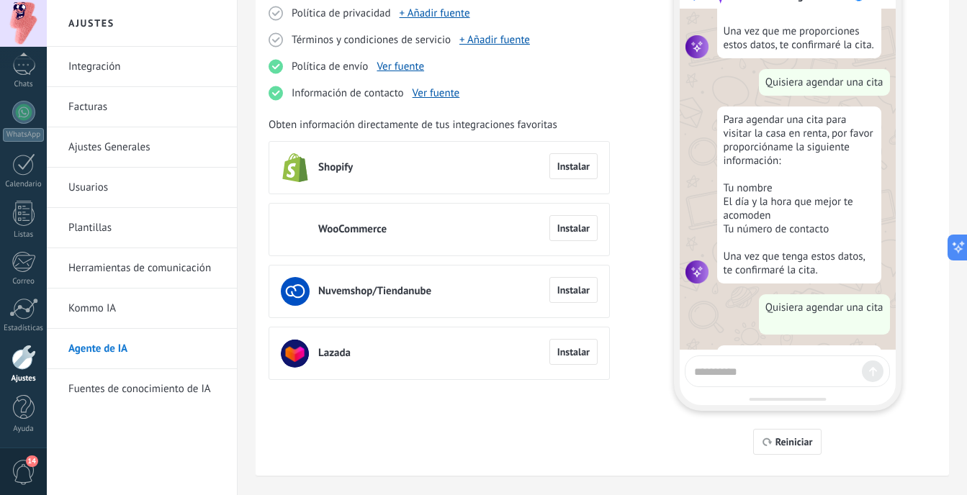
scroll to position [926, 0]
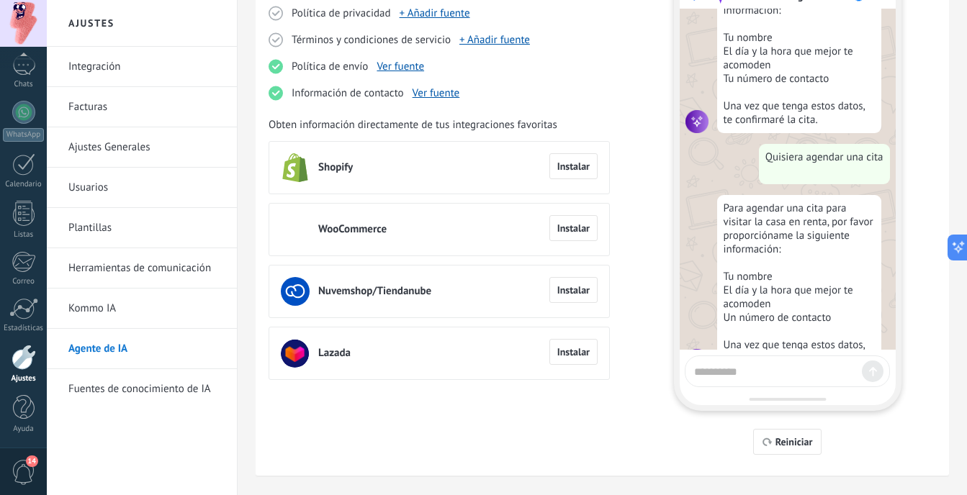
click at [816, 372] on textarea at bounding box center [775, 370] width 162 height 18
click at [415, 72] on link "Ver fuente" at bounding box center [401, 67] width 48 height 14
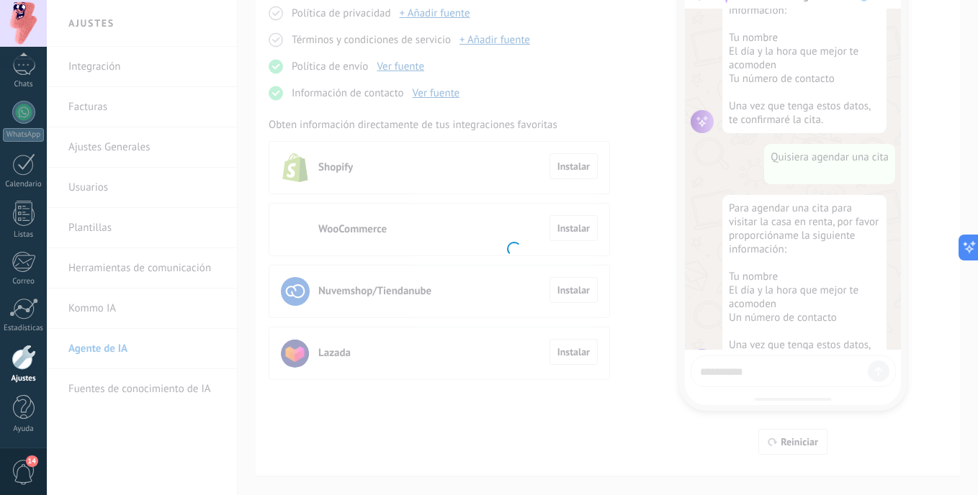
type input "**********"
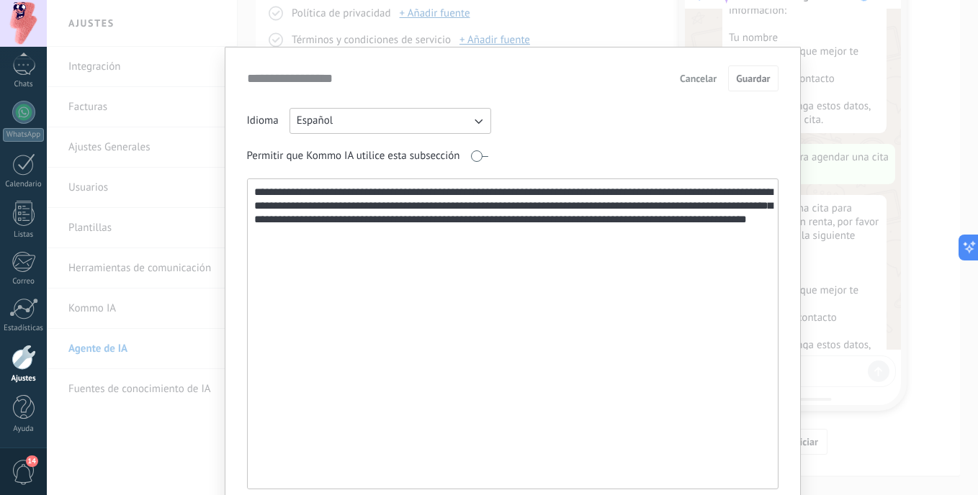
click at [489, 234] on textarea "**********" at bounding box center [511, 334] width 527 height 310
type textarea "**********"
click at [747, 85] on button "Guardar" at bounding box center [753, 79] width 50 height 26
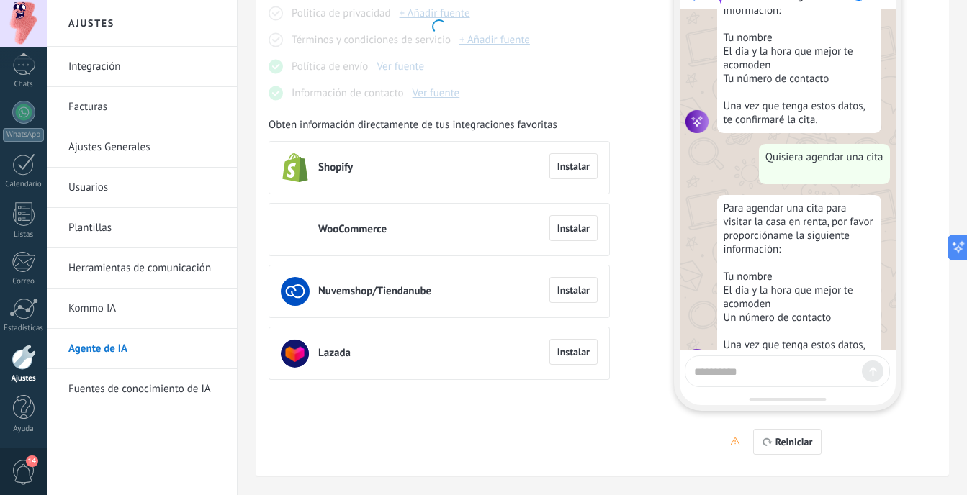
click at [805, 356] on div at bounding box center [787, 372] width 205 height 32
click at [801, 366] on textarea at bounding box center [775, 370] width 162 height 18
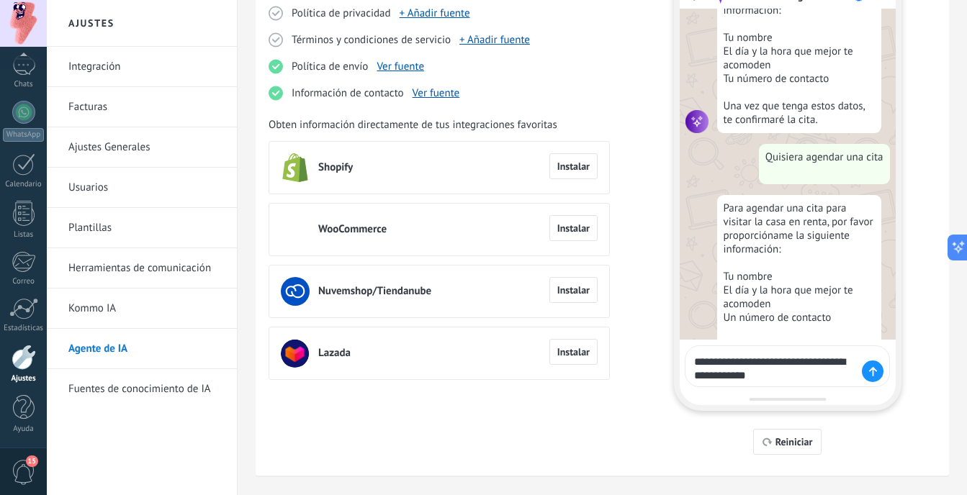
type textarea "**********"
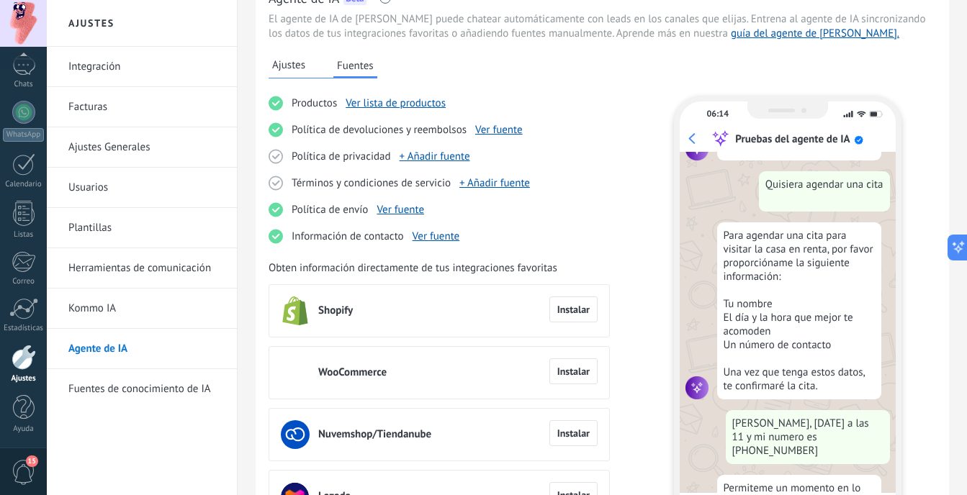
scroll to position [72, 0]
click at [298, 70] on span "Ajustes" at bounding box center [288, 66] width 33 height 14
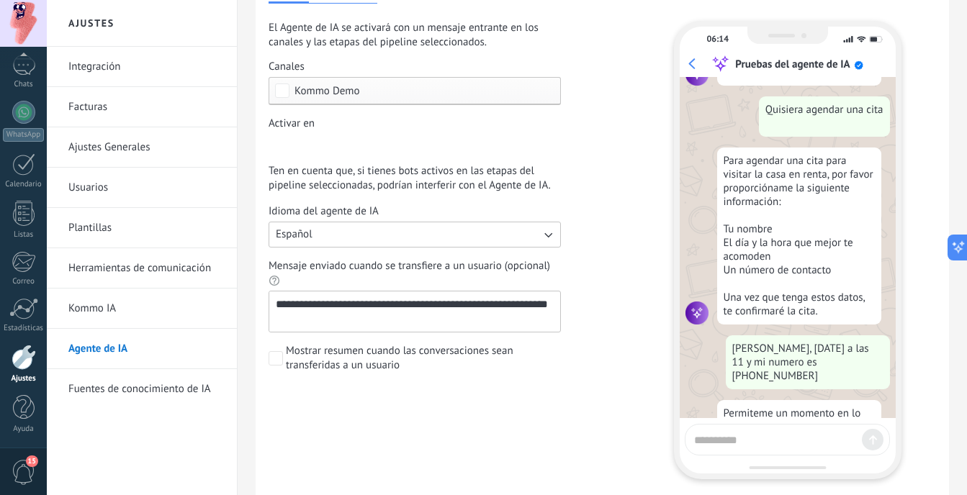
scroll to position [216, 0]
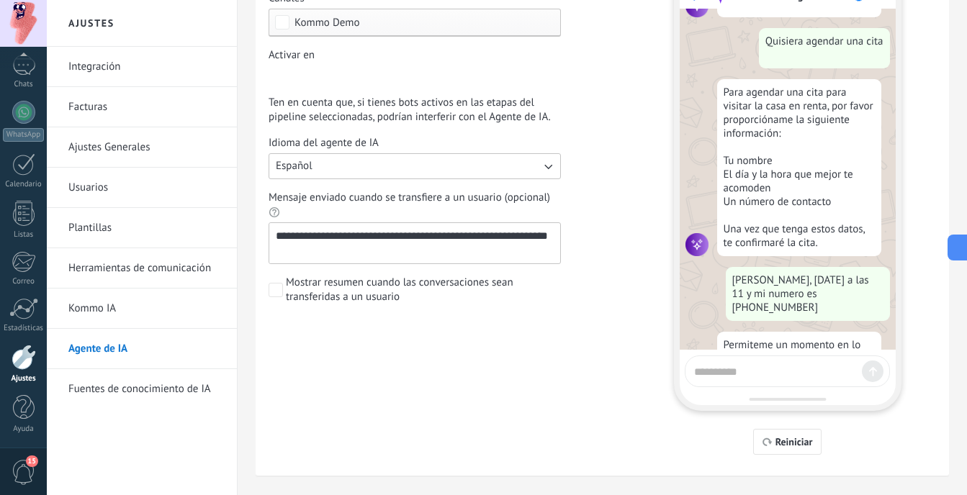
drag, startPoint x: 382, startPoint y: 255, endPoint x: 436, endPoint y: 230, distance: 58.9
click at [436, 230] on textarea "**********" at bounding box center [413, 243] width 288 height 40
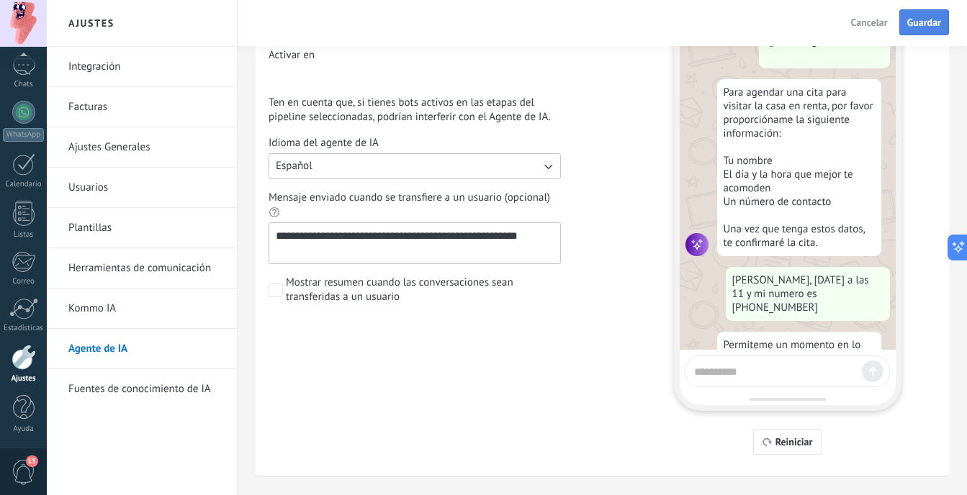
type textarea "**********"
click at [919, 24] on span "Guardar" at bounding box center [924, 22] width 34 height 10
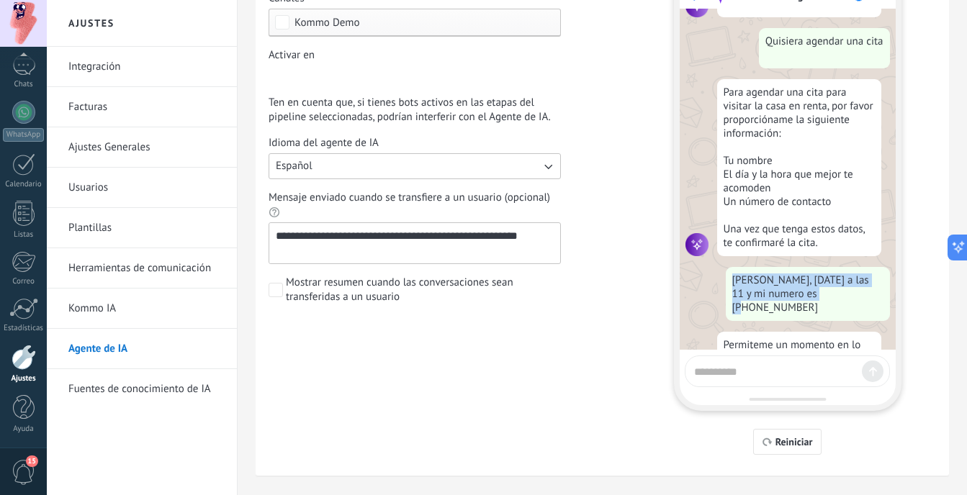
drag, startPoint x: 842, startPoint y: 251, endPoint x: 716, endPoint y: 243, distance: 125.5
click at [716, 267] on div "Emilio, mañana a las 11 y mi numero es 556477474" at bounding box center [787, 294] width 204 height 54
copy div "Emilio, mañana a las 11 y mi numero es 556477474"
click at [773, 385] on div at bounding box center [787, 372] width 205 height 32
click at [771, 379] on div at bounding box center [787, 372] width 205 height 32
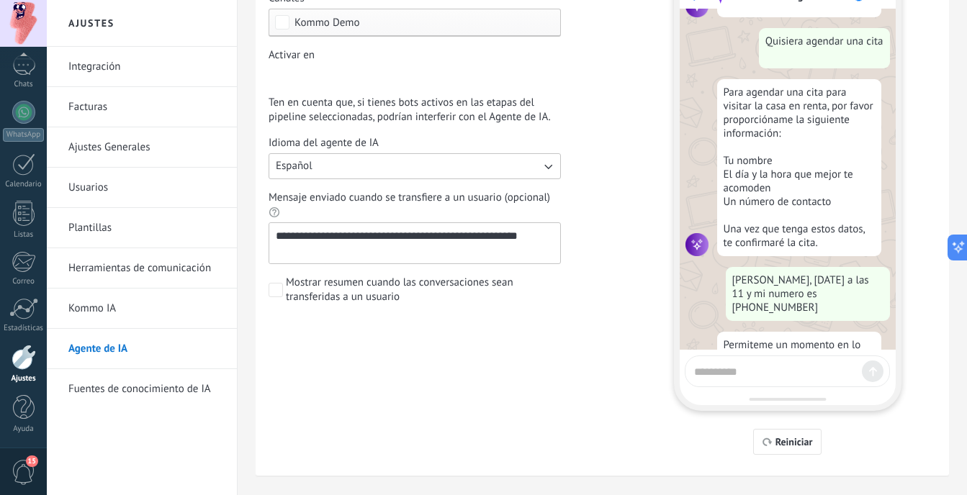
paste textarea "**********"
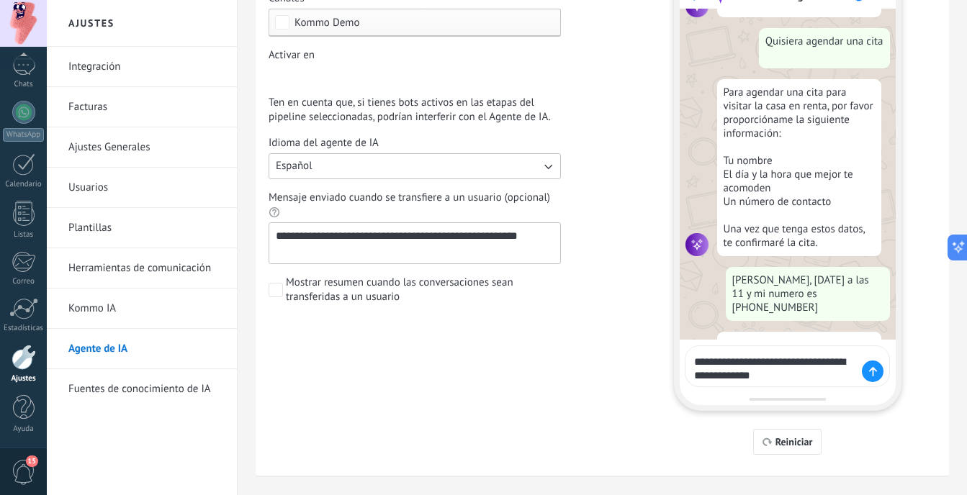
click at [698, 363] on textarea "**********" at bounding box center [775, 367] width 162 height 32
click at [691, 358] on div "**********" at bounding box center [787, 367] width 205 height 42
click at [693, 361] on div "**********" at bounding box center [787, 367] width 205 height 42
click at [768, 332] on div "Permiteme un momento en lo que busco una propiedad mas adecuada" at bounding box center [799, 359] width 164 height 54
drag, startPoint x: 698, startPoint y: 377, endPoint x: 696, endPoint y: 365, distance: 11.7
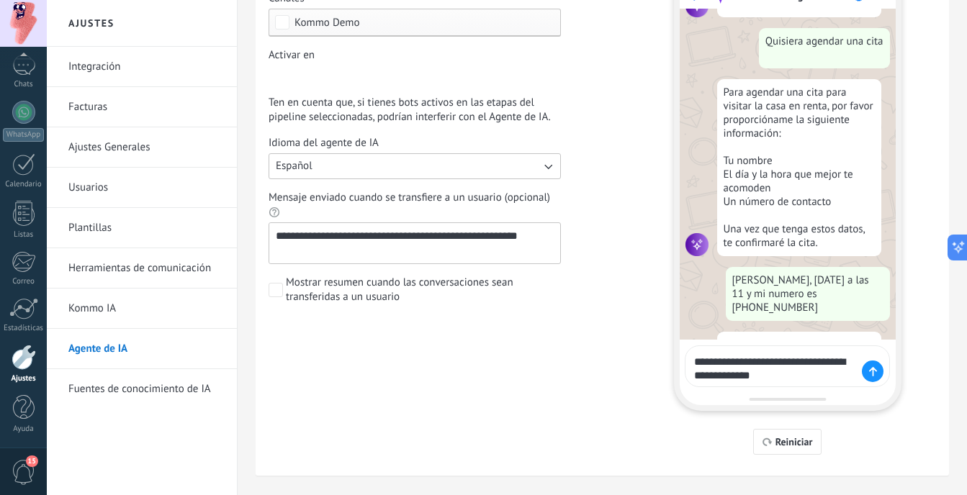
click at [697, 374] on textarea "**********" at bounding box center [775, 367] width 162 height 32
click at [693, 358] on div "**********" at bounding box center [787, 367] width 205 height 42
drag, startPoint x: 826, startPoint y: 376, endPoint x: 698, endPoint y: 346, distance: 131.0
click at [698, 346] on div "**********" at bounding box center [787, 367] width 205 height 42
type textarea "*"
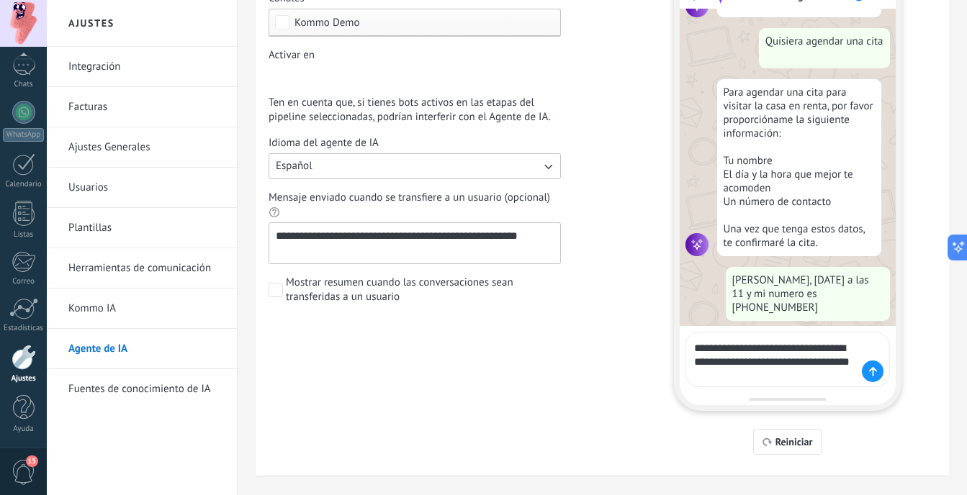
type textarea "**********"
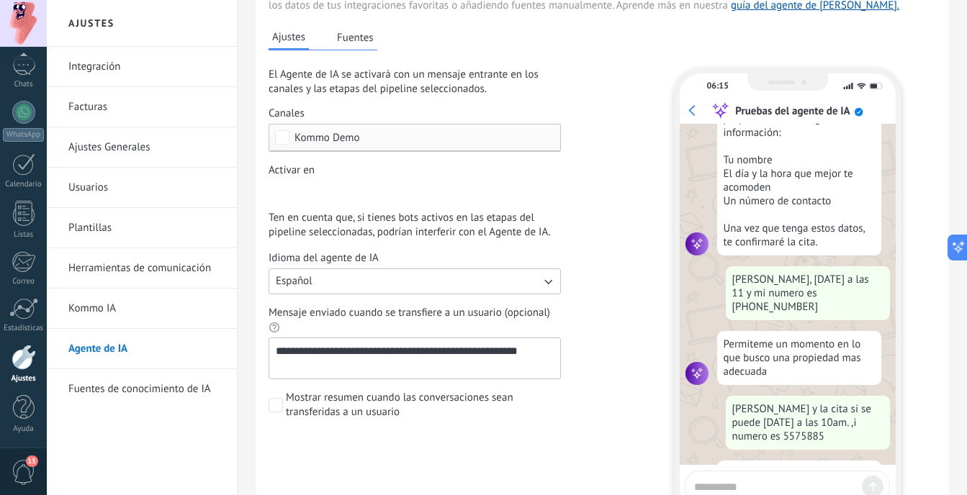
scroll to position [99, 0]
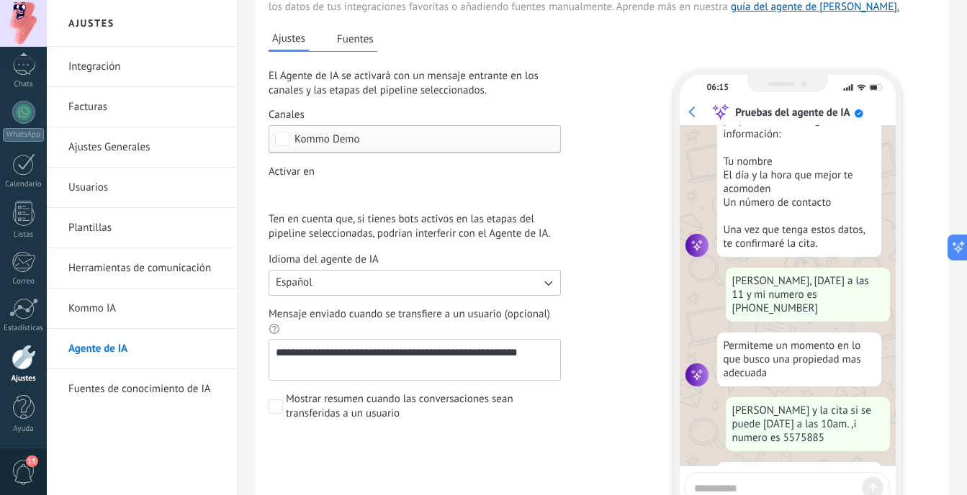
click at [366, 46] on button "Fuentes" at bounding box center [355, 39] width 44 height 22
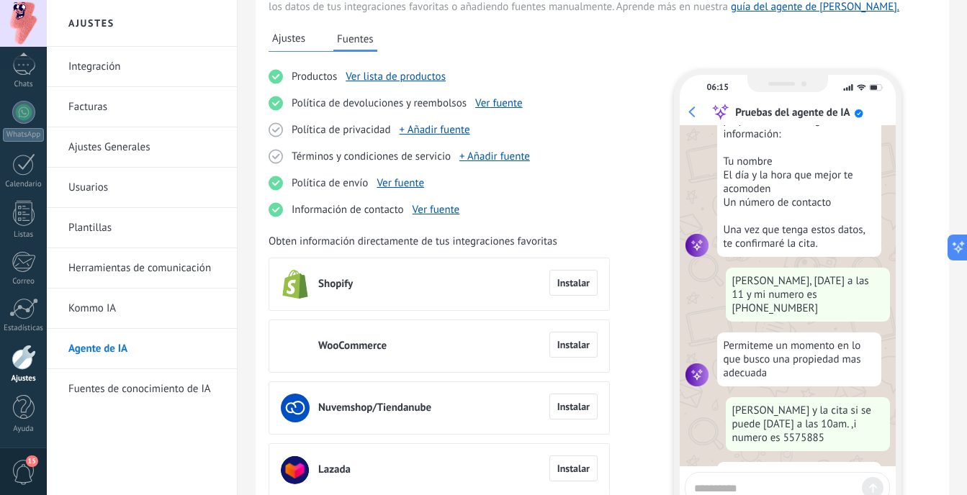
click at [312, 45] on div "Ajustes Fuentes" at bounding box center [323, 40] width 109 height 24
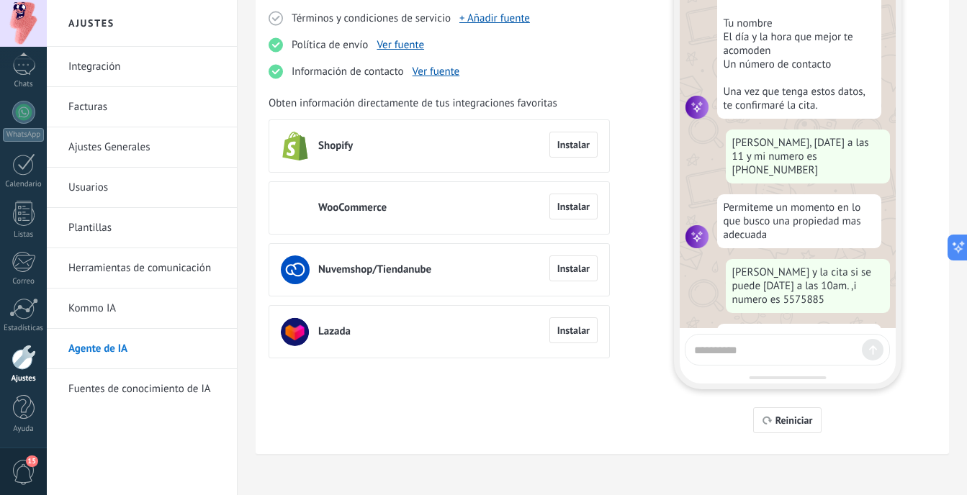
scroll to position [243, 0]
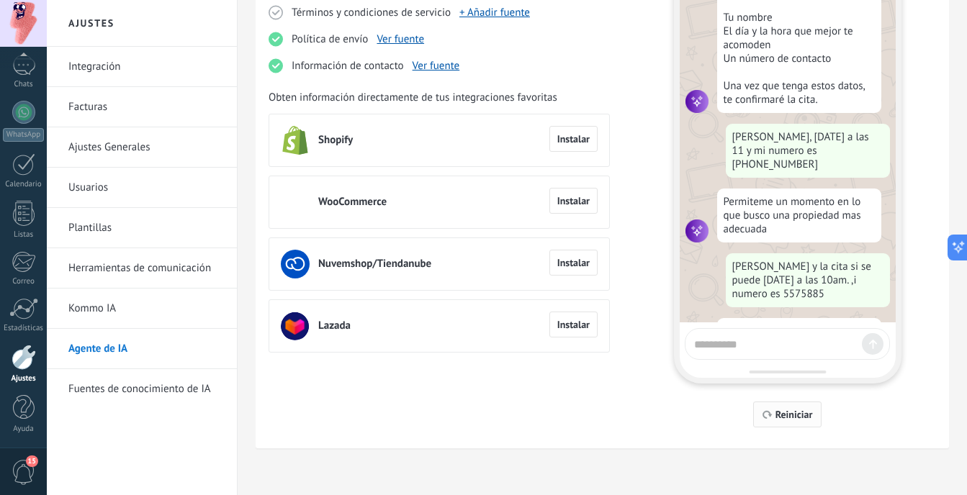
click at [773, 406] on button "Reiniciar" at bounding box center [787, 415] width 68 height 26
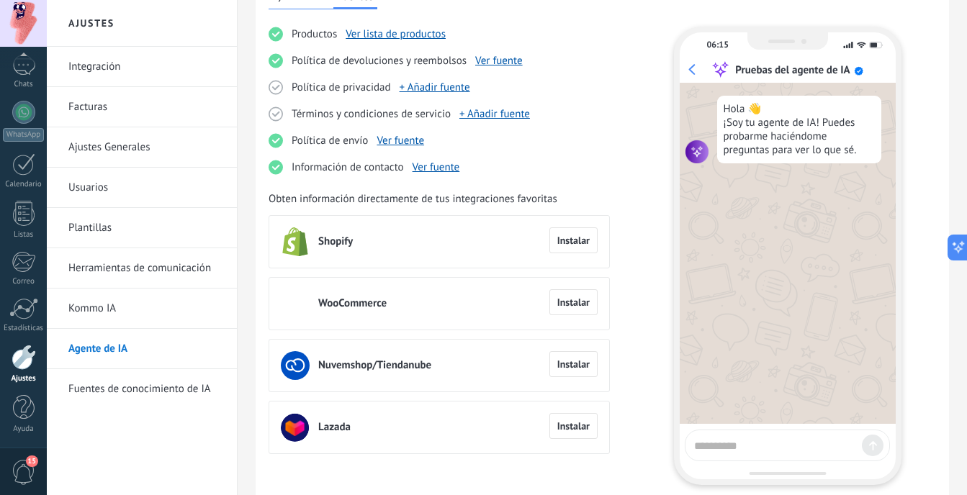
scroll to position [27, 0]
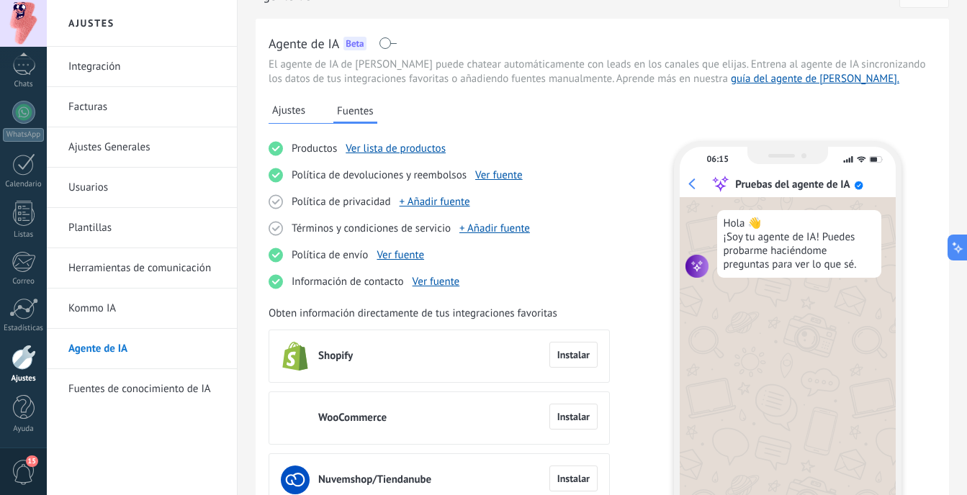
click at [133, 238] on link "Plantillas" at bounding box center [145, 228] width 154 height 40
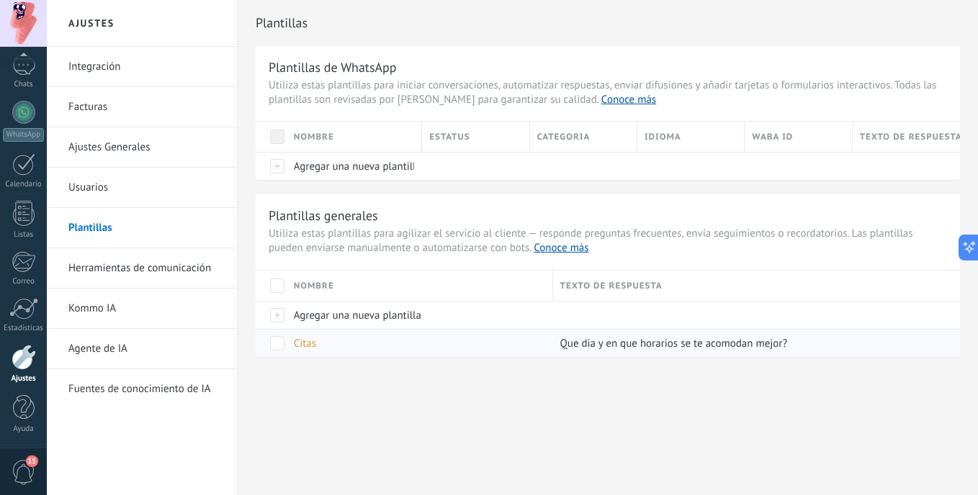
click at [282, 346] on span at bounding box center [277, 343] width 14 height 14
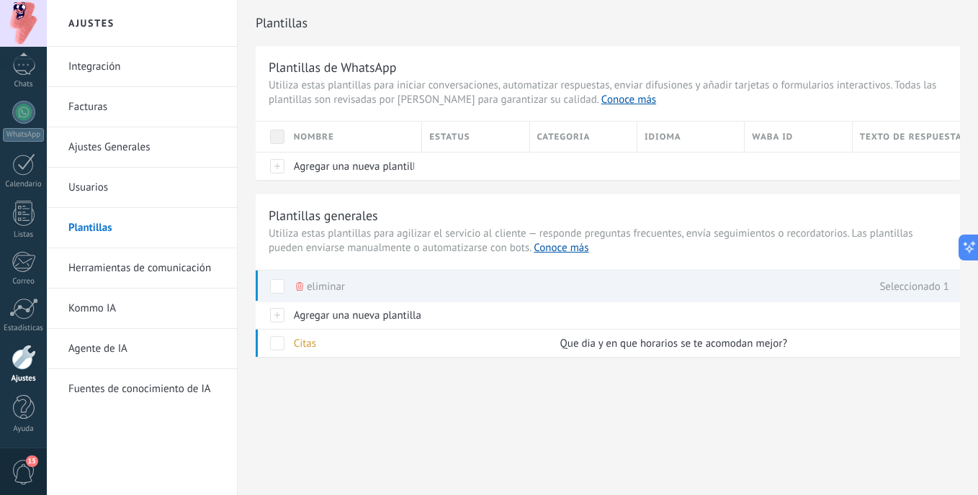
click at [365, 379] on div "Plantillas Plantillas de WhatsApp Utiliza estas plantillas para iniciar convers…" at bounding box center [608, 209] width 740 height 418
click at [202, 354] on link "Agente de IA" at bounding box center [145, 349] width 154 height 40
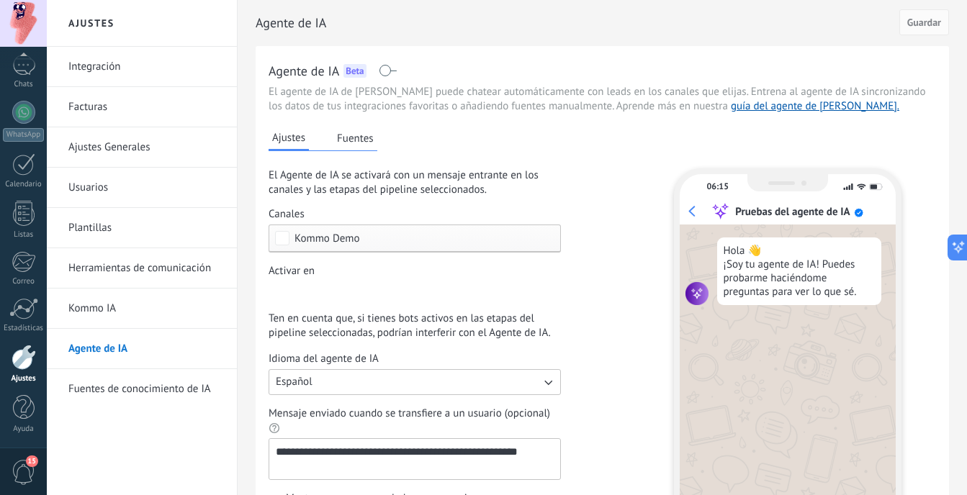
click at [348, 147] on button "Fuentes" at bounding box center [355, 138] width 44 height 22
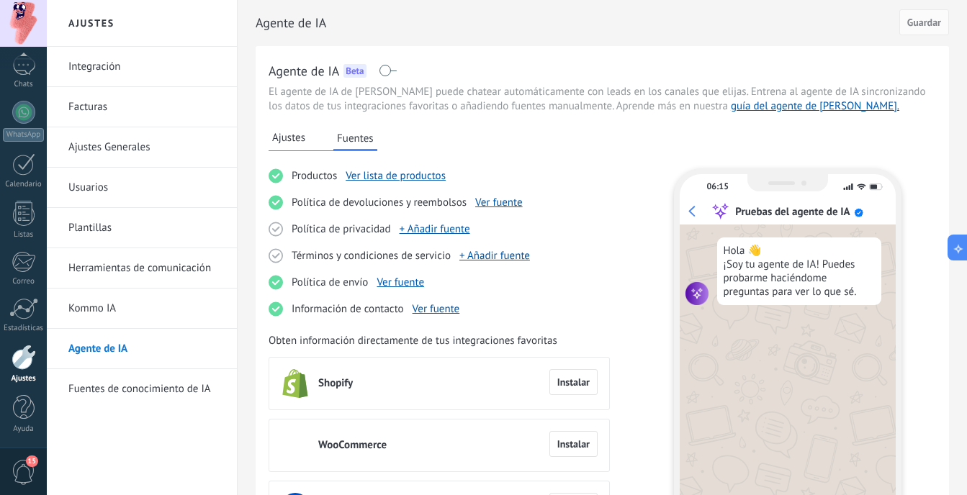
click at [311, 150] on div "Ajustes Fuentes" at bounding box center [323, 139] width 109 height 24
click at [305, 144] on span "Ajustes" at bounding box center [288, 138] width 33 height 14
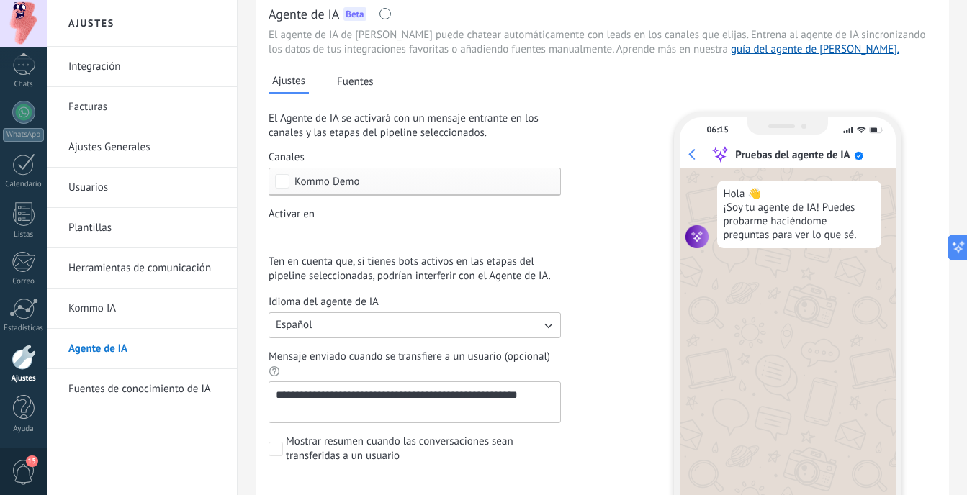
scroll to position [144, 0]
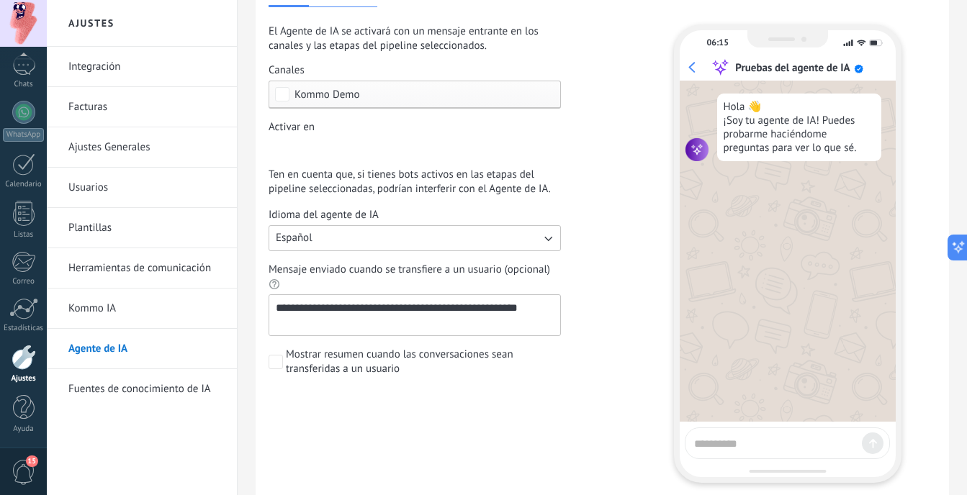
click at [200, 391] on link "Fuentes de conocimiento de IA" at bounding box center [145, 389] width 154 height 40
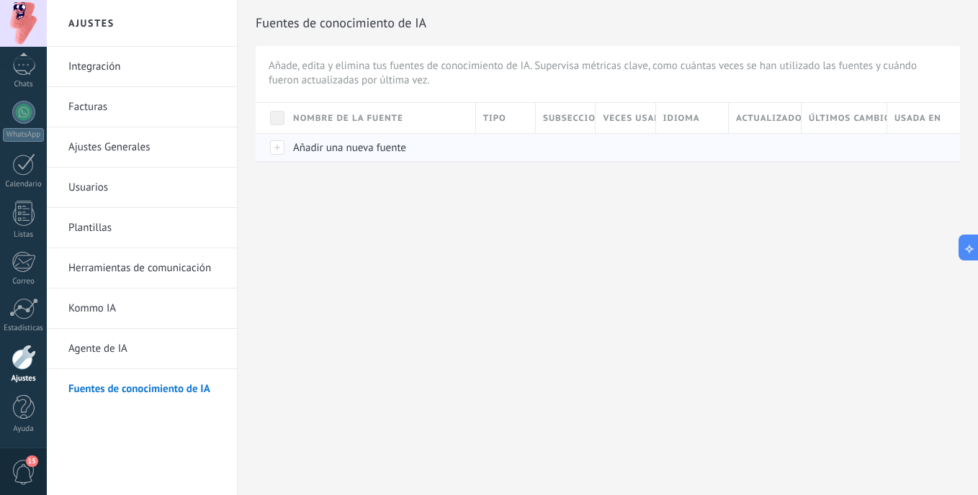
click at [279, 147] on div at bounding box center [271, 147] width 30 height 28
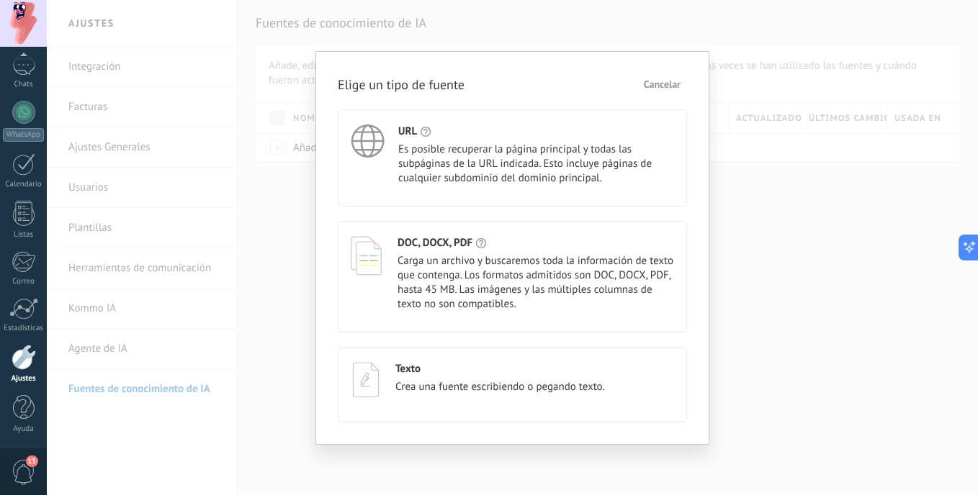
click at [545, 396] on div "Texto Crea una fuente escribiendo o pegando texto." at bounding box center [500, 382] width 210 height 40
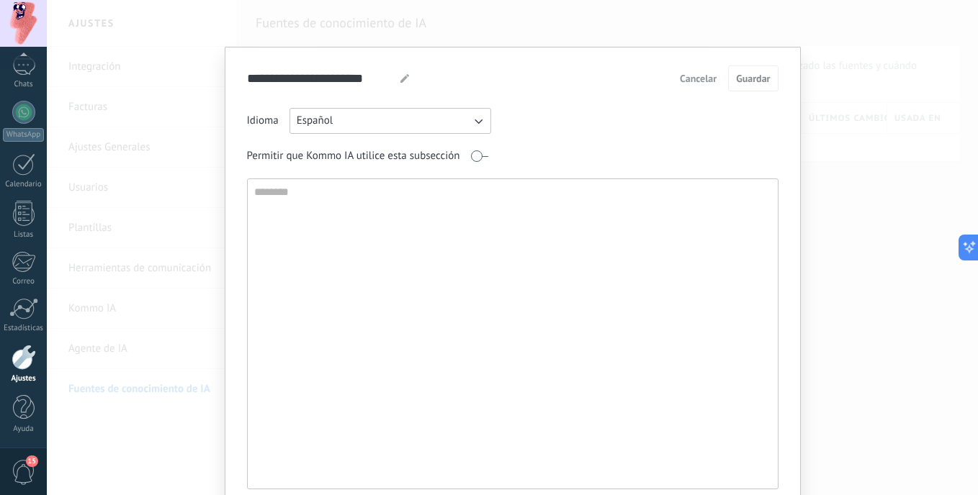
click at [709, 89] on button "Cancelar" at bounding box center [698, 79] width 50 height 22
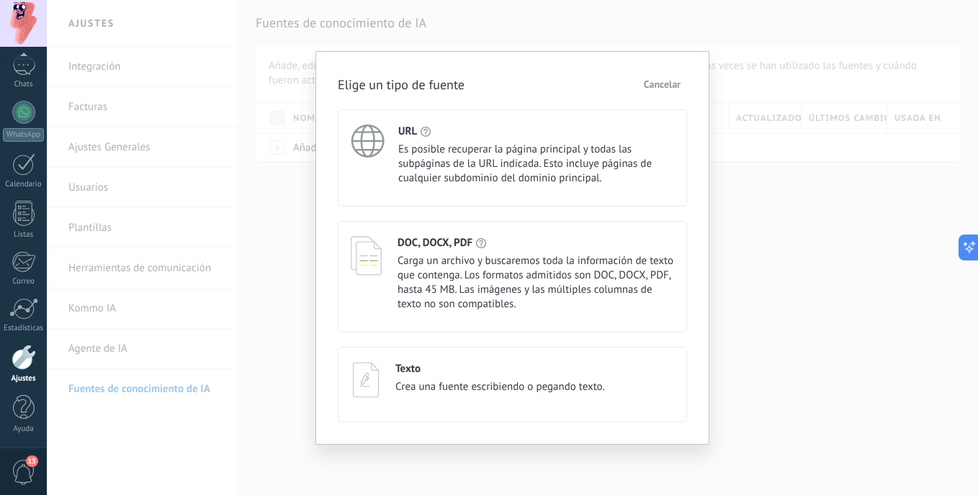
click at [679, 78] on button "Cancelar" at bounding box center [662, 84] width 50 height 22
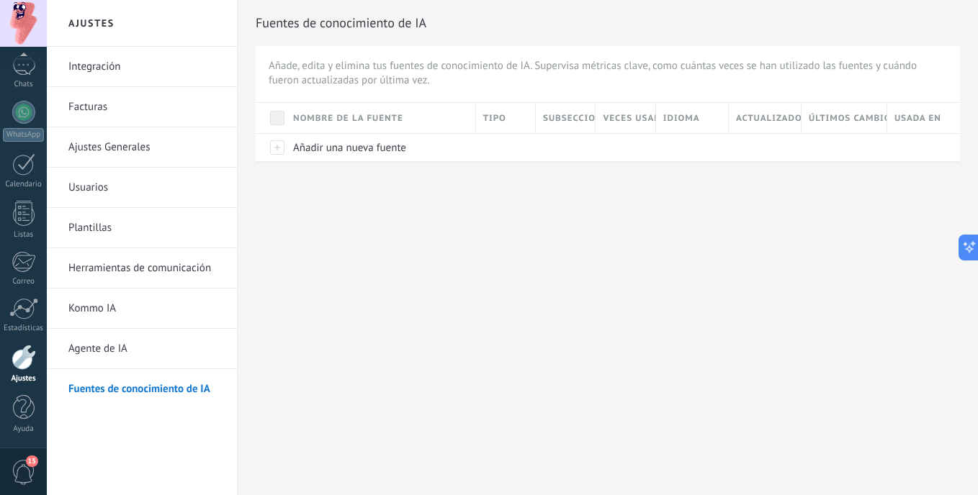
click at [185, 192] on link "Usuarios" at bounding box center [145, 188] width 154 height 40
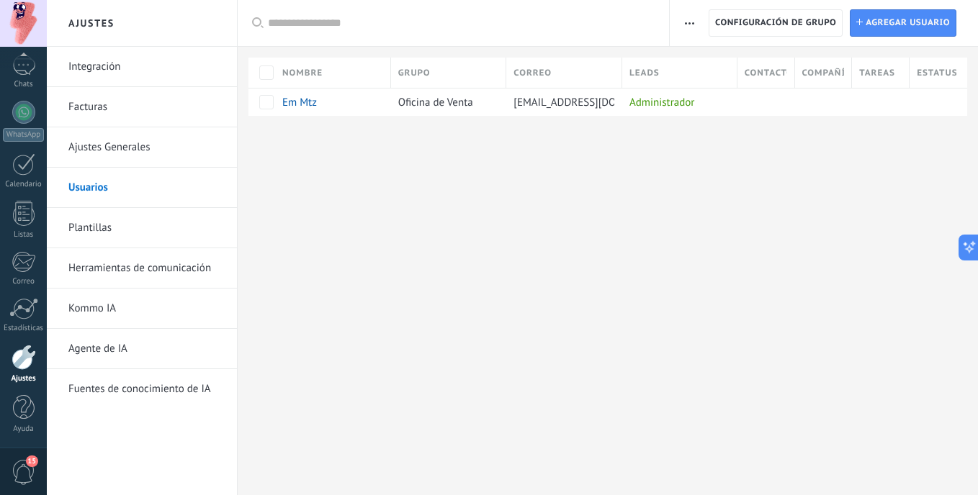
click at [170, 157] on link "Ajustes Generales" at bounding box center [145, 147] width 154 height 40
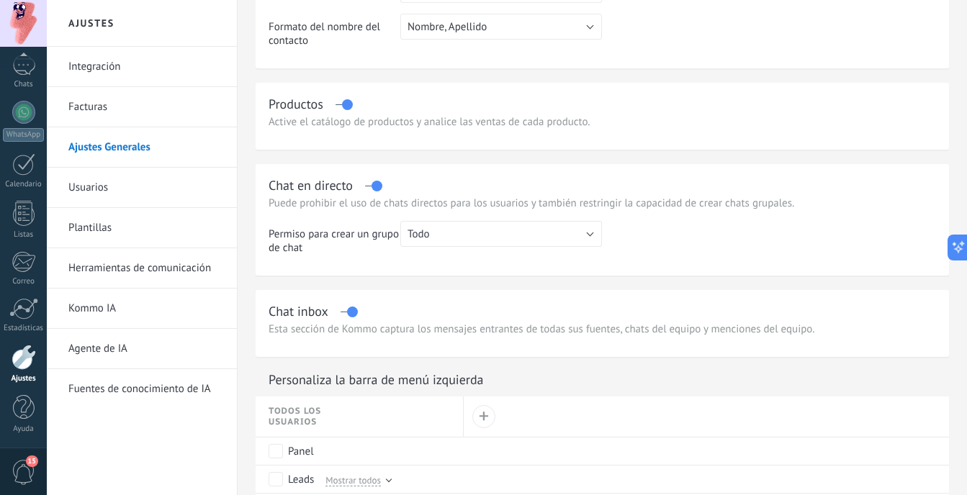
scroll to position [648, 0]
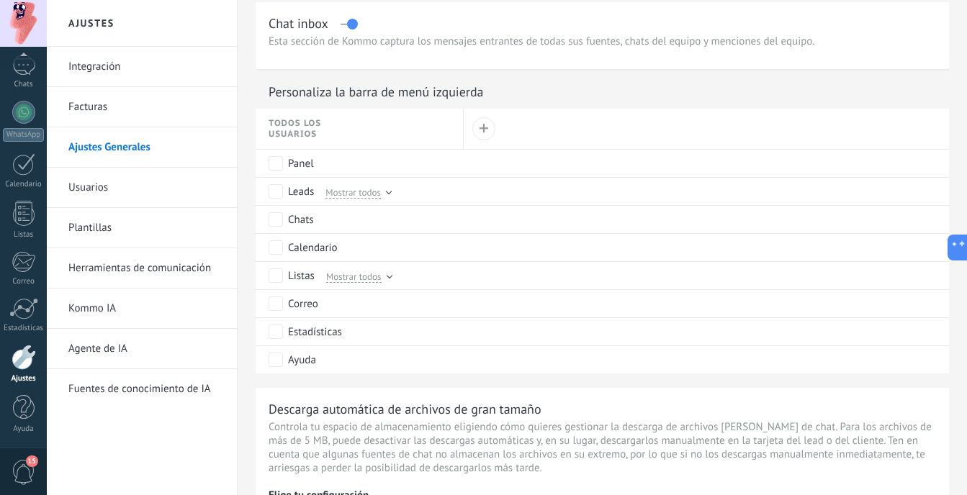
click at [170, 230] on link "Plantillas" at bounding box center [145, 228] width 154 height 40
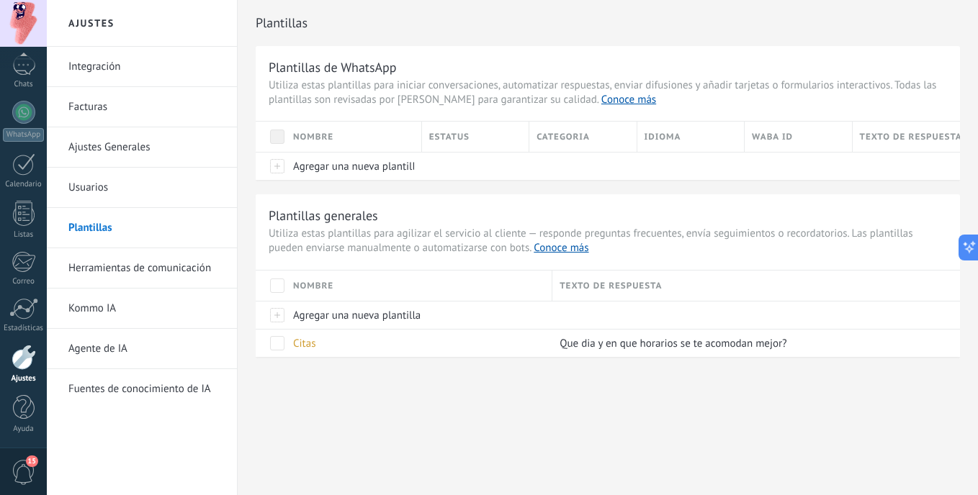
click at [167, 269] on link "Herramientas de comunicación" at bounding box center [145, 268] width 154 height 40
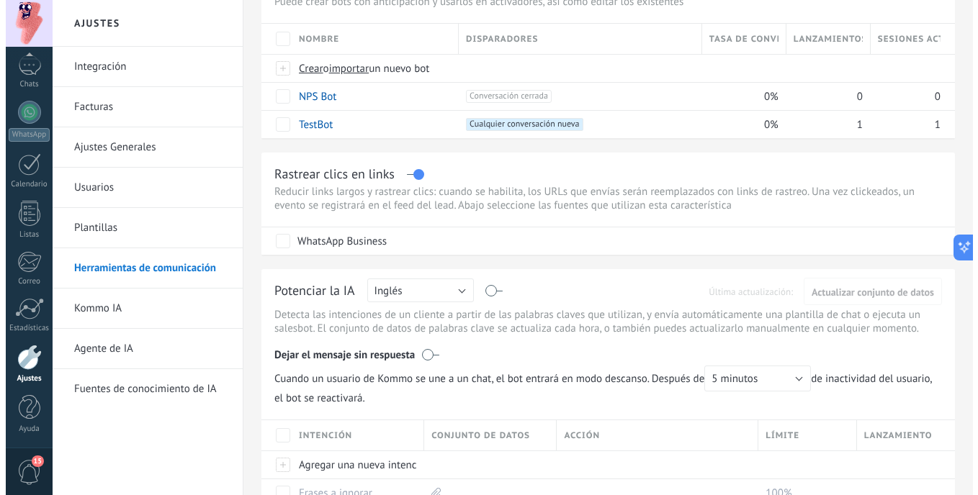
scroll to position [144, 0]
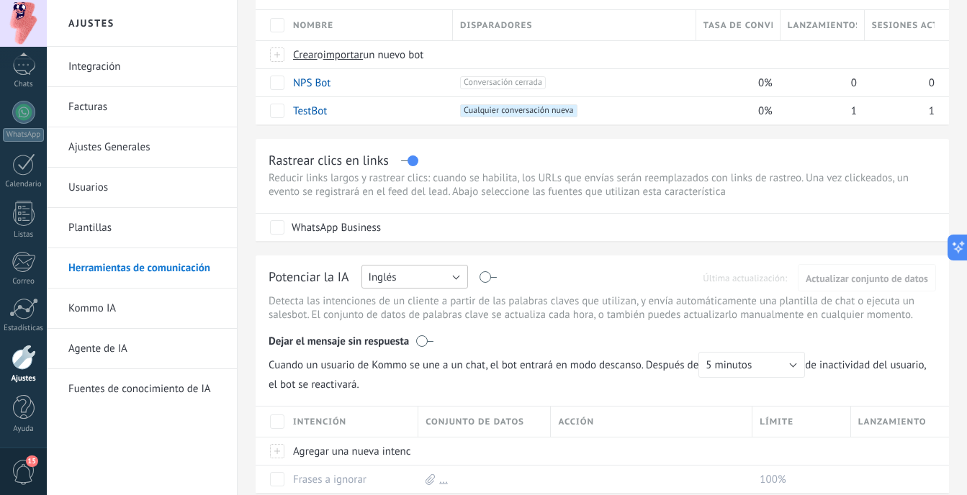
click at [397, 283] on button "Inglés" at bounding box center [414, 277] width 107 height 24
click at [405, 325] on span "Español" at bounding box center [408, 327] width 110 height 14
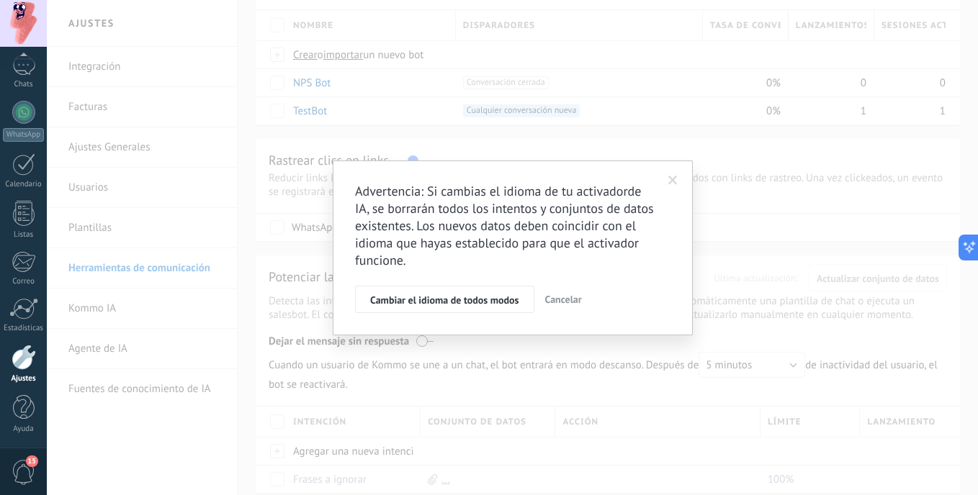
click at [680, 186] on span at bounding box center [673, 180] width 24 height 24
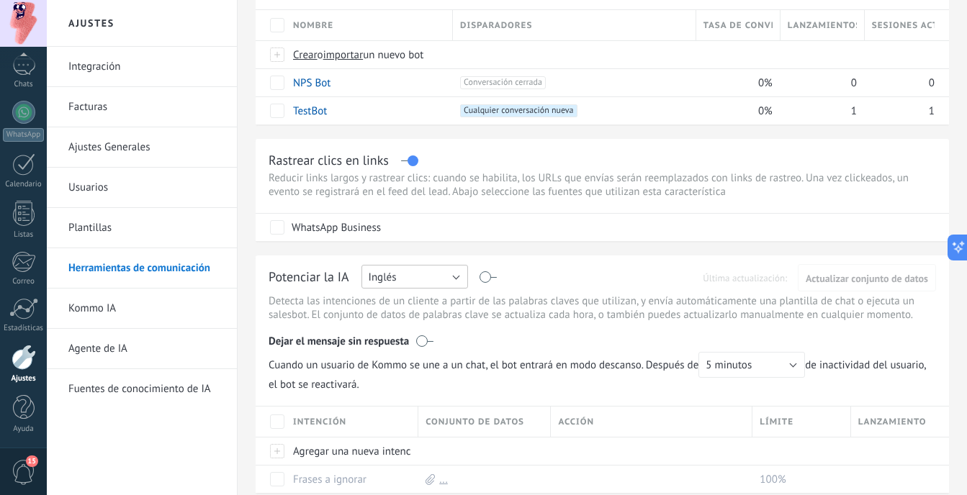
click at [441, 276] on button "Inglés" at bounding box center [414, 277] width 107 height 24
click at [428, 323] on span "Español" at bounding box center [408, 327] width 110 height 14
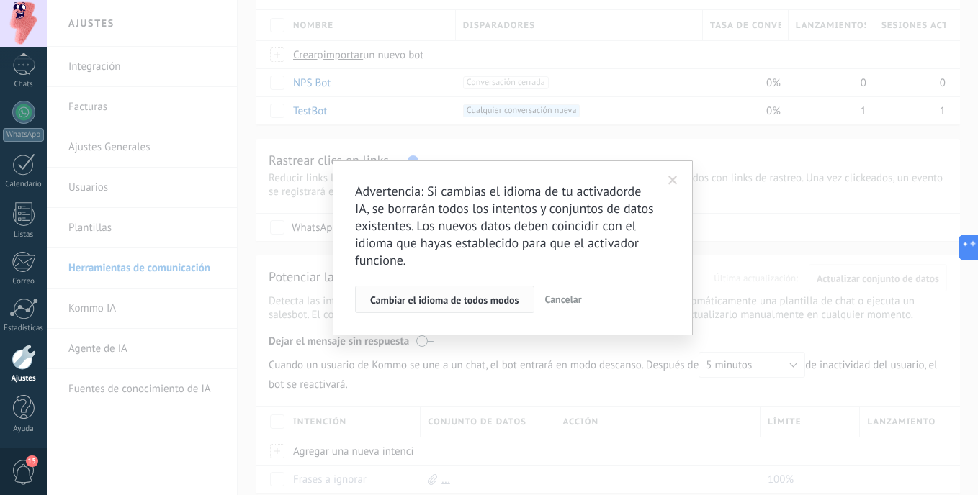
click at [479, 294] on button "Cambiar el idioma de todos modos" at bounding box center [444, 299] width 179 height 27
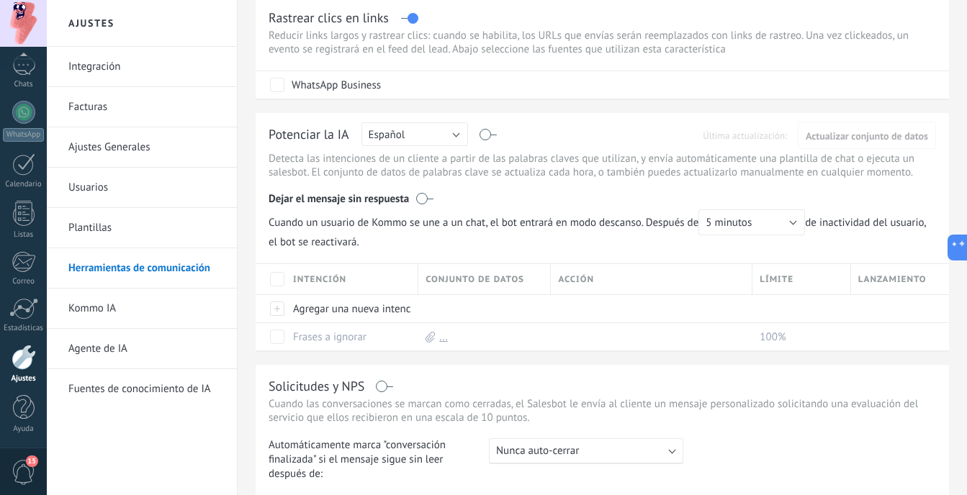
scroll to position [288, 0]
click at [491, 127] on div at bounding box center [488, 127] width 17 height 1
click at [492, 134] on label at bounding box center [488, 133] width 17 height 1
click at [816, 135] on span "Actualizar conjunto de datos" at bounding box center [867, 135] width 122 height 10
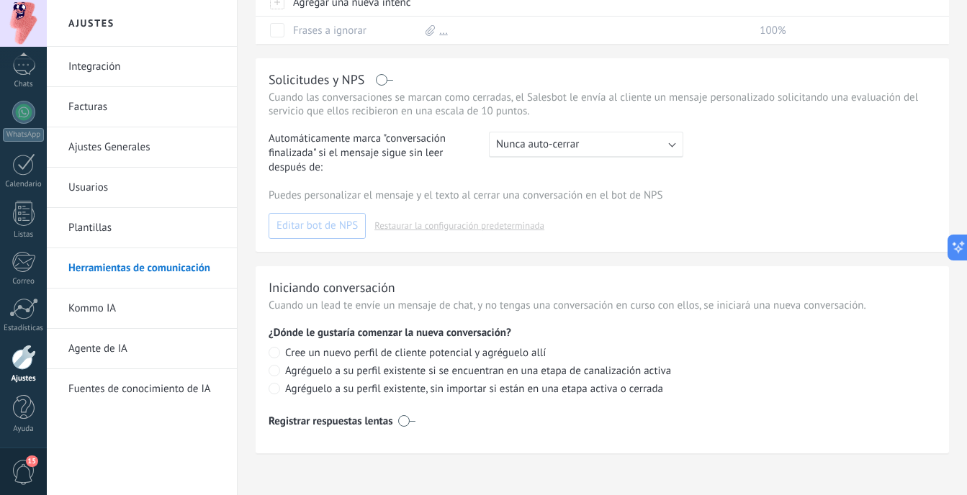
scroll to position [599, 0]
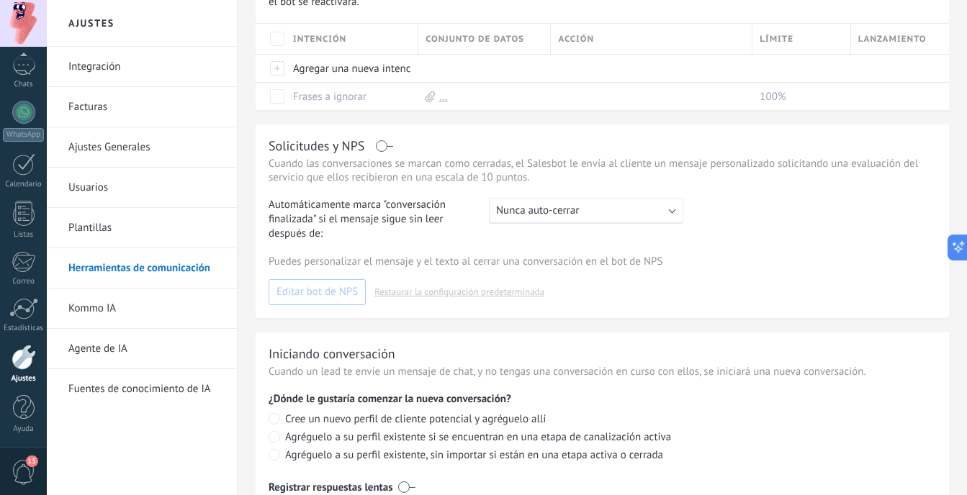
click at [137, 318] on link "Kommo IA" at bounding box center [145, 309] width 154 height 40
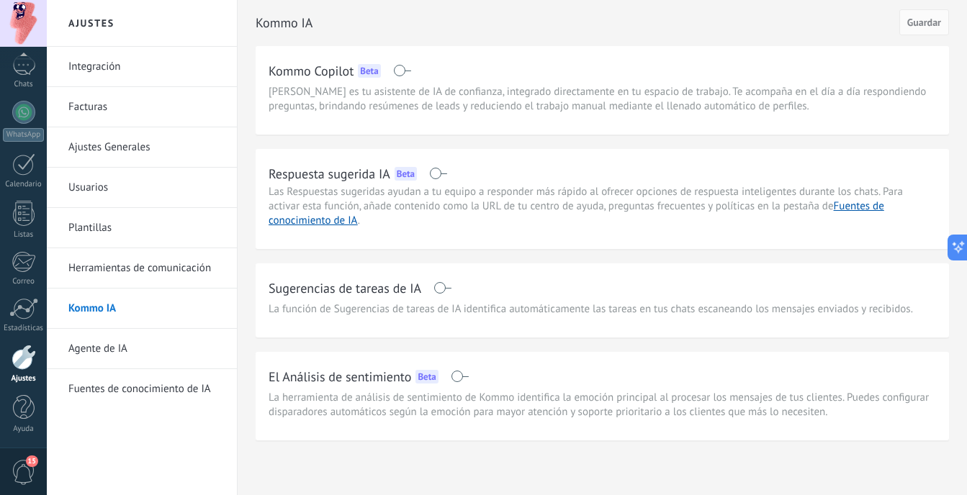
click at [149, 337] on link "Agente de IA" at bounding box center [145, 349] width 154 height 40
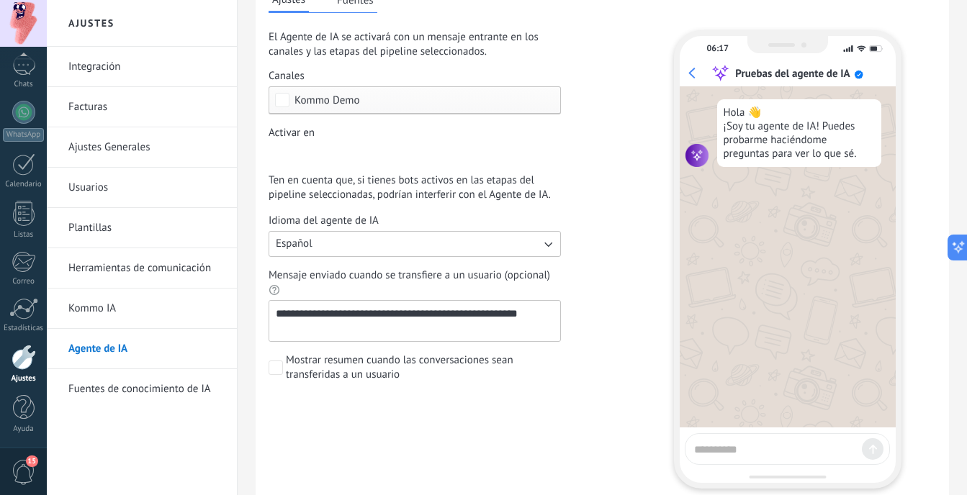
scroll to position [144, 0]
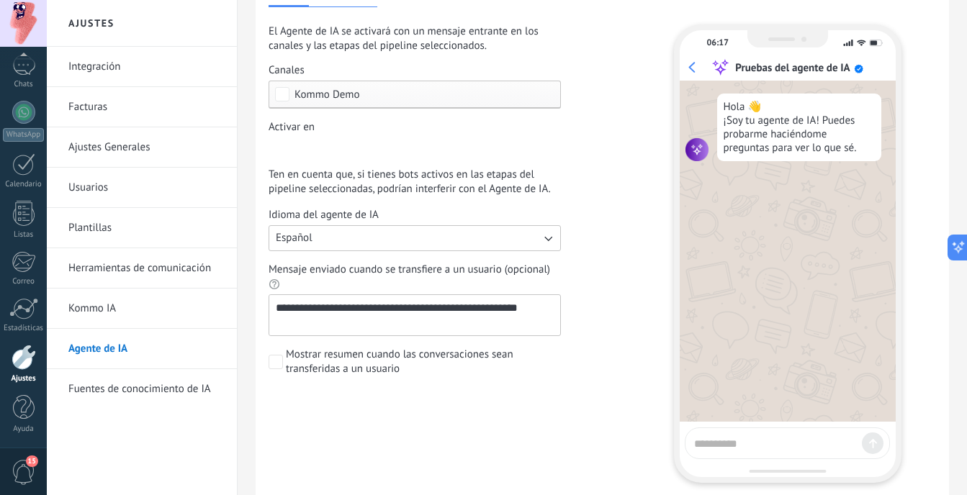
click at [167, 231] on link "Plantillas" at bounding box center [145, 228] width 154 height 40
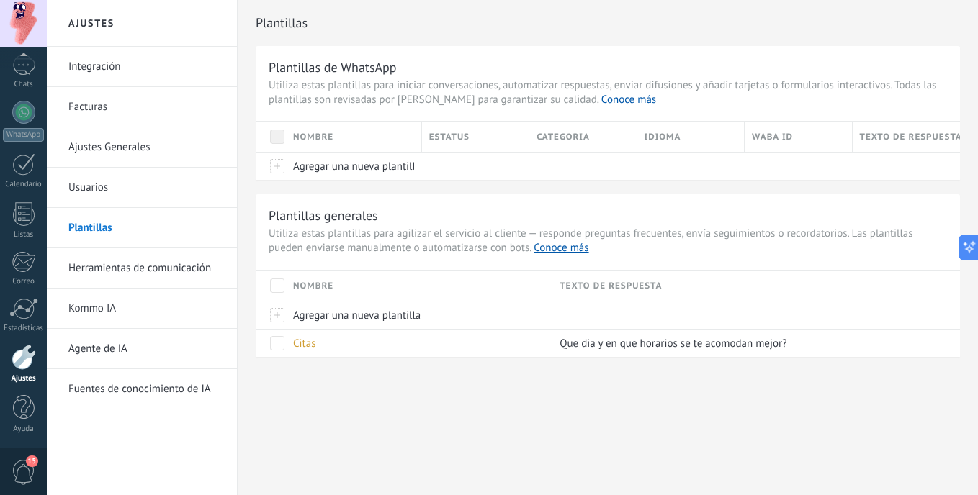
click at [122, 182] on link "Usuarios" at bounding box center [145, 188] width 154 height 40
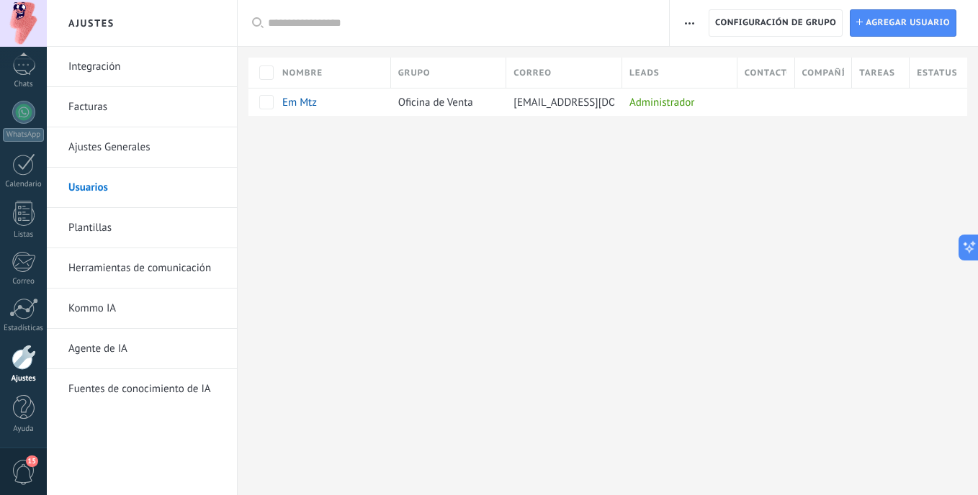
click at [159, 143] on link "Ajustes Generales" at bounding box center [145, 147] width 154 height 40
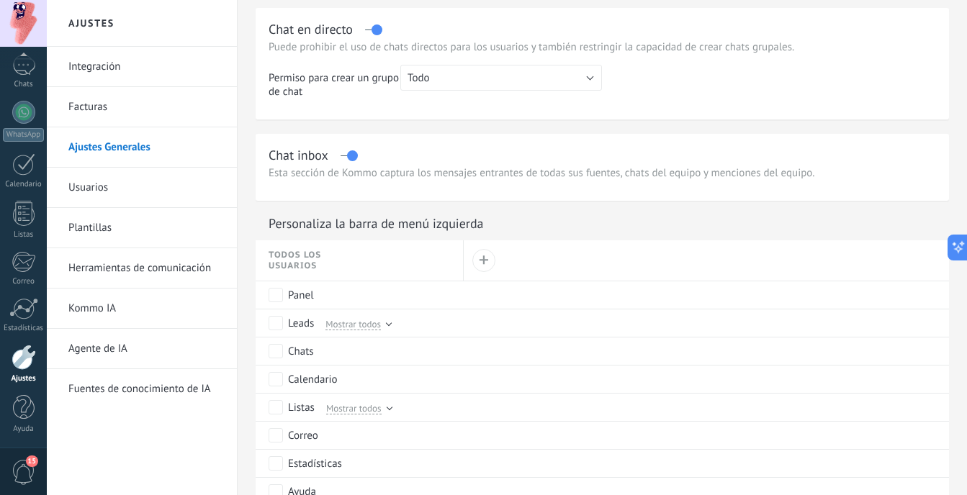
scroll to position [648, 0]
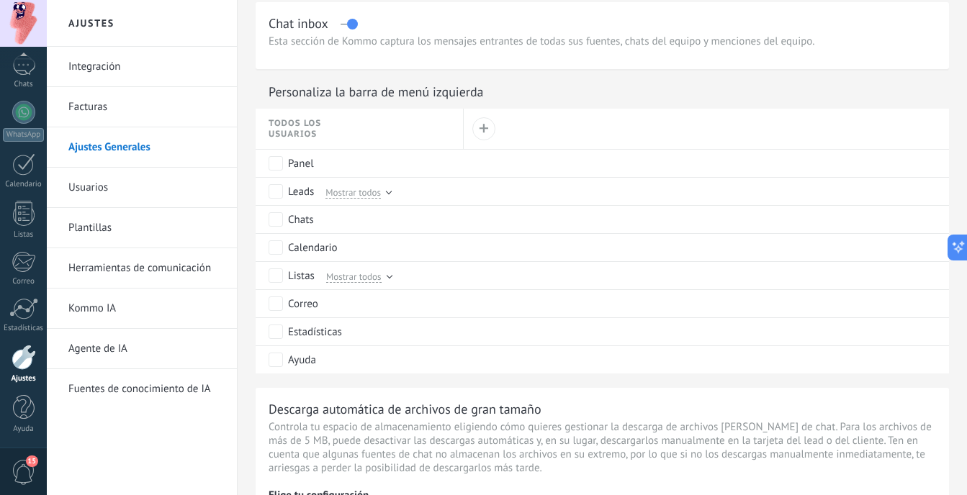
click at [204, 344] on link "Agente de IA" at bounding box center [145, 349] width 154 height 40
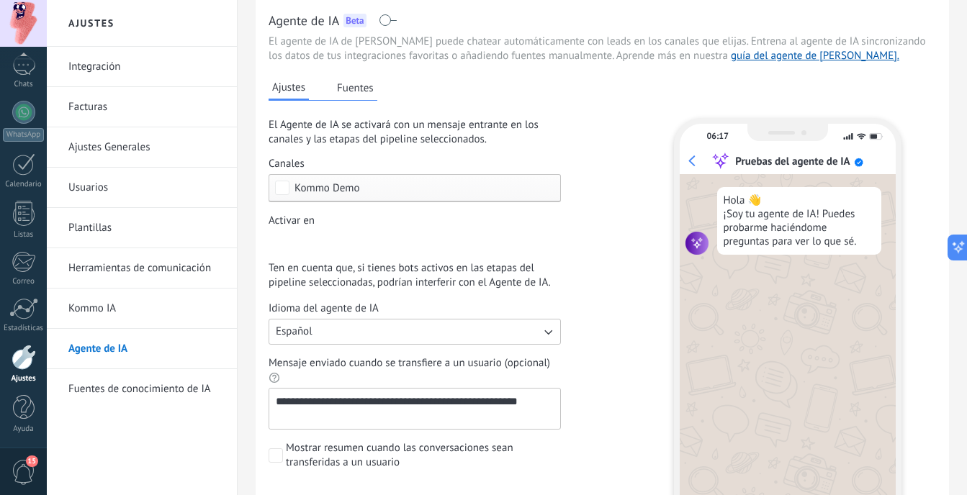
scroll to position [144, 0]
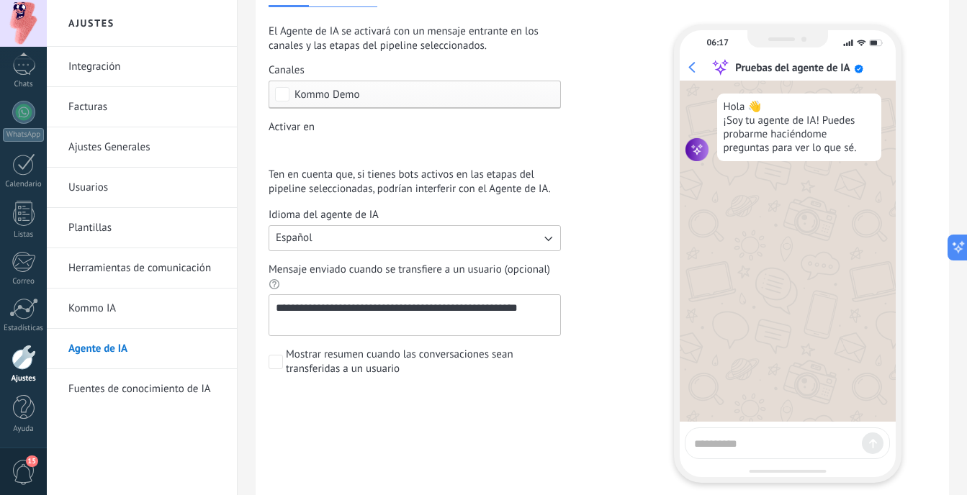
drag, startPoint x: 741, startPoint y: 426, endPoint x: 744, endPoint y: 437, distance: 12.1
click at [744, 437] on div "06:17 Pruebas del agente de IA Hola 👋 ¡Soy tu agente de IA! Puedes probarme hac…" at bounding box center [788, 253] width 228 height 459
click at [744, 437] on textarea at bounding box center [775, 442] width 162 height 18
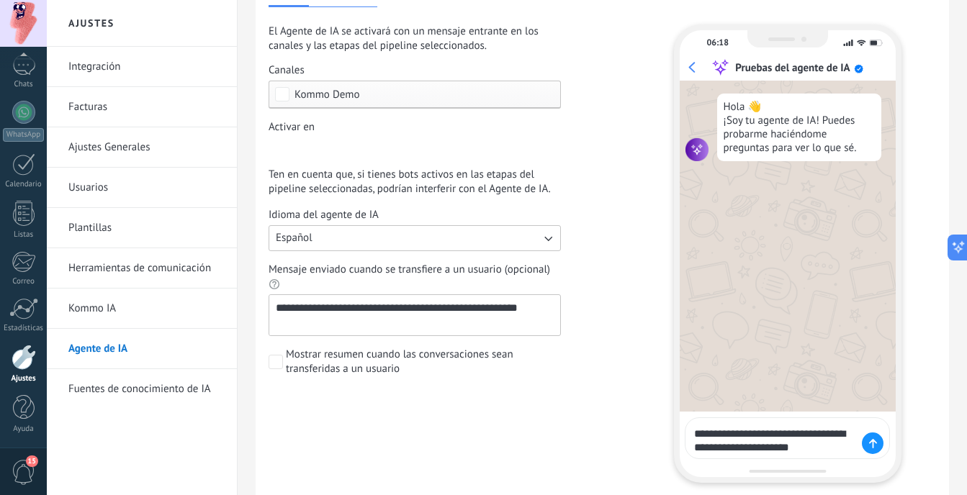
type textarea "**********"
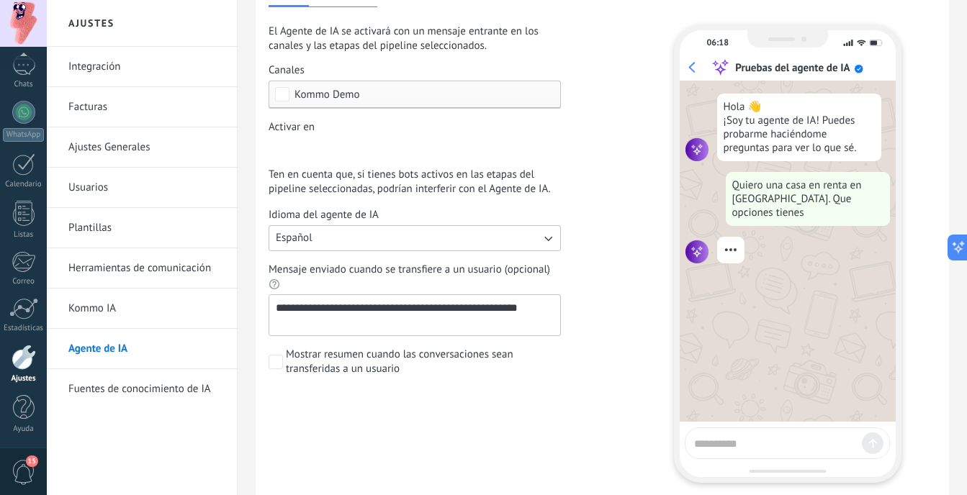
scroll to position [24, 0]
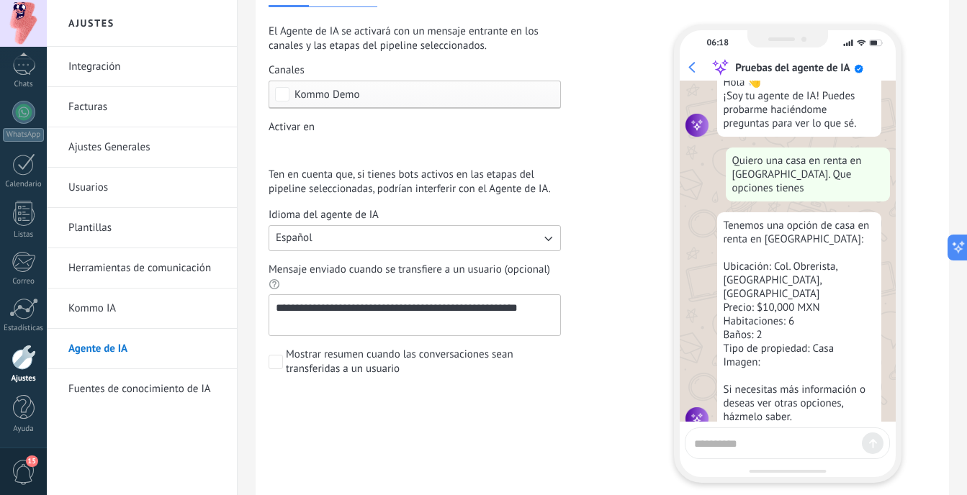
drag, startPoint x: 790, startPoint y: 215, endPoint x: 780, endPoint y: 122, distance: 92.7
click at [780, 122] on div "Hola 👋 ¡Soy tu agente de IA! Puedes probarme haciéndome preguntas para ver lo q…" at bounding box center [799, 103] width 164 height 68
click at [805, 438] on textarea at bounding box center [775, 442] width 162 height 18
type textarea "*"
type textarea "**********"
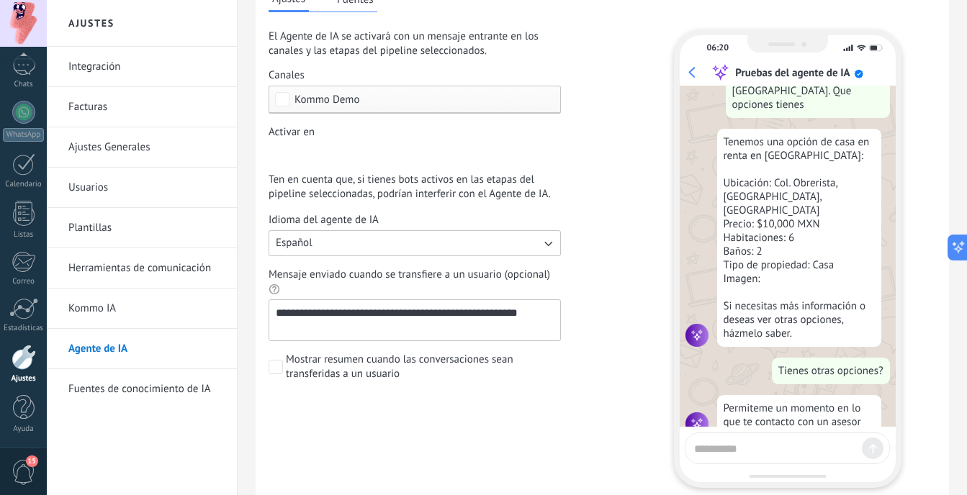
scroll to position [216, 0]
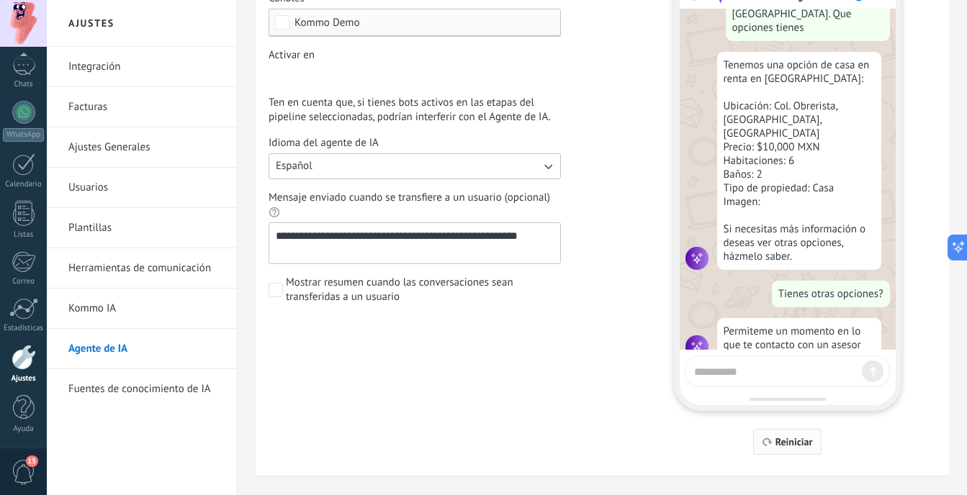
click at [799, 444] on span "Reiniciar" at bounding box center [793, 442] width 37 height 10
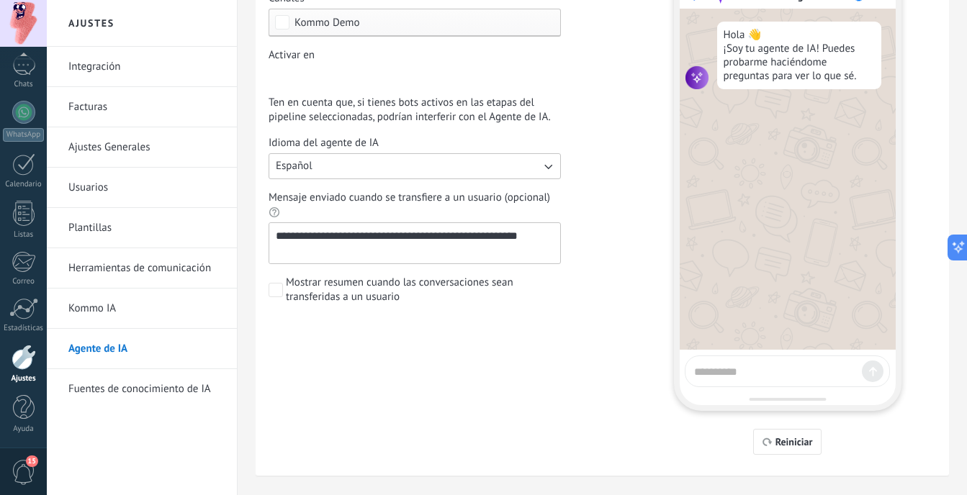
click at [500, 259] on textarea "**********" at bounding box center [413, 243] width 288 height 40
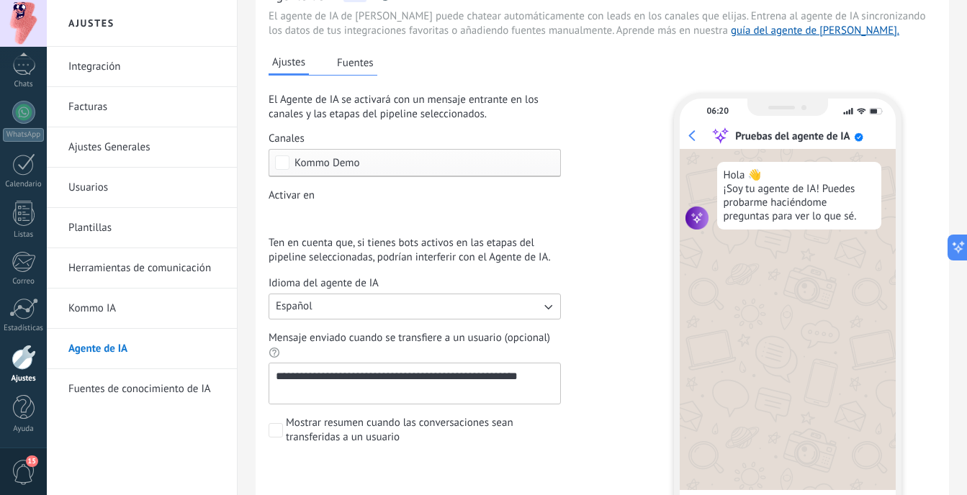
scroll to position [72, 0]
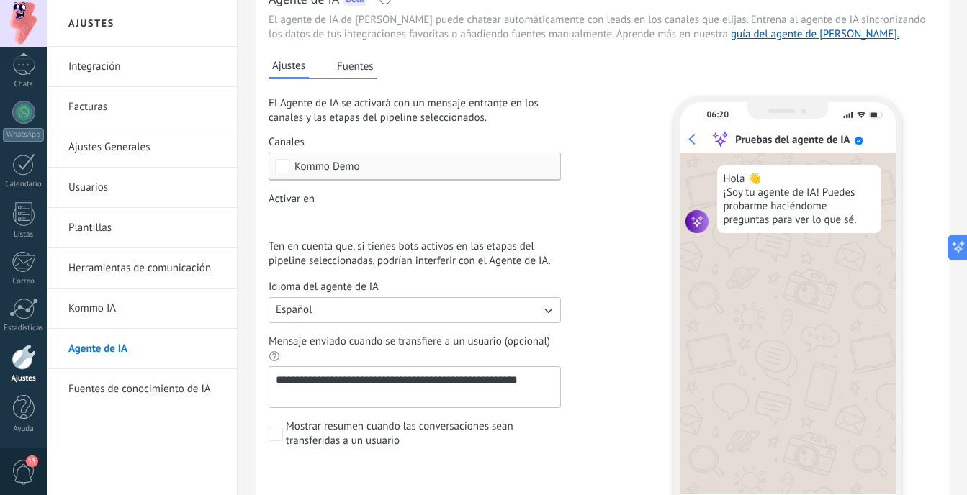
click at [349, 69] on button "Fuentes" at bounding box center [355, 66] width 44 height 22
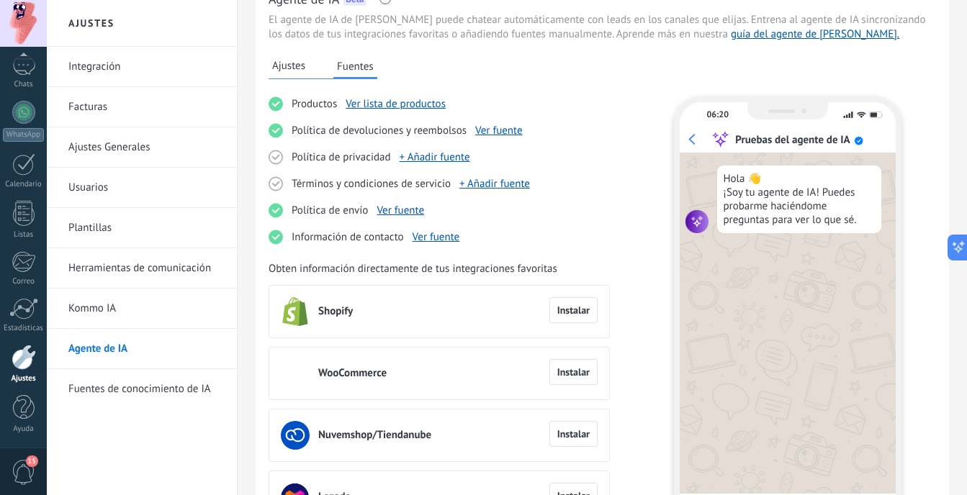
click at [109, 119] on link "Facturas" at bounding box center [145, 107] width 154 height 40
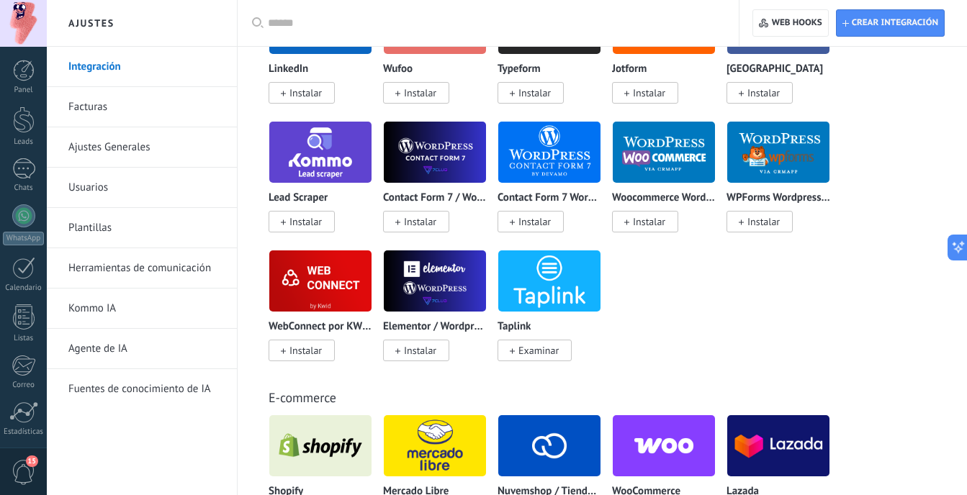
scroll to position [849, 0]
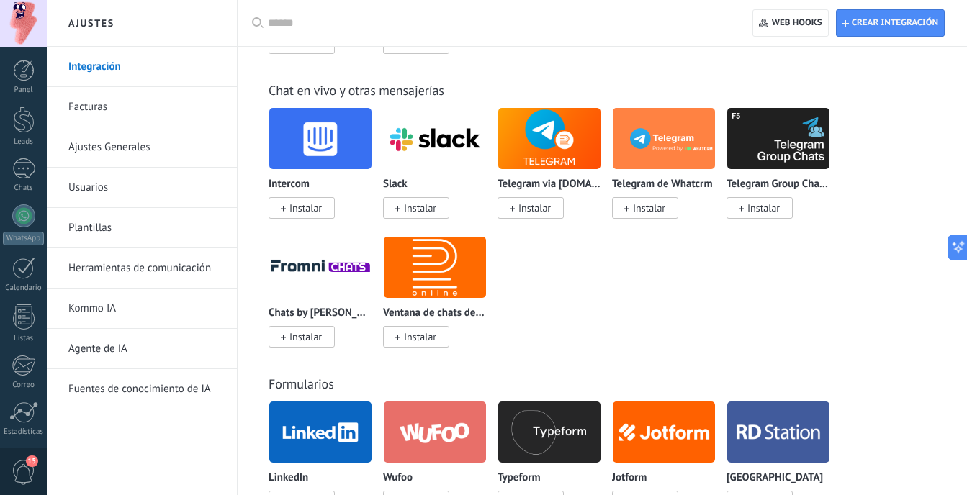
click at [140, 148] on link "Ajustes Generales" at bounding box center [145, 147] width 154 height 40
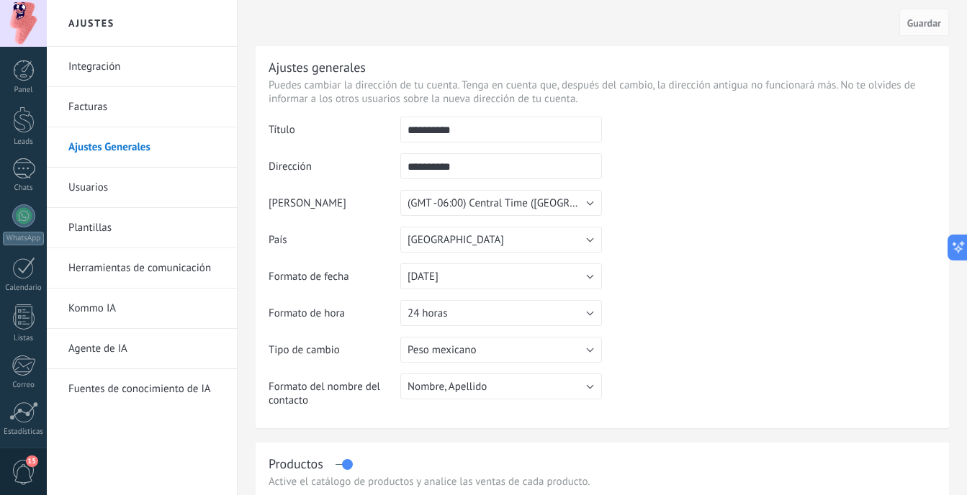
click at [151, 198] on link "Usuarios" at bounding box center [145, 188] width 154 height 40
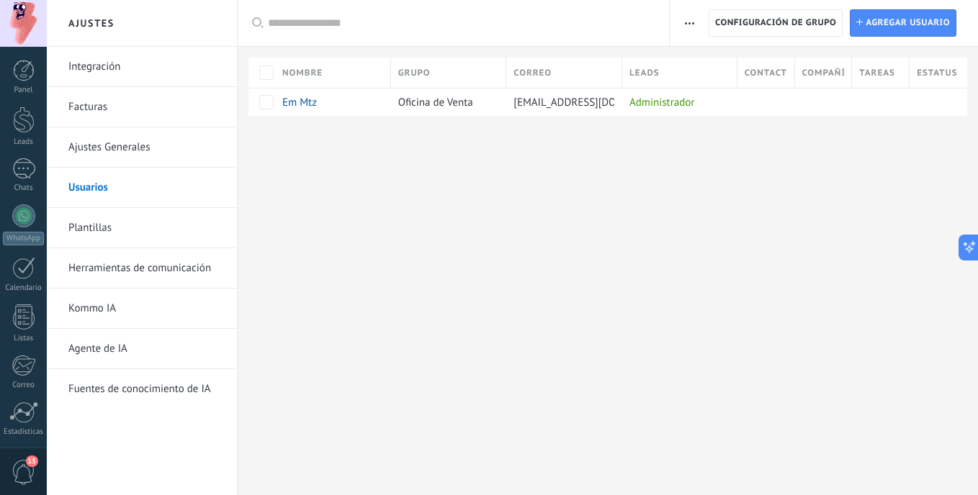
click at [137, 222] on link "Plantillas" at bounding box center [145, 228] width 154 height 40
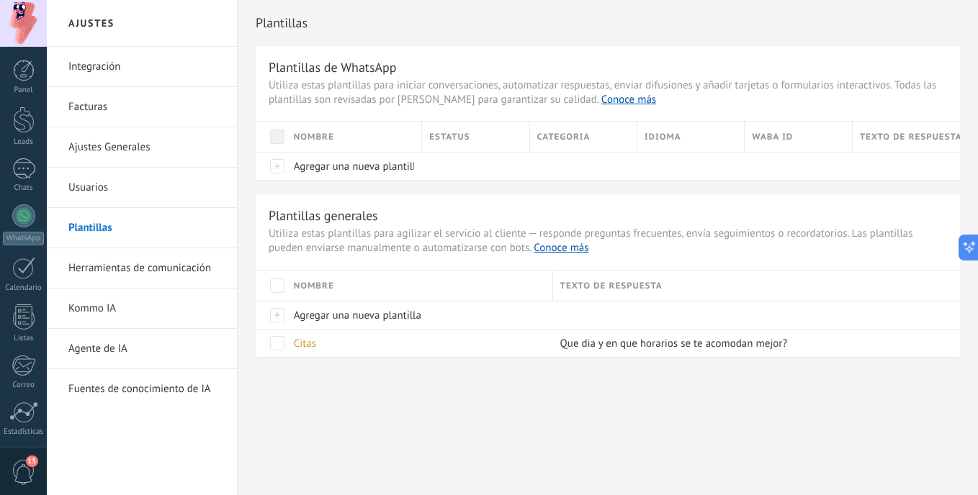
click at [166, 400] on link "Fuentes de conocimiento de IA" at bounding box center [145, 389] width 154 height 40
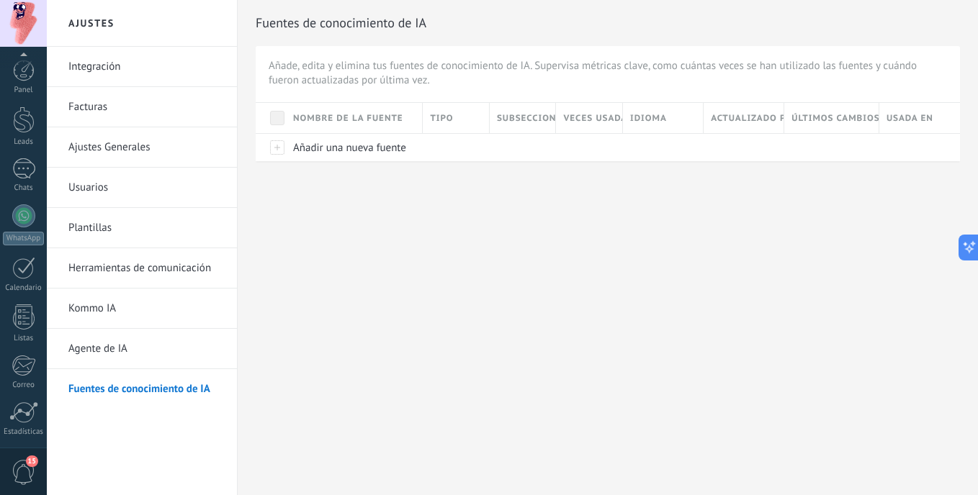
scroll to position [104, 0]
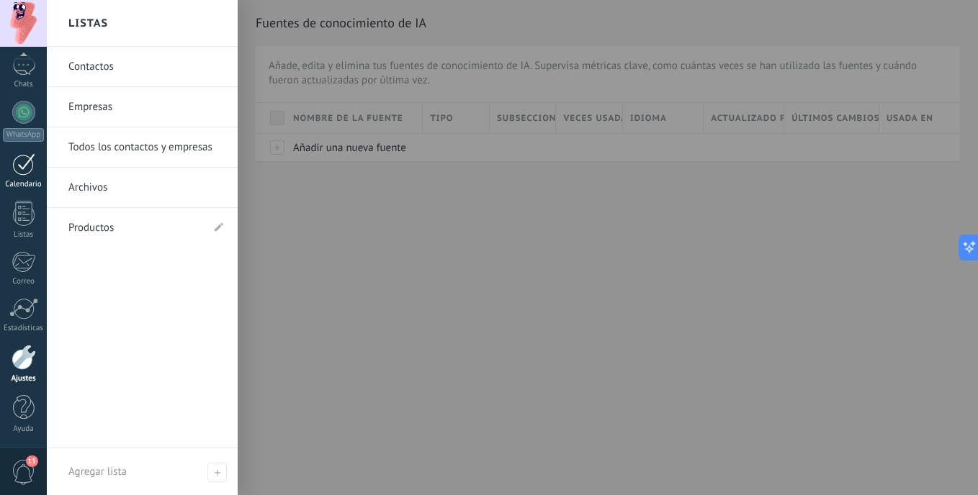
click at [27, 174] on div at bounding box center [23, 164] width 23 height 22
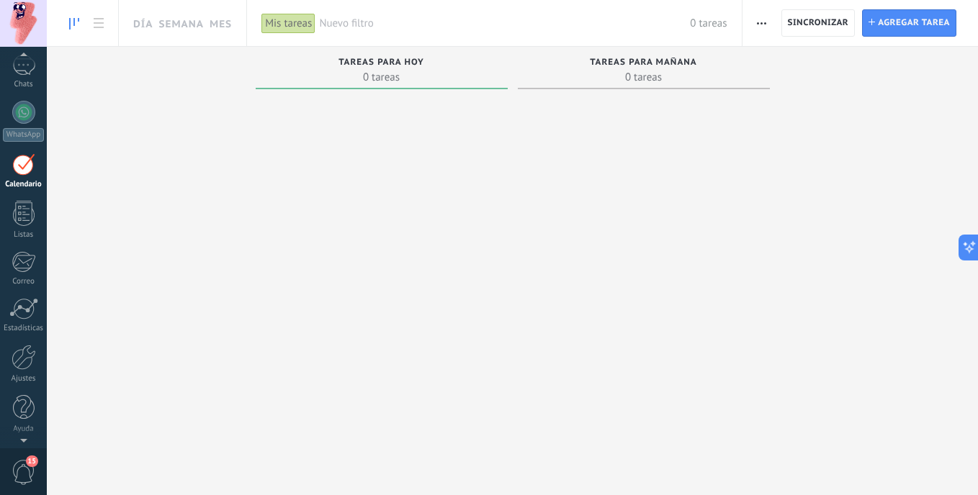
scroll to position [42, 0]
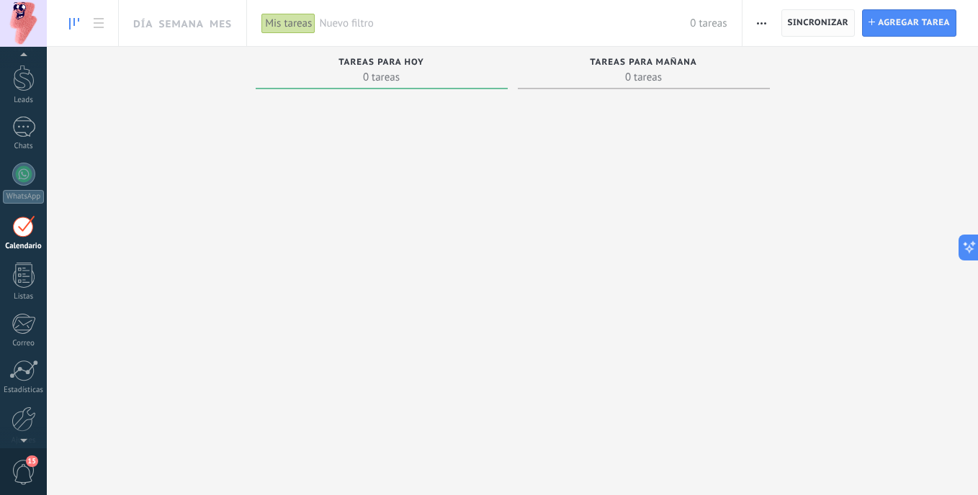
click at [808, 22] on span "Sincronizar" at bounding box center [818, 23] width 61 height 9
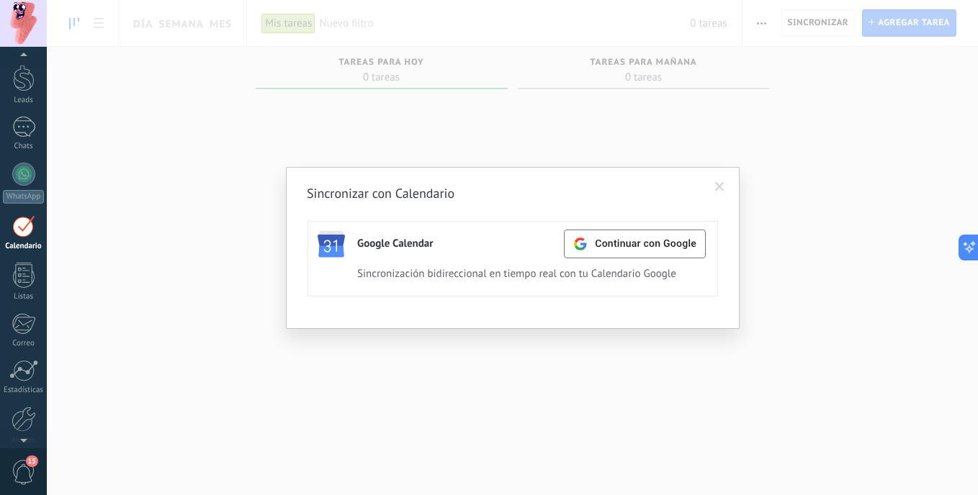
click at [724, 176] on span at bounding box center [720, 187] width 24 height 24
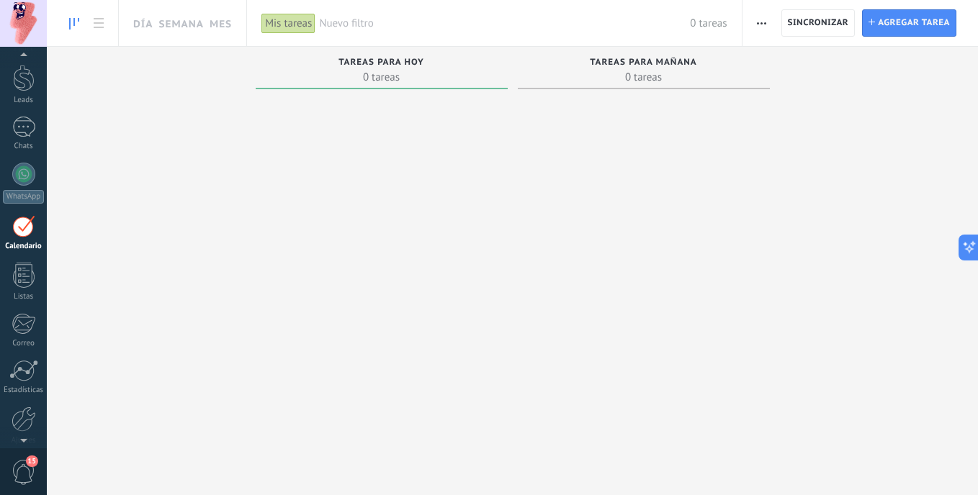
click at [757, 23] on use "button" at bounding box center [761, 23] width 9 height 2
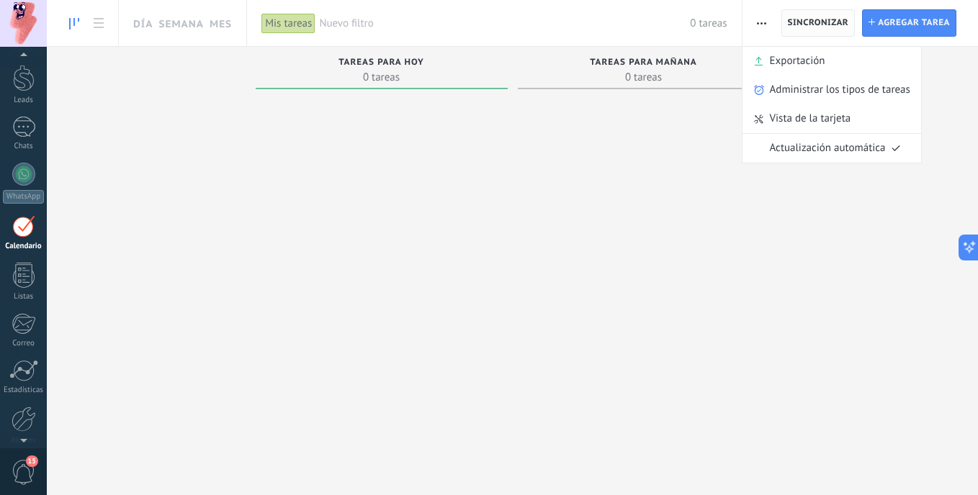
click at [799, 24] on span "Sincronizar" at bounding box center [818, 23] width 61 height 9
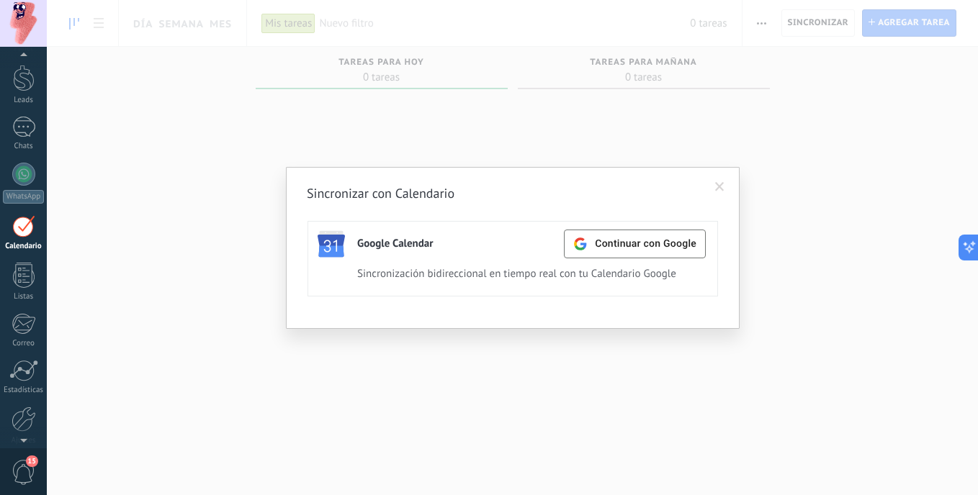
click at [717, 193] on span at bounding box center [720, 187] width 24 height 24
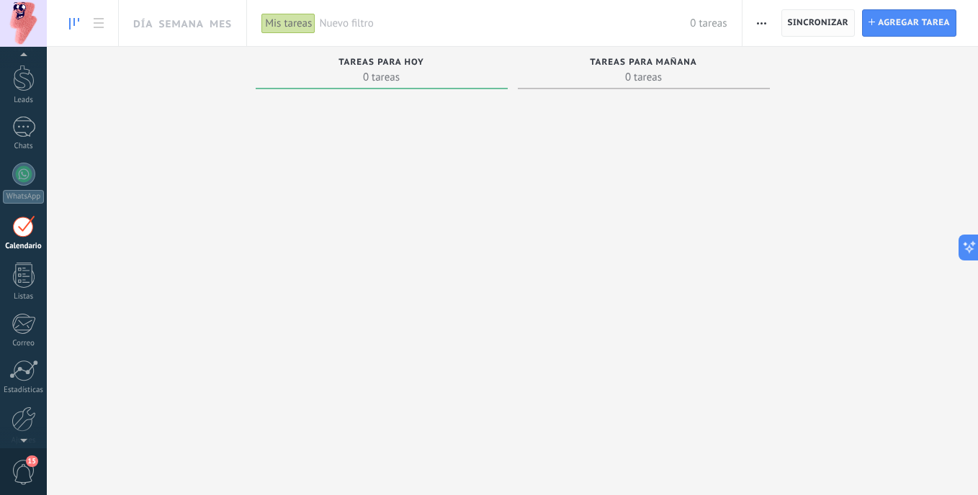
click at [782, 22] on button "Sincronizar" at bounding box center [818, 22] width 74 height 27
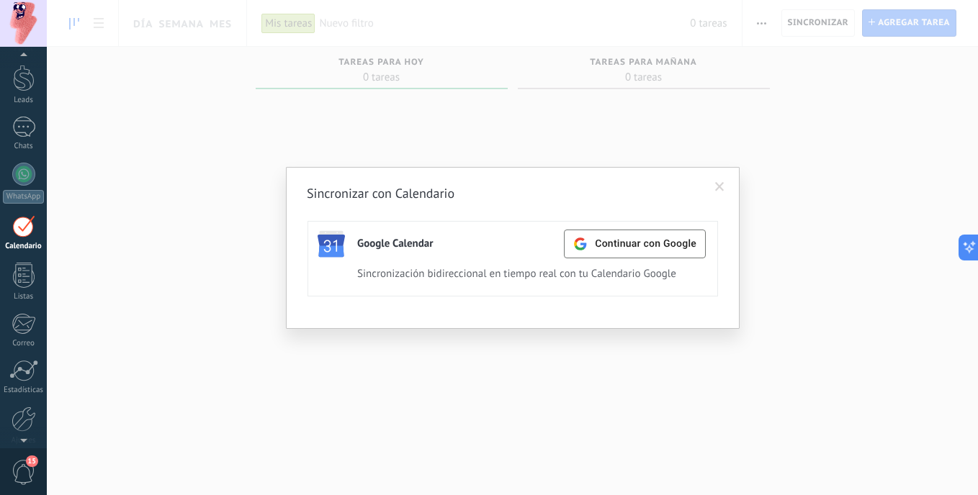
click at [718, 177] on span at bounding box center [720, 187] width 24 height 24
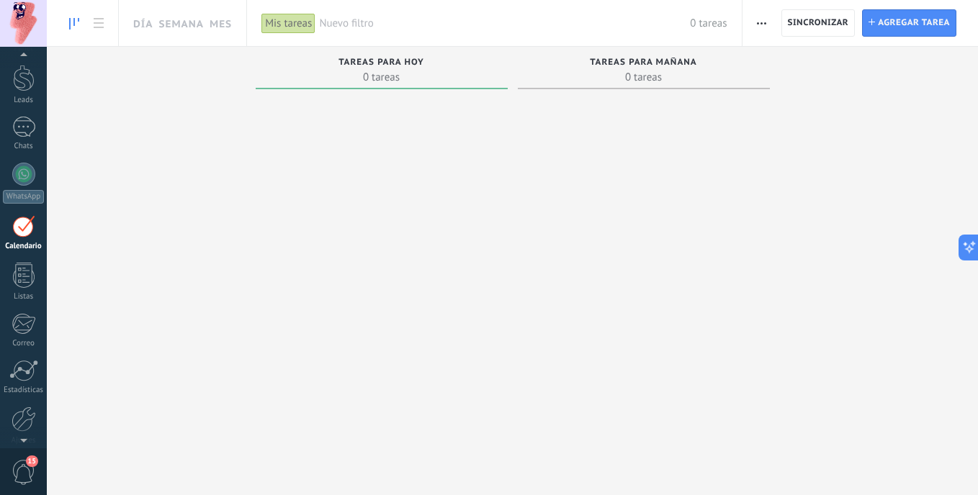
click at [760, 30] on span "button" at bounding box center [761, 22] width 9 height 27
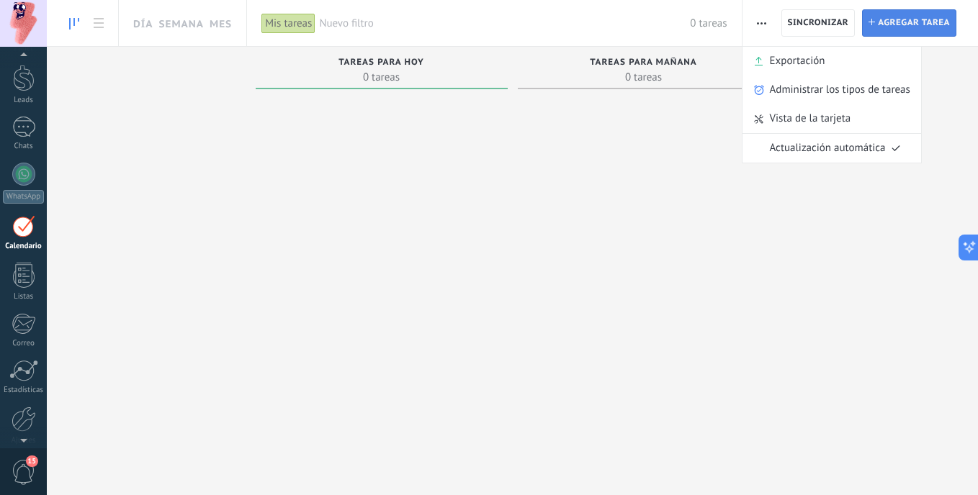
click at [904, 30] on span "Agregar tarea" at bounding box center [914, 23] width 72 height 26
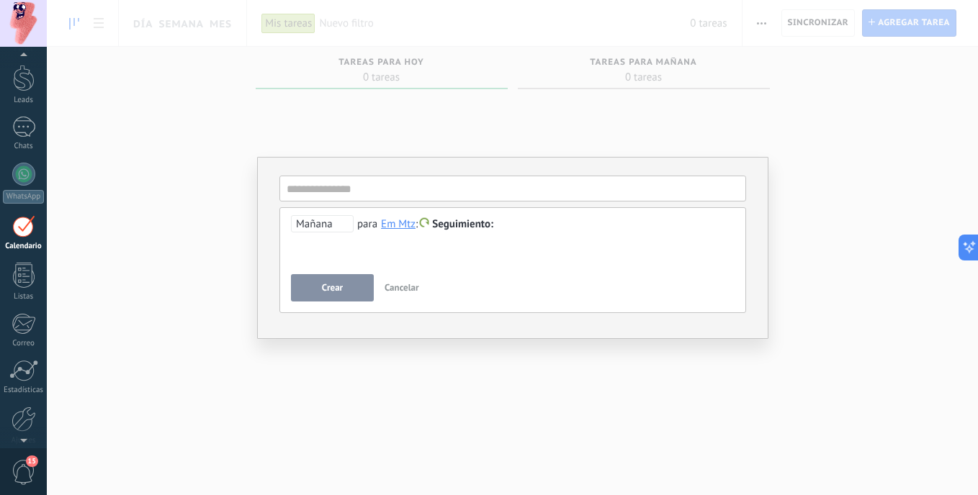
click at [399, 289] on span "Cancelar" at bounding box center [401, 288] width 35 height 12
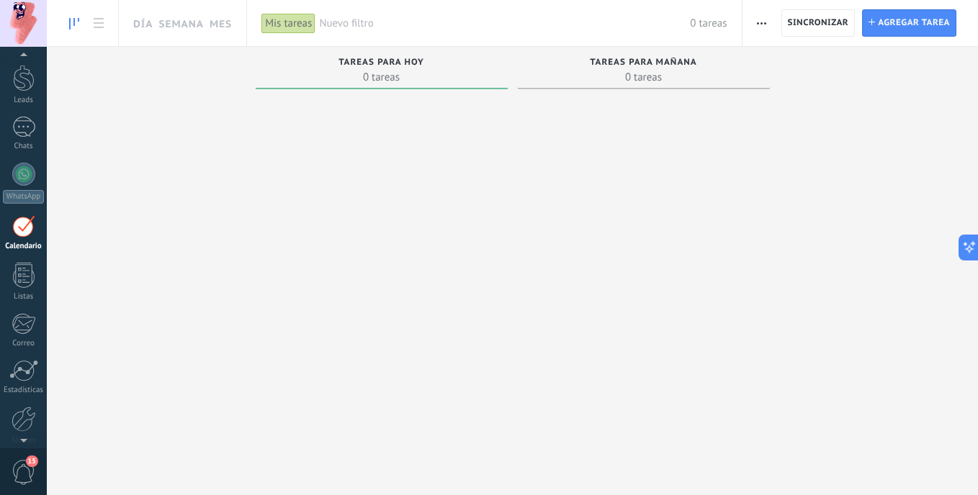
click at [294, 31] on div "Mis tareas" at bounding box center [288, 23] width 54 height 21
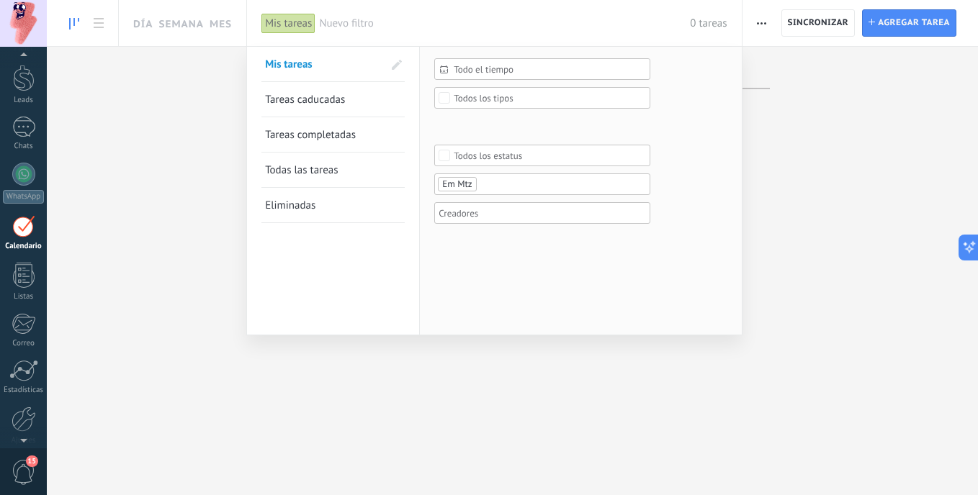
click at [127, 103] on div at bounding box center [489, 247] width 978 height 495
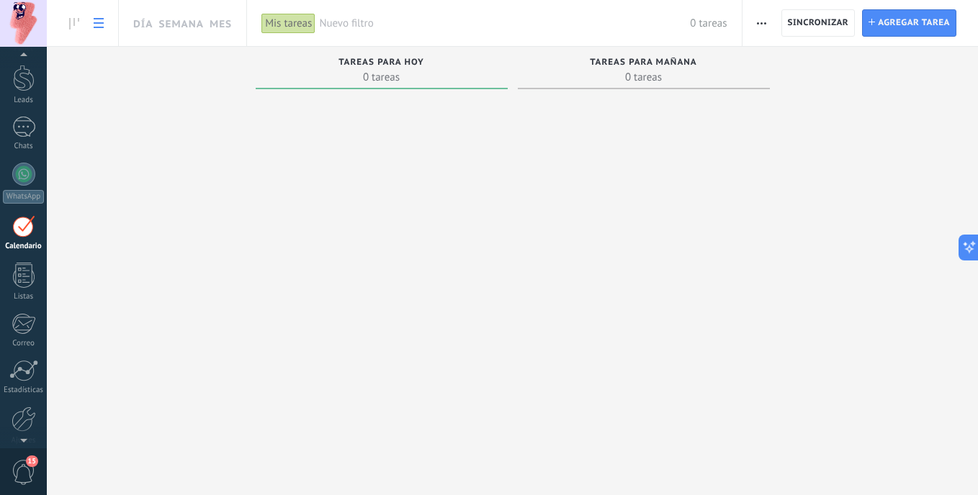
click at [104, 30] on link at bounding box center [98, 23] width 24 height 28
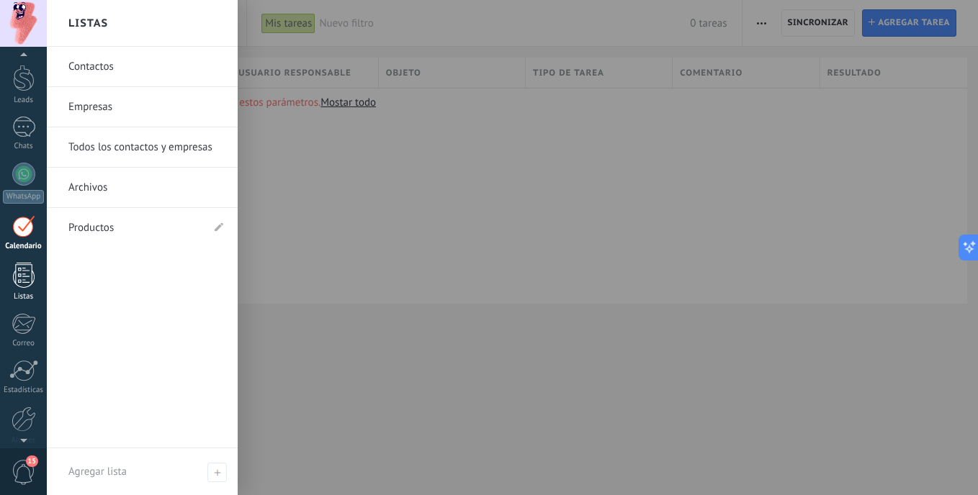
click at [21, 274] on div at bounding box center [24, 275] width 22 height 25
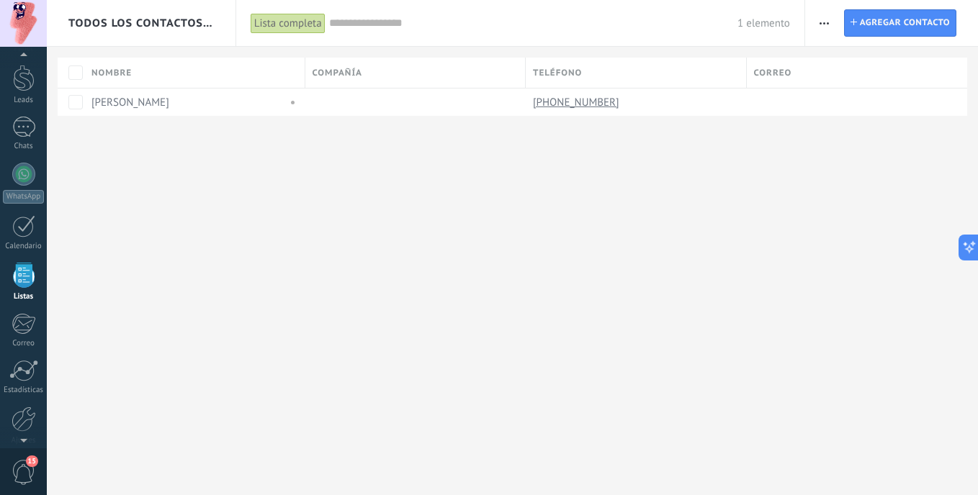
click at [24, 279] on div at bounding box center [24, 275] width 22 height 25
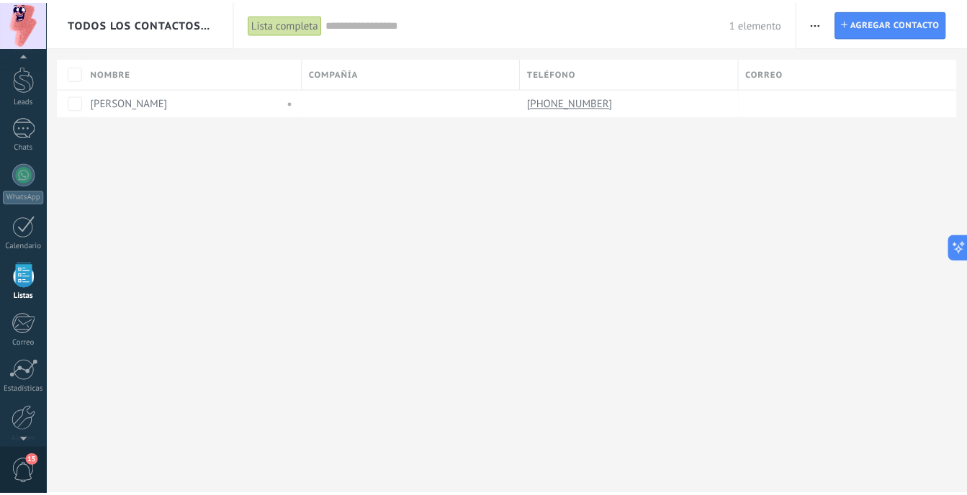
scroll to position [89, 0]
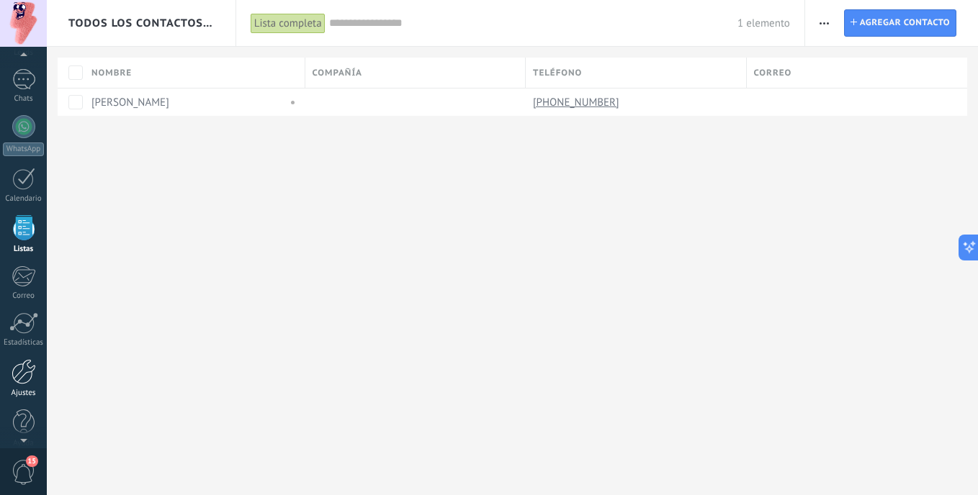
click at [17, 392] on div "Ajustes" at bounding box center [24, 393] width 42 height 9
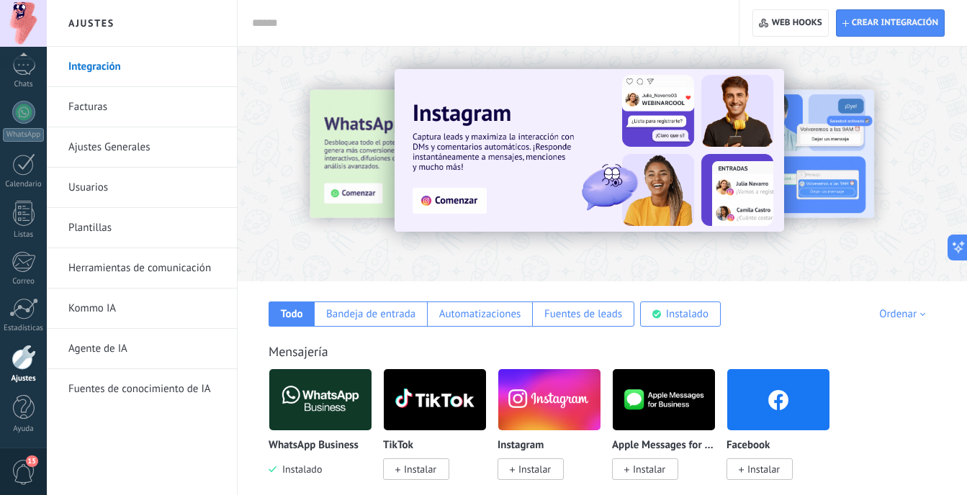
scroll to position [72, 0]
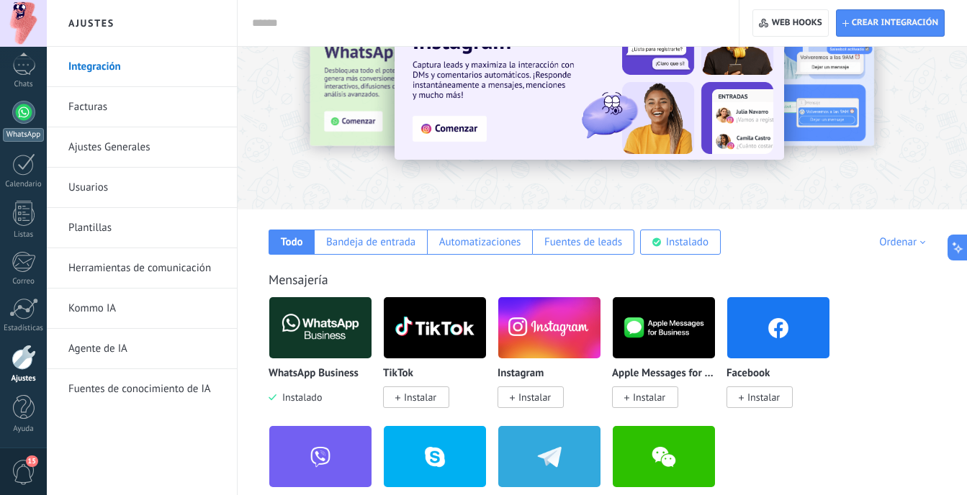
click at [29, 130] on div "WhatsApp" at bounding box center [23, 135] width 41 height 14
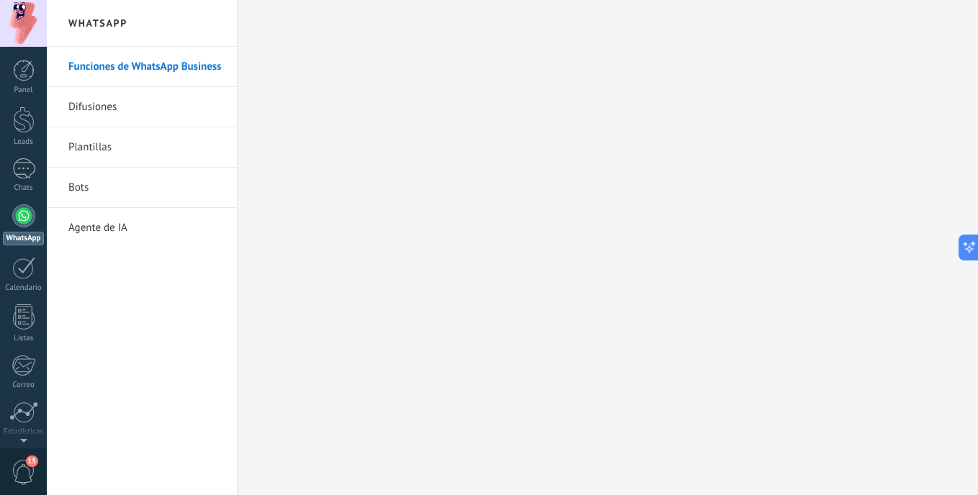
click at [71, 197] on link "Bots" at bounding box center [145, 188] width 154 height 40
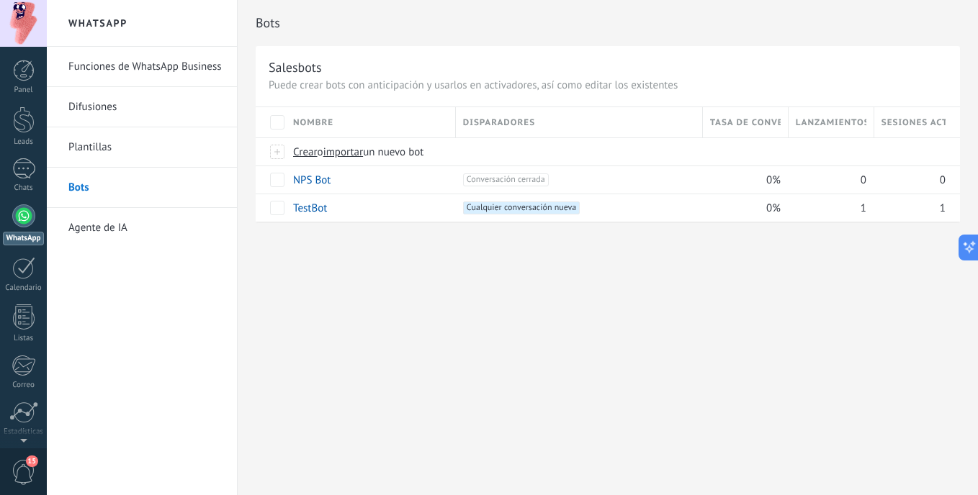
click at [89, 228] on link "Agente de IA" at bounding box center [145, 228] width 154 height 40
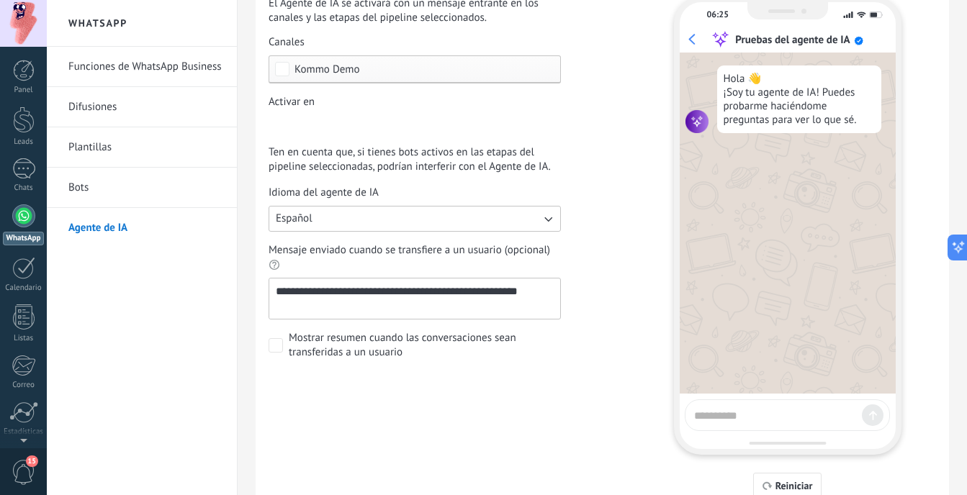
scroll to position [72, 0]
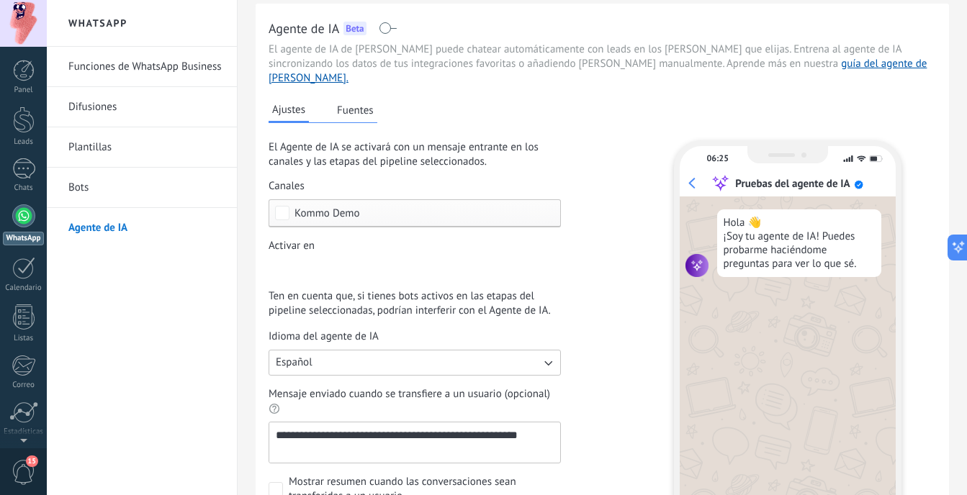
click at [363, 102] on button "Fuentes" at bounding box center [355, 110] width 44 height 22
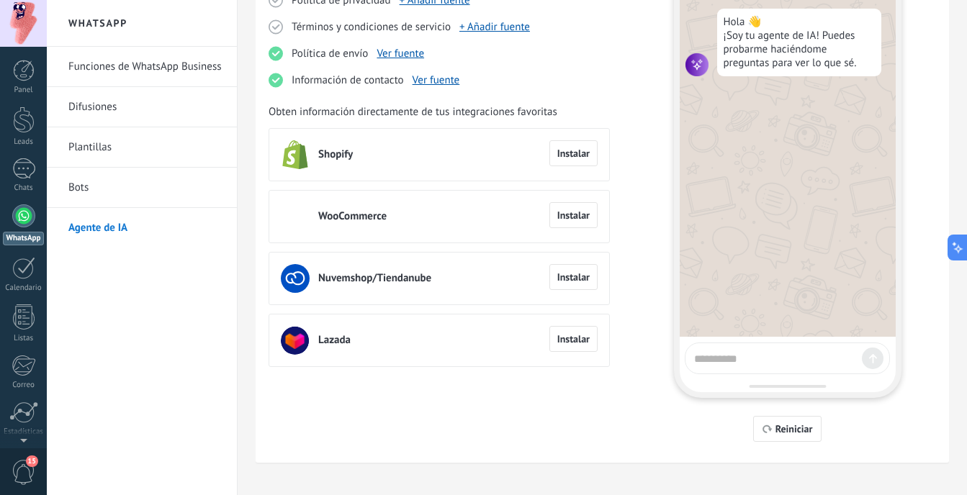
scroll to position [57, 0]
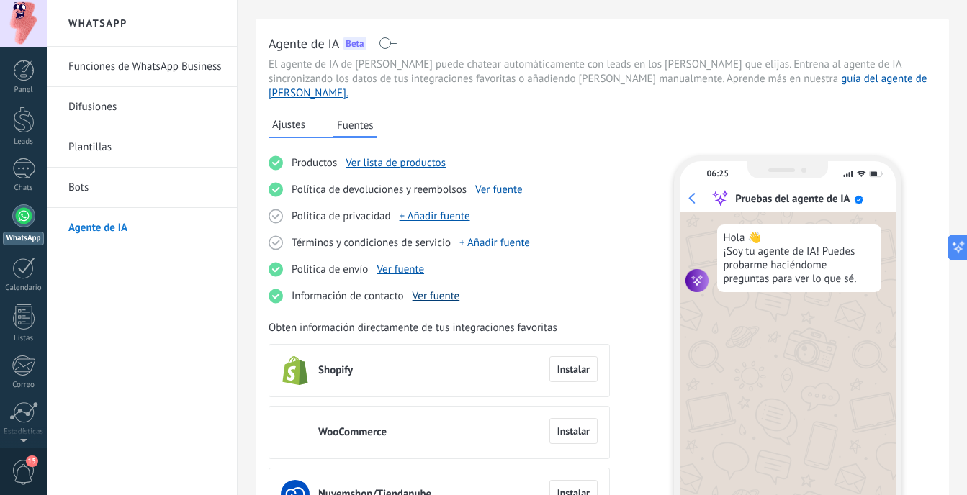
click at [441, 289] on link "Ver fuente" at bounding box center [437, 296] width 48 height 14
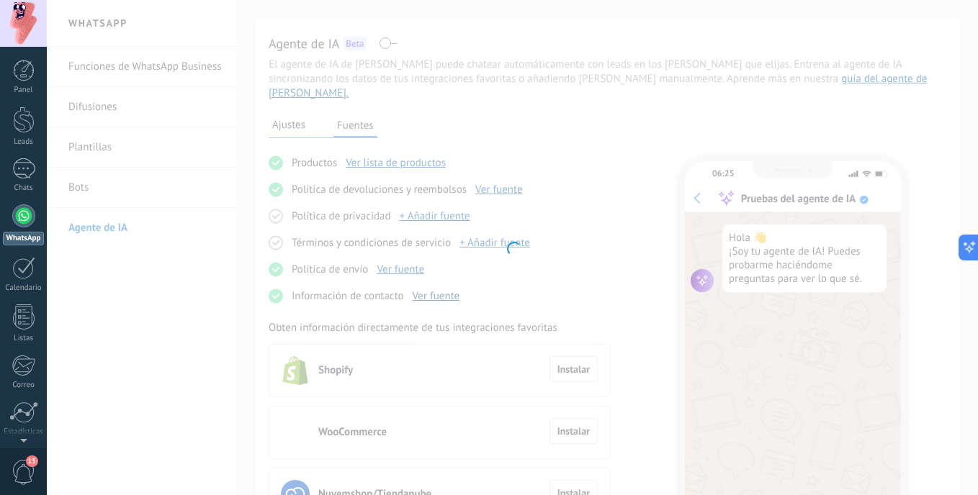
type input "**********"
type textarea "**********"
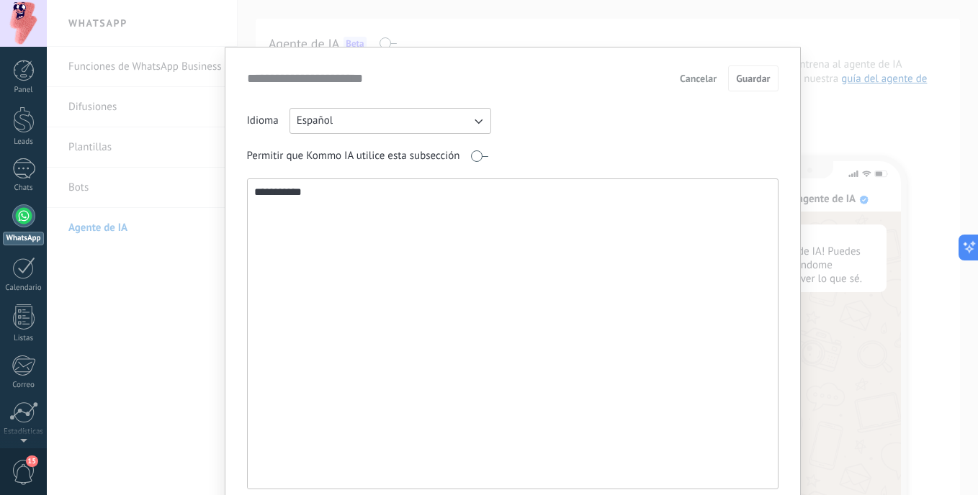
click at [701, 81] on span "Cancelar" at bounding box center [698, 78] width 37 height 10
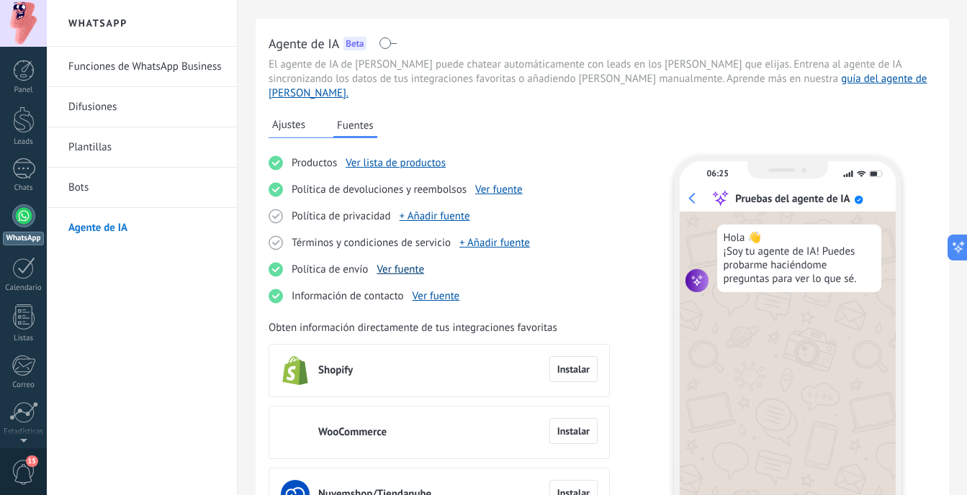
click at [407, 263] on link "Ver fuente" at bounding box center [401, 270] width 48 height 14
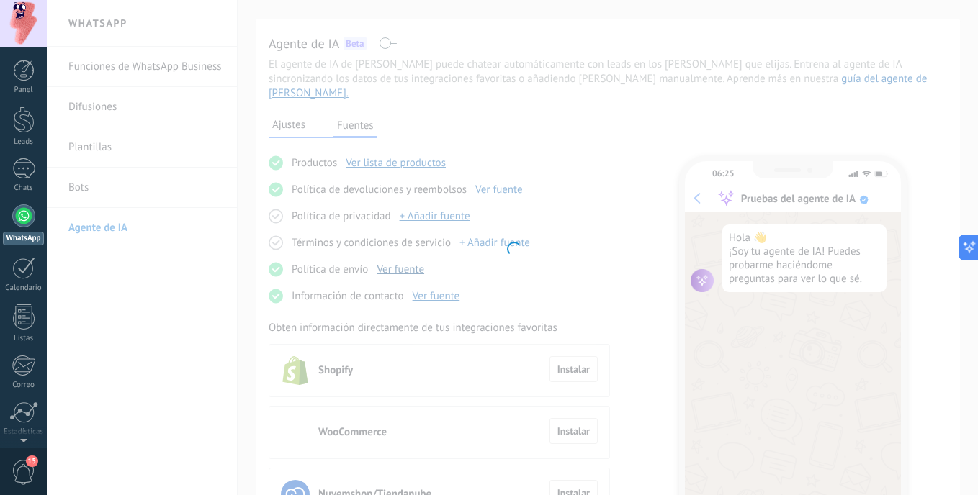
type input "**********"
type textarea "**********"
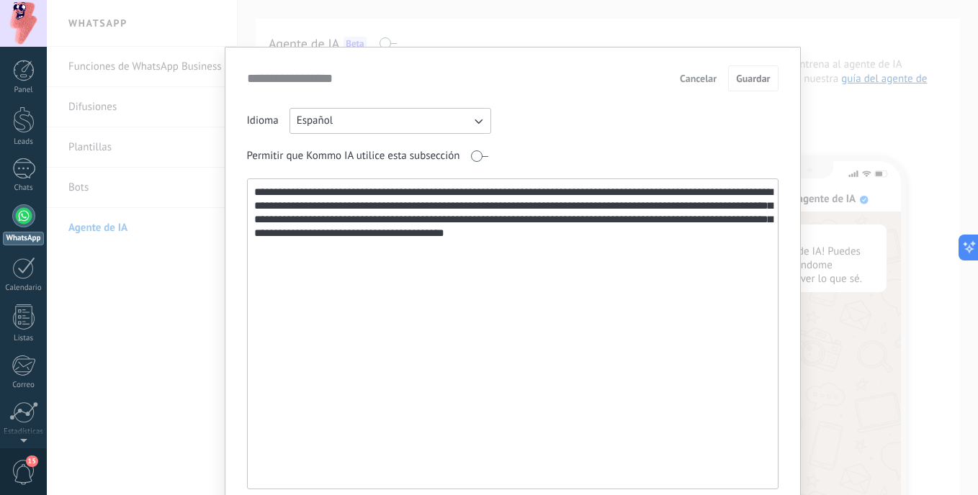
click at [695, 81] on span "Cancelar" at bounding box center [698, 78] width 37 height 10
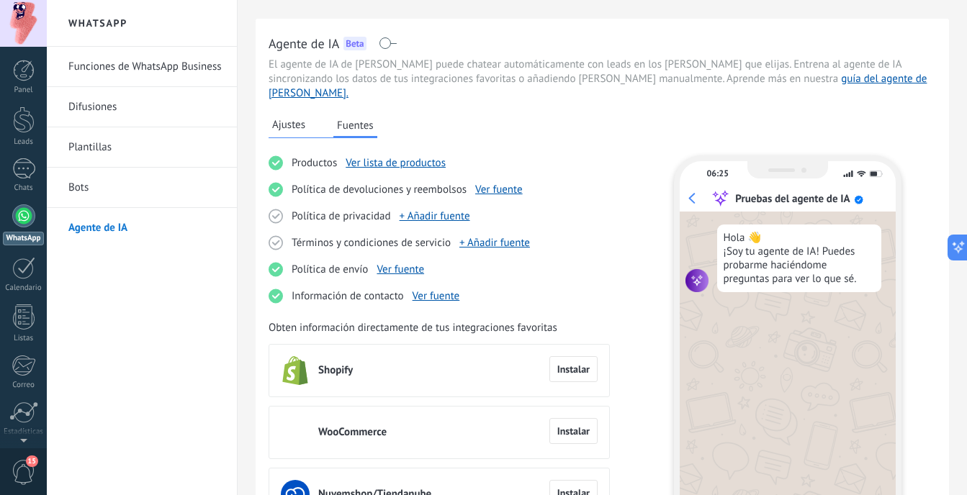
click at [297, 118] on span "Ajustes" at bounding box center [288, 125] width 33 height 14
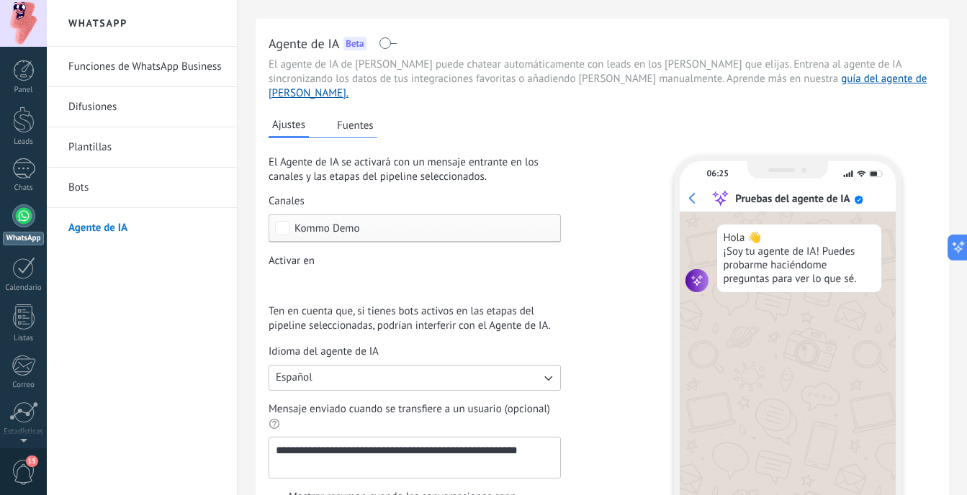
scroll to position [201, 0]
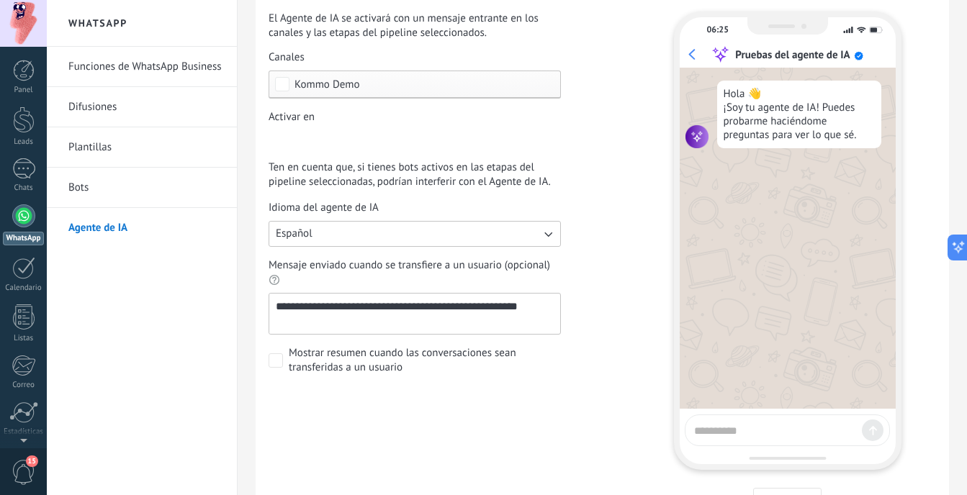
click at [0, 0] on div "Incoming leads Contacto inicial Negociación Debate contractual Discusión de con…" at bounding box center [0, 0] width 0 height 0
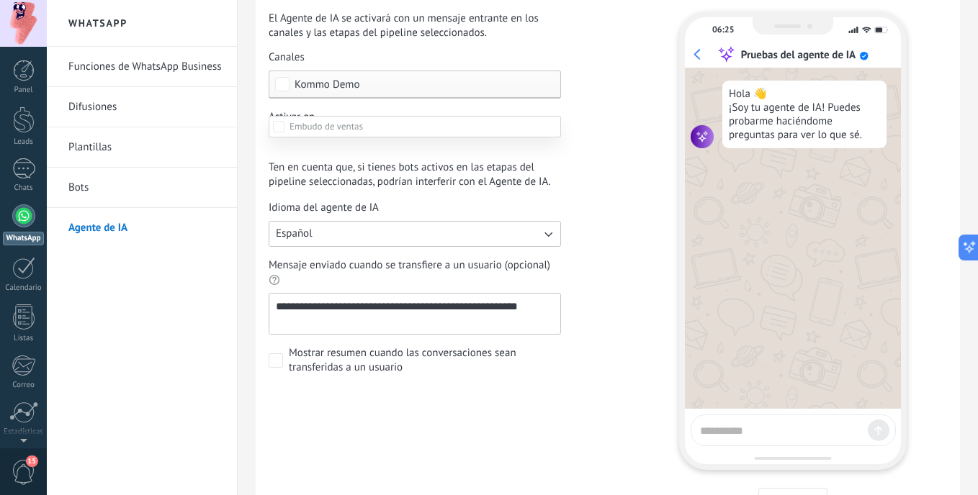
click at [632, 182] on div at bounding box center [512, 247] width 931 height 495
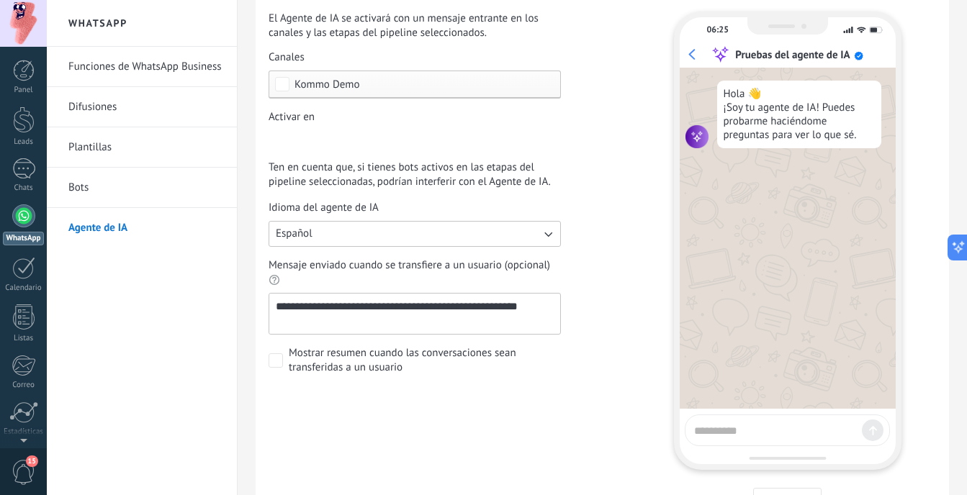
click at [448, 225] on button "Español" at bounding box center [415, 234] width 292 height 26
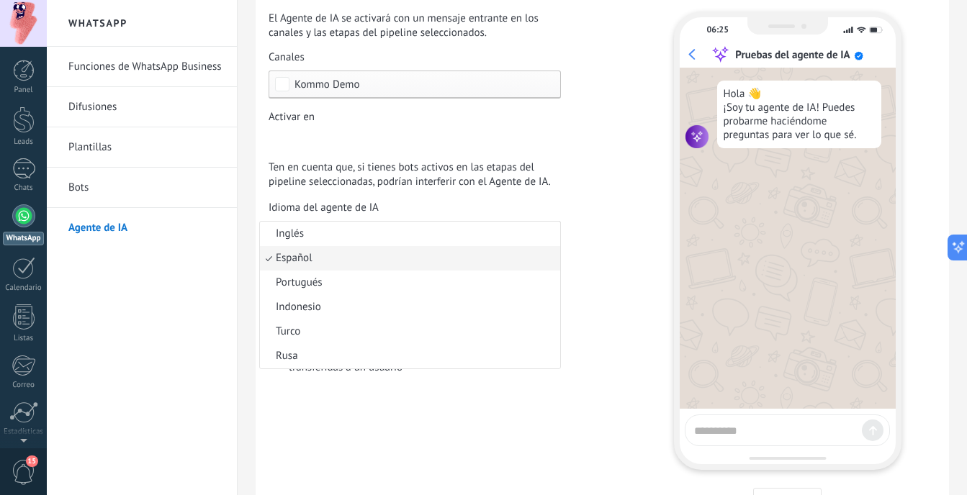
click at [606, 169] on div "**********" at bounding box center [439, 194] width 341 height 364
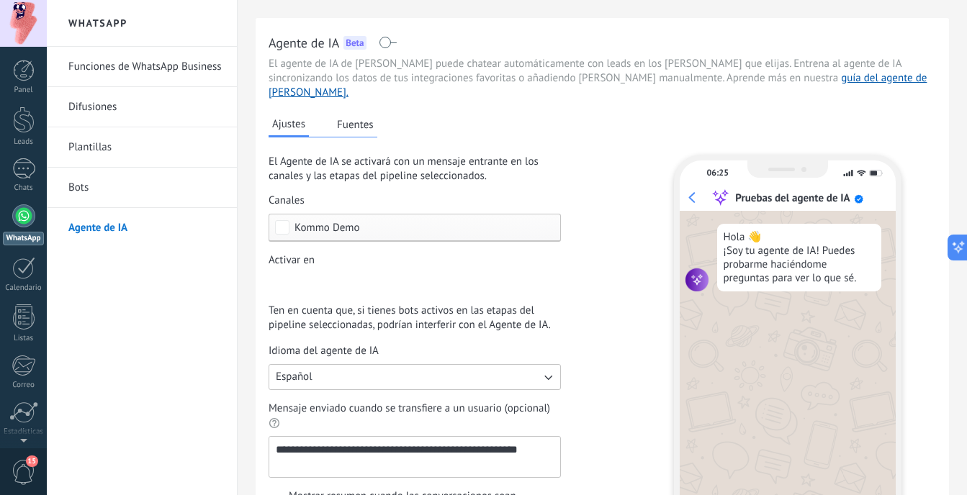
scroll to position [57, 0]
click at [105, 204] on link "Bots" at bounding box center [145, 188] width 154 height 40
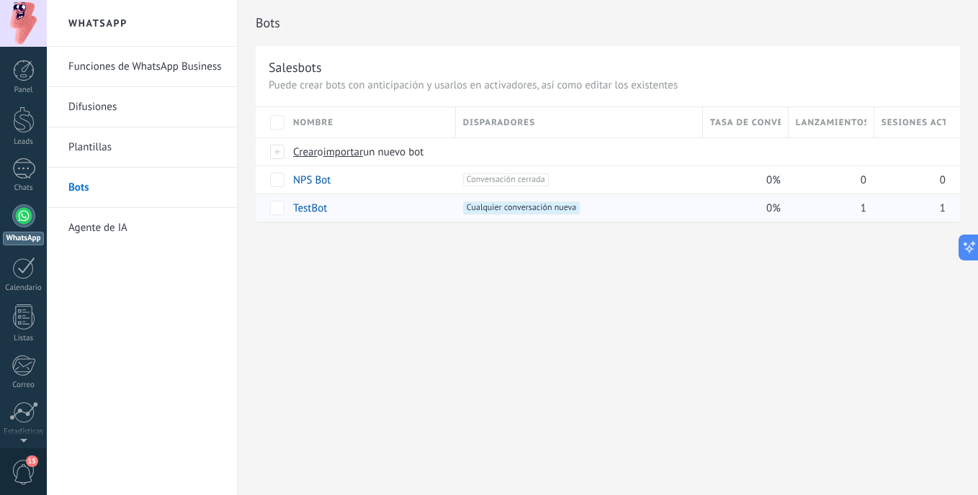
click at [300, 211] on link "TestBot" at bounding box center [310, 209] width 34 height 14
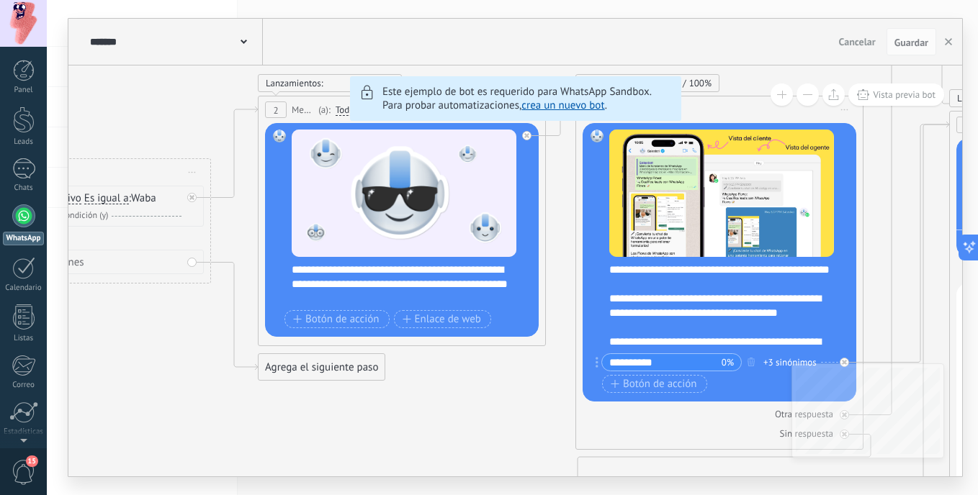
click at [582, 108] on link "crea un nuevo bot" at bounding box center [562, 106] width 83 height 14
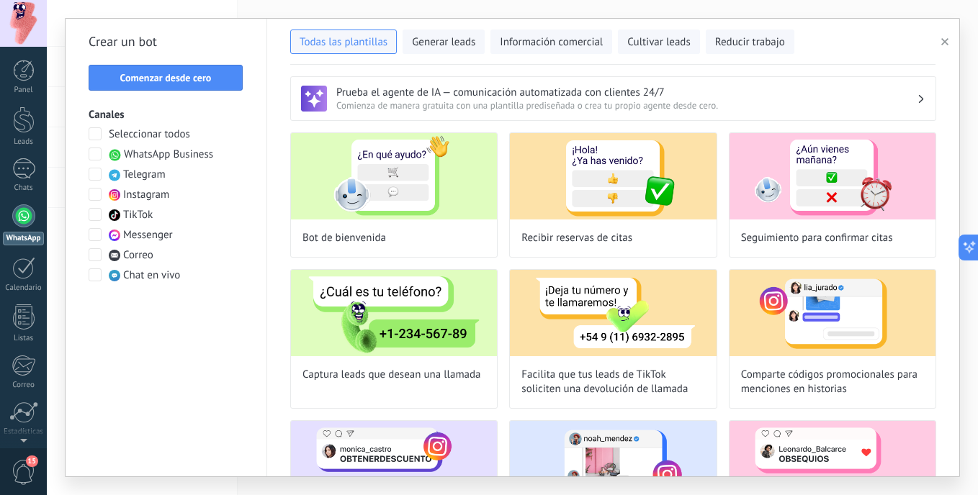
click at [207, 153] on span "WhatsApp Business" at bounding box center [168, 155] width 89 height 14
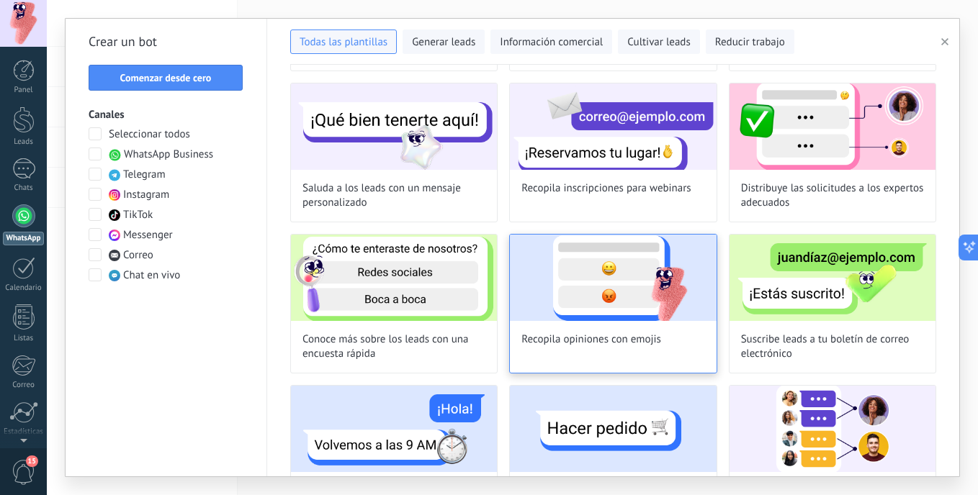
scroll to position [397, 0]
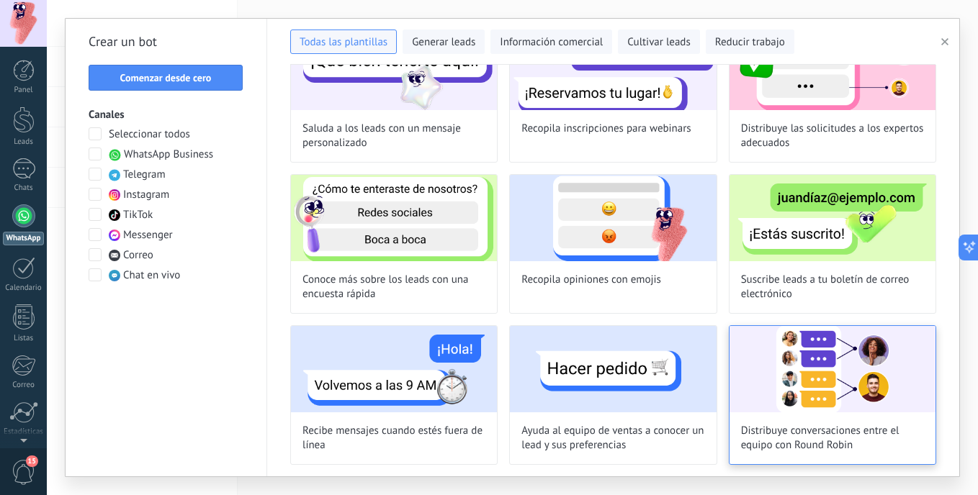
click at [768, 361] on img at bounding box center [832, 369] width 206 height 86
type input "**********"
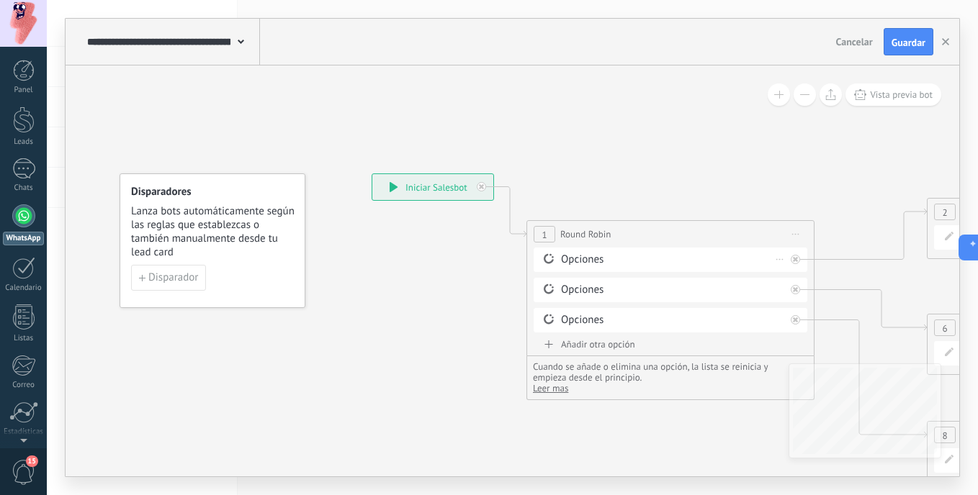
click at [549, 259] on icon at bounding box center [548, 259] width 13 height 14
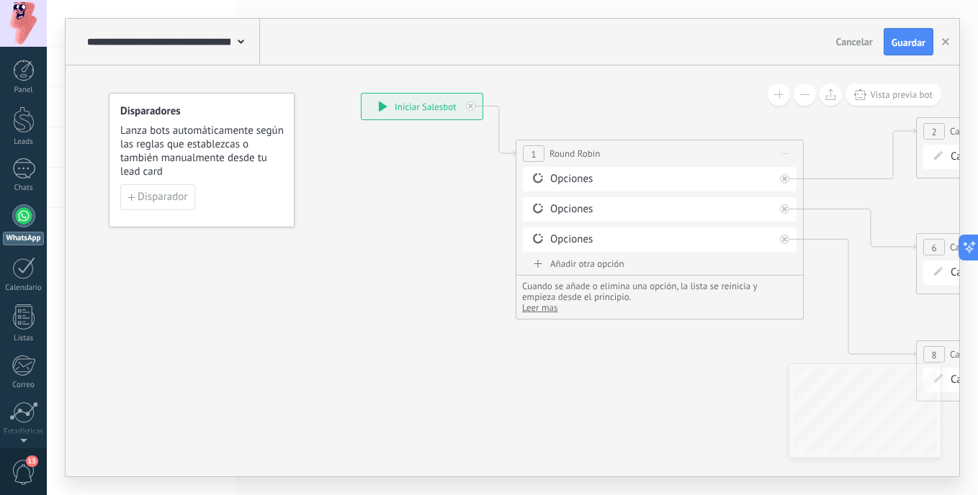
drag, startPoint x: 742, startPoint y: 171, endPoint x: 731, endPoint y: 91, distance: 81.4
click at [950, 42] on button "button" at bounding box center [946, 41] width 22 height 27
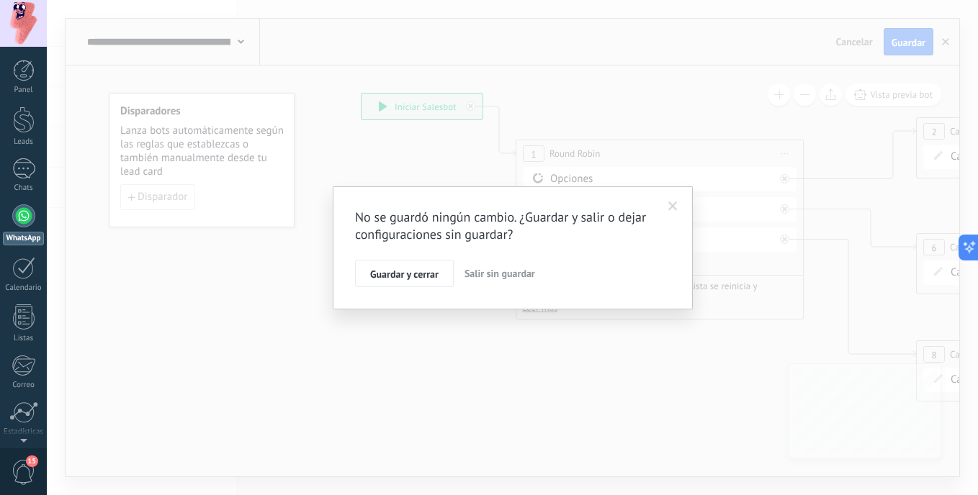
click at [479, 273] on span "Salir sin guardar" at bounding box center [499, 273] width 71 height 13
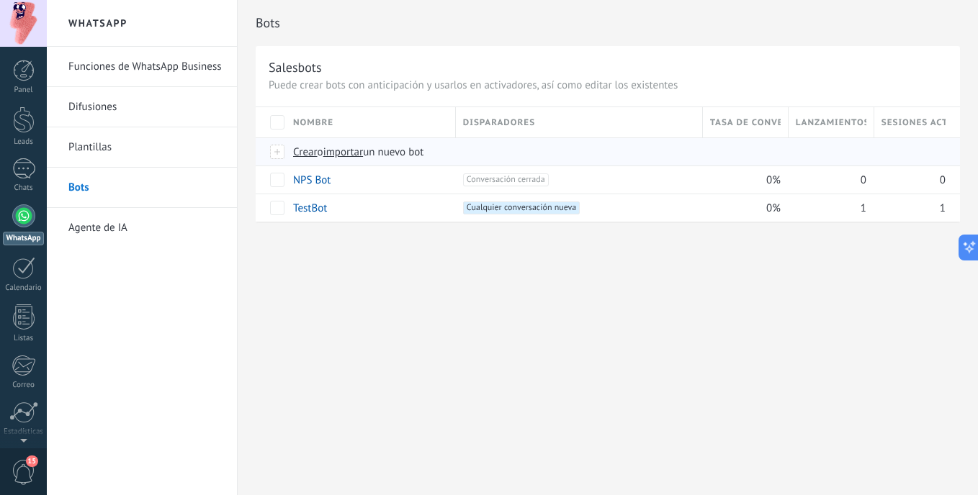
click at [310, 153] on span "Crear" at bounding box center [305, 152] width 24 height 14
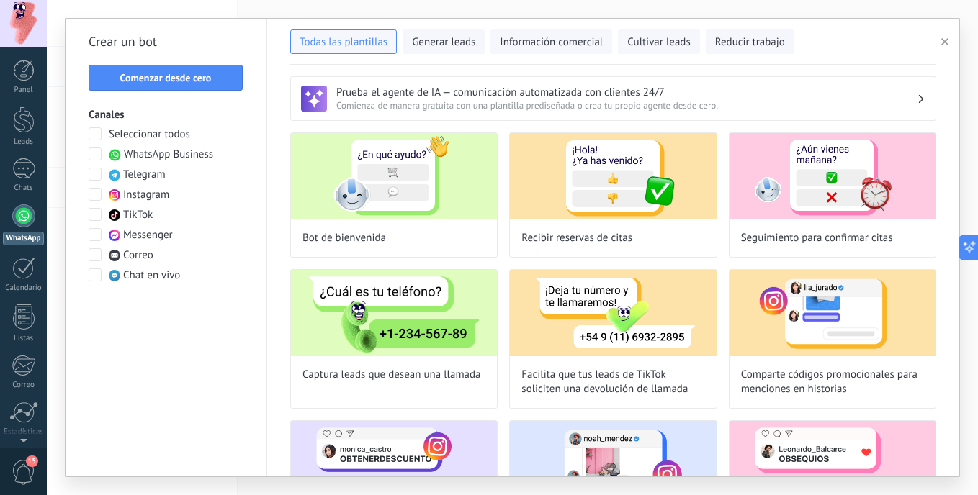
click at [199, 153] on span "WhatsApp Business" at bounding box center [168, 155] width 89 height 14
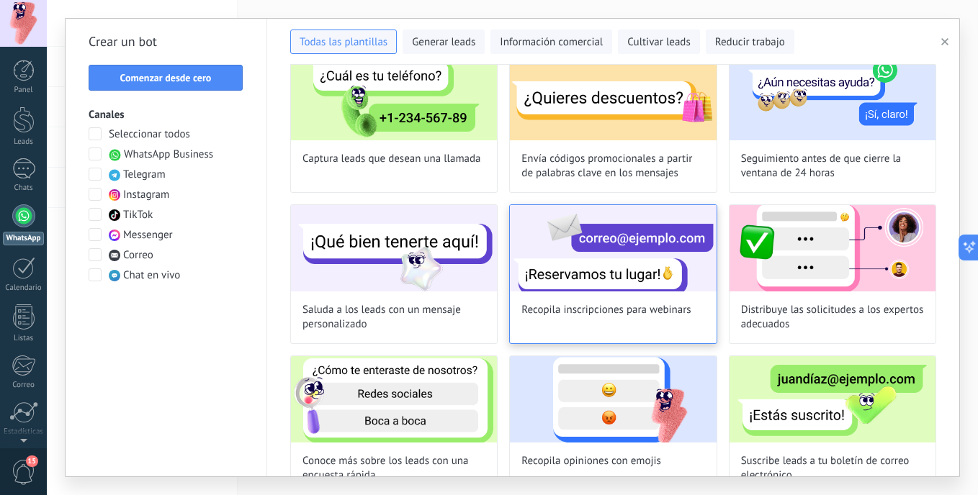
scroll to position [360, 0]
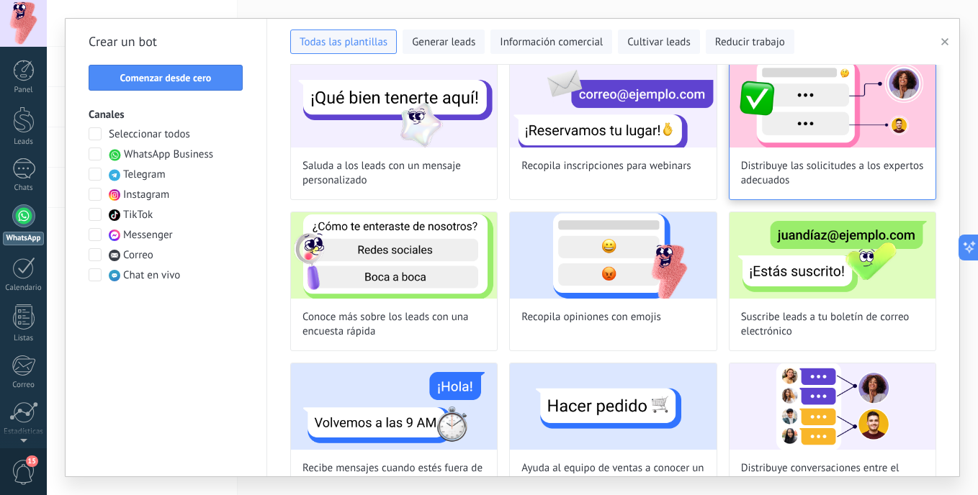
click at [778, 168] on span "Distribuye las solicitudes a los expertos adecuados" at bounding box center [832, 173] width 183 height 29
type input "**********"
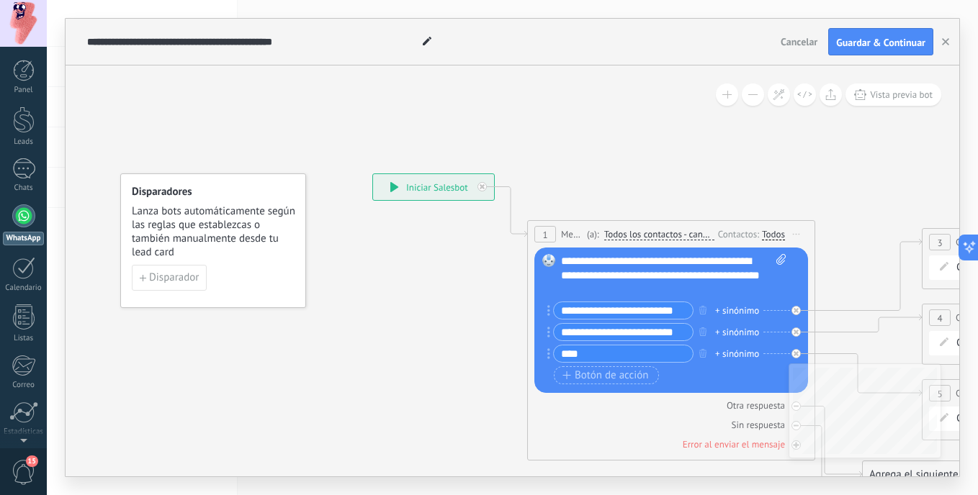
click at [780, 263] on icon at bounding box center [780, 259] width 9 height 11
click input "Subir" at bounding box center [0, 0] width 0 height 0
click at [607, 269] on div "**********" at bounding box center [673, 275] width 225 height 43
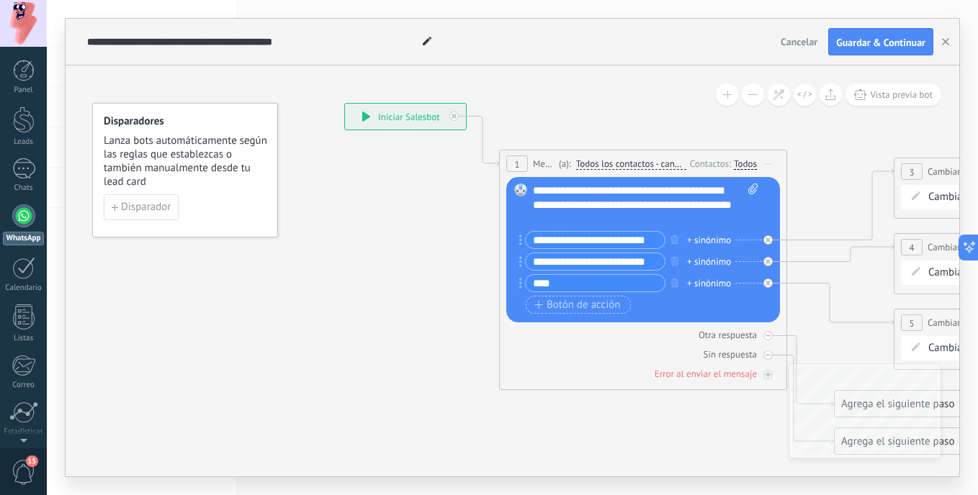
drag, startPoint x: 866, startPoint y: 224, endPoint x: 838, endPoint y: 153, distance: 75.9
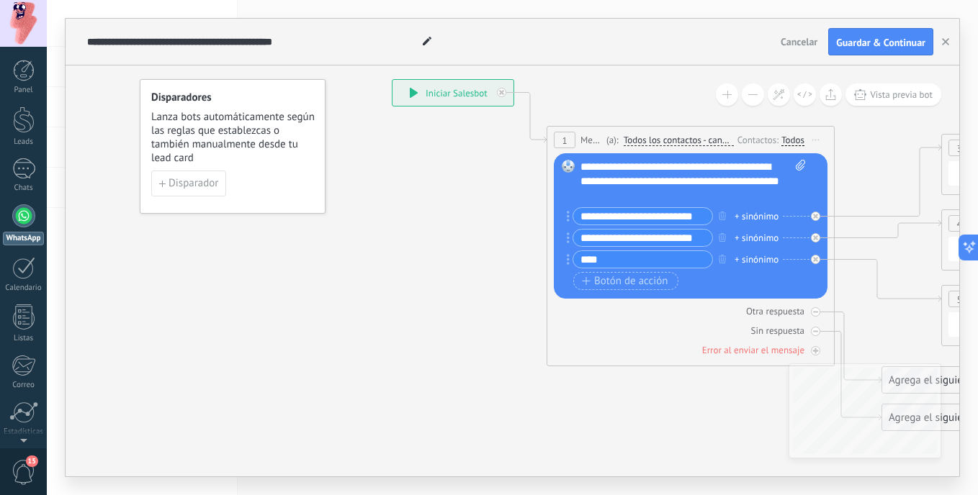
drag, startPoint x: 384, startPoint y: 208, endPoint x: 432, endPoint y: 184, distance: 53.1
click at [211, 189] on span "Disparador" at bounding box center [193, 184] width 50 height 10
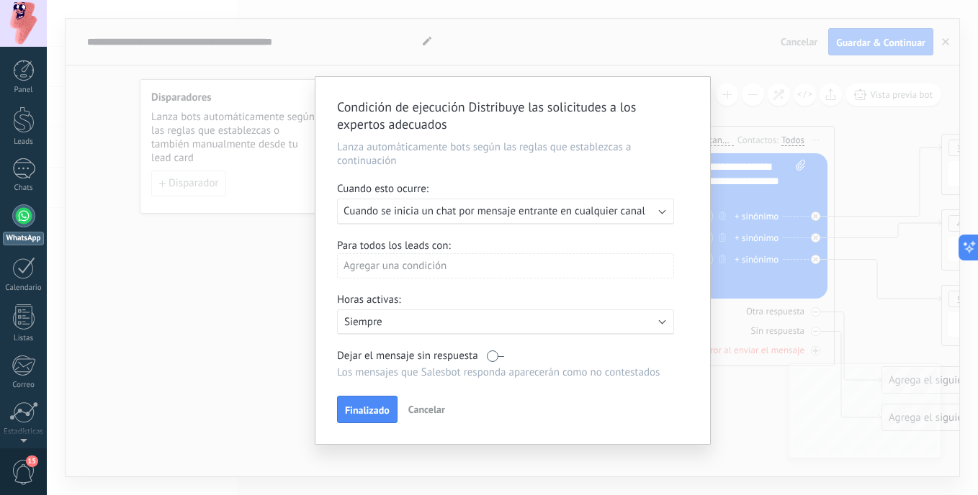
click at [521, 221] on div "Ejecutar: Cuando se inicia un chat por mensaje entrante en cualquier canal" at bounding box center [505, 212] width 337 height 26
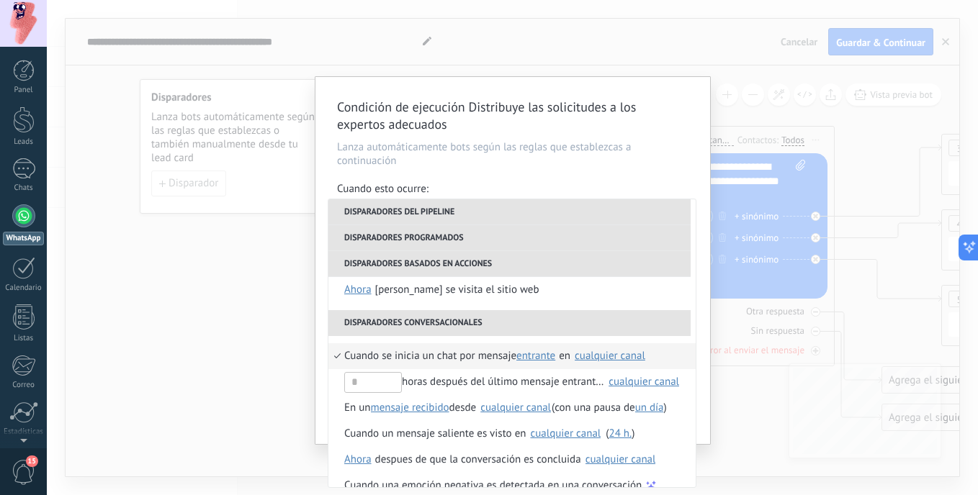
scroll to position [340, 0]
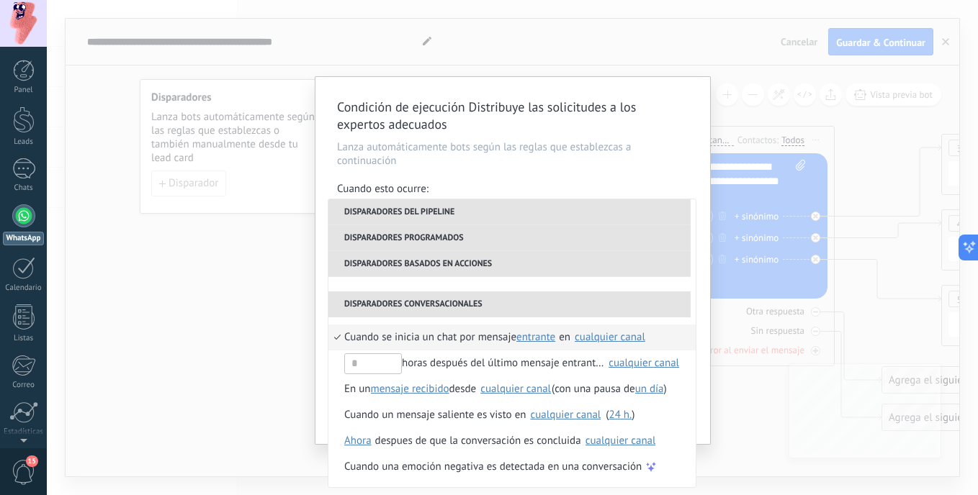
click at [503, 307] on li "Disparadores conversacionales" at bounding box center [509, 305] width 362 height 26
click at [456, 264] on li "Disparadores basados en acciones" at bounding box center [509, 264] width 362 height 26
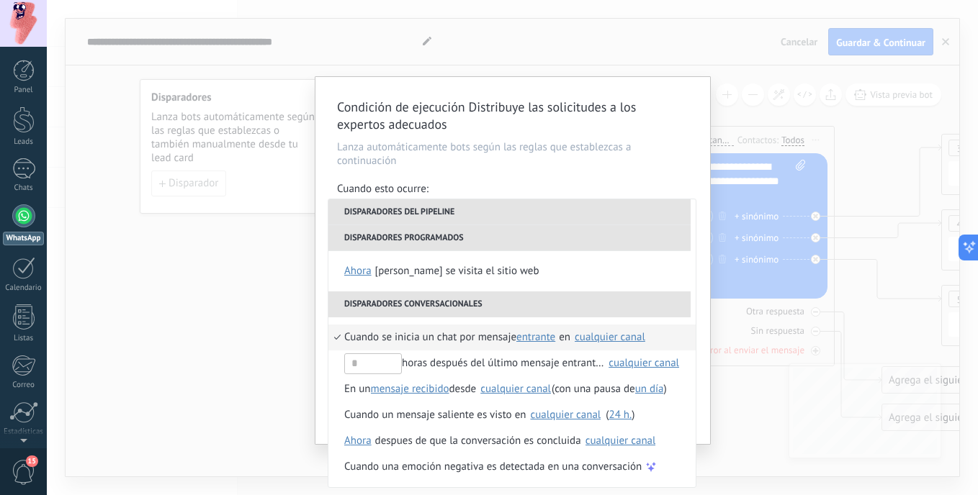
scroll to position [236, 0]
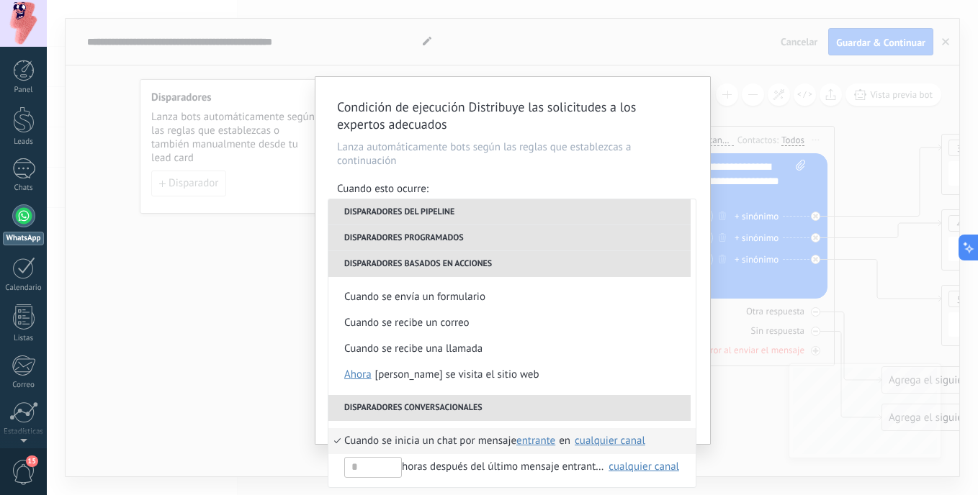
click at [441, 240] on li "Disparadores programados" at bounding box center [509, 238] width 362 height 26
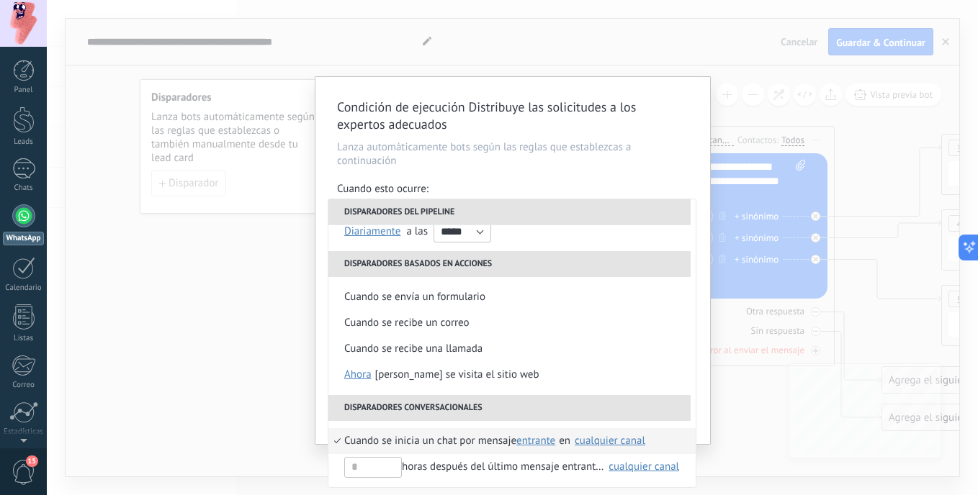
scroll to position [170, 0]
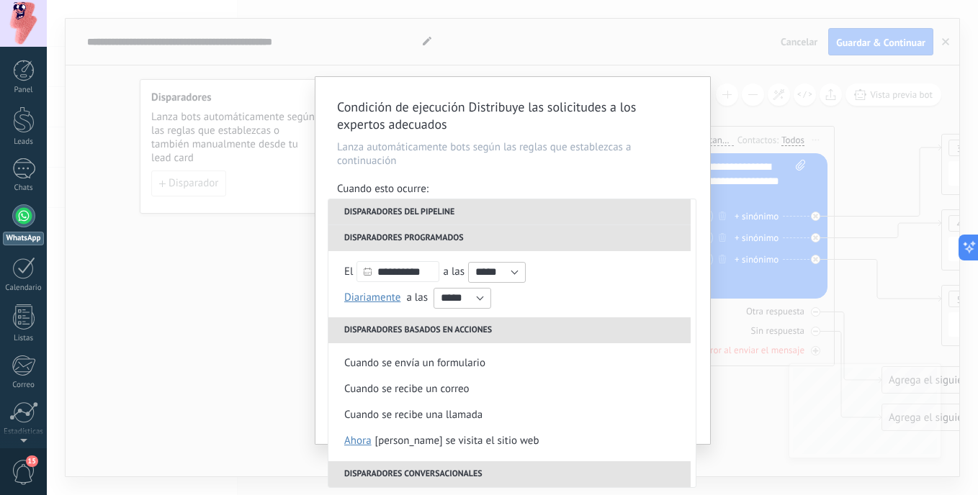
click at [445, 217] on li "Disparadores del pipeline" at bounding box center [509, 212] width 362 height 26
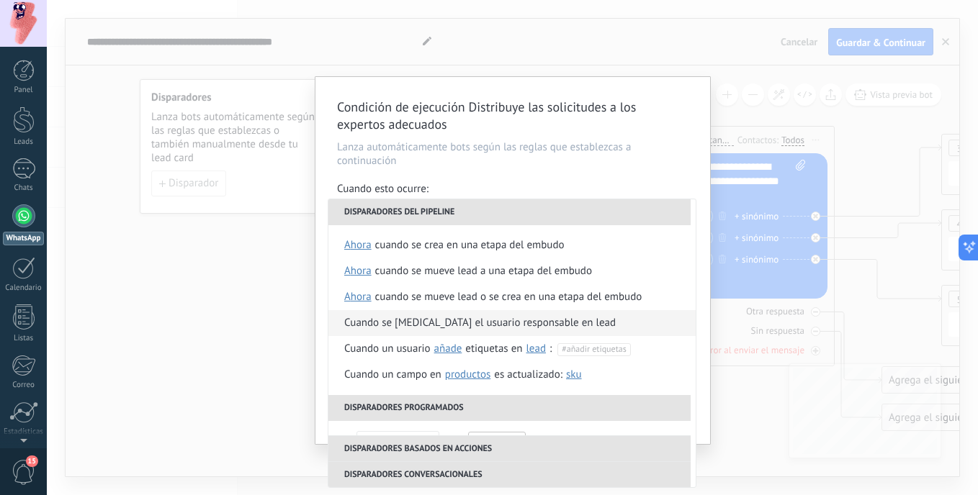
click at [573, 319] on li "Cuando se [MEDICAL_DATA] el usuario responsable en lead" at bounding box center [511, 323] width 367 height 26
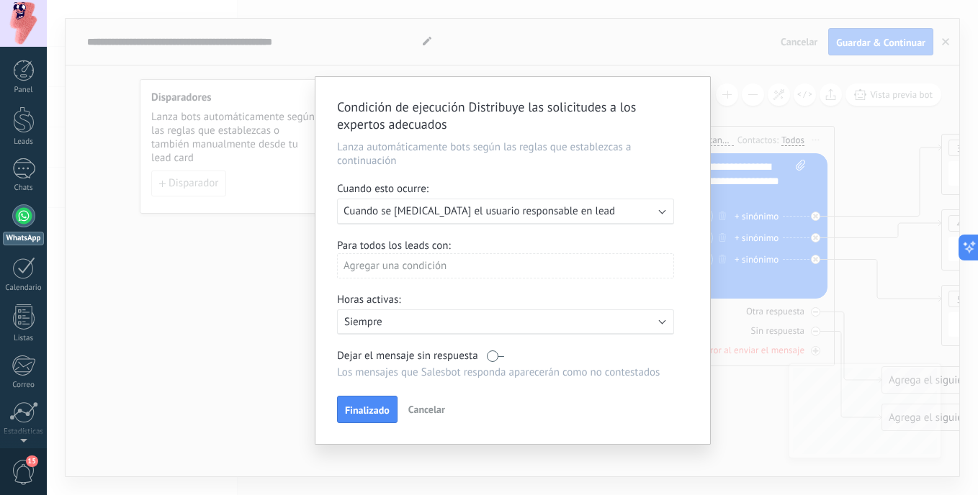
click at [505, 267] on div "Agregar una condición" at bounding box center [505, 265] width 337 height 25
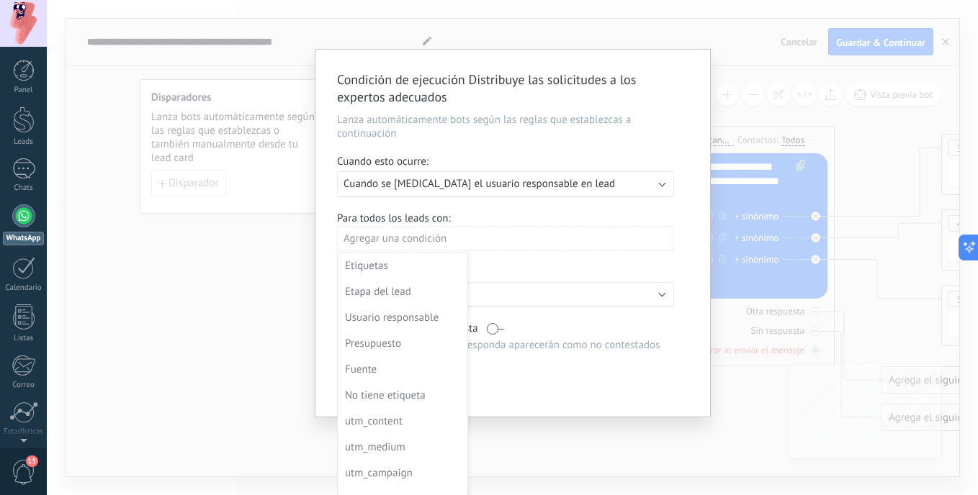
scroll to position [45, 0]
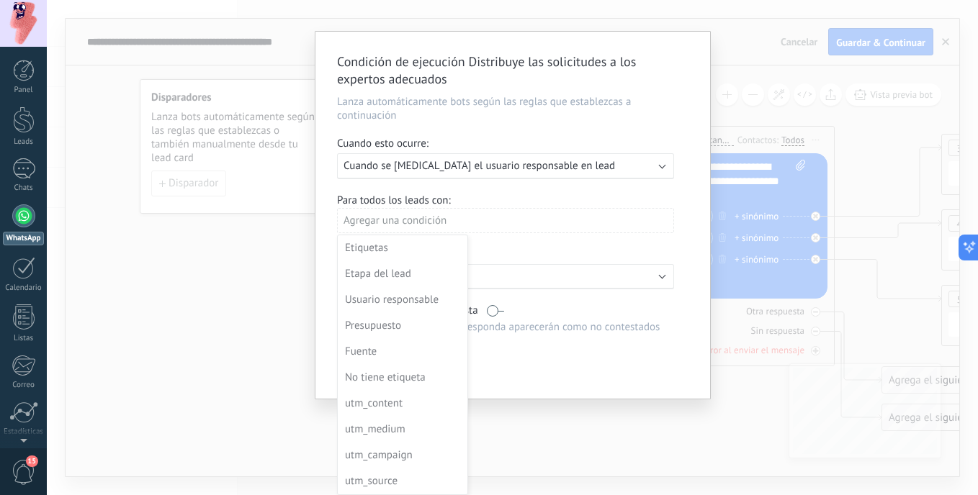
click at [516, 242] on div at bounding box center [512, 215] width 395 height 367
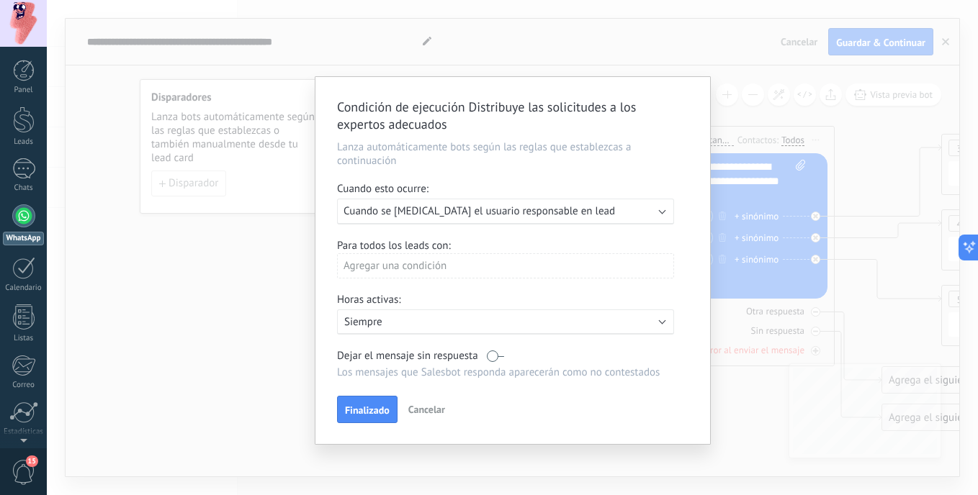
click at [718, 60] on div "Condición de ejecución Distribuye las solicitudes a los expertos adecuados [PER…" at bounding box center [512, 247] width 931 height 495
